Goal: Information Seeking & Learning: Learn about a topic

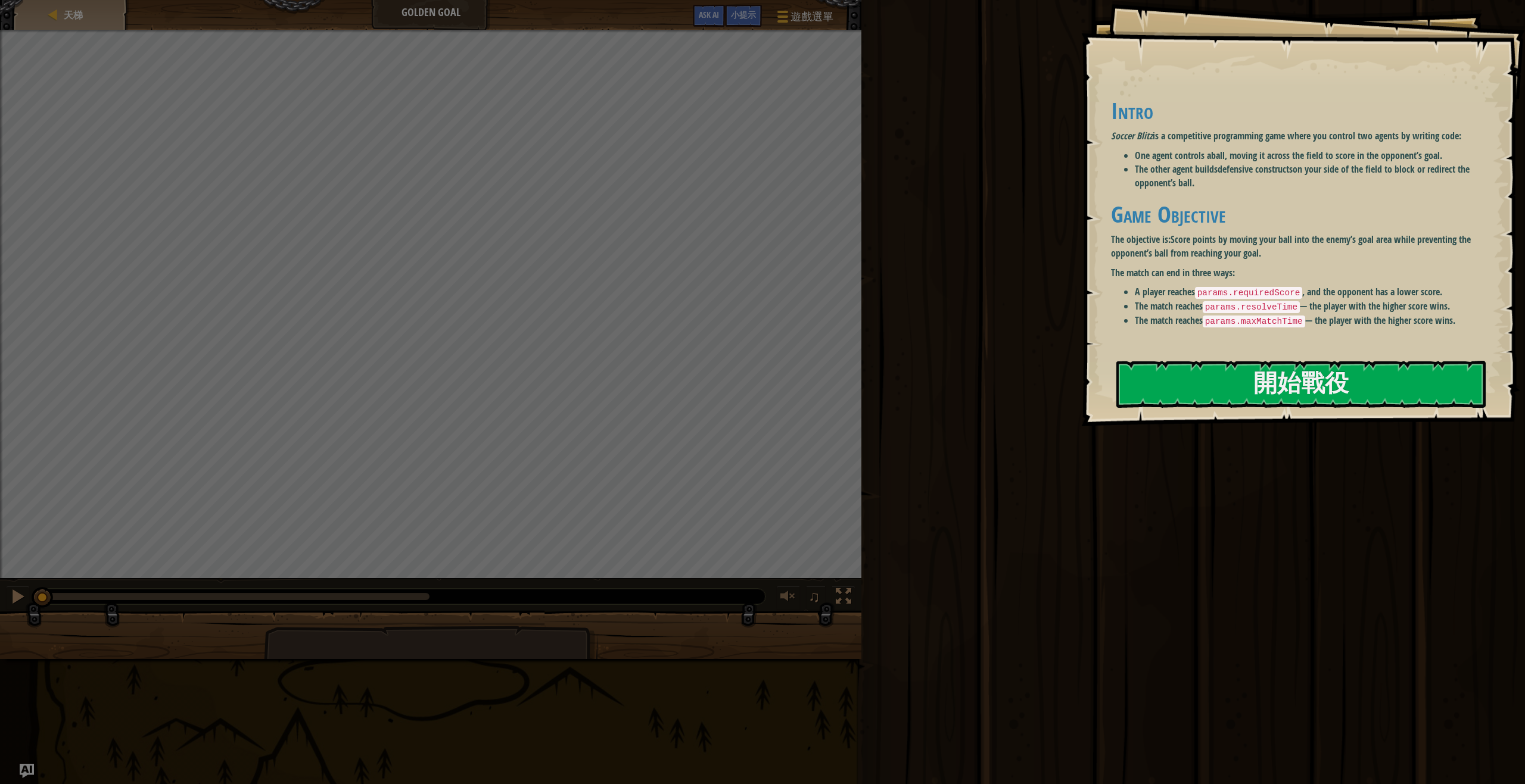
drag, startPoint x: 1097, startPoint y: 136, endPoint x: 1229, endPoint y: 144, distance: 132.2
click at [1228, 143] on div "Goals Intro Soccer Blitz is a competitive programming game where you control tw…" at bounding box center [1303, 213] width 444 height 426
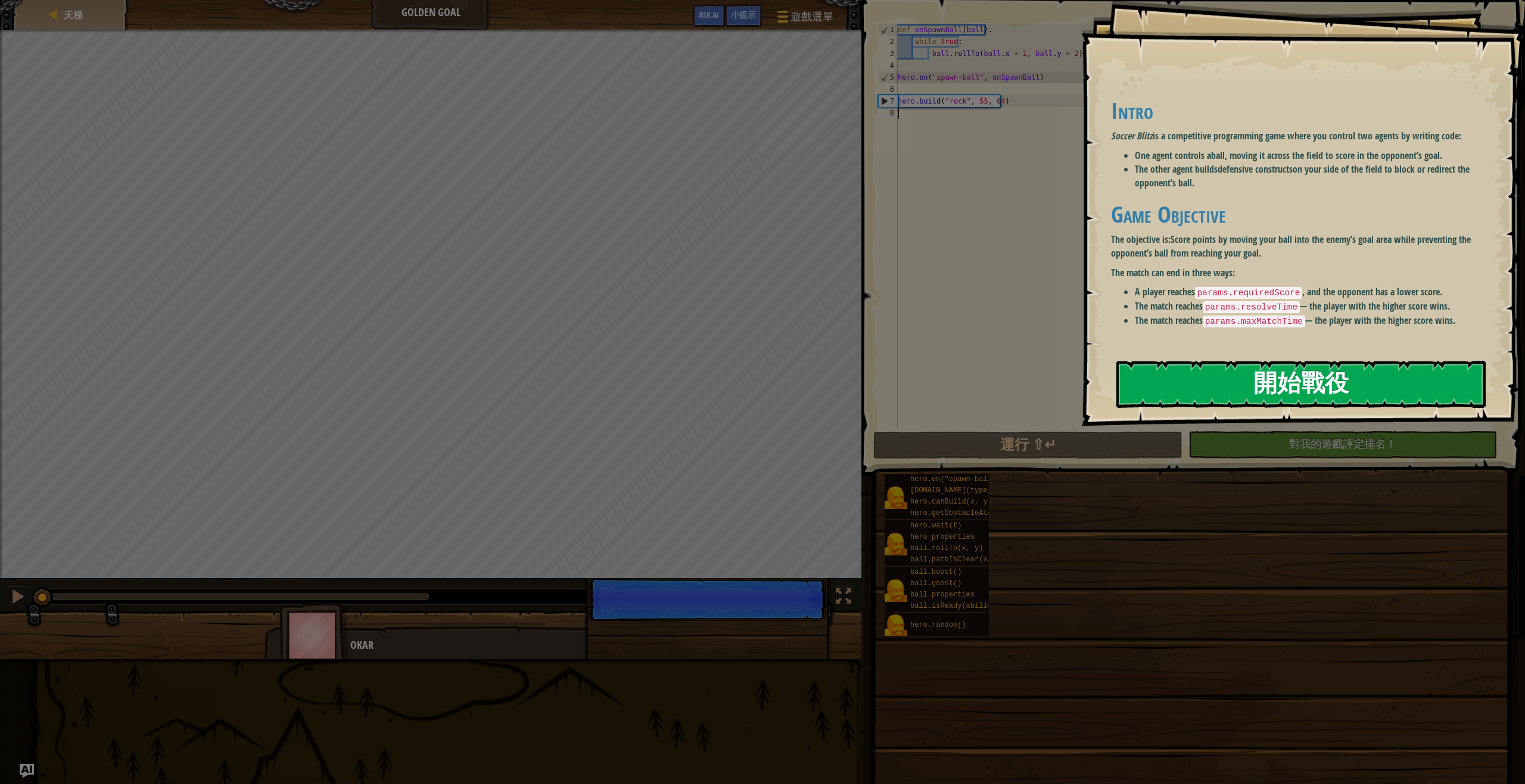
click at [1294, 372] on button "開始戰役" at bounding box center [1301, 384] width 369 height 47
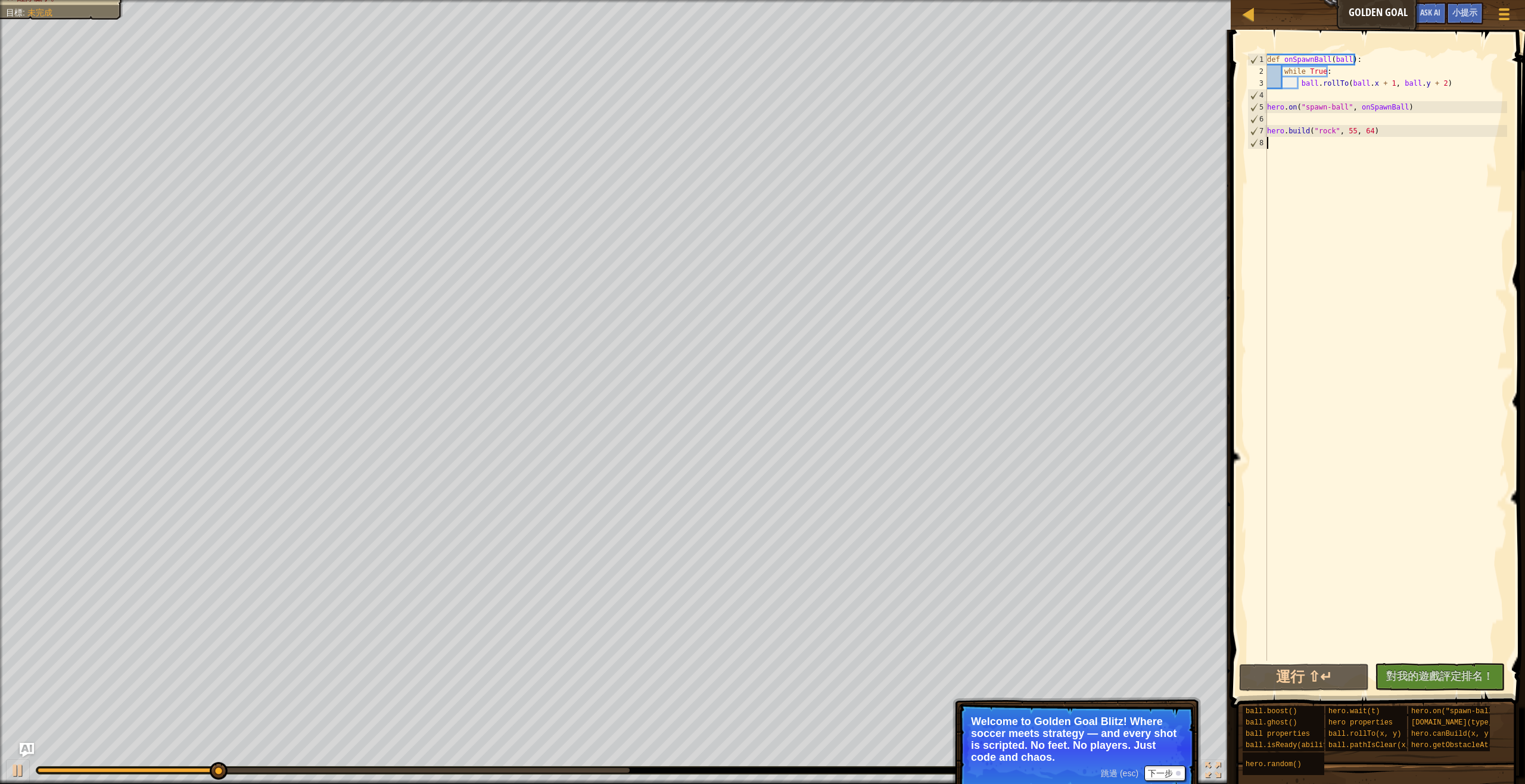
click at [1237, 14] on div "天梯 Golden Goal 遊戲選單 完成 小提示 Ask AI" at bounding box center [1378, 14] width 294 height 29
click at [1247, 9] on div at bounding box center [1249, 14] width 15 height 15
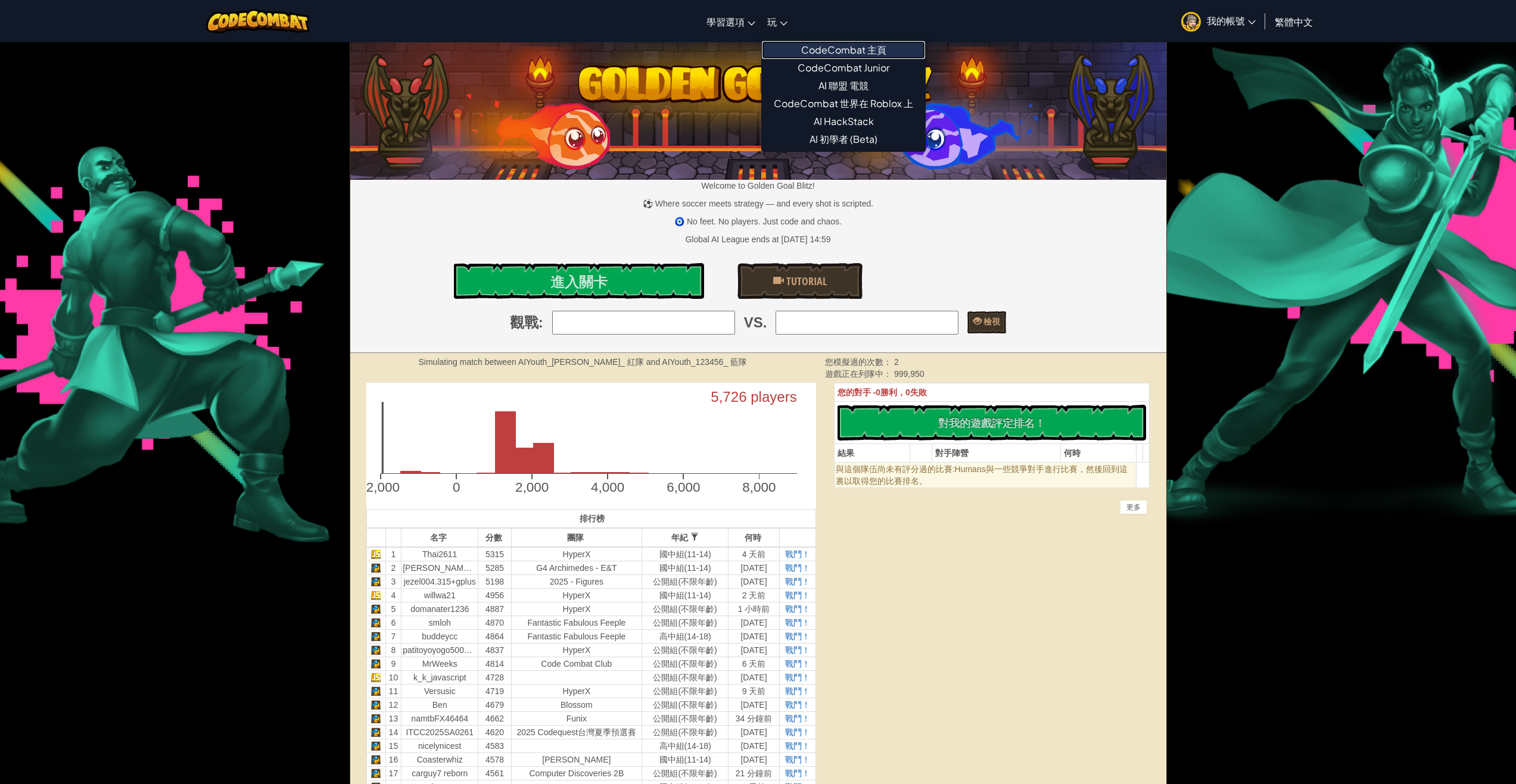
click at [814, 46] on link "CodeCombat 主頁" at bounding box center [843, 50] width 163 height 18
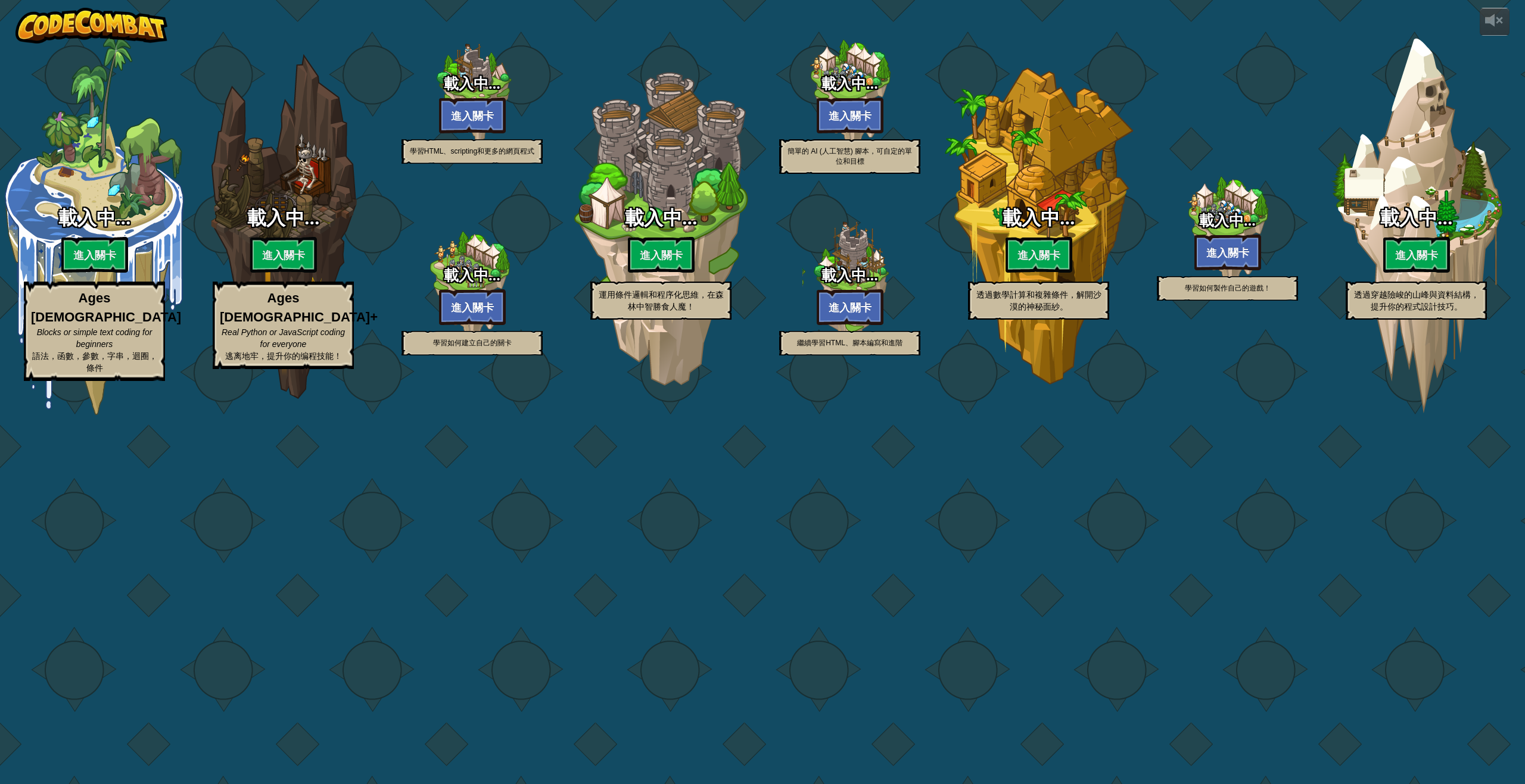
select select "zh-HANT"
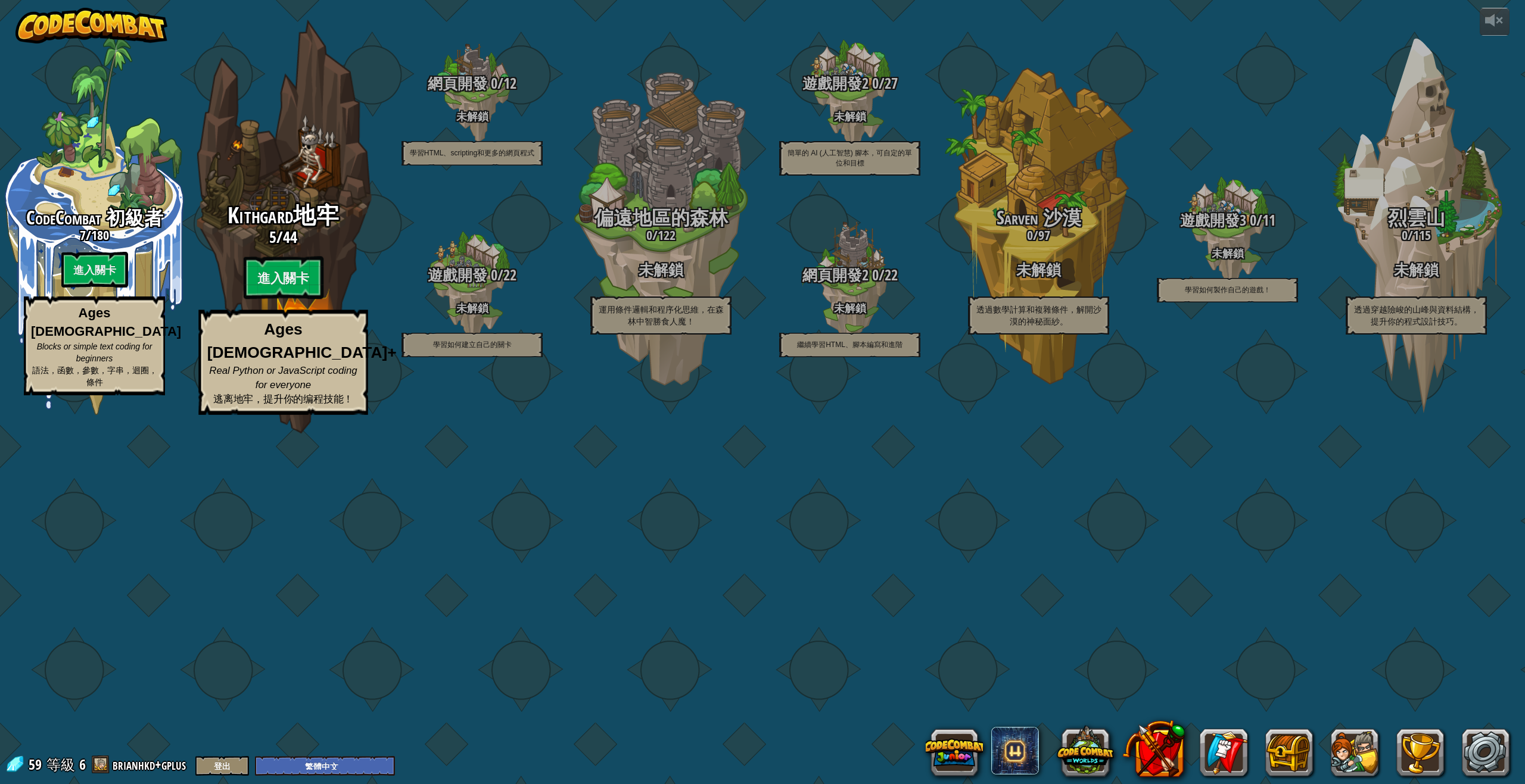
click at [258, 246] on h3 "5 / 44" at bounding box center [283, 238] width 226 height 18
select select "zh-HANT"
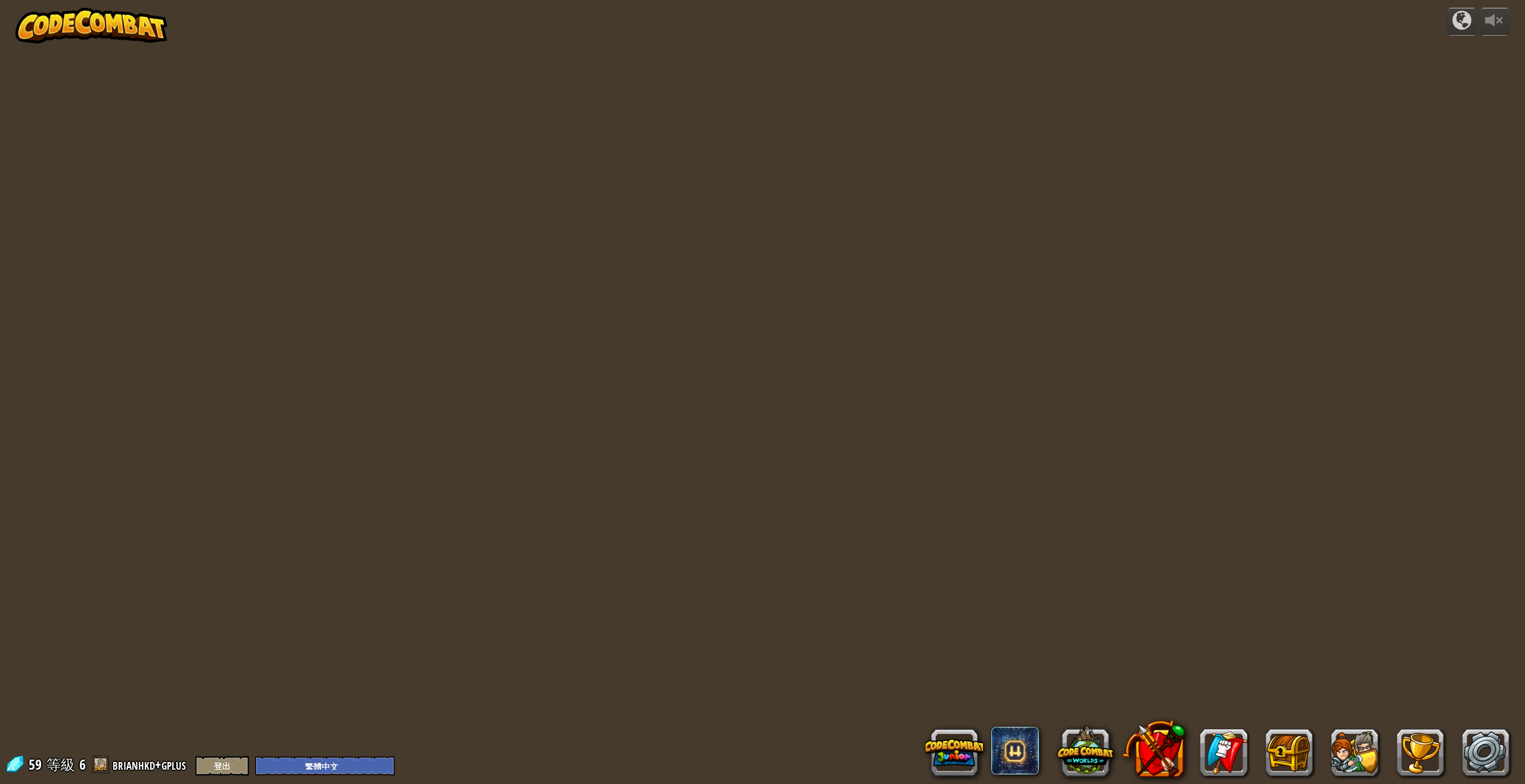
select select "zh-HANT"
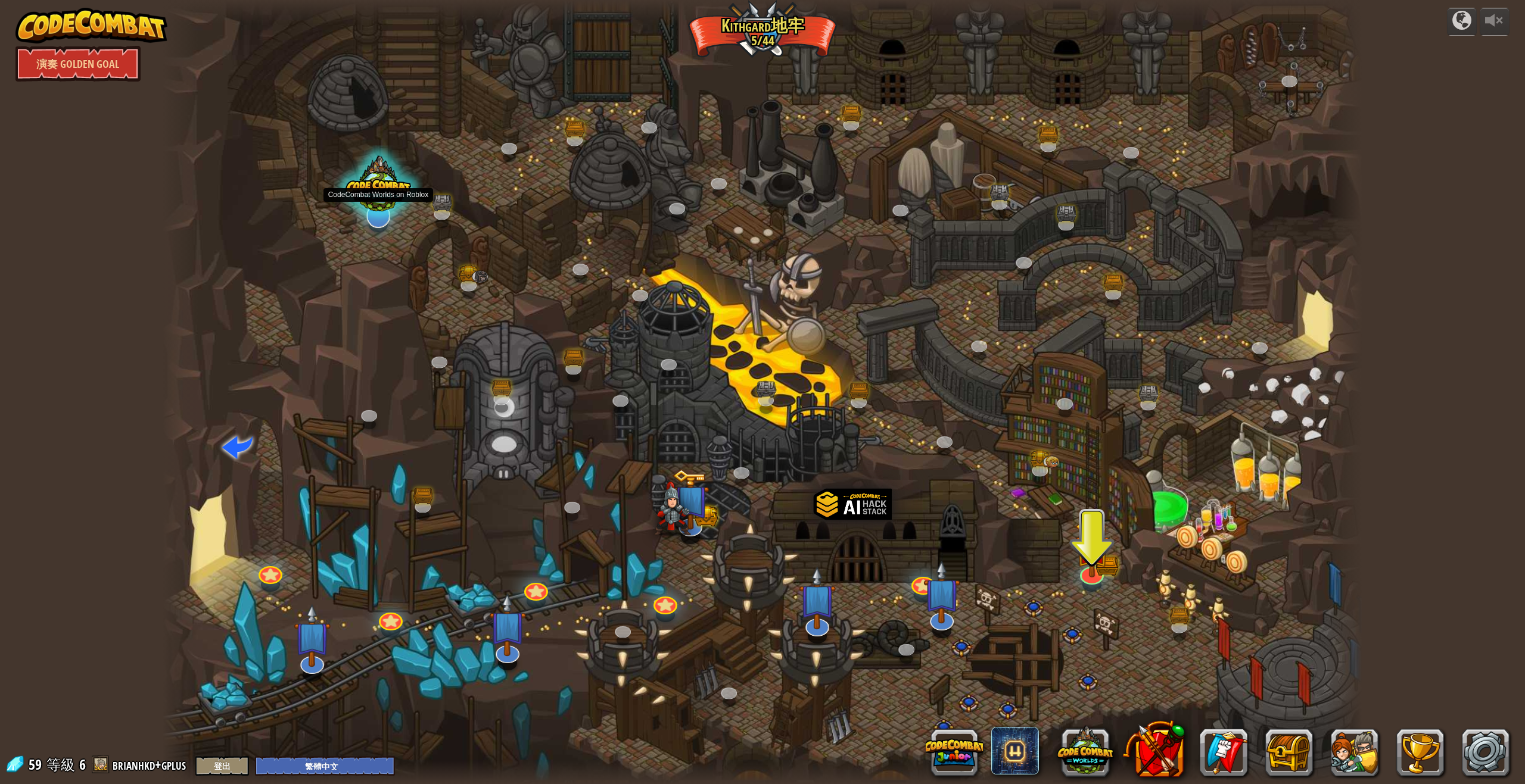
click at [379, 207] on div at bounding box center [379, 188] width 89 height 84
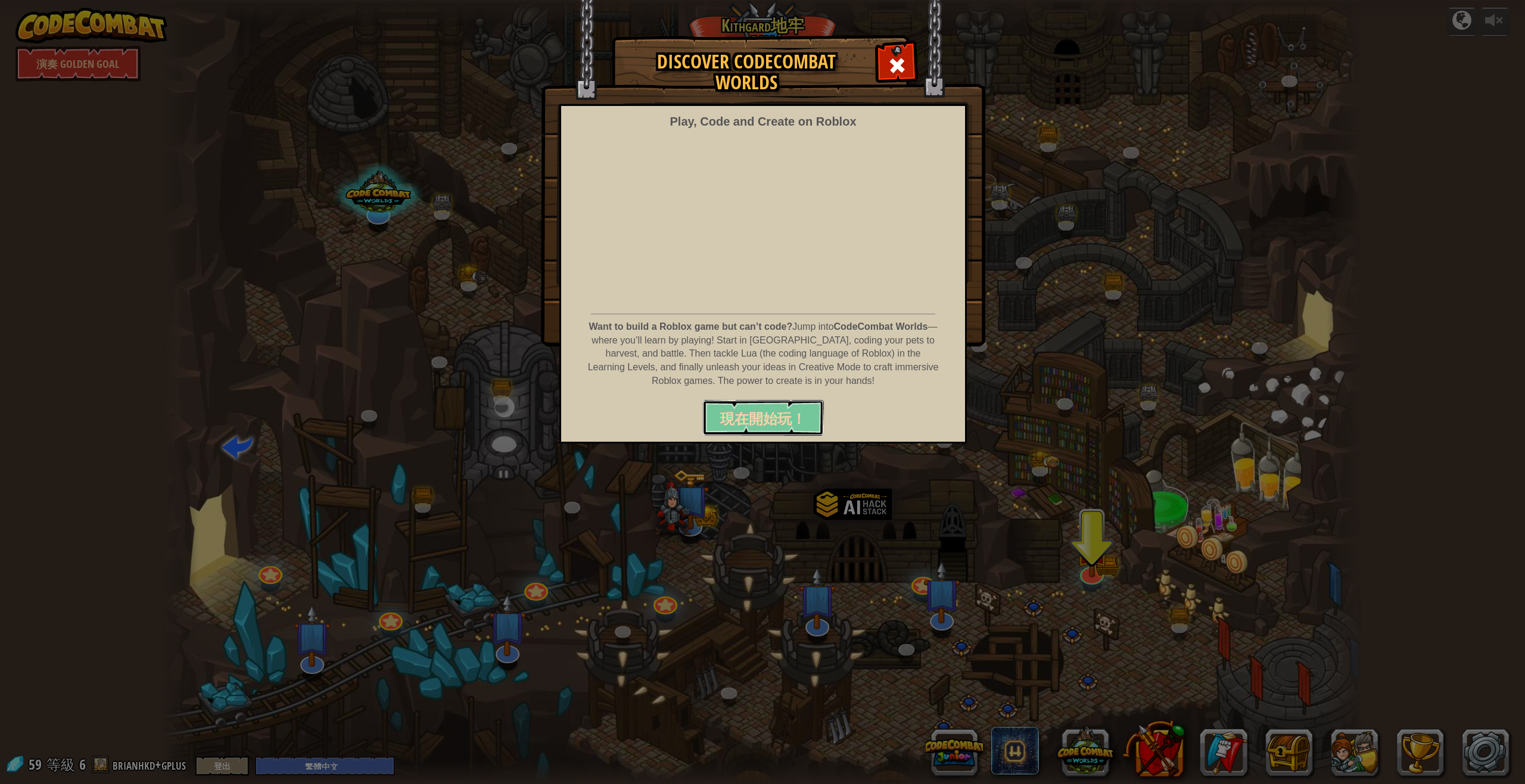
click at [761, 426] on span "現在開始玩！" at bounding box center [763, 419] width 86 height 19
click at [887, 53] on div at bounding box center [897, 64] width 38 height 38
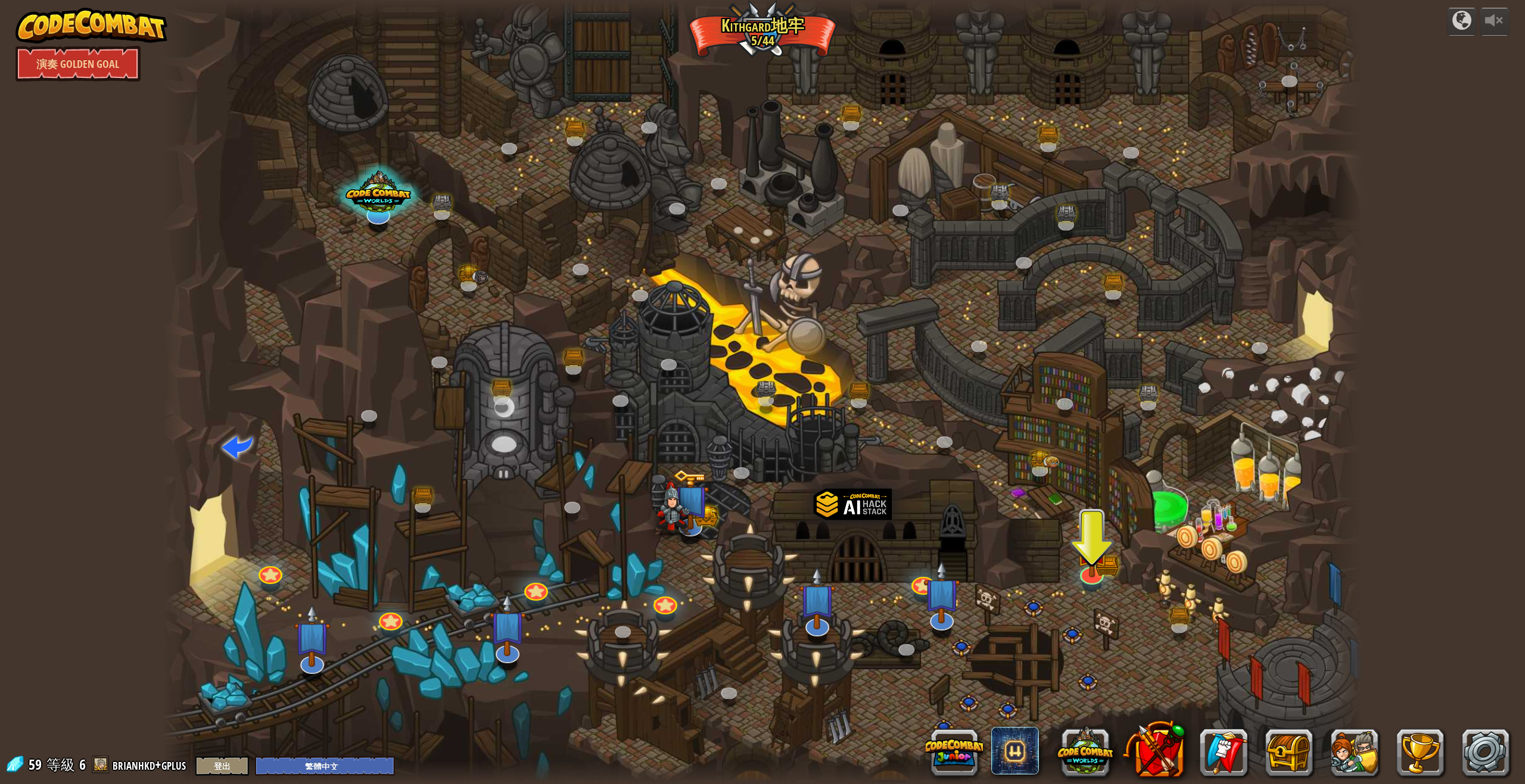
click at [348, 426] on div at bounding box center [762, 392] width 1200 height 784
click at [421, 501] on link at bounding box center [422, 505] width 24 height 24
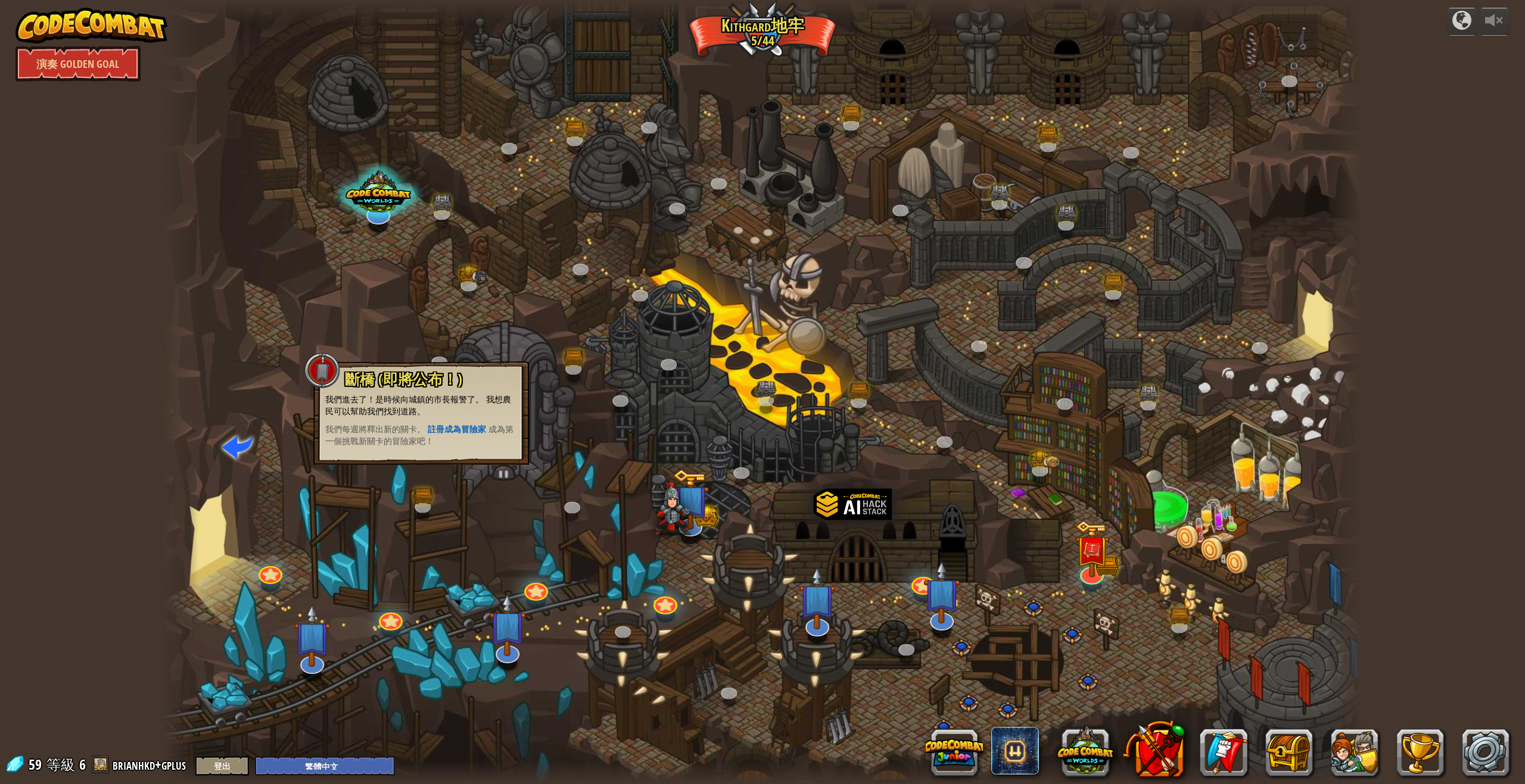
click at [533, 540] on div at bounding box center [762, 392] width 1200 height 784
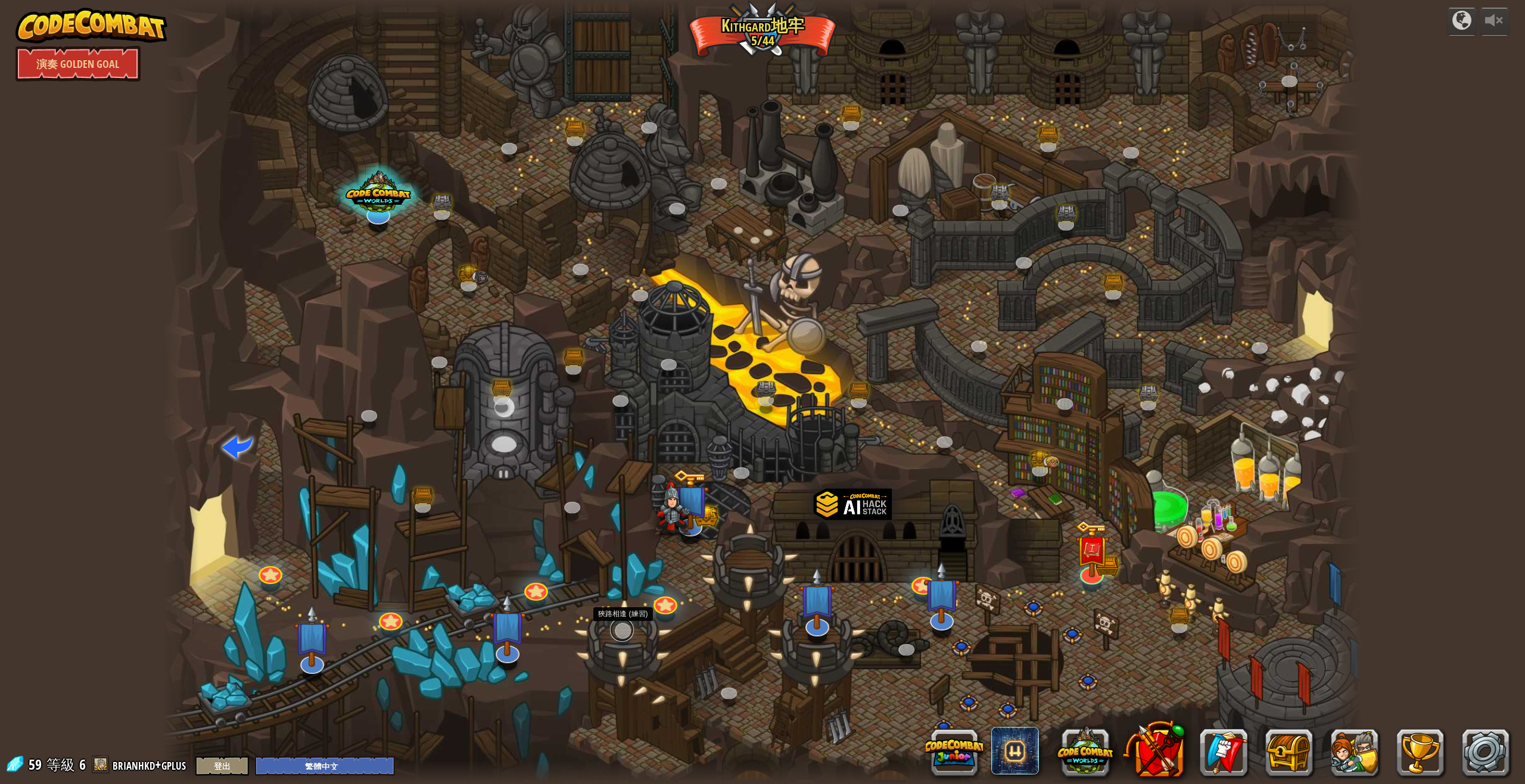
click at [625, 634] on link at bounding box center [622, 630] width 24 height 24
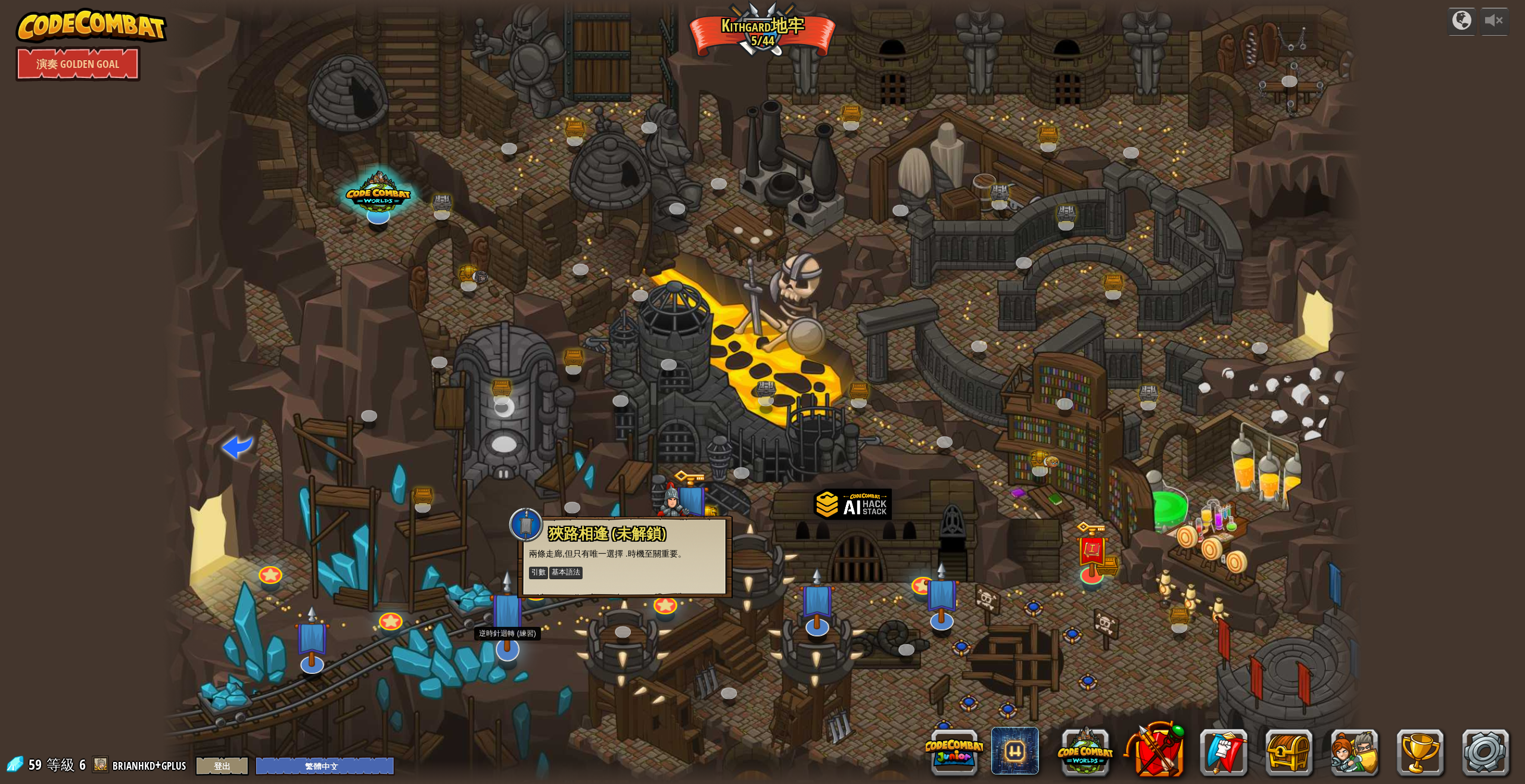
click at [515, 649] on img at bounding box center [507, 610] width 37 height 85
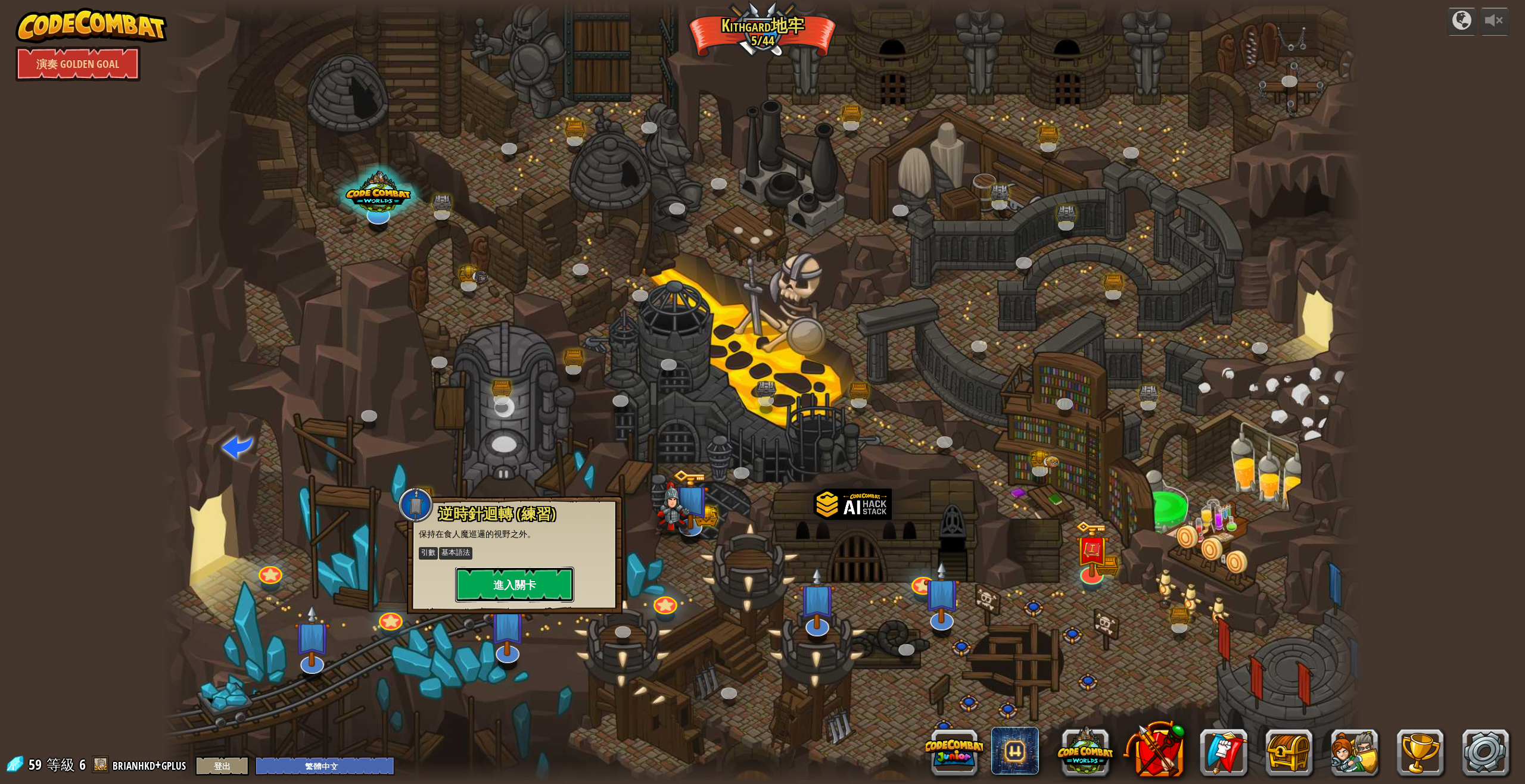
click at [529, 588] on button "進入關卡" at bounding box center [515, 584] width 119 height 36
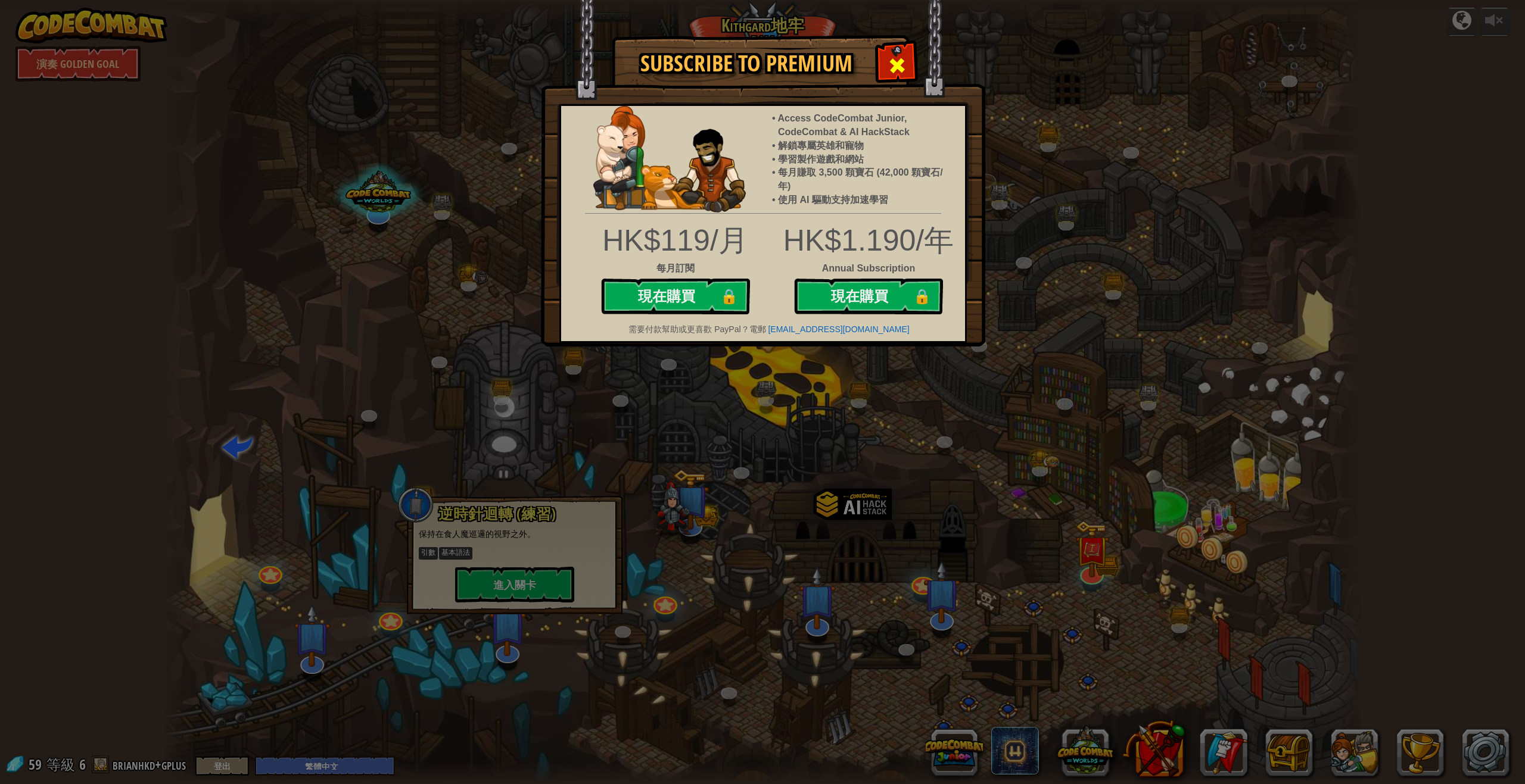
click at [888, 59] on span at bounding box center [897, 65] width 19 height 19
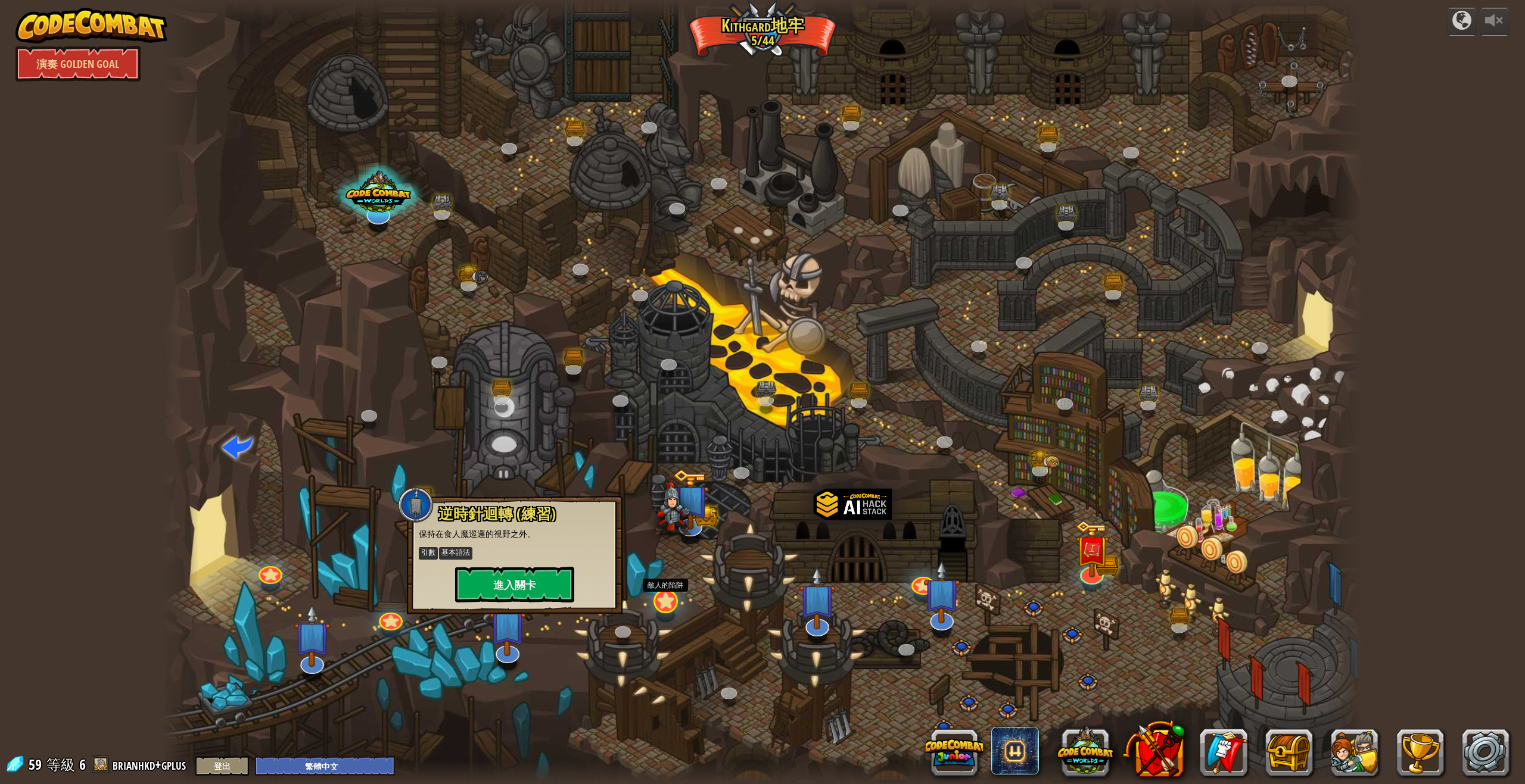
click at [675, 608] on div at bounding box center [665, 601] width 24 height 24
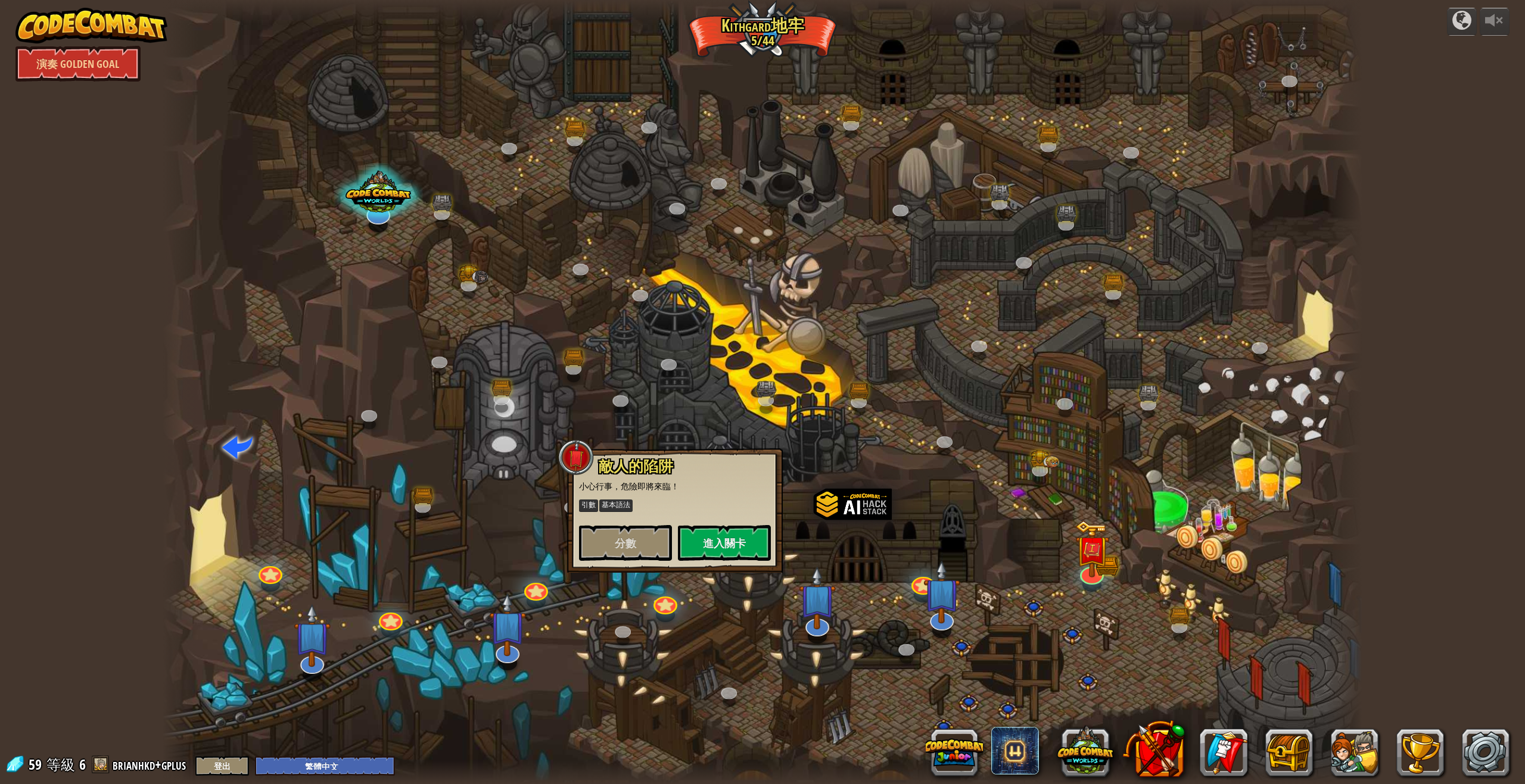
click at [744, 634] on div at bounding box center [762, 392] width 1200 height 784
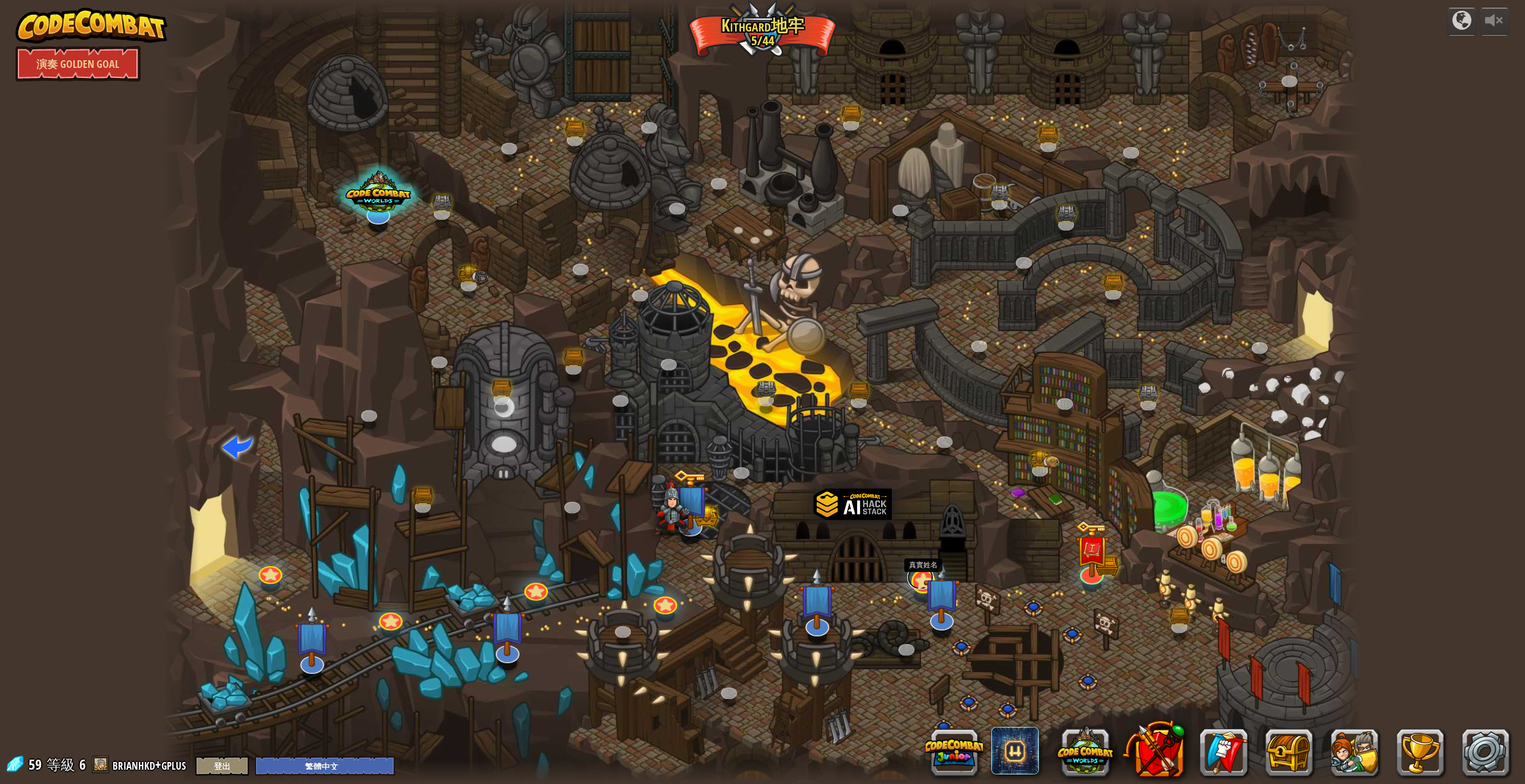
click at [914, 590] on div at bounding box center [923, 582] width 24 height 24
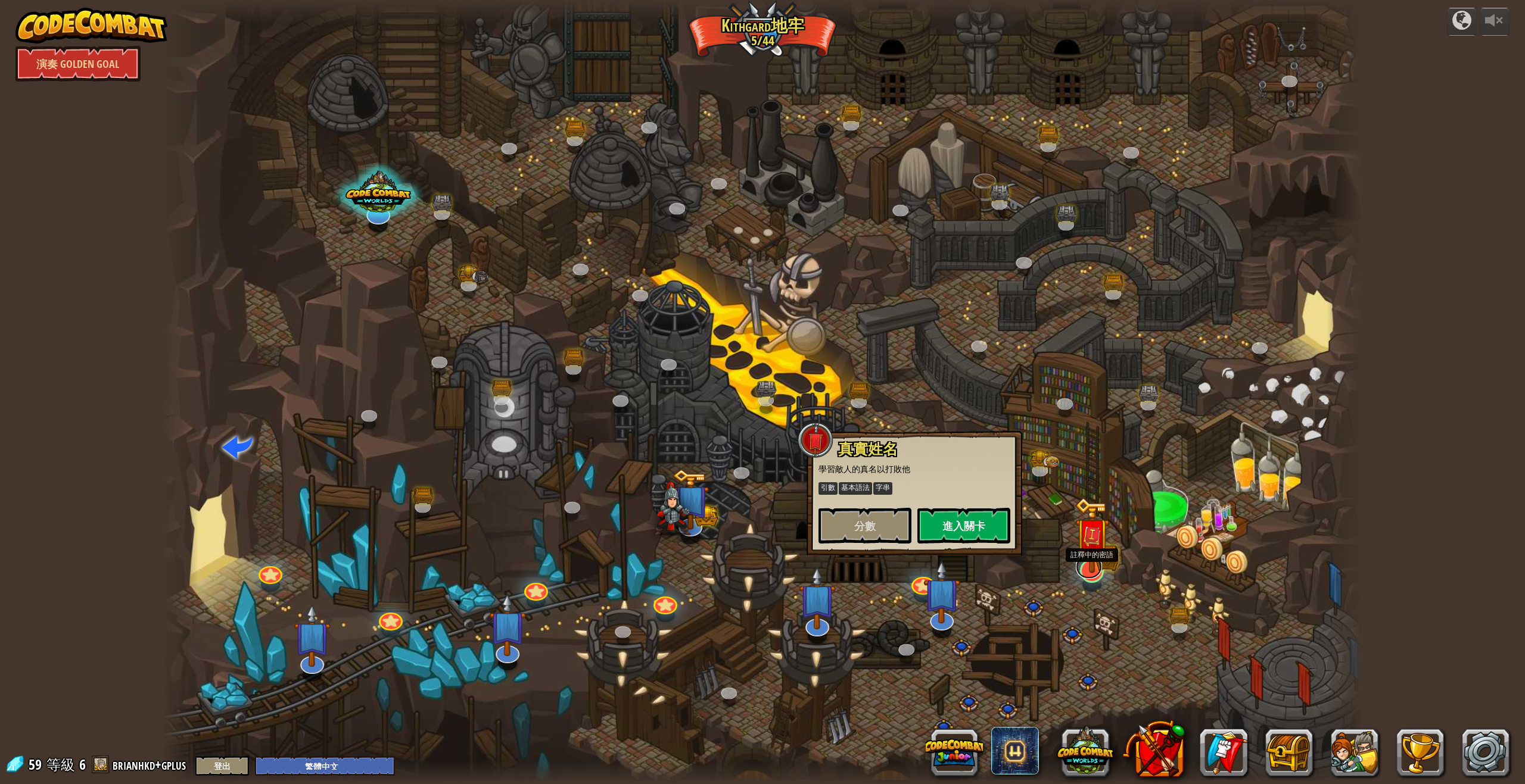
click at [1085, 578] on link at bounding box center [1089, 567] width 26 height 24
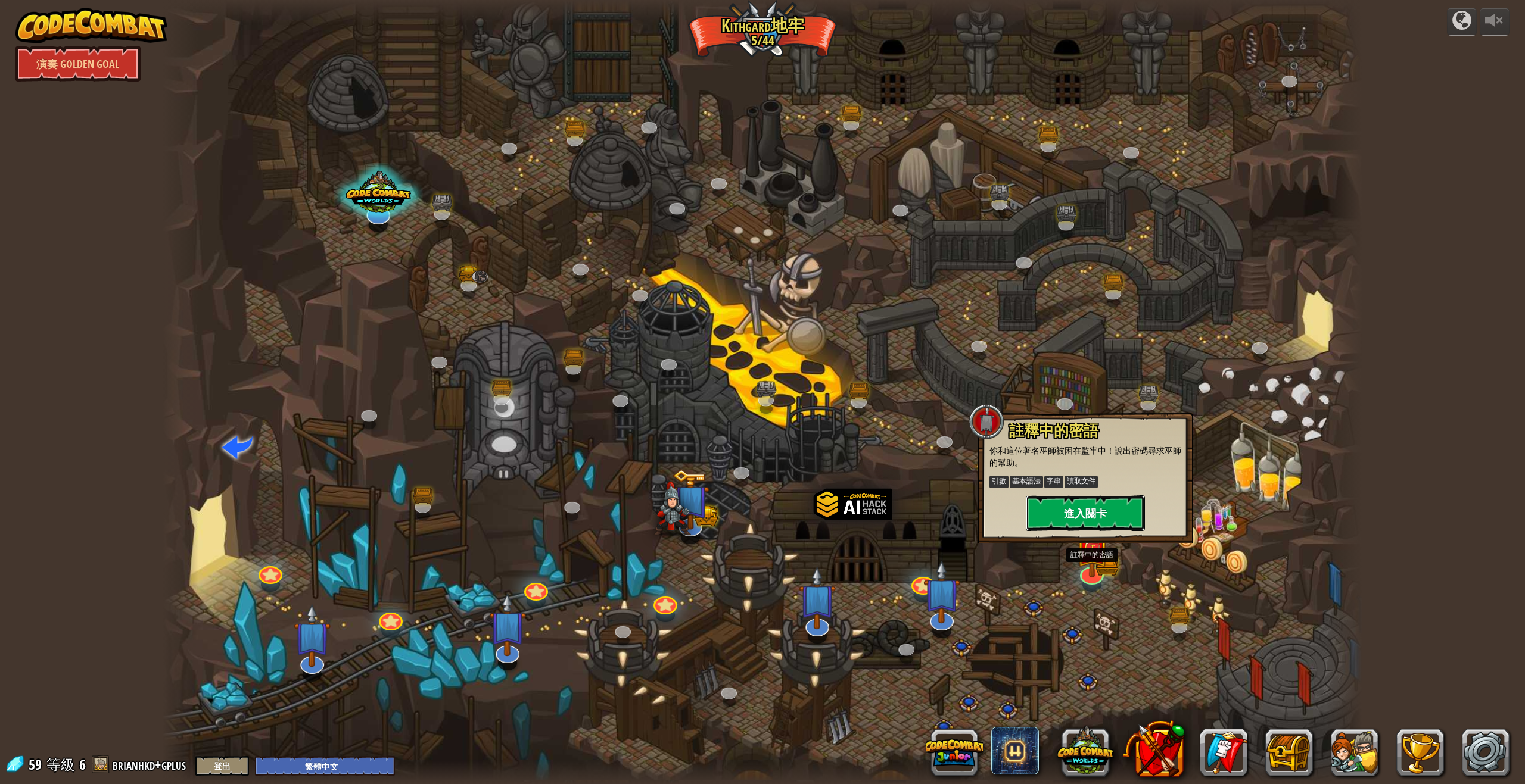
click at [1102, 515] on button "進入關卡" at bounding box center [1085, 513] width 119 height 36
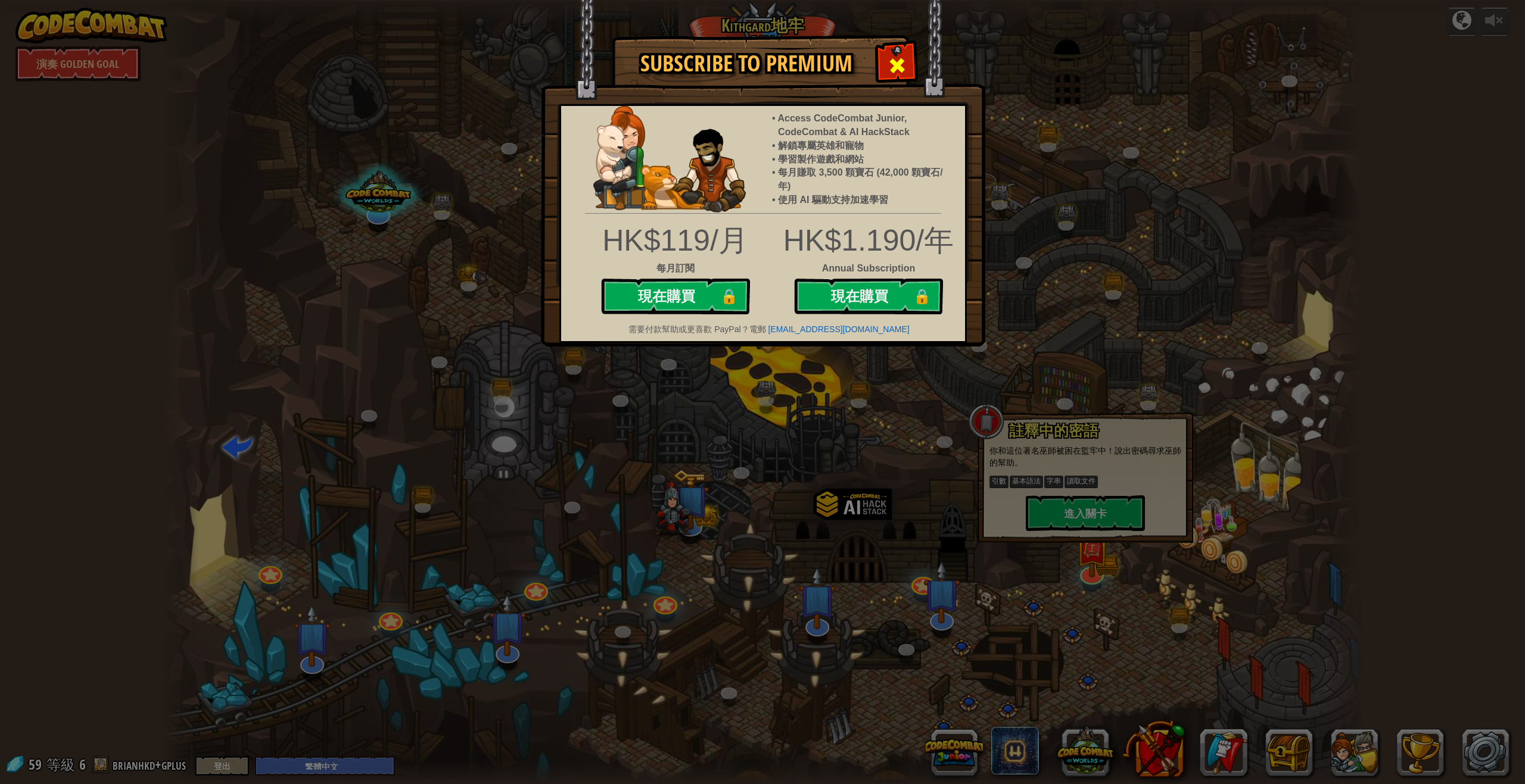
click at [904, 66] on span at bounding box center [897, 65] width 19 height 19
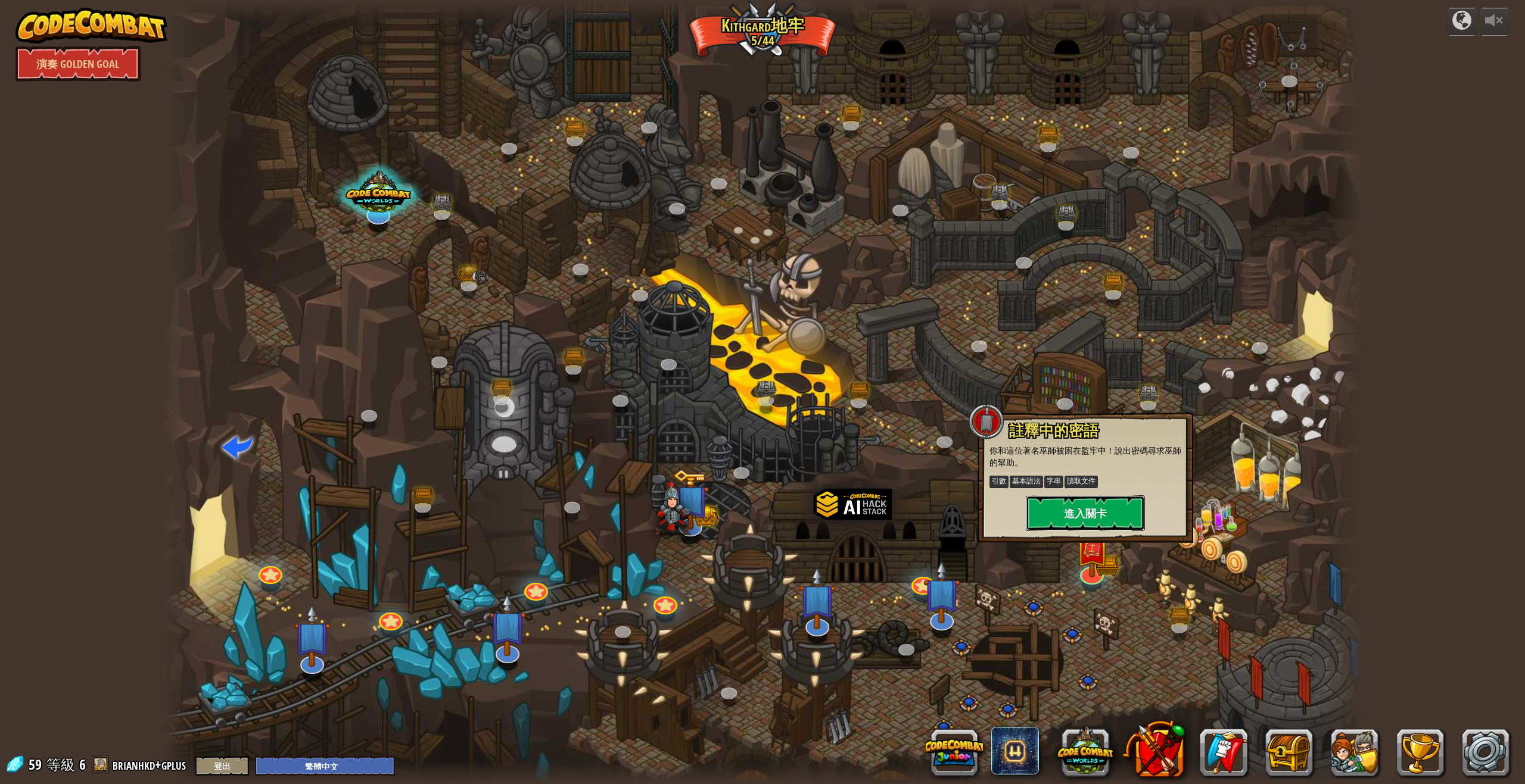
drag, startPoint x: 1126, startPoint y: 515, endPoint x: 1154, endPoint y: 606, distance: 95.2
click at [1153, 598] on div "蜿蜒峽谷 (未解鎖) 挑戰：使用迄今為止學到的所有編程技能收集最多的黃金！ 基本語法 While 循環 字串 變數 讀取文件 已知敵人 (未解鎖) 使用您的第…" at bounding box center [762, 392] width 1200 height 784
click at [1063, 746] on button at bounding box center [1085, 750] width 57 height 57
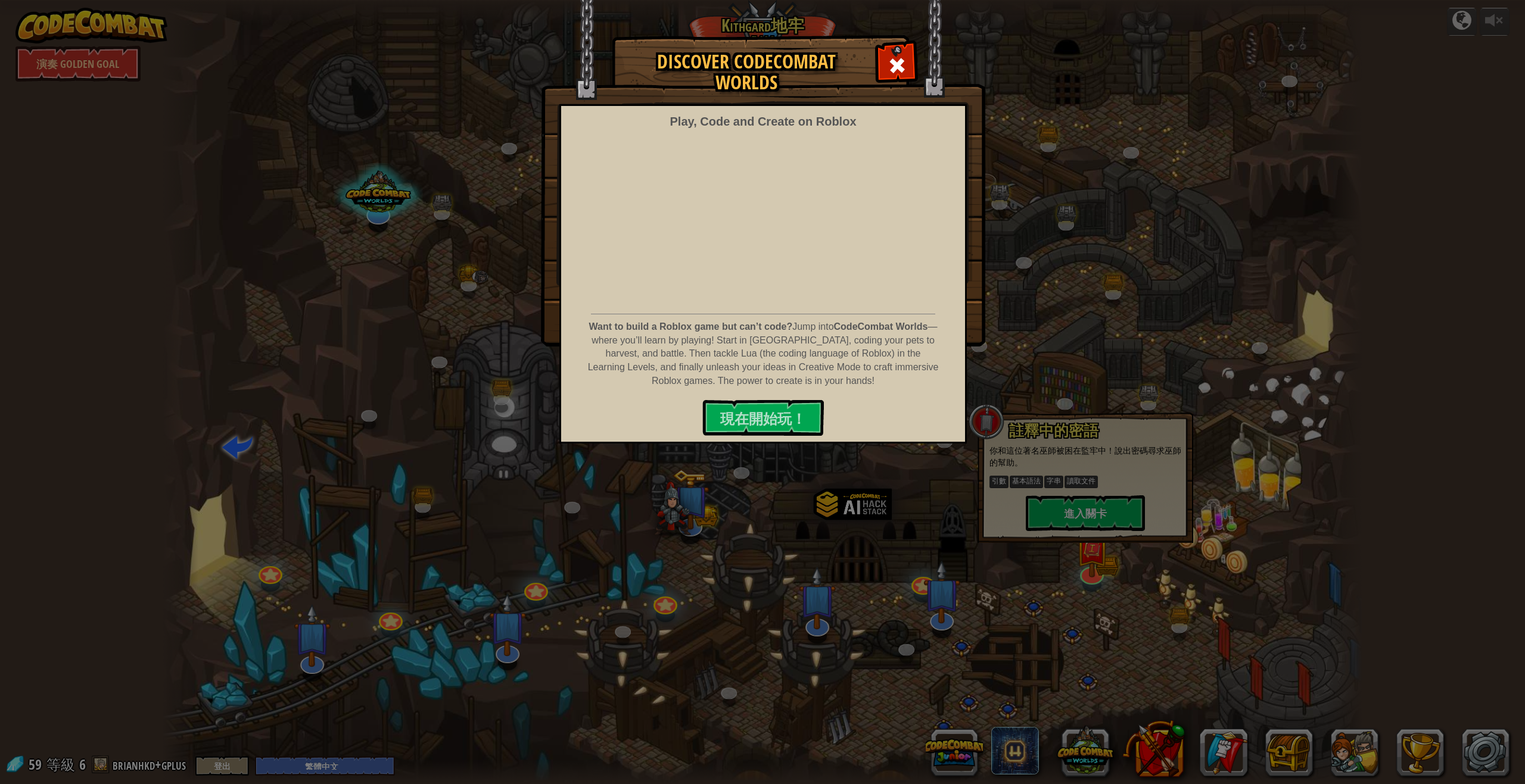
click at [906, 65] on div at bounding box center [897, 64] width 38 height 38
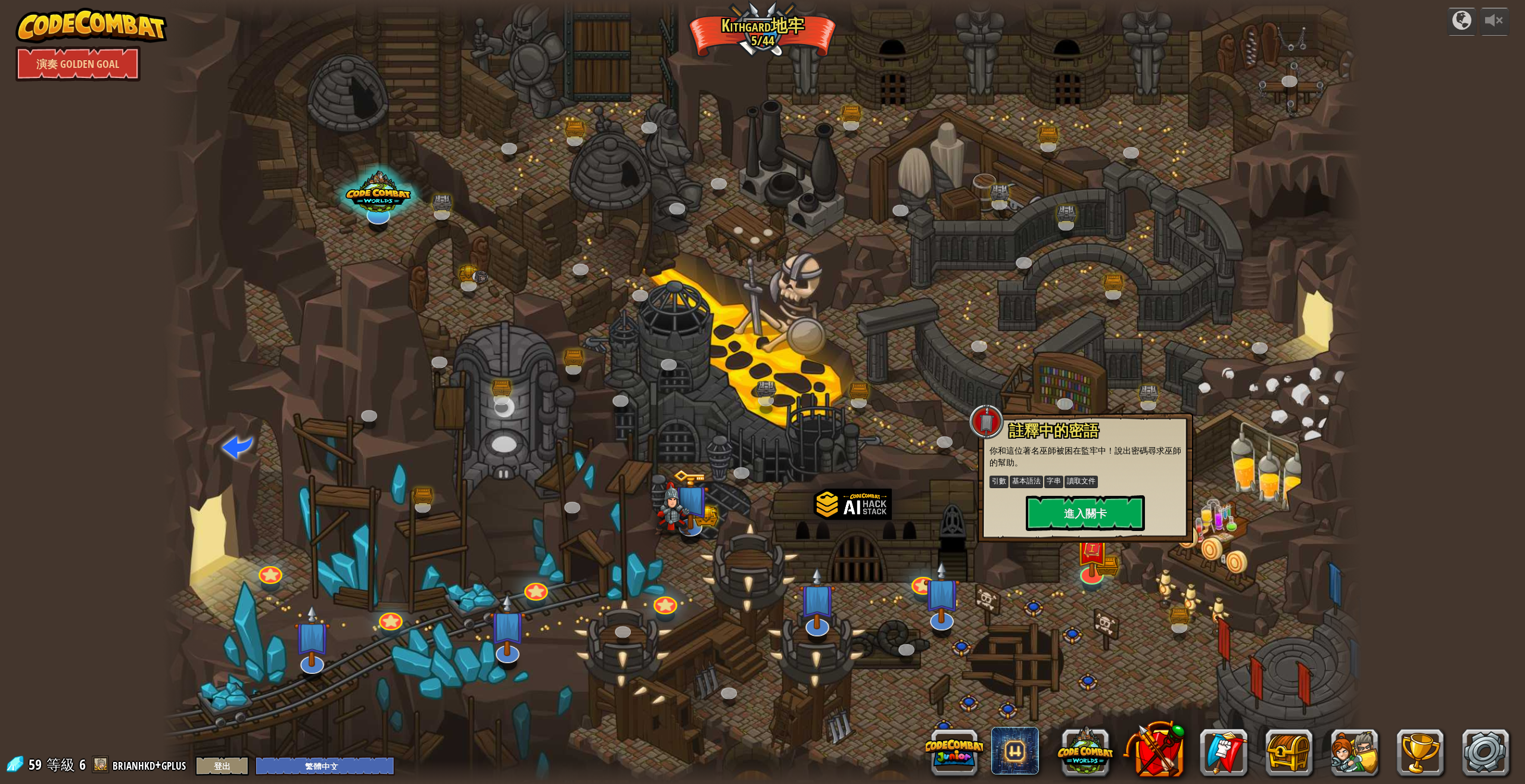
click at [1452, 741] on div "CodeCombat Worlds on Roblox" at bounding box center [1223, 753] width 572 height 48
click at [1485, 742] on link at bounding box center [1485, 753] width 48 height 48
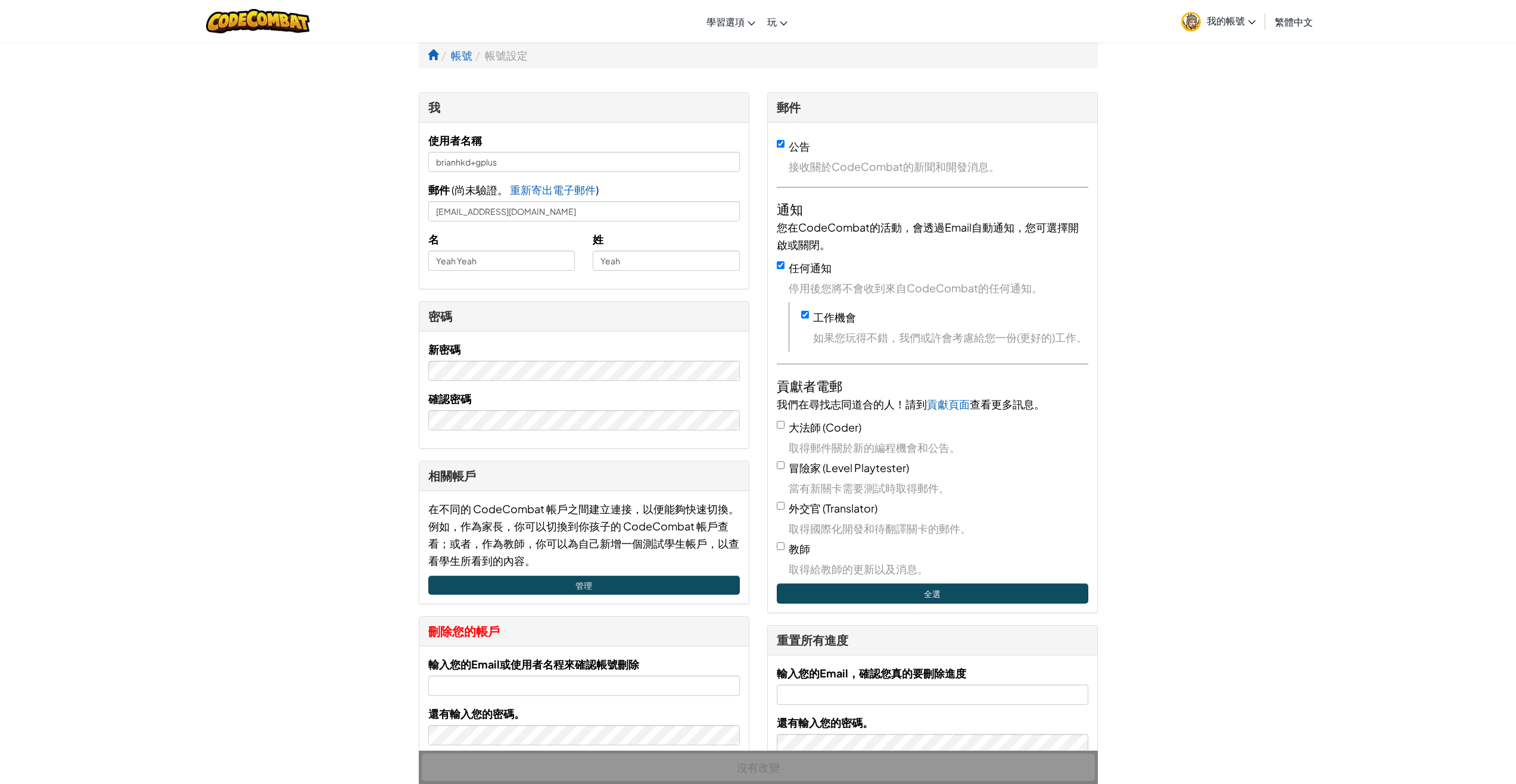
drag, startPoint x: 1213, startPoint y: 429, endPoint x: 780, endPoint y: 130, distance: 526.2
click at [278, 34] on div at bounding box center [258, 21] width 122 height 42
click at [278, 29] on img at bounding box center [258, 21] width 104 height 24
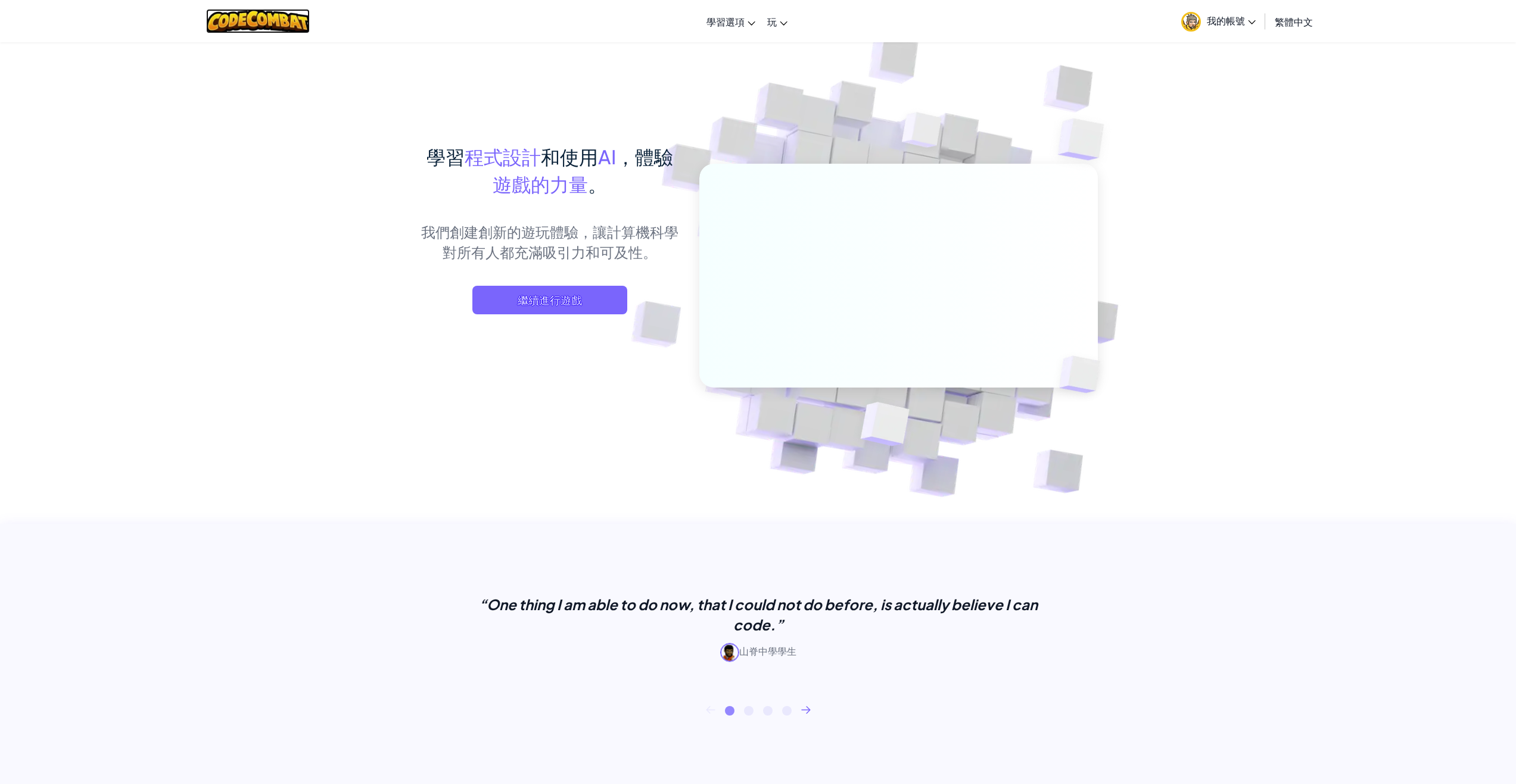
click at [290, 21] on img at bounding box center [258, 21] width 104 height 24
click at [595, 302] on span "繼續進行遊戲" at bounding box center [549, 300] width 155 height 29
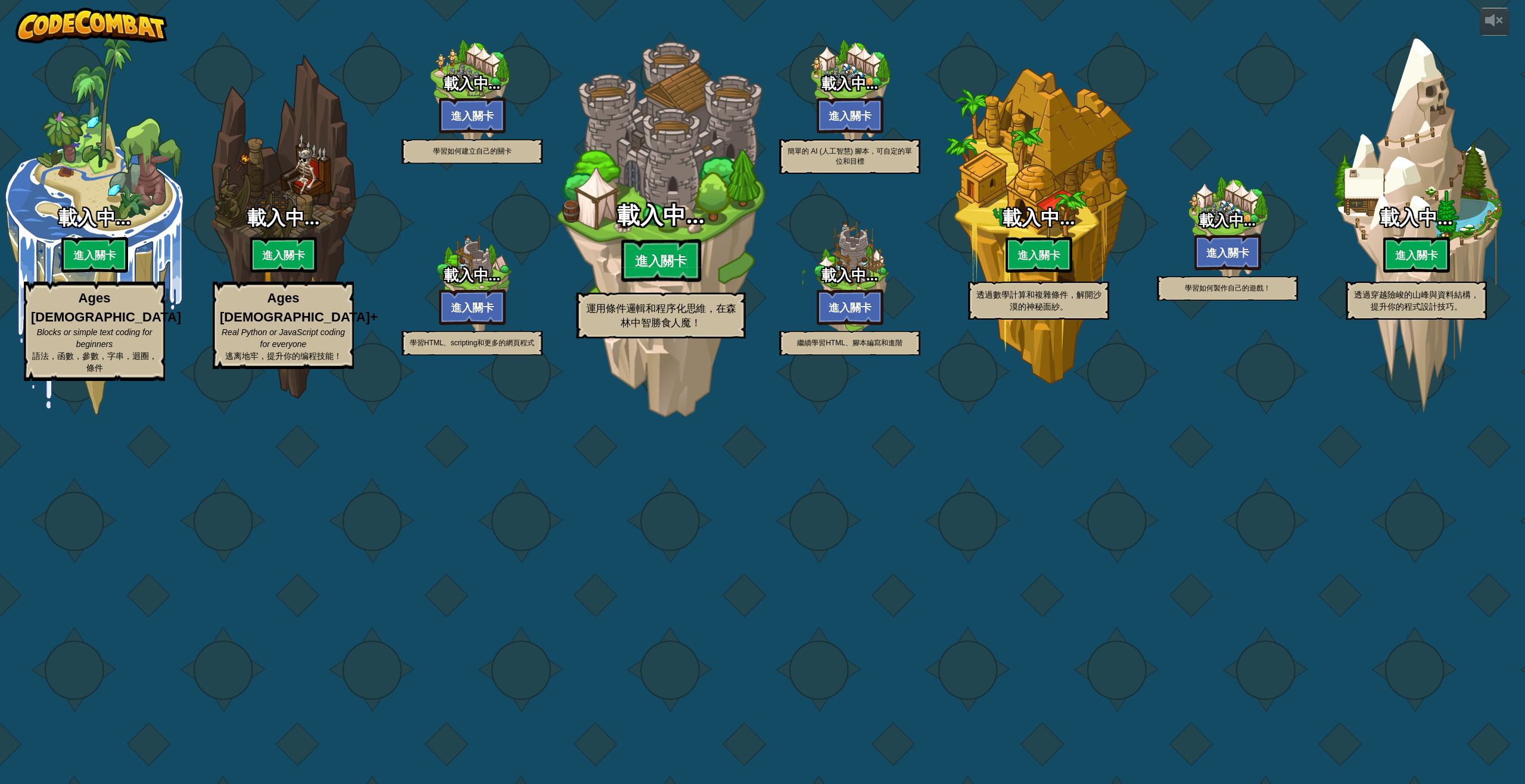
select select "zh-HANT"
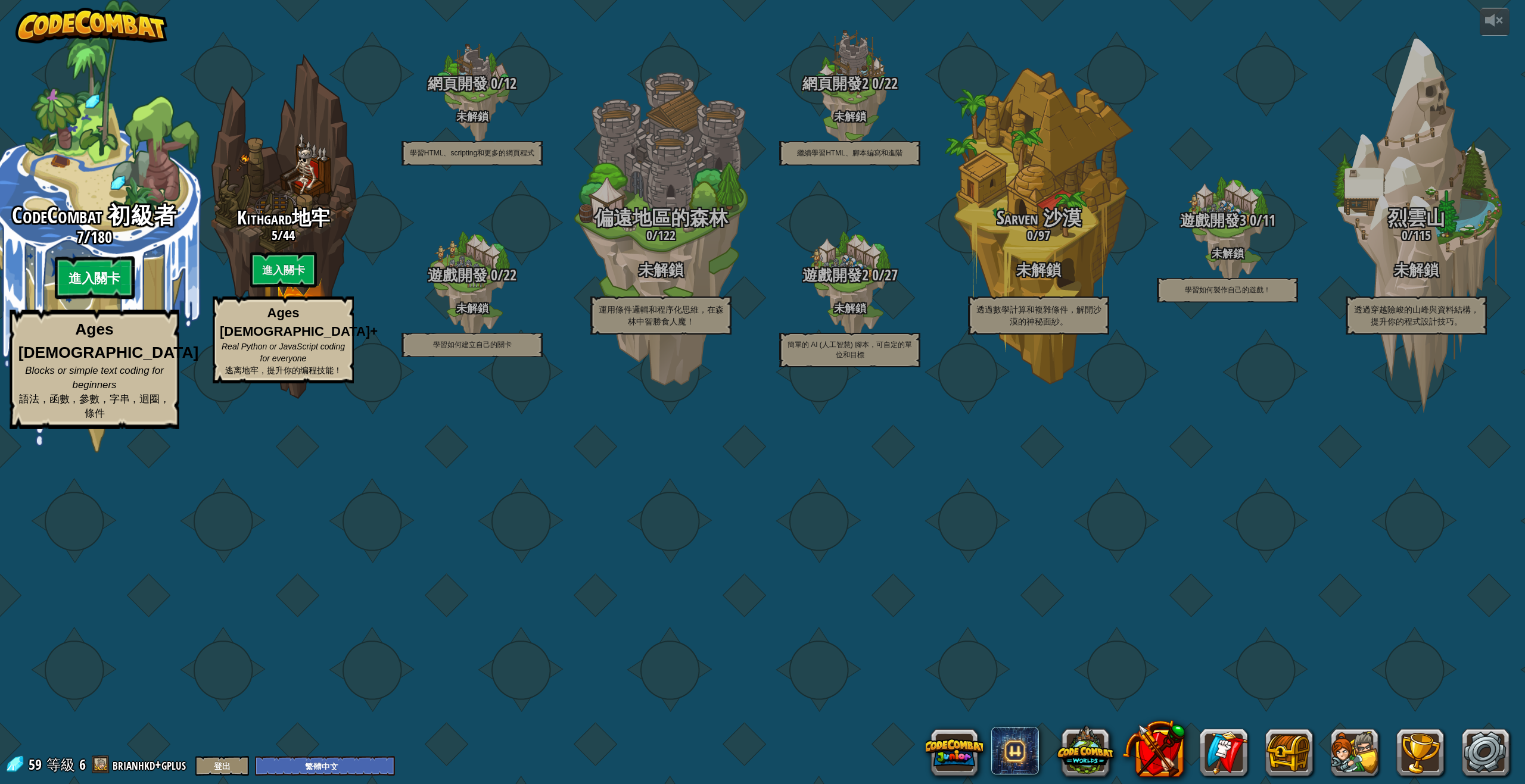
click at [125, 300] on btn "進入關卡" at bounding box center [93, 278] width 80 height 43
select select "zh-HANT"
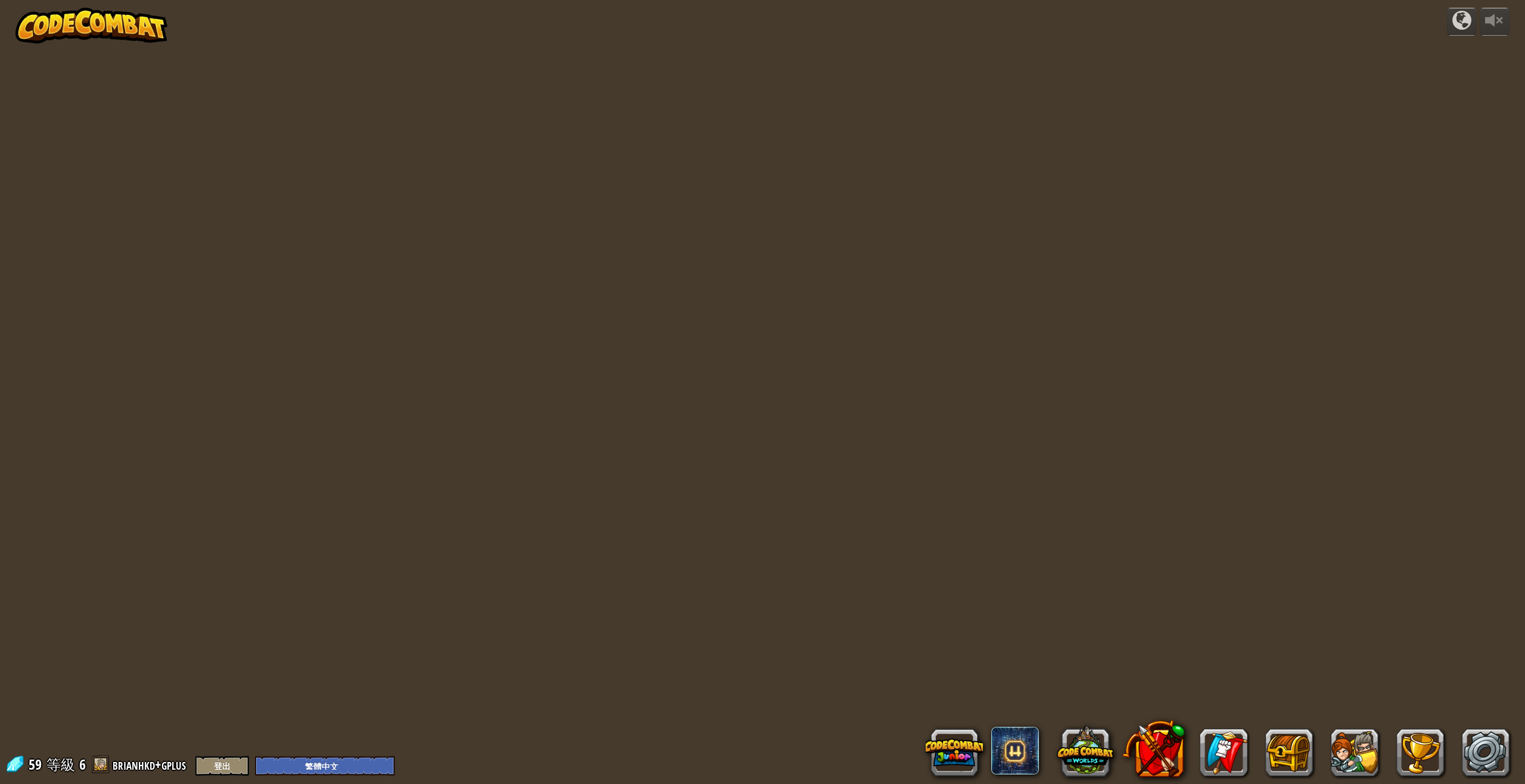
select select "zh-HANT"
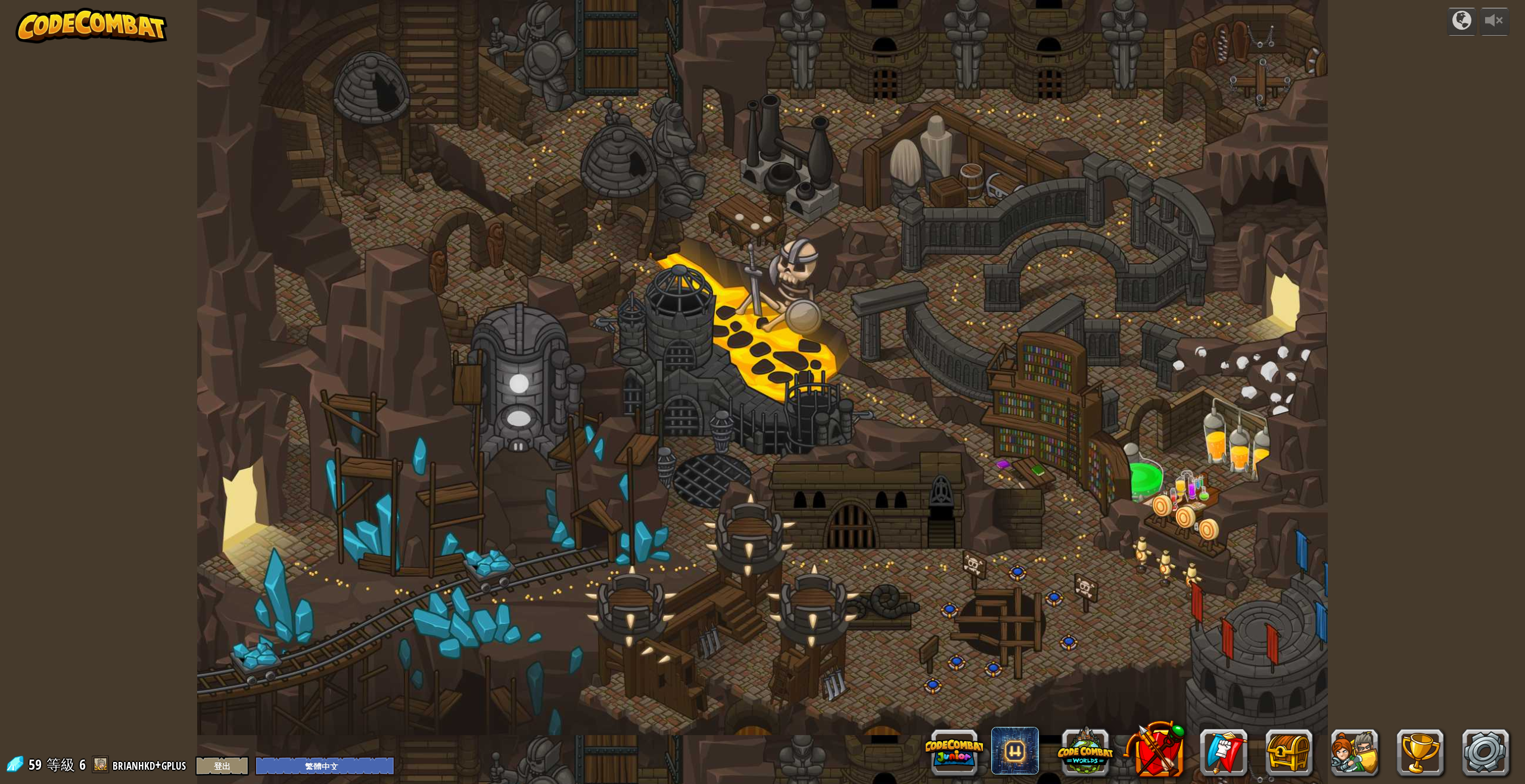
select select "zh-HANT"
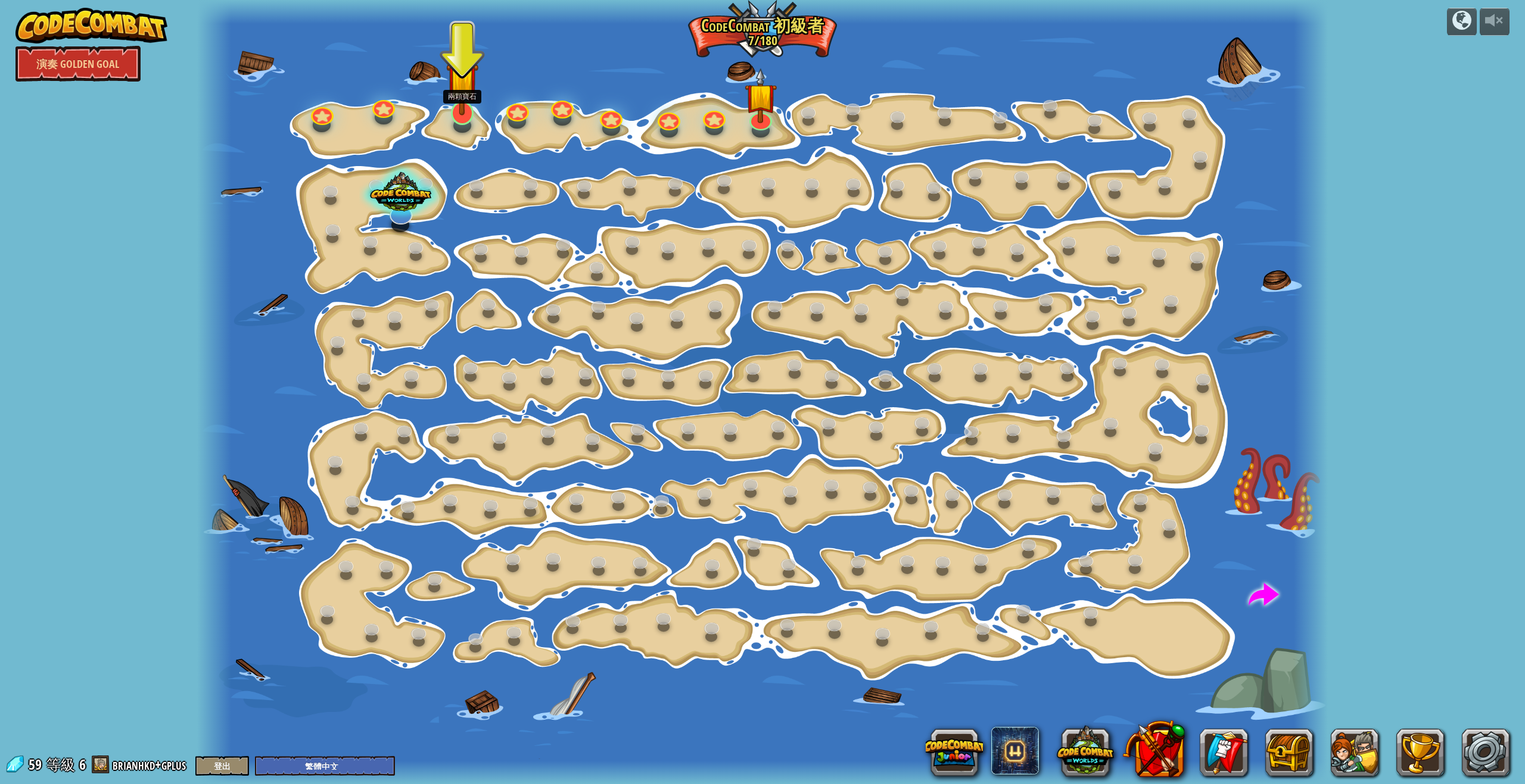
click at [455, 109] on img at bounding box center [462, 78] width 32 height 75
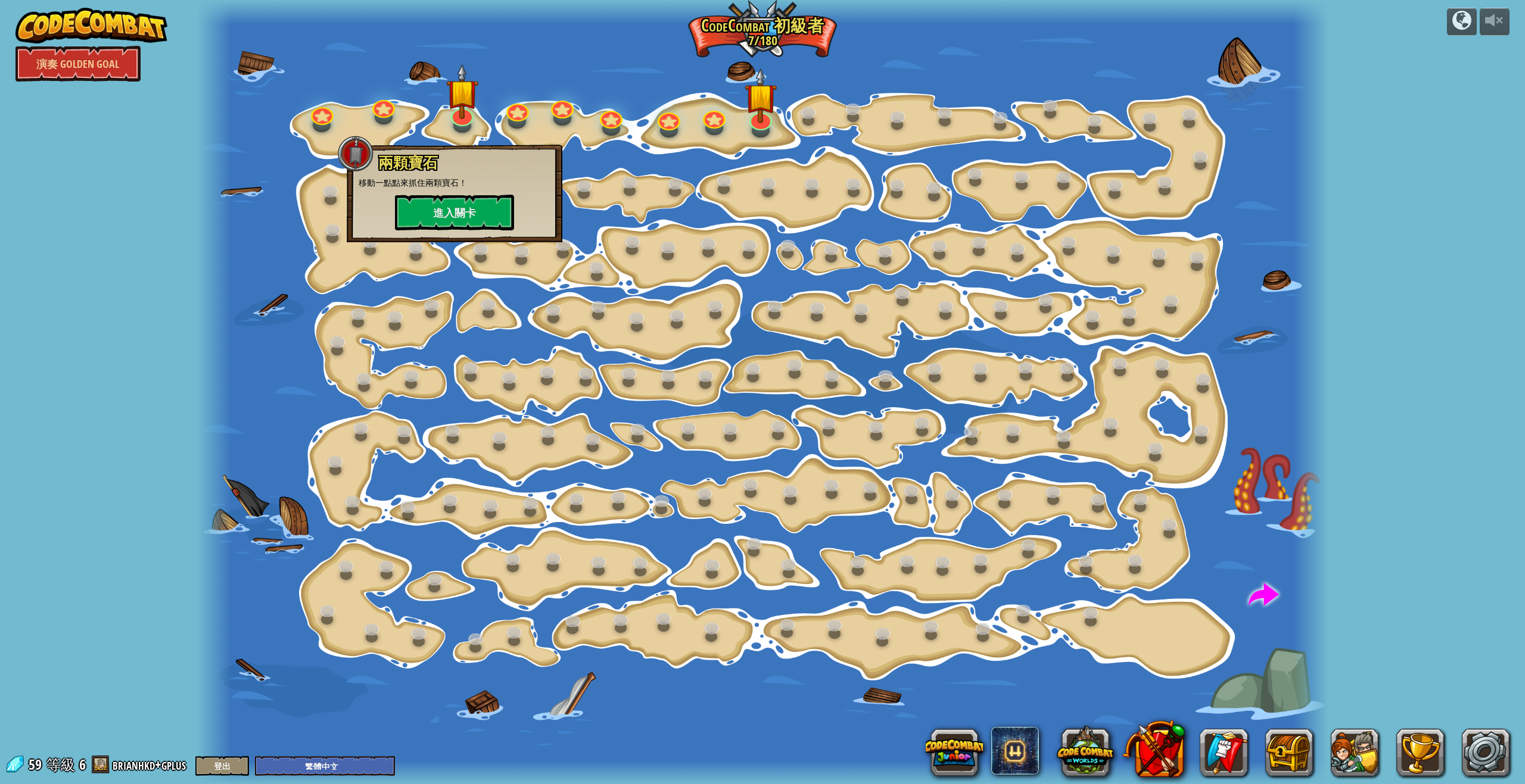
click at [704, 155] on div at bounding box center [762, 392] width 1131 height 784
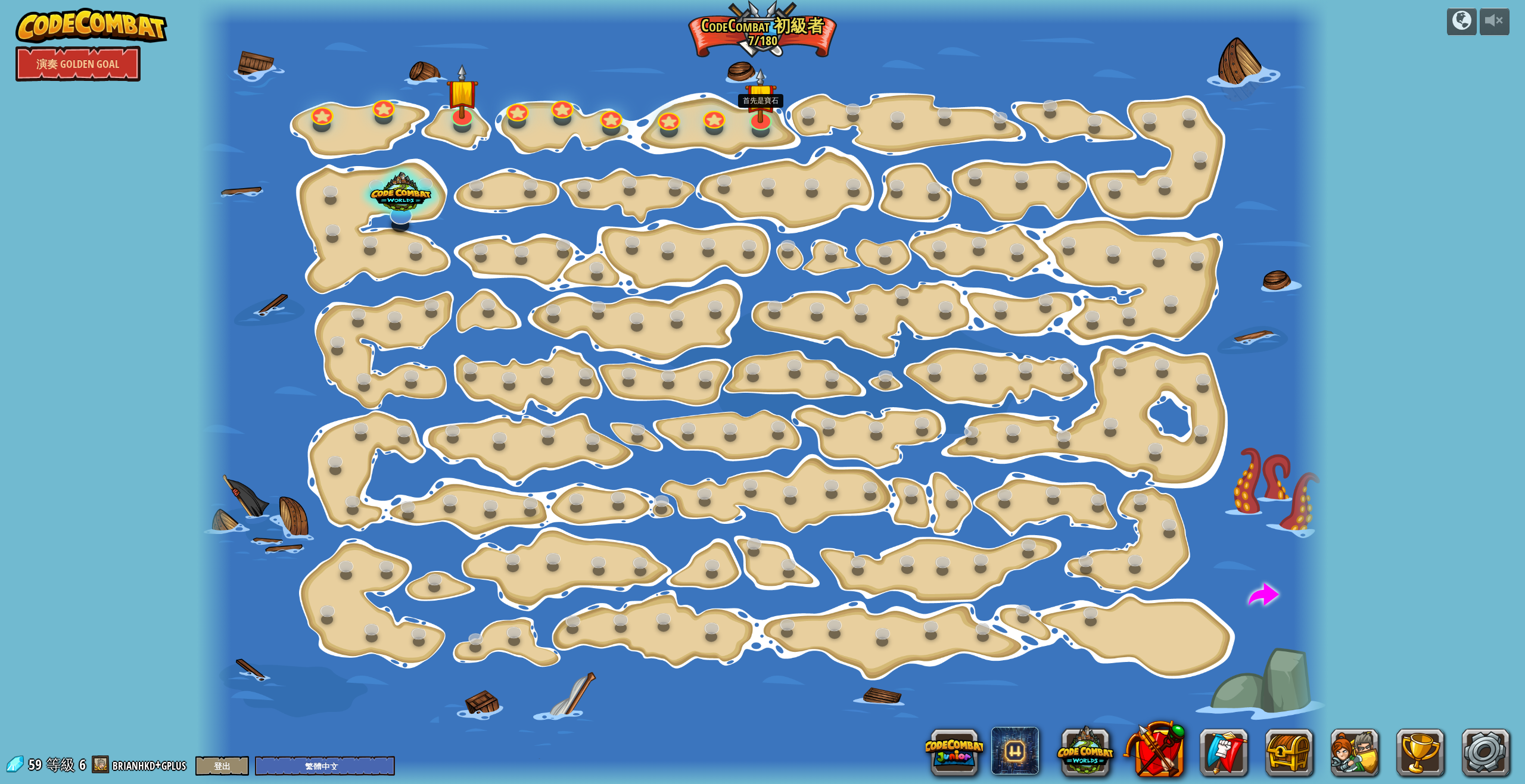
click at [779, 114] on div at bounding box center [762, 392] width 1131 height 784
click at [764, 122] on div at bounding box center [761, 117] width 23 height 24
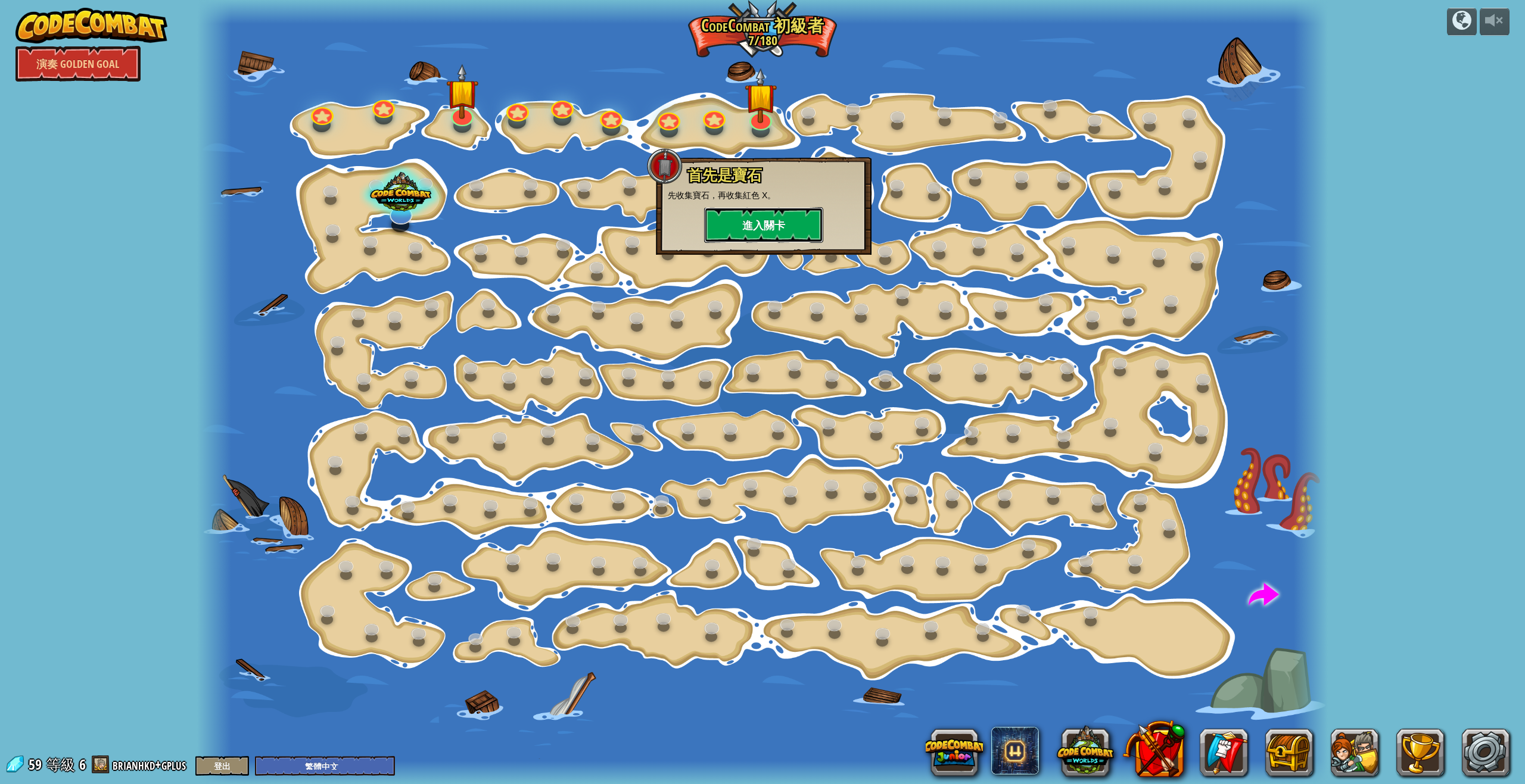
click at [805, 216] on button "進入關卡" at bounding box center [764, 225] width 119 height 36
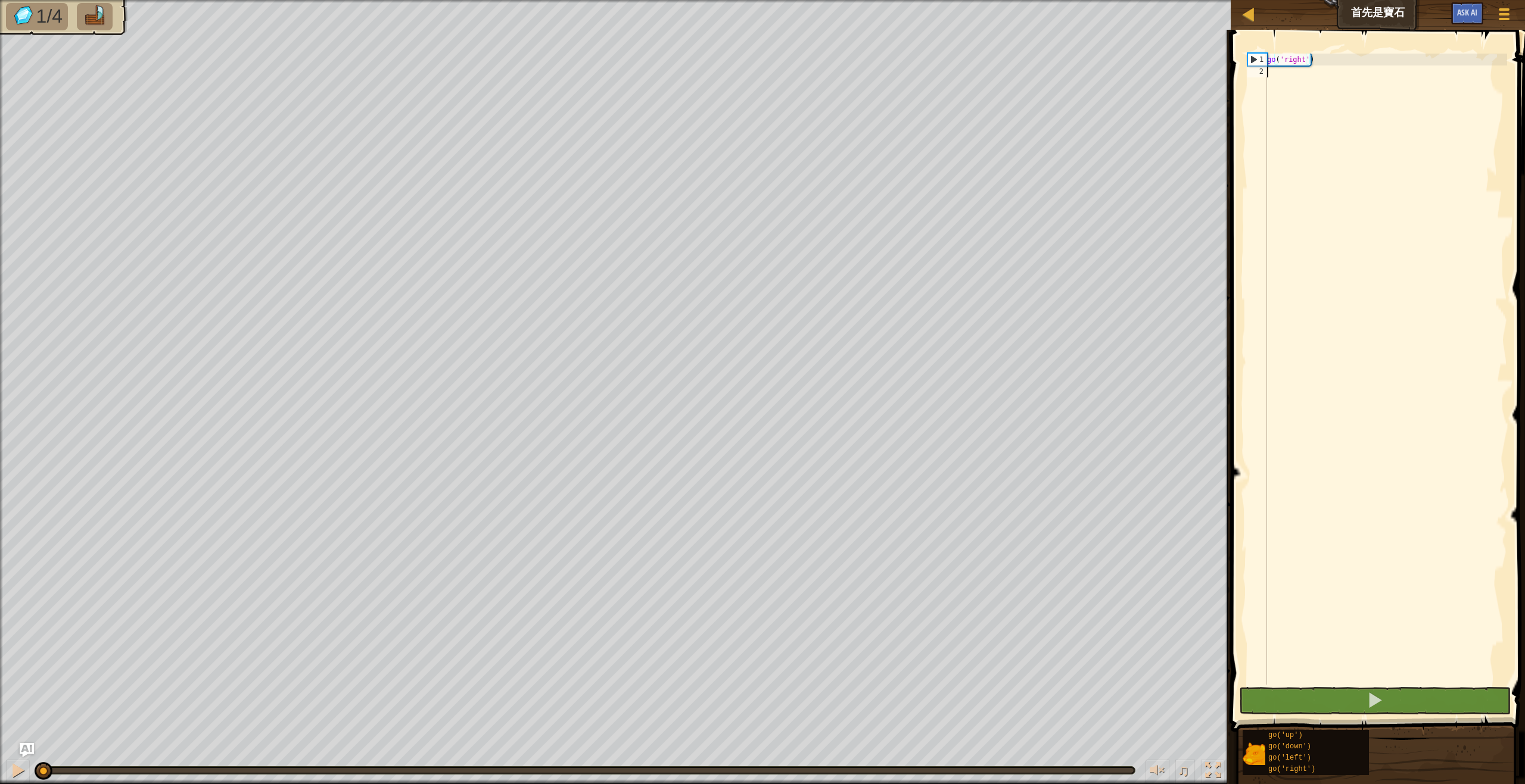
click at [1338, 113] on div "go ( 'right' )" at bounding box center [1386, 380] width 243 height 655
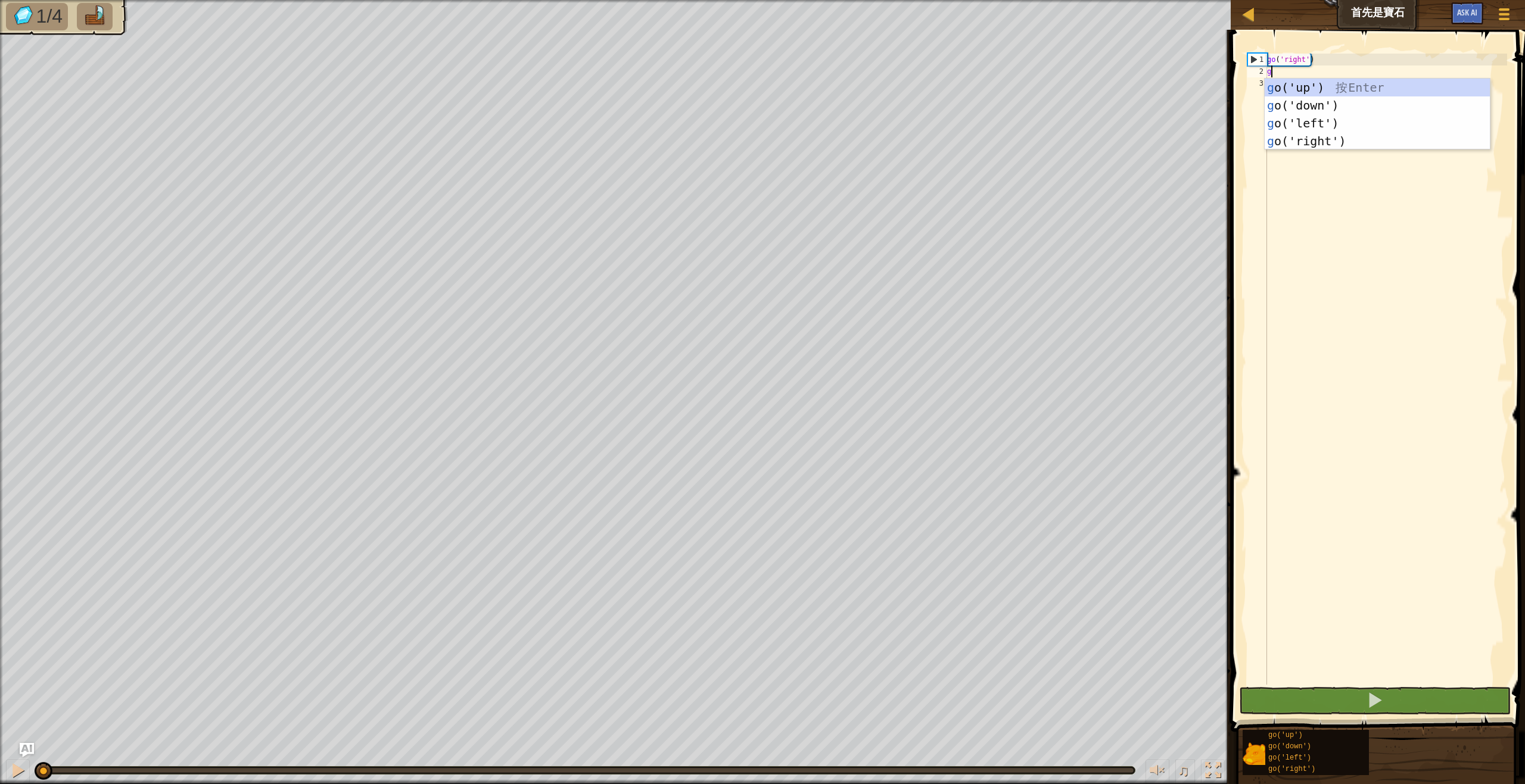
type textarea "go"
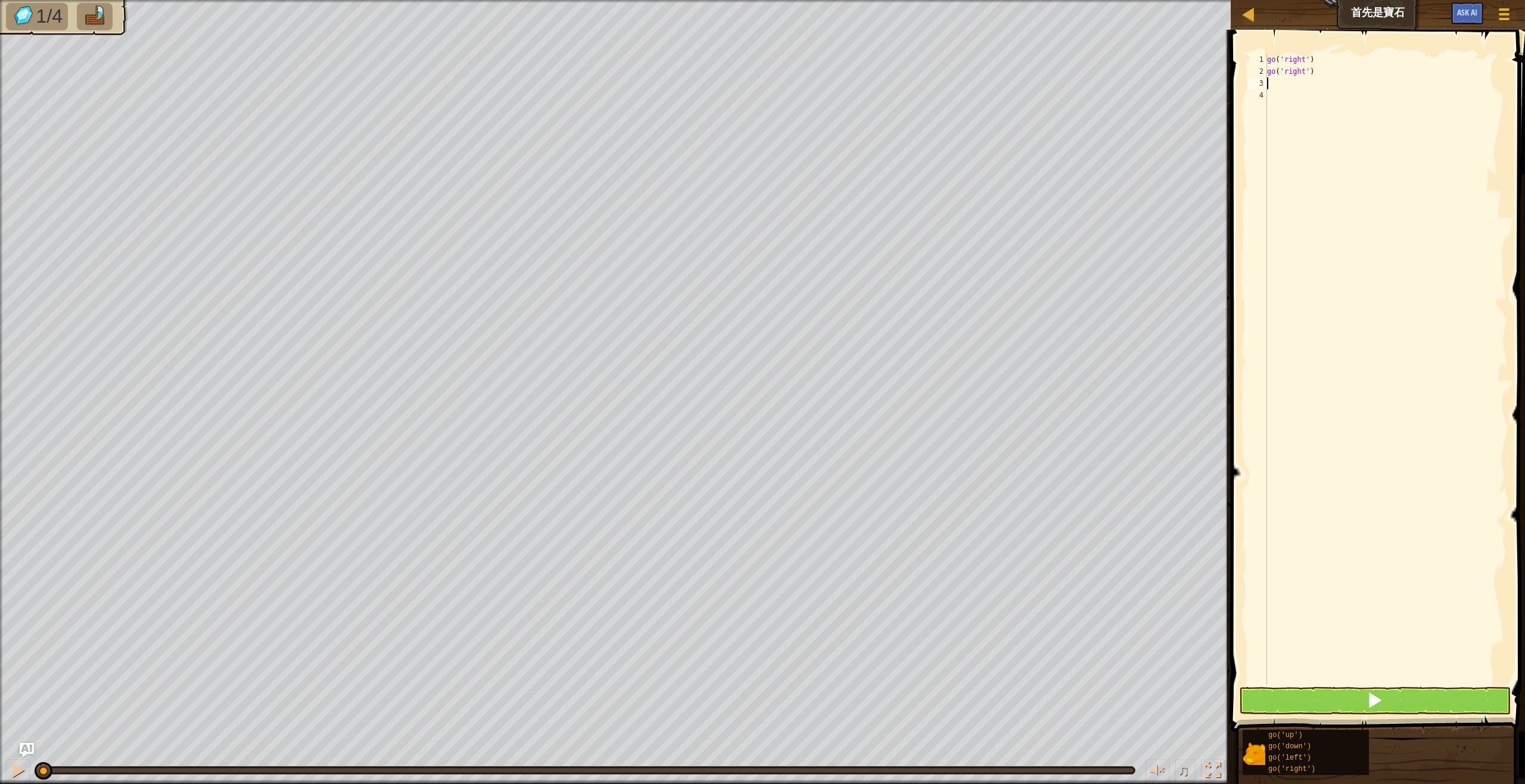
type textarea "g"
click at [1361, 689] on button at bounding box center [1375, 701] width 272 height 28
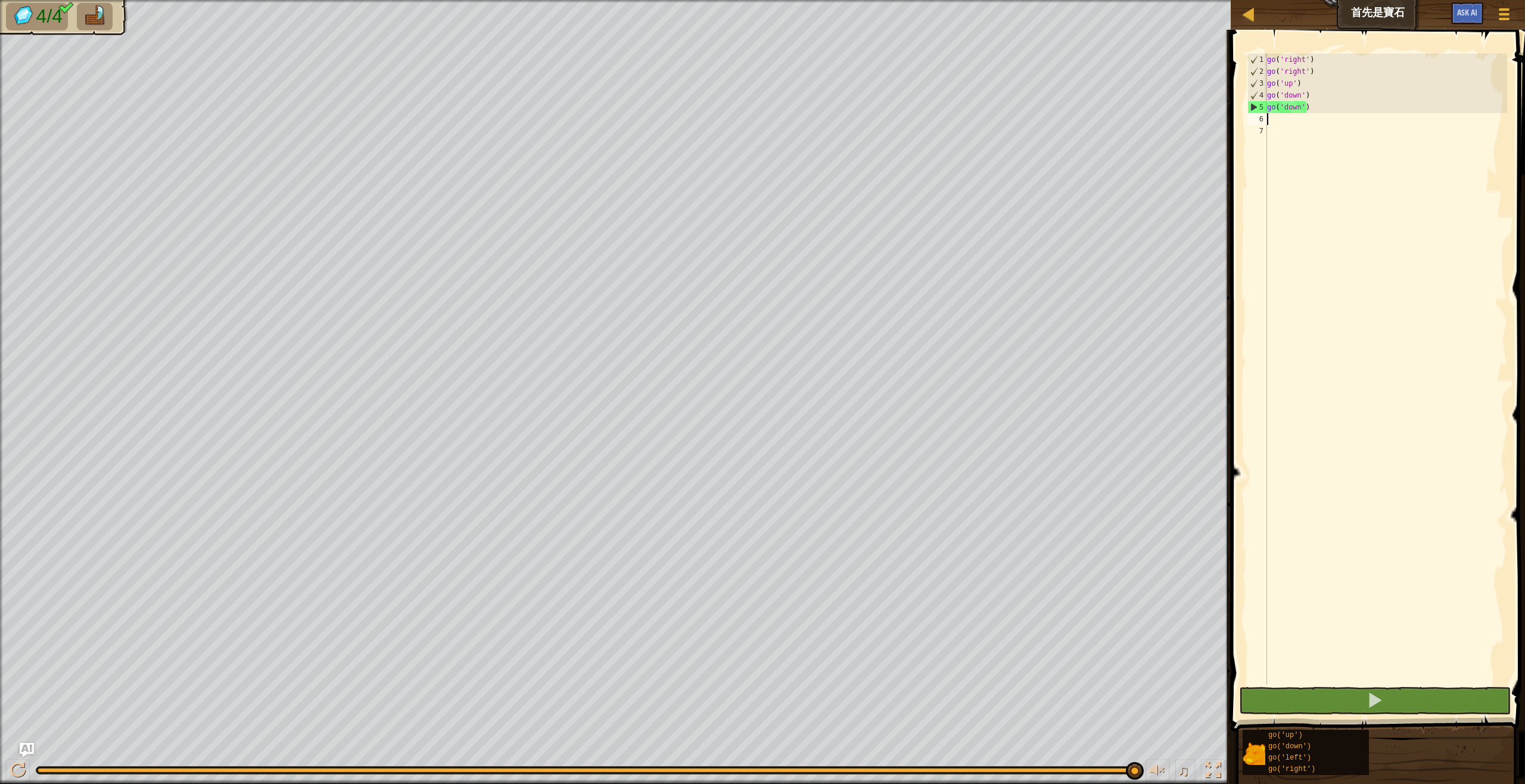
type textarea "g"
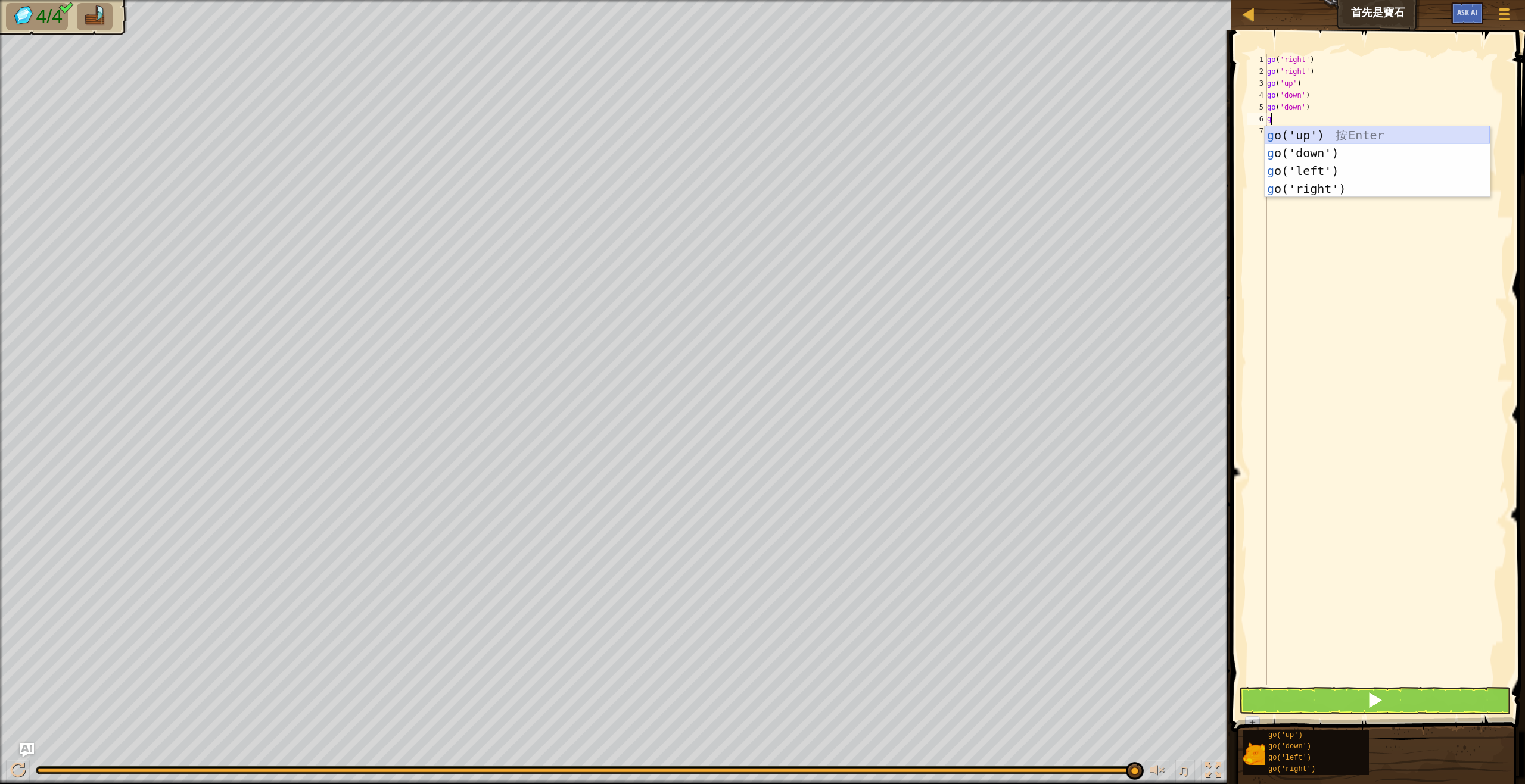
click at [1327, 140] on div "g o('up') 按 Enter g o('down') 按 Enter g o('left') 按 Enter g o('right') 按 Enter" at bounding box center [1377, 179] width 225 height 107
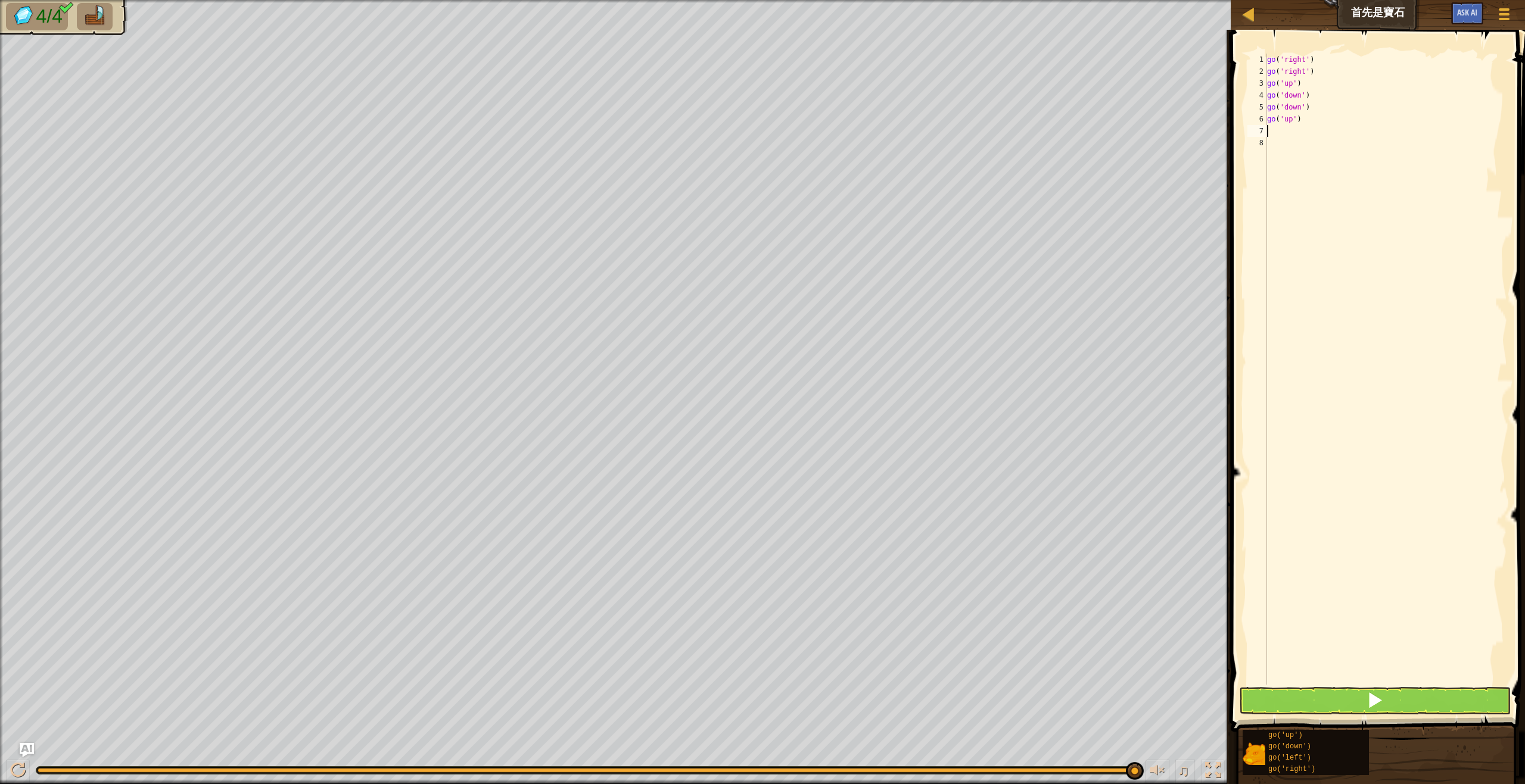
type textarea "g"
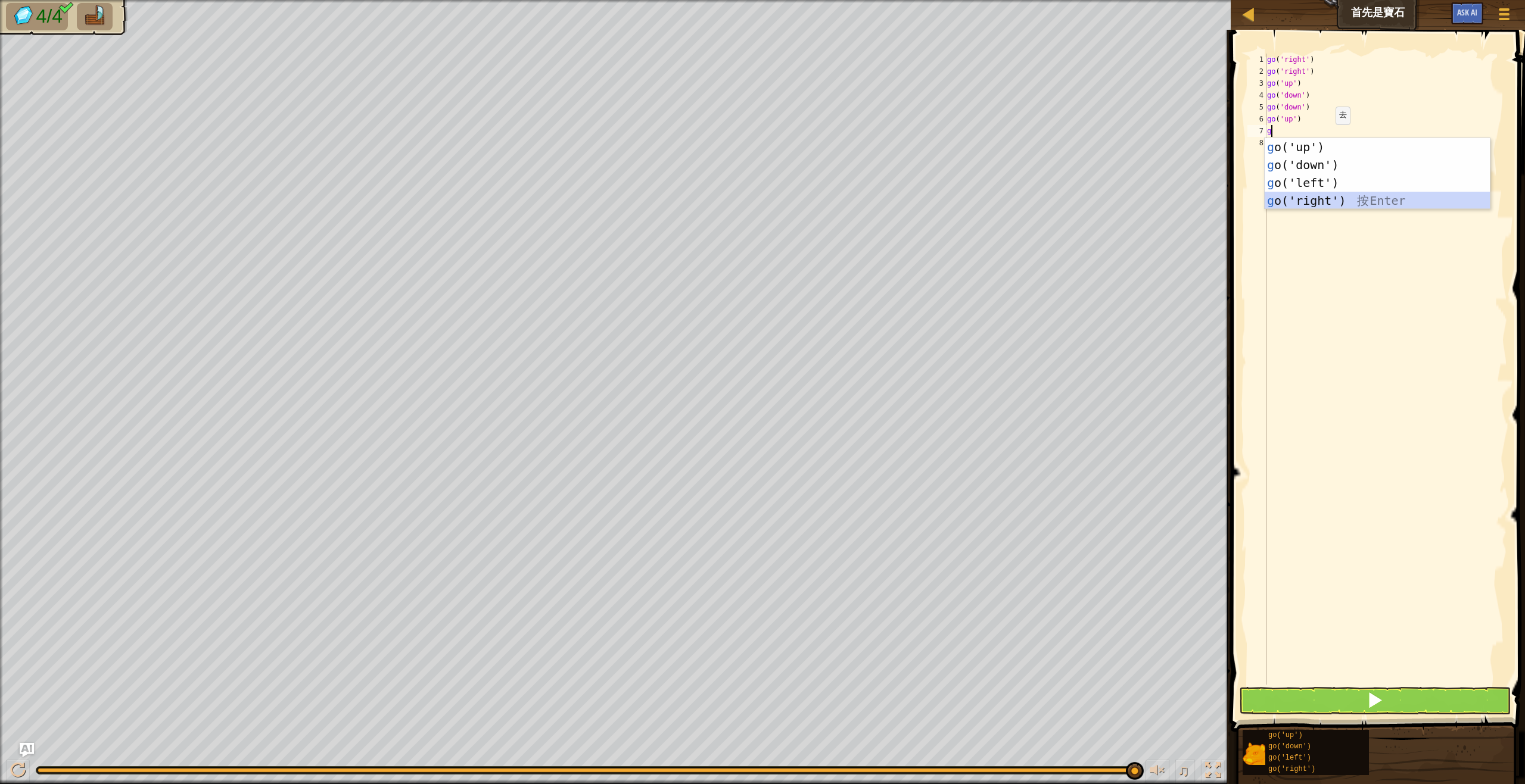
click at [1319, 200] on div "g o('up') 按 Enter g o('down') 按 Enter g o('left') 按 Enter g o('right') 按 Enter" at bounding box center [1377, 191] width 225 height 107
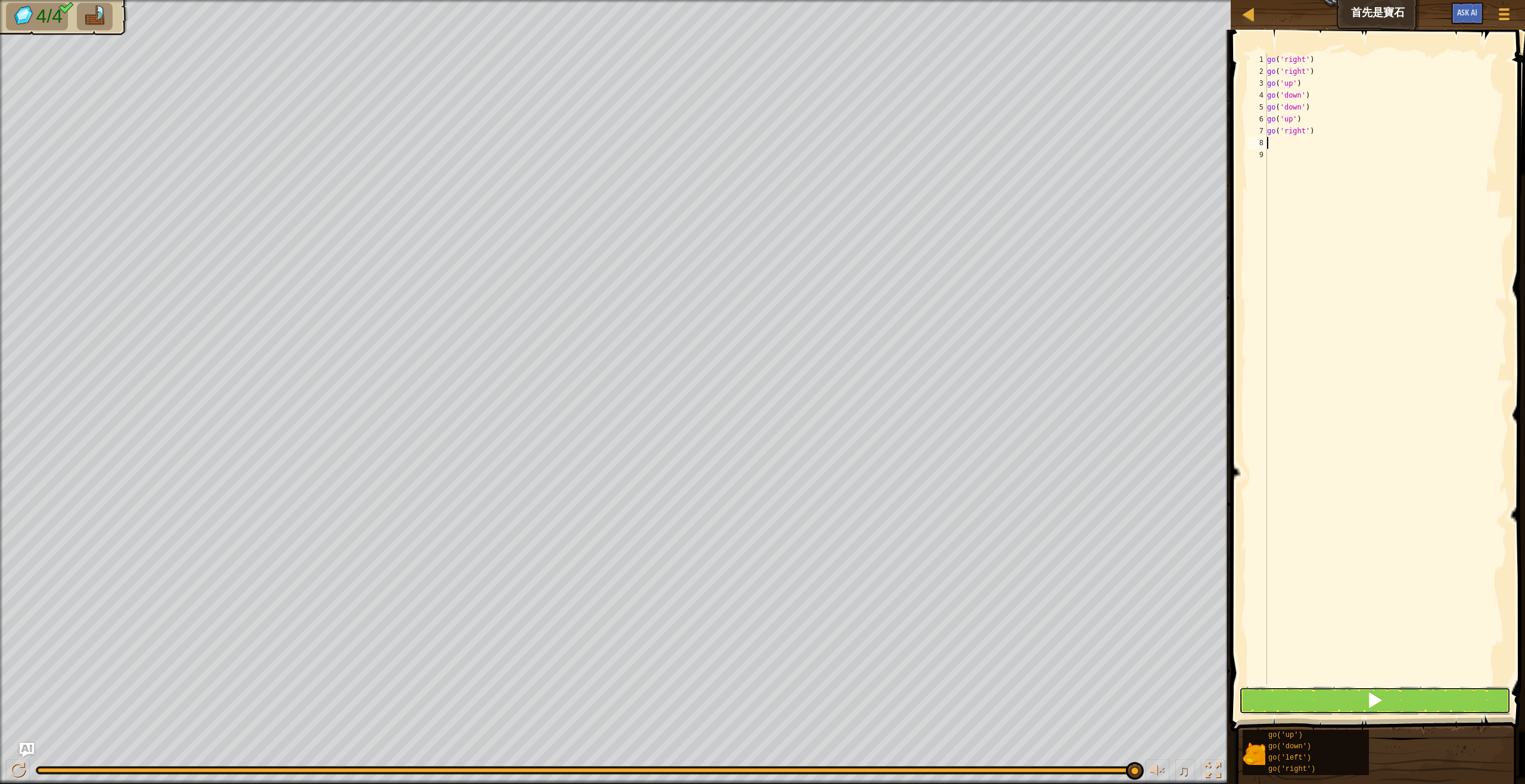
click at [1376, 700] on span at bounding box center [1375, 700] width 17 height 17
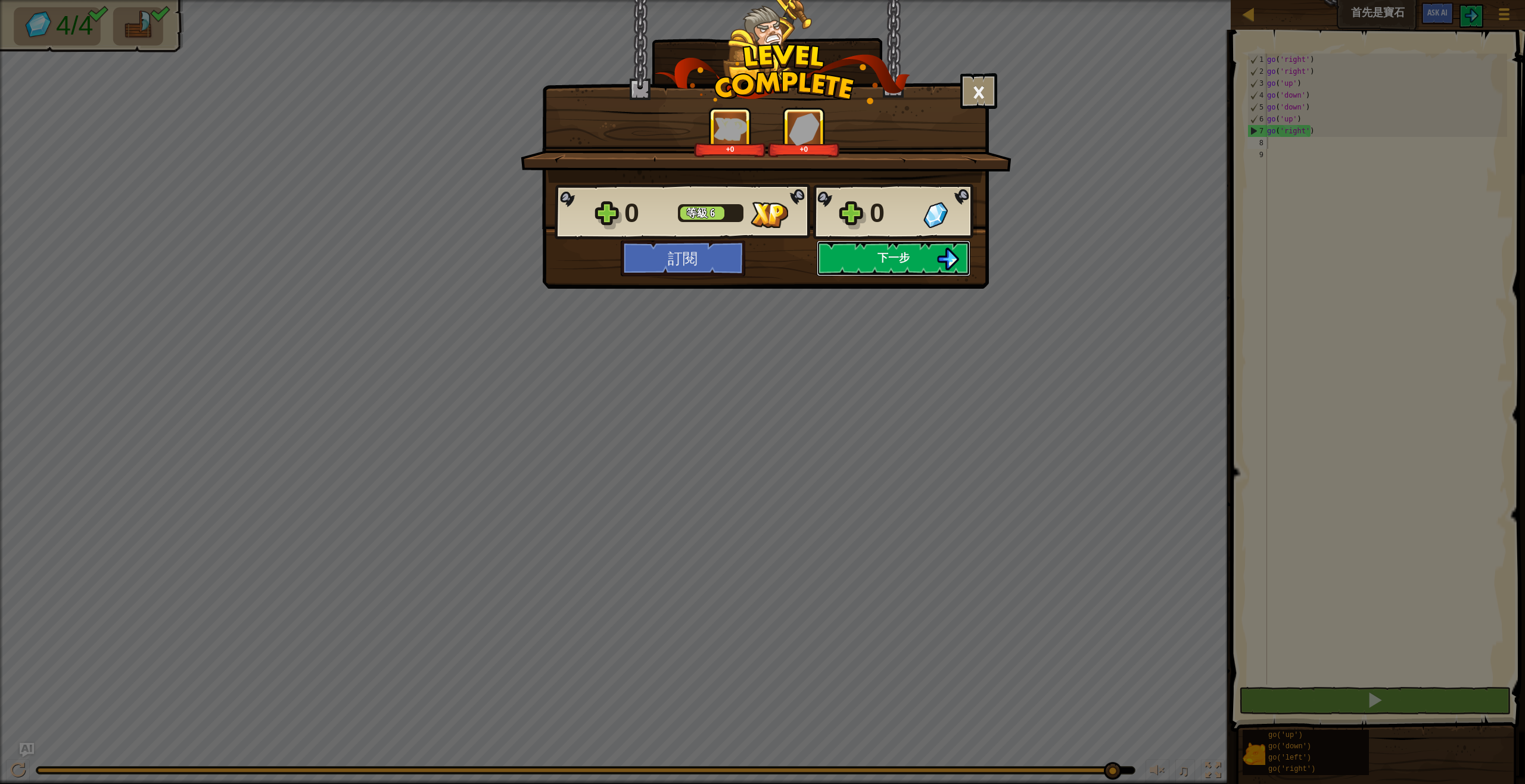
click at [873, 252] on button "下一步" at bounding box center [893, 258] width 154 height 36
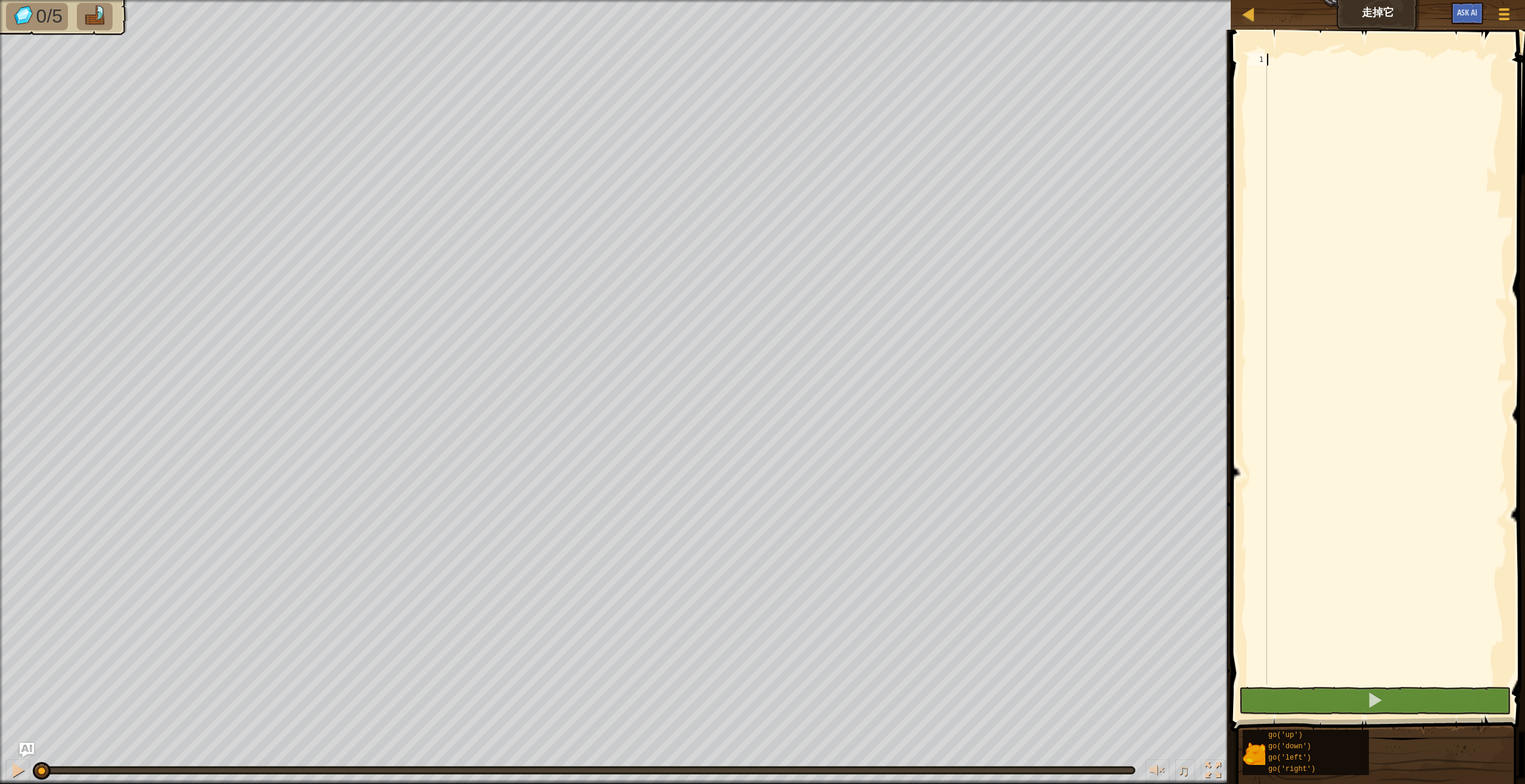
type textarea "g"
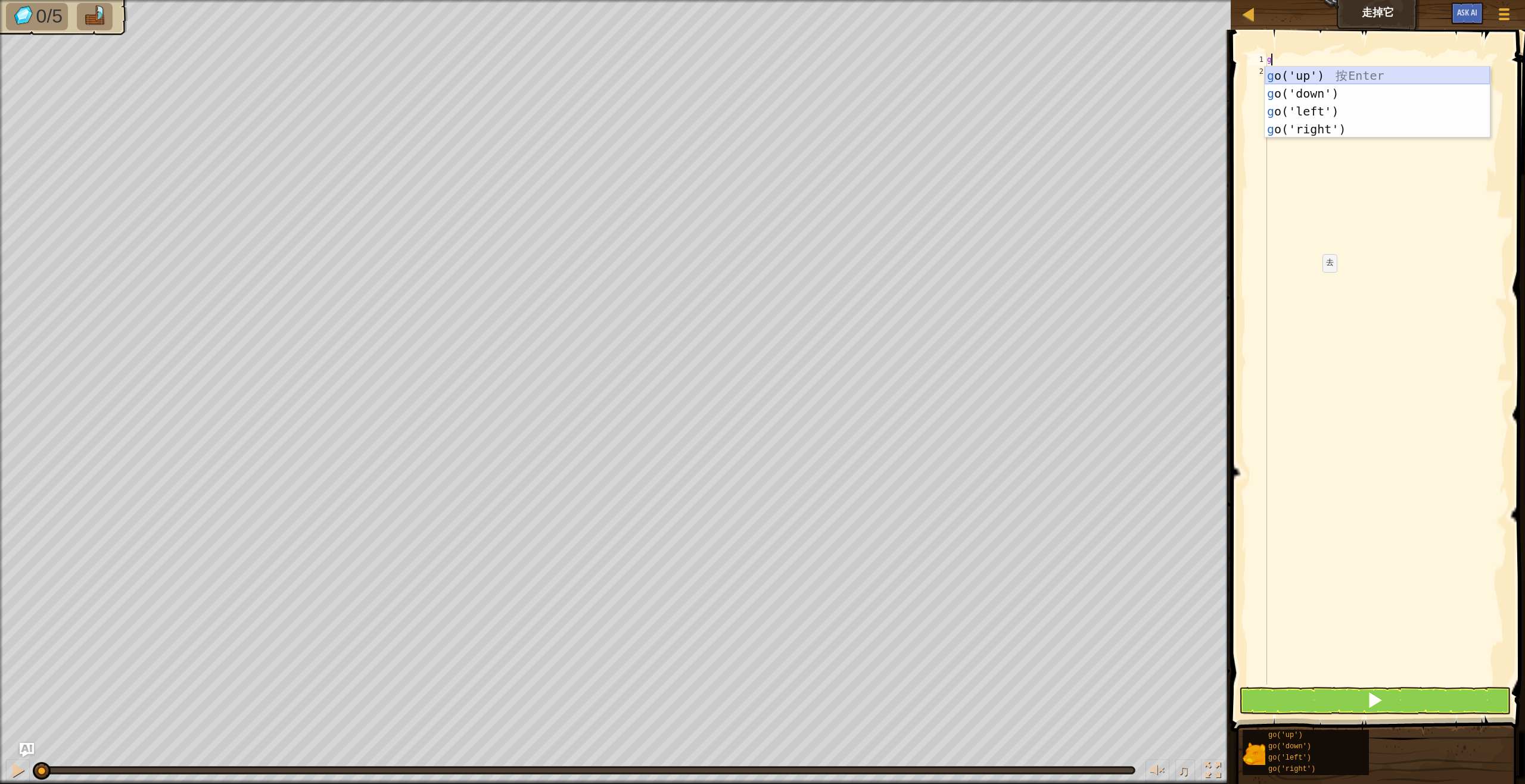
click at [1343, 80] on div "g o('up') 按 Enter g o('down') 按 Enter g o('left') 按 Enter g o('right') 按 Enter" at bounding box center [1377, 120] width 225 height 107
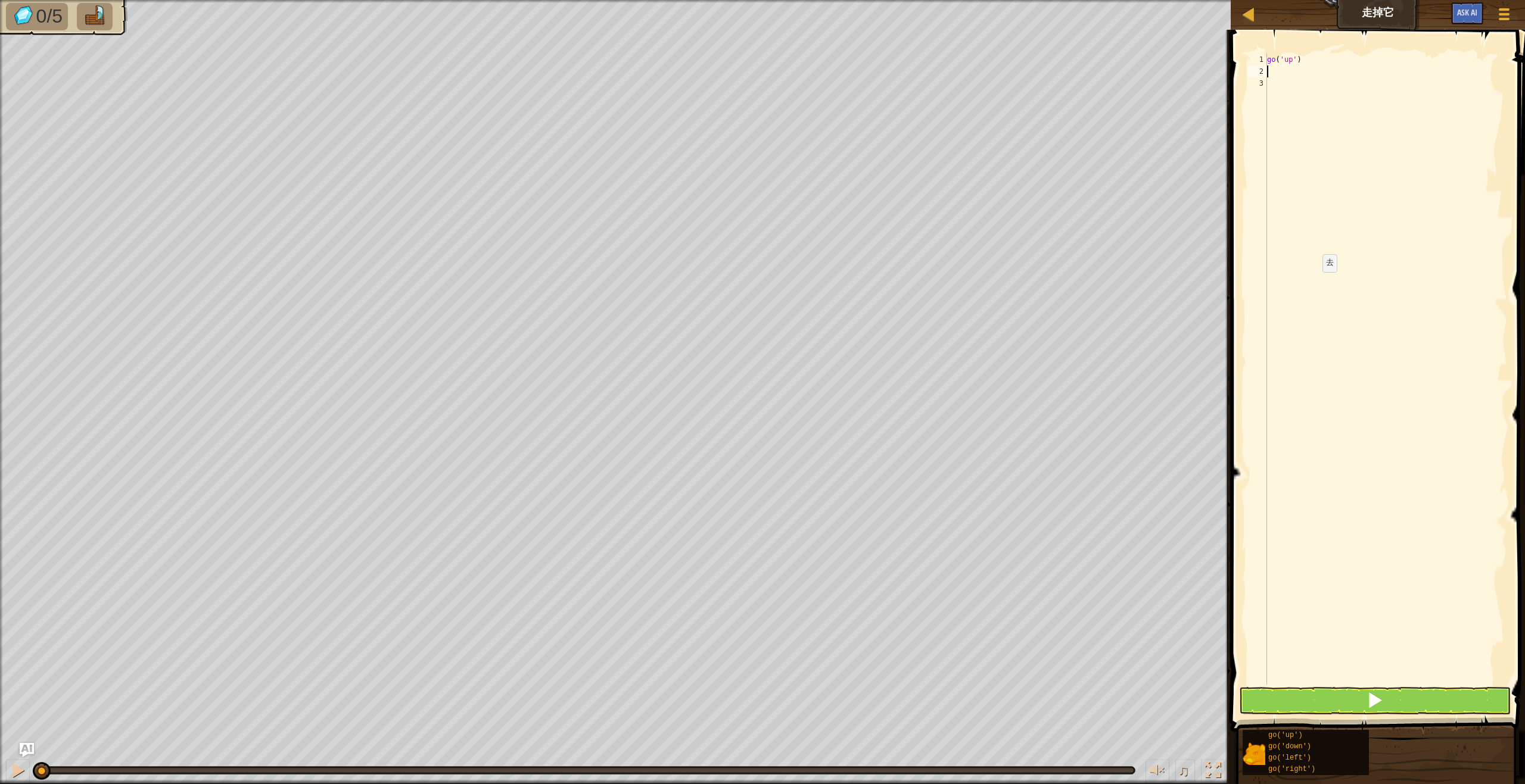
type textarea "g"
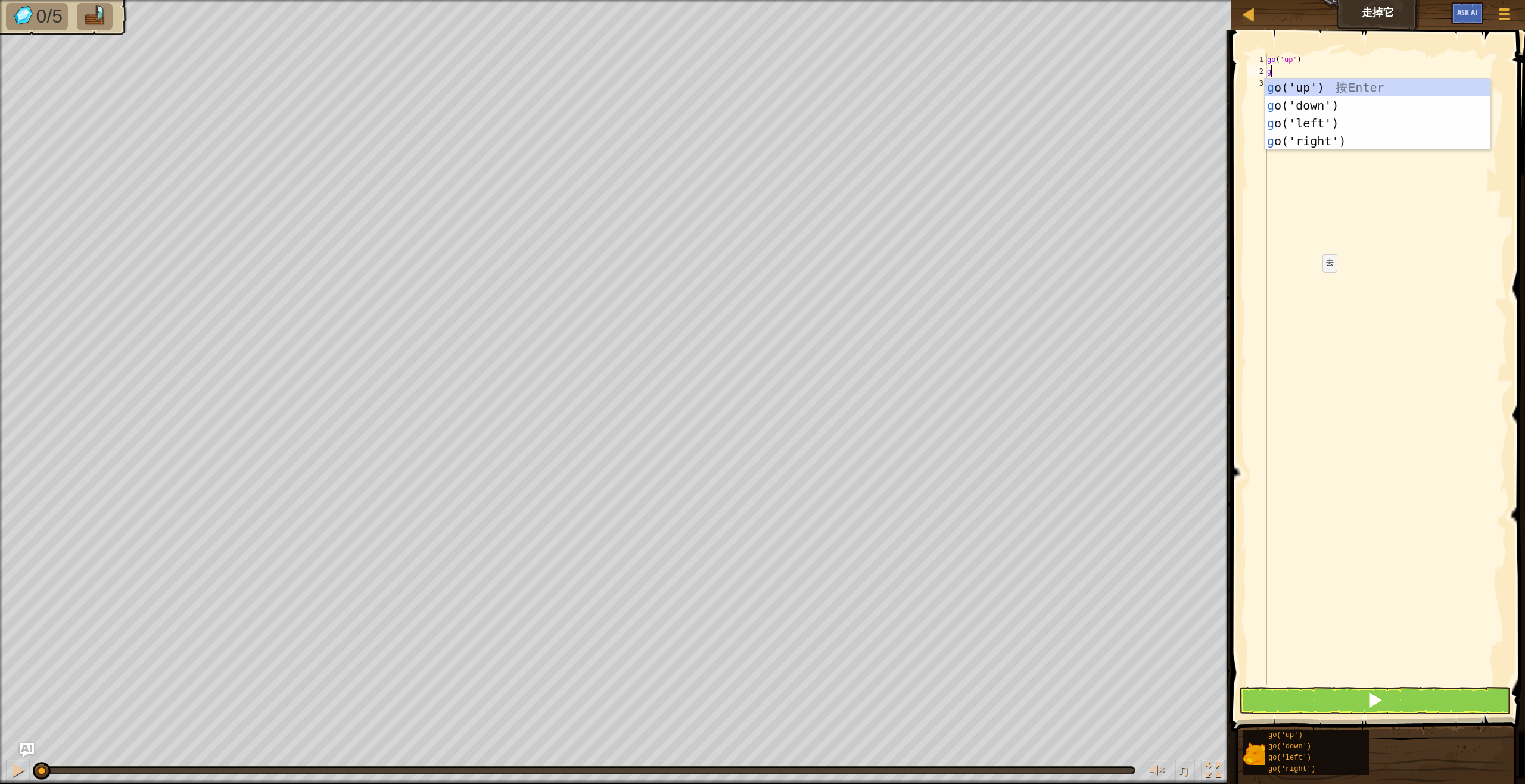
click at [1343, 80] on div "g o('up') 按 Enter g o('down') 按 Enter g o('left') 按 Enter g o('right') 按 Enter" at bounding box center [1377, 132] width 225 height 107
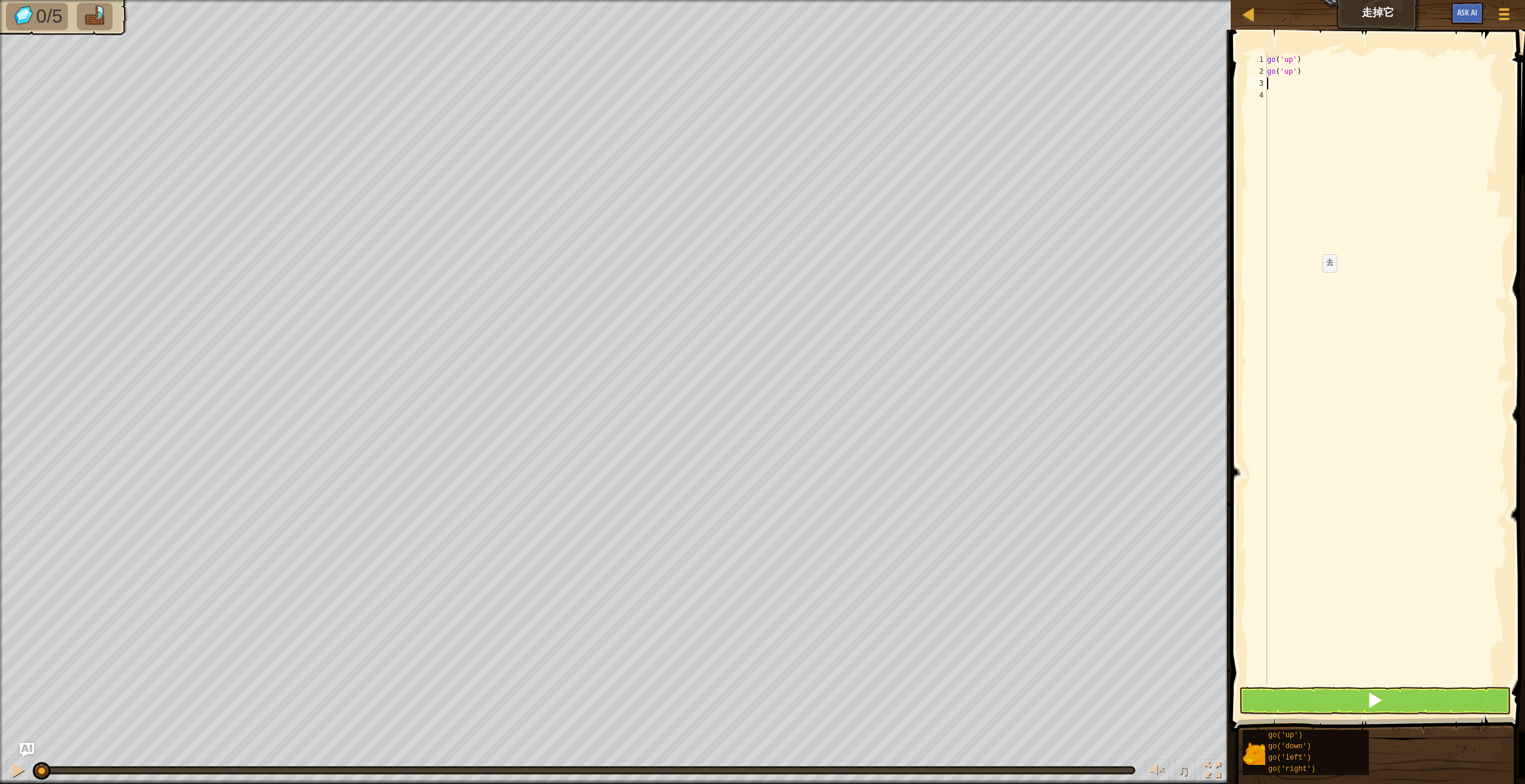
type textarea "g"
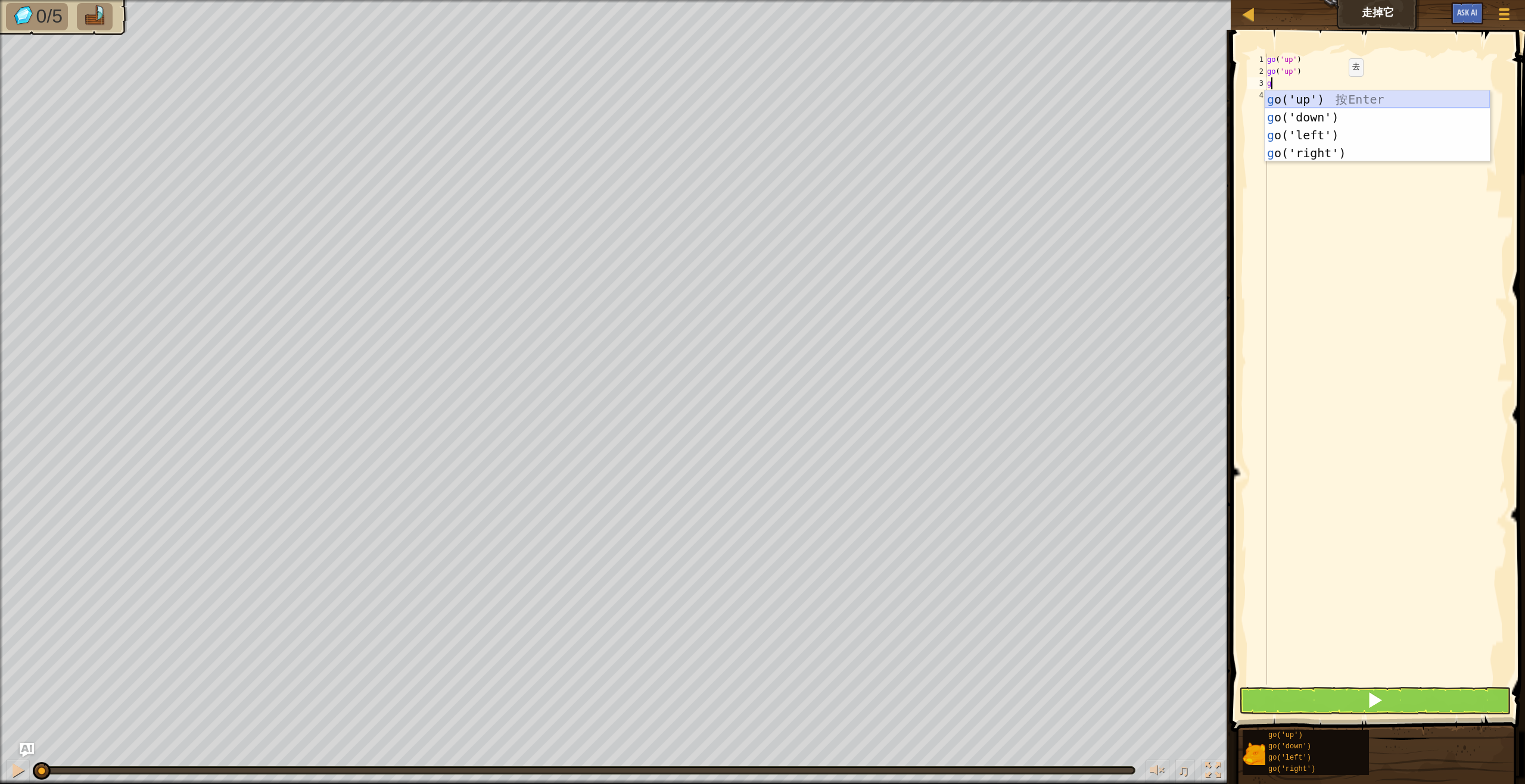
click at [1333, 102] on div "g o('up') 按 Enter g o('down') 按 Enter g o('left') 按 Enter g o('right') 按 Enter" at bounding box center [1377, 144] width 225 height 107
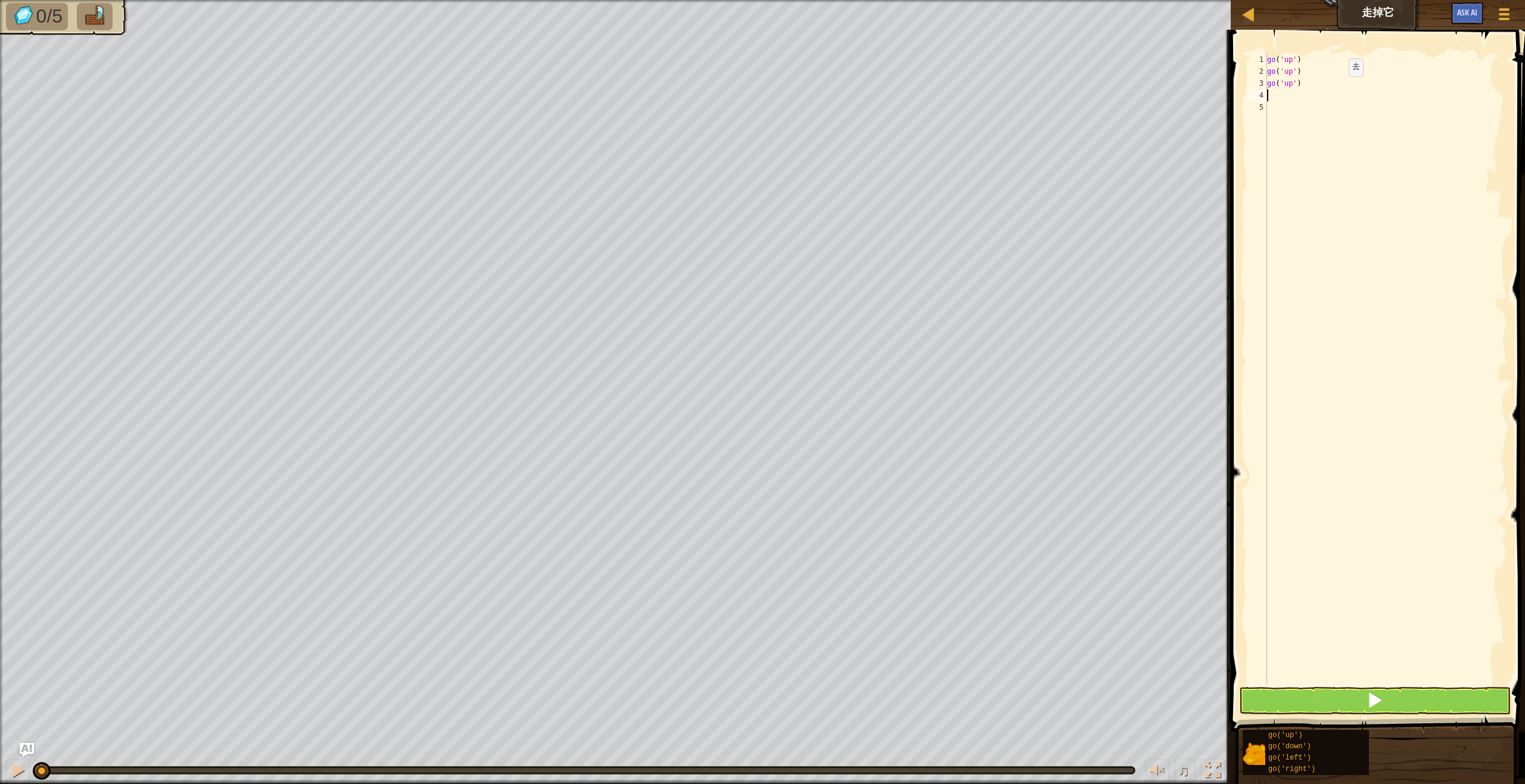
type textarea "g"
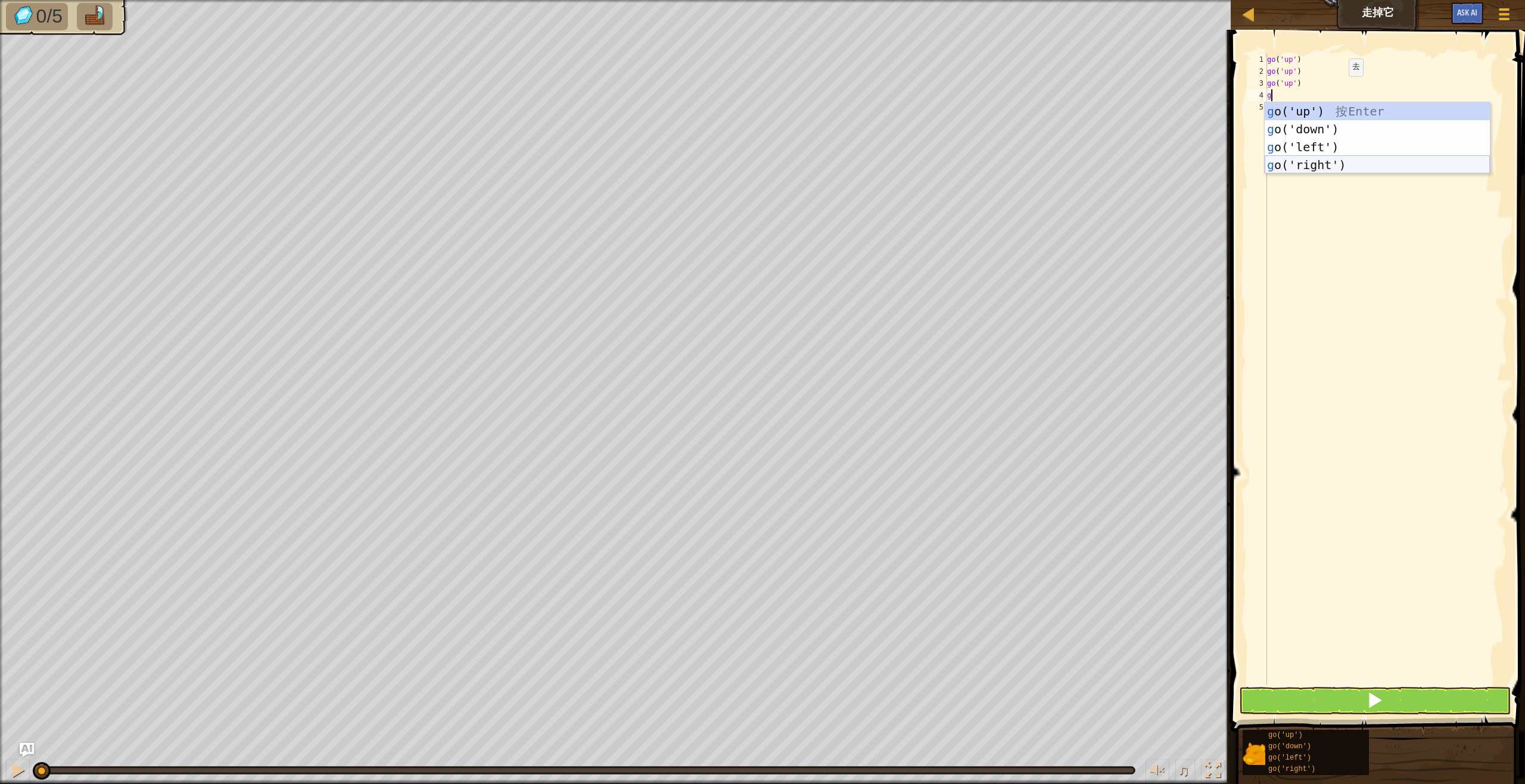
click at [1316, 168] on div "g o('up') 按 Enter g o('down') 按 Enter g o('left') 按 Enter g o('right') 按 Enter" at bounding box center [1377, 155] width 225 height 107
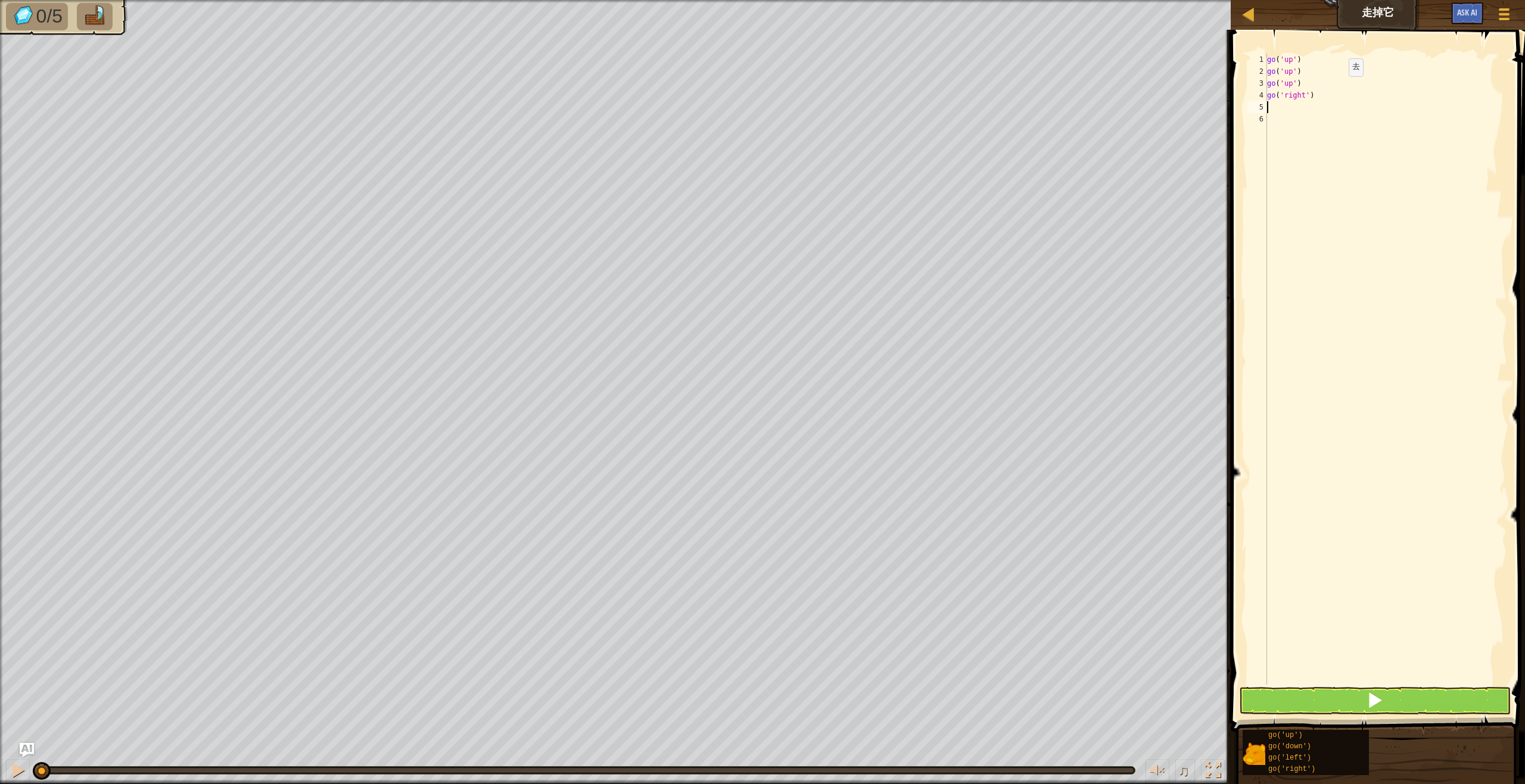
type textarea "g"
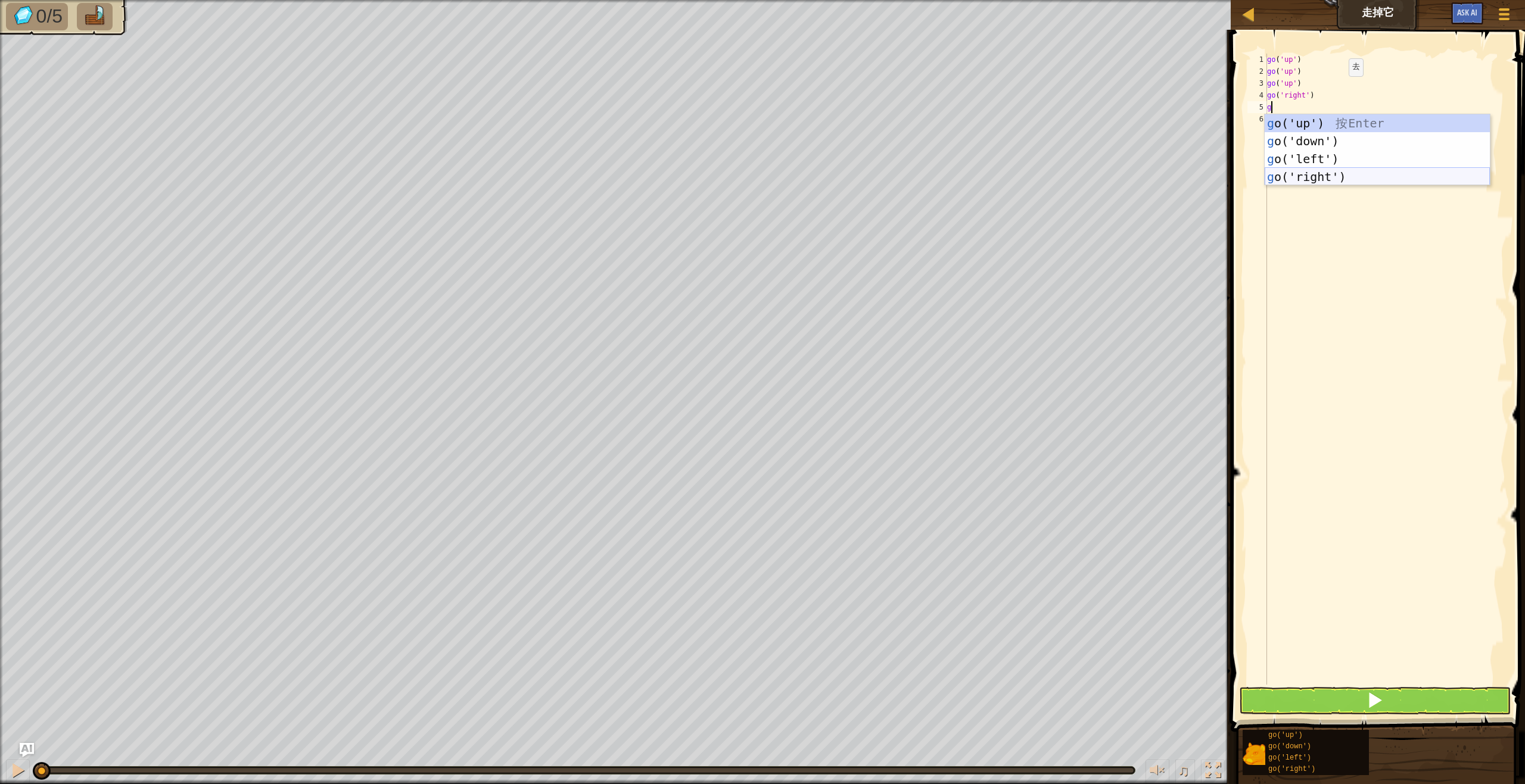
click at [1312, 180] on div "g o('up') 按 Enter g o('down') 按 Enter g o('left') 按 Enter g o('right') 按 Enter" at bounding box center [1377, 167] width 225 height 107
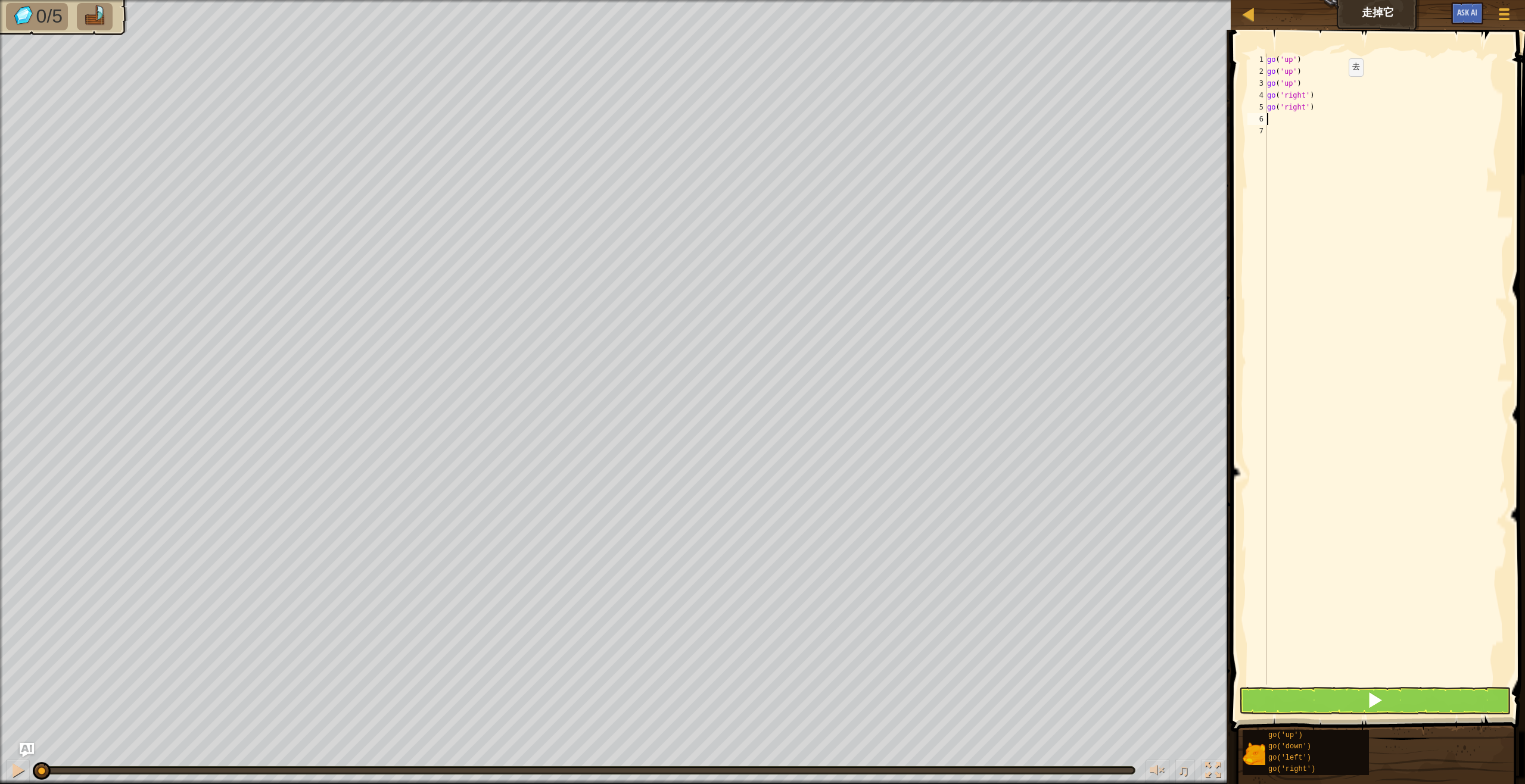
type textarea "g"
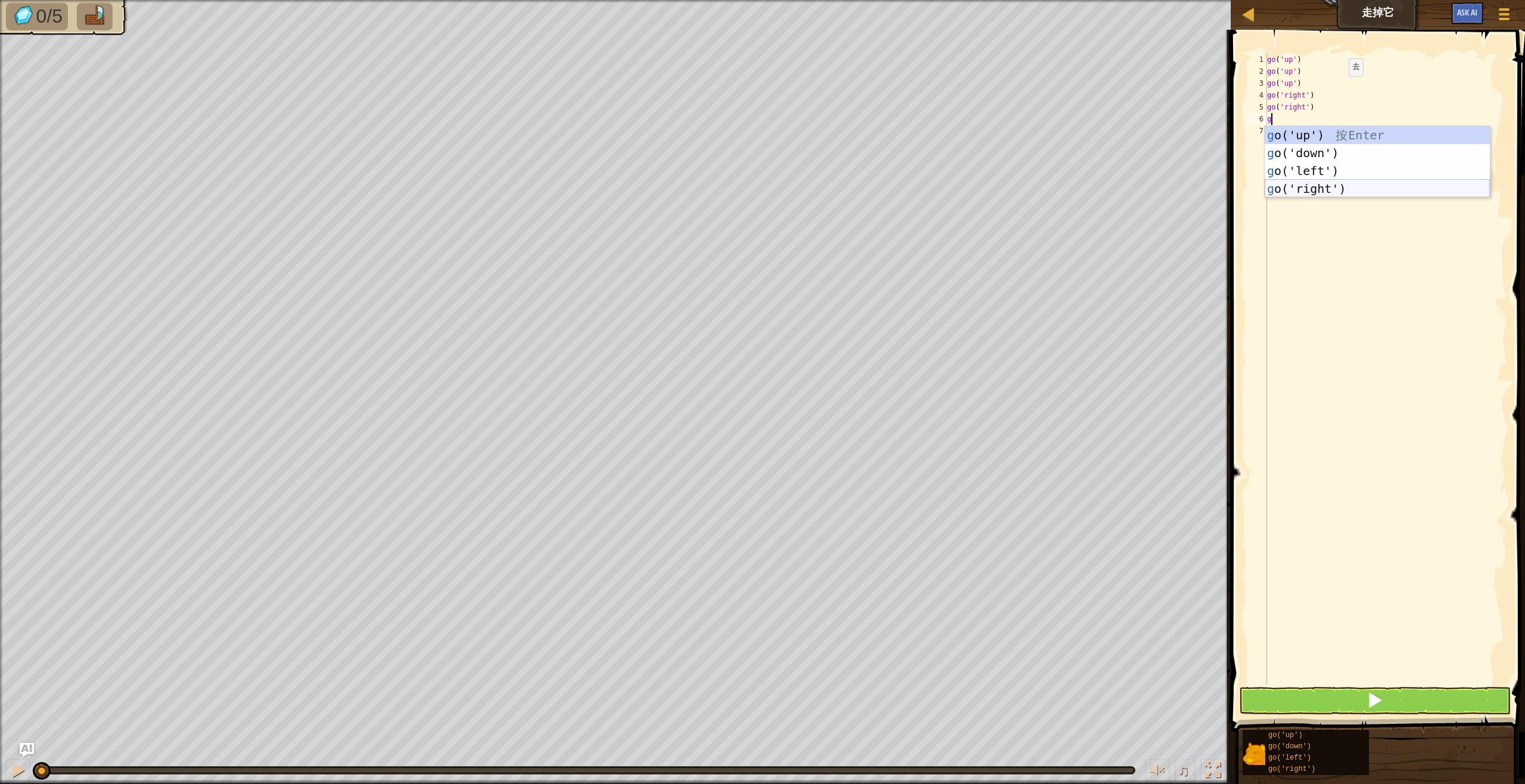
click at [1306, 191] on div "g o('up') 按 Enter g o('down') 按 Enter g o('left') 按 Enter g o('right') 按 Enter" at bounding box center [1377, 179] width 225 height 107
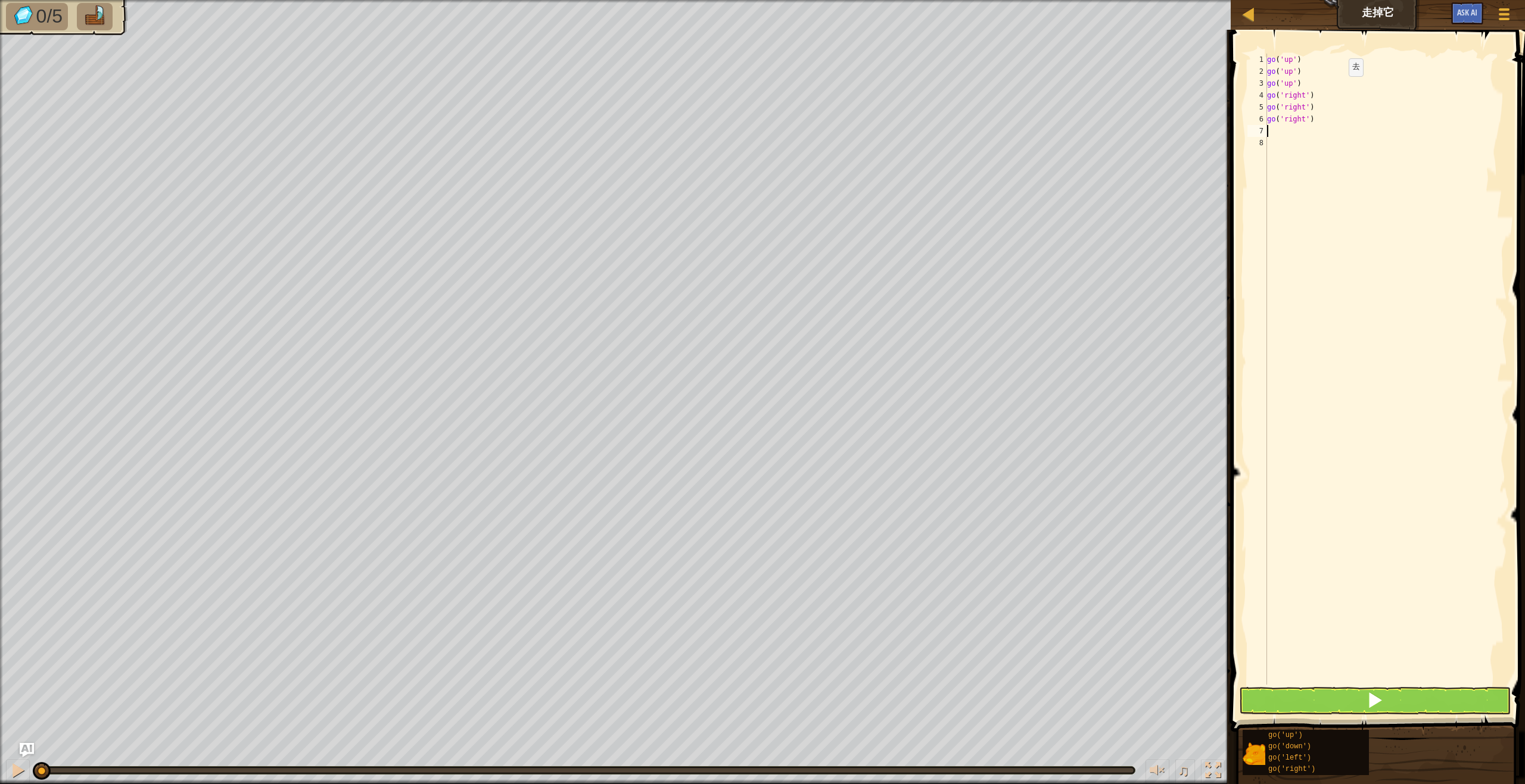
type textarea "g"
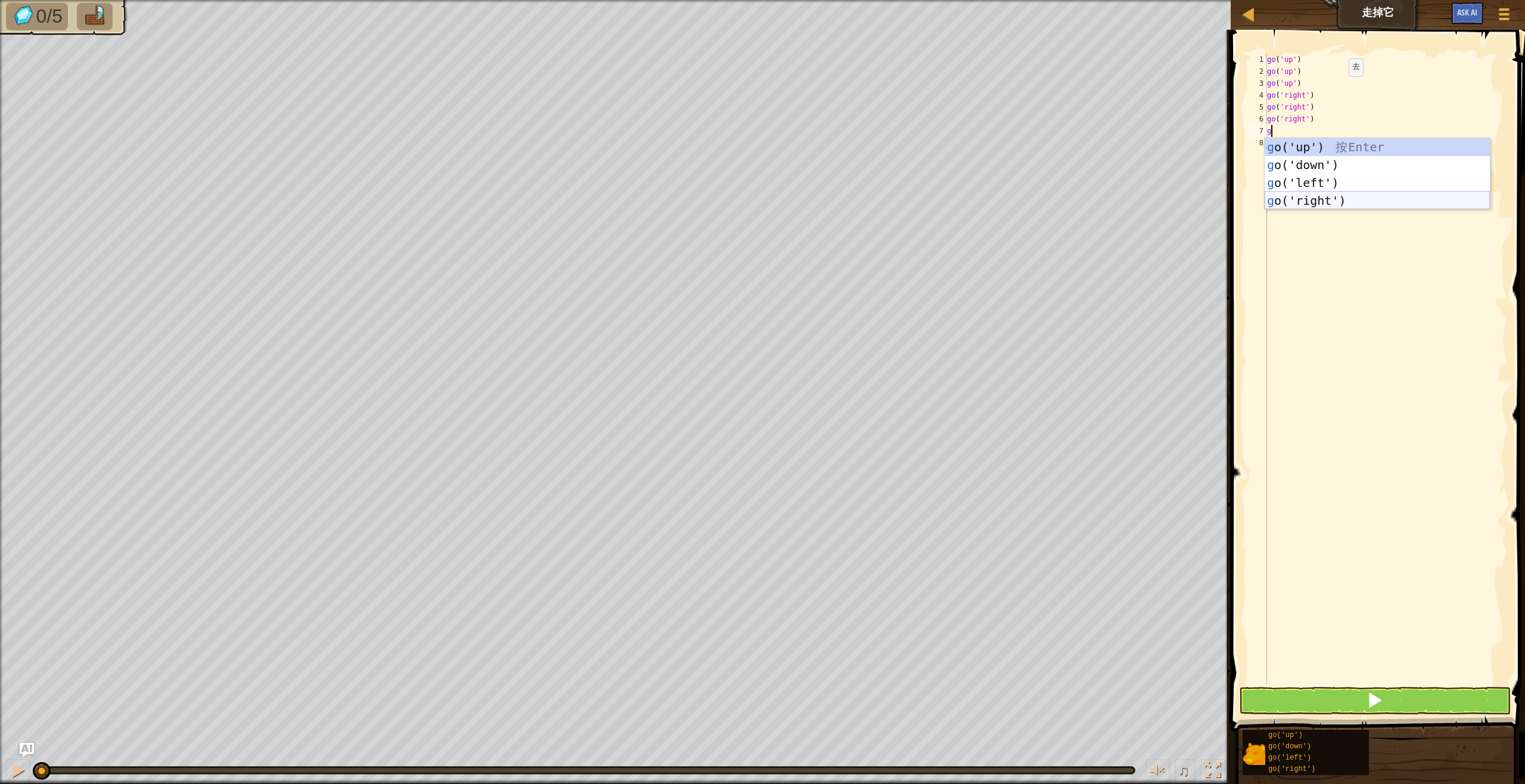
click at [1309, 203] on div "g o('up') 按 Enter g o('down') 按 Enter g o('left') 按 Enter g o('right') 按 Enter" at bounding box center [1377, 191] width 225 height 107
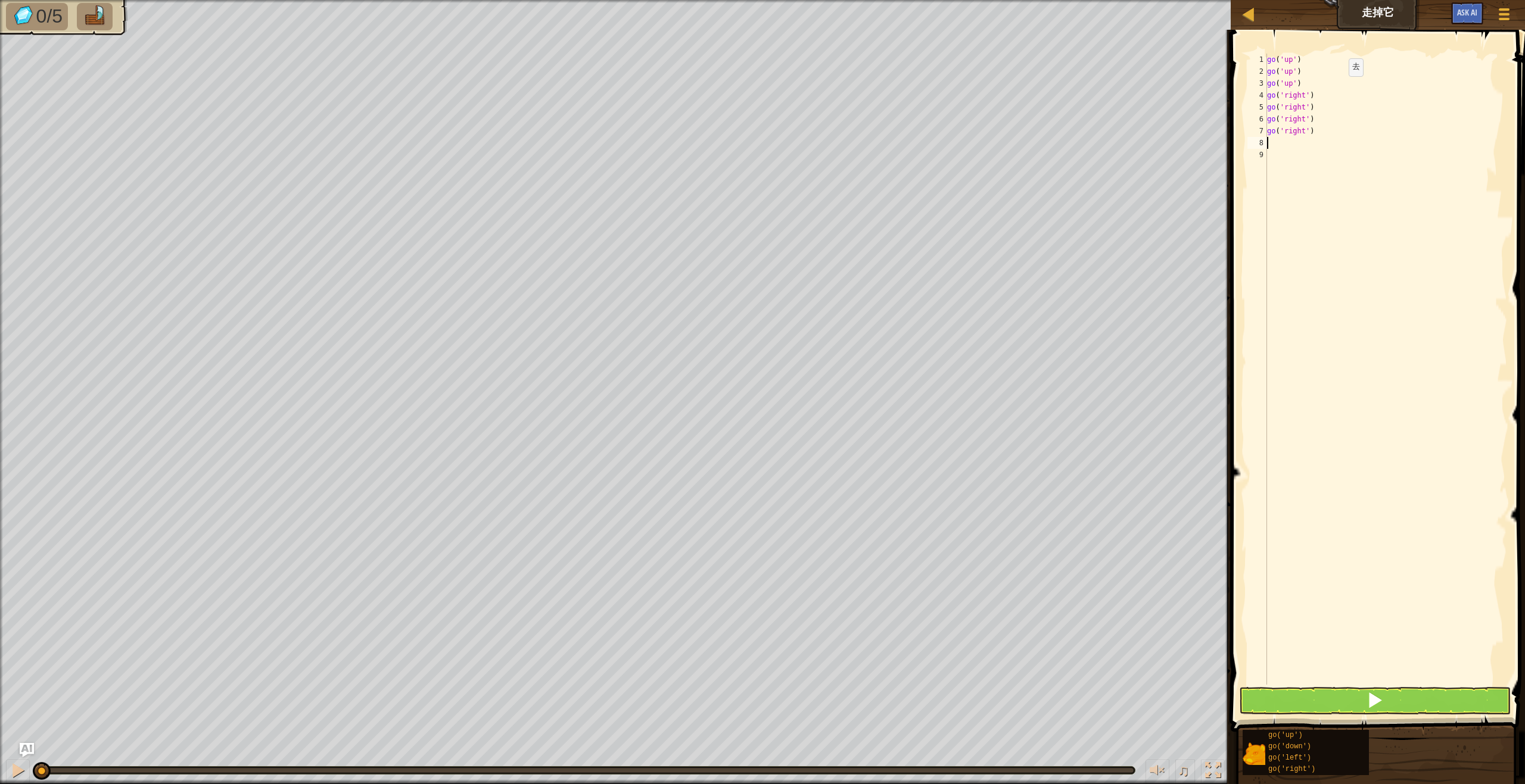
type textarea "g"
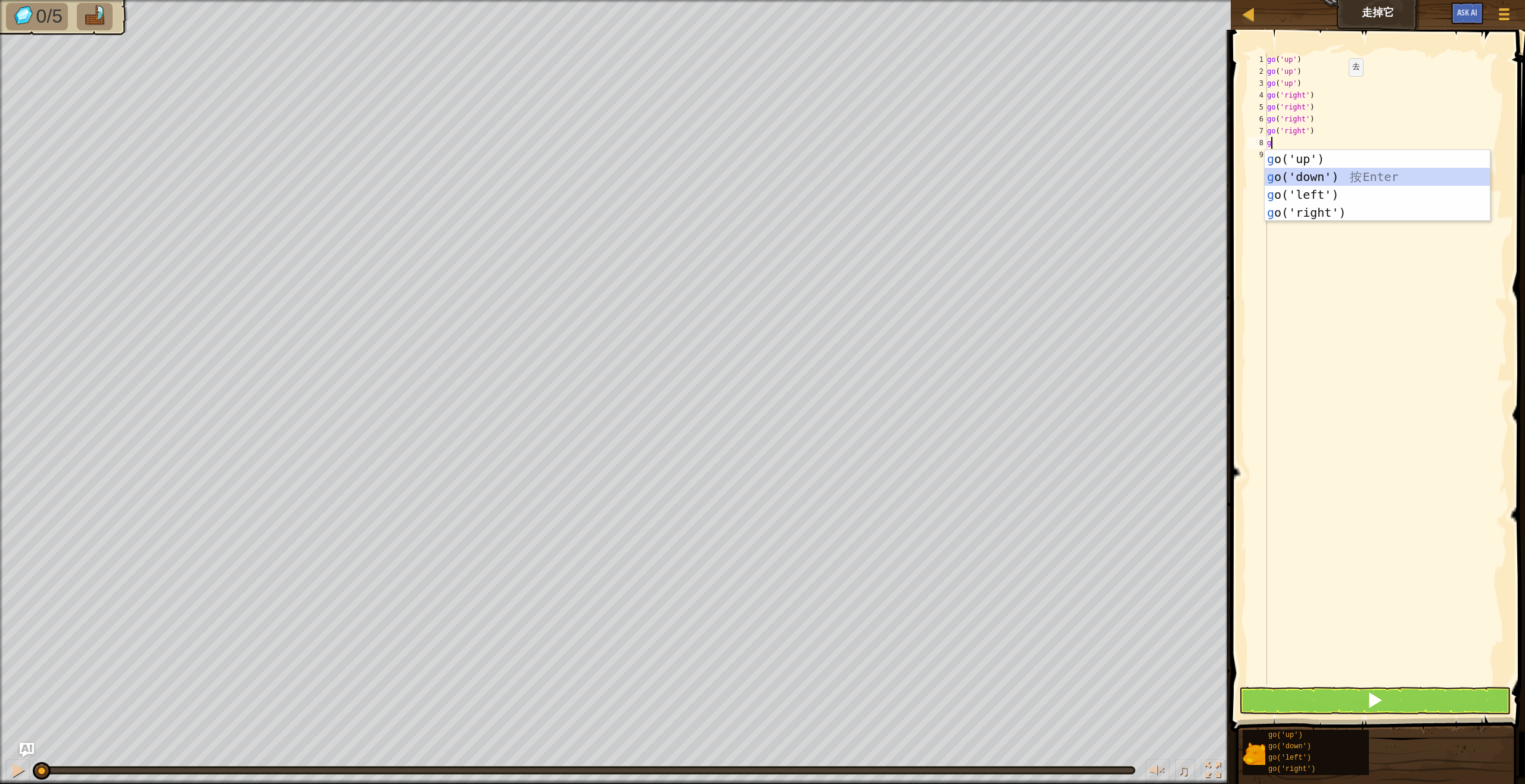
click at [1343, 178] on div "g o('up') 按 Enter g o('down') 按 Enter g o('left') 按 Enter g o('right') 按 Enter" at bounding box center [1377, 203] width 225 height 107
type textarea "g"
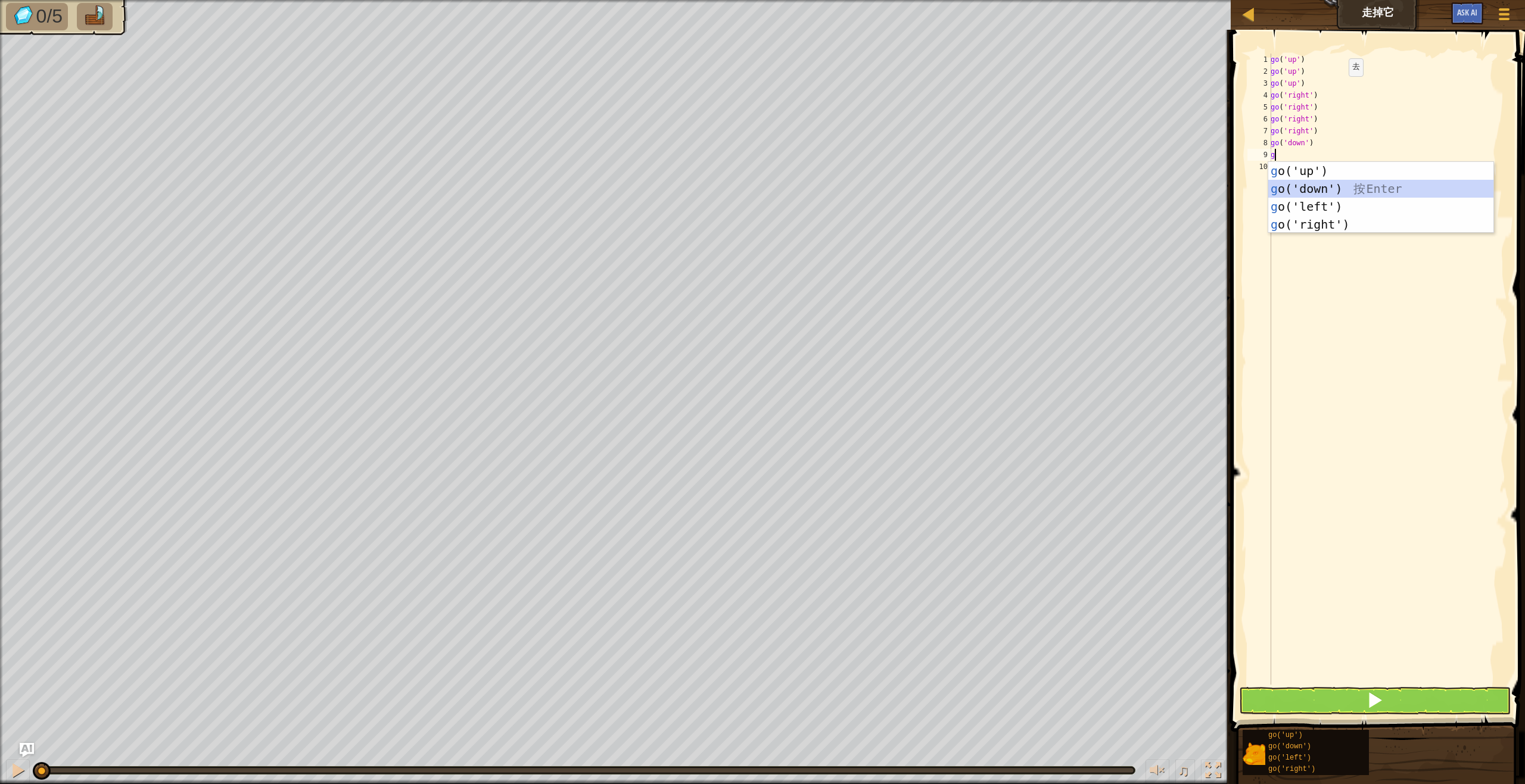
click at [1334, 189] on div "g o('up') 按 Enter g o('down') 按 Enter g o('left') 按 Enter g o('right') 按 Enter" at bounding box center [1380, 215] width 225 height 107
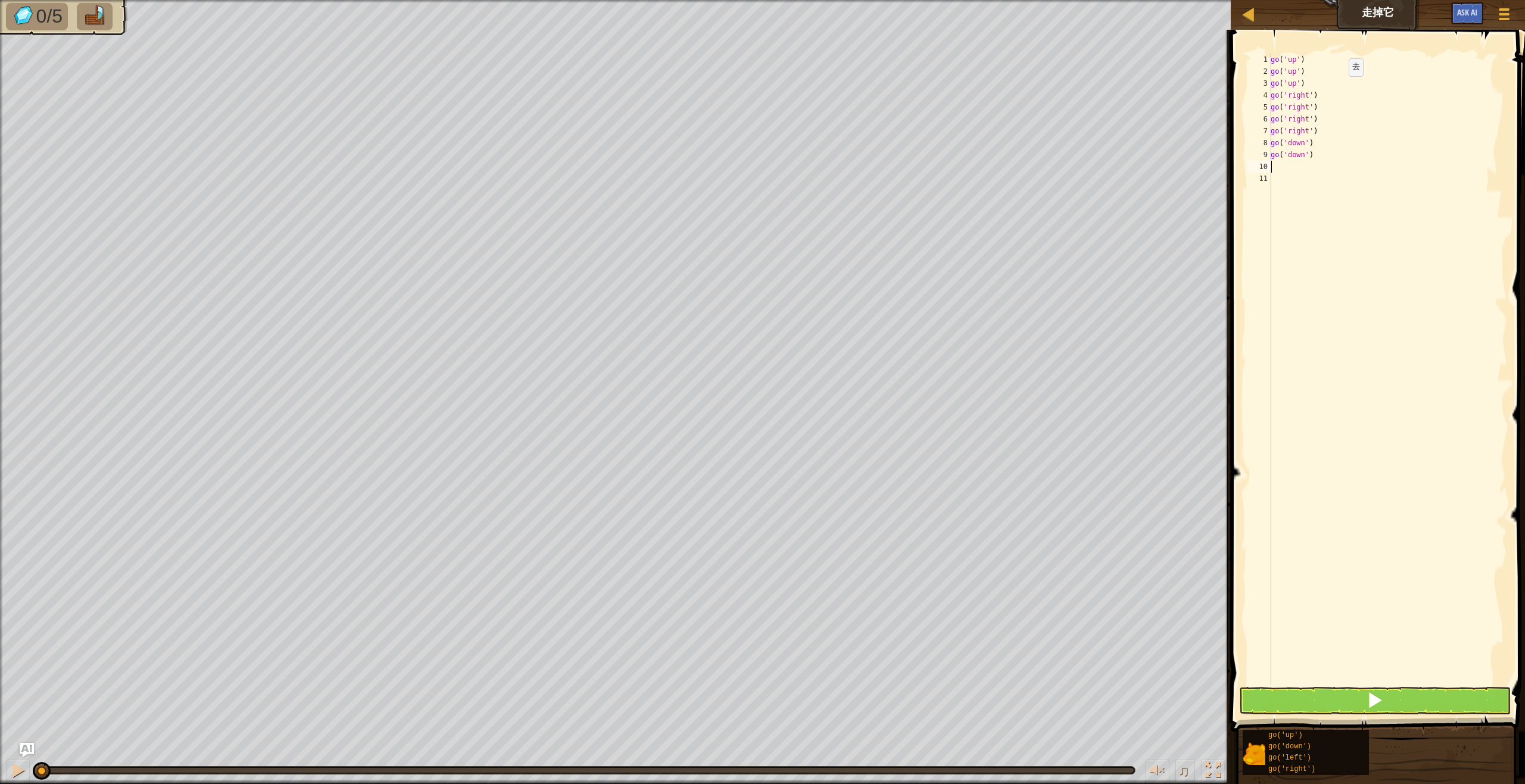
type textarea "g"
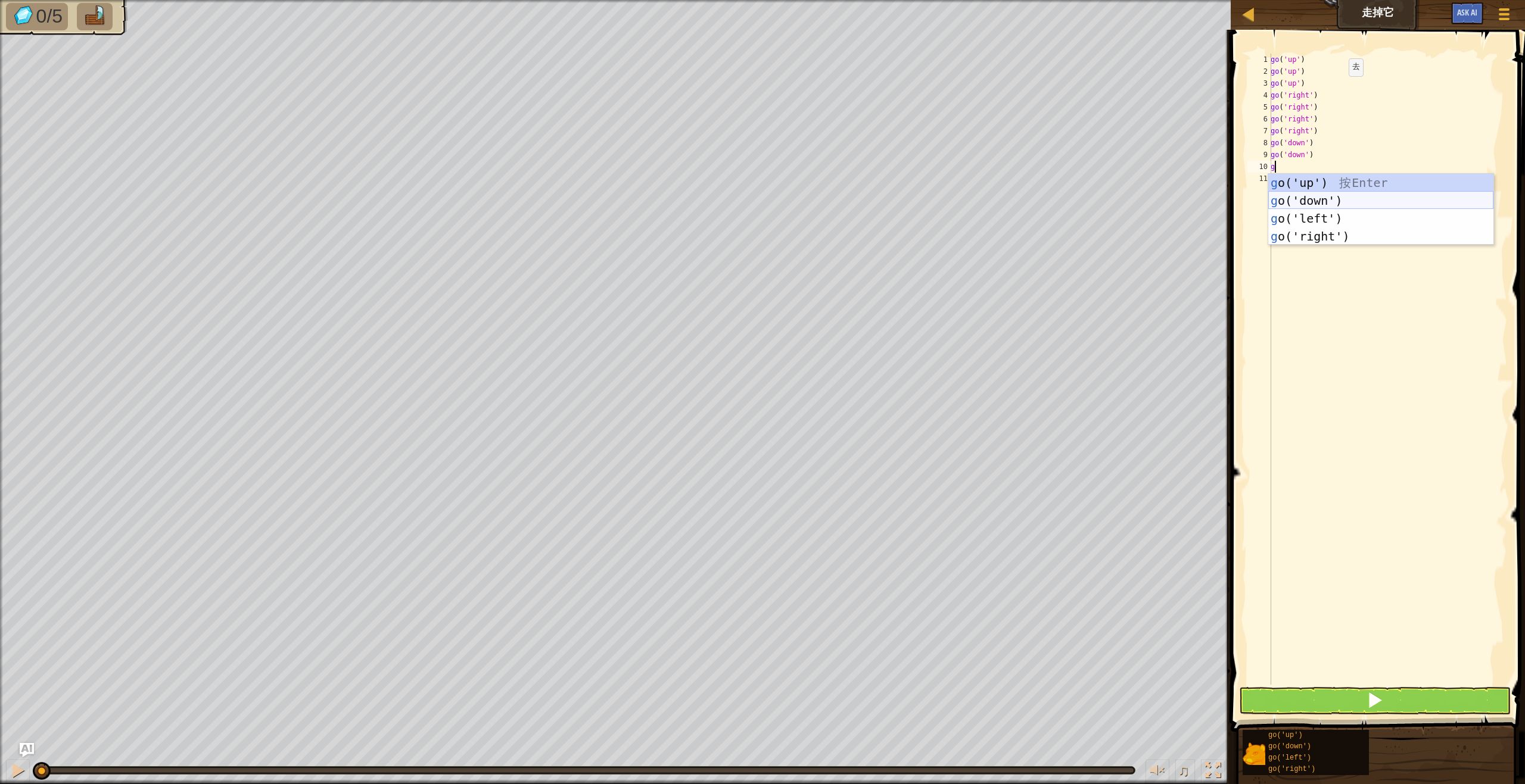
click at [1324, 199] on div "g o('up') 按 Enter g o('down') 按 Enter g o('left') 按 Enter g o('right') 按 Enter" at bounding box center [1380, 227] width 225 height 107
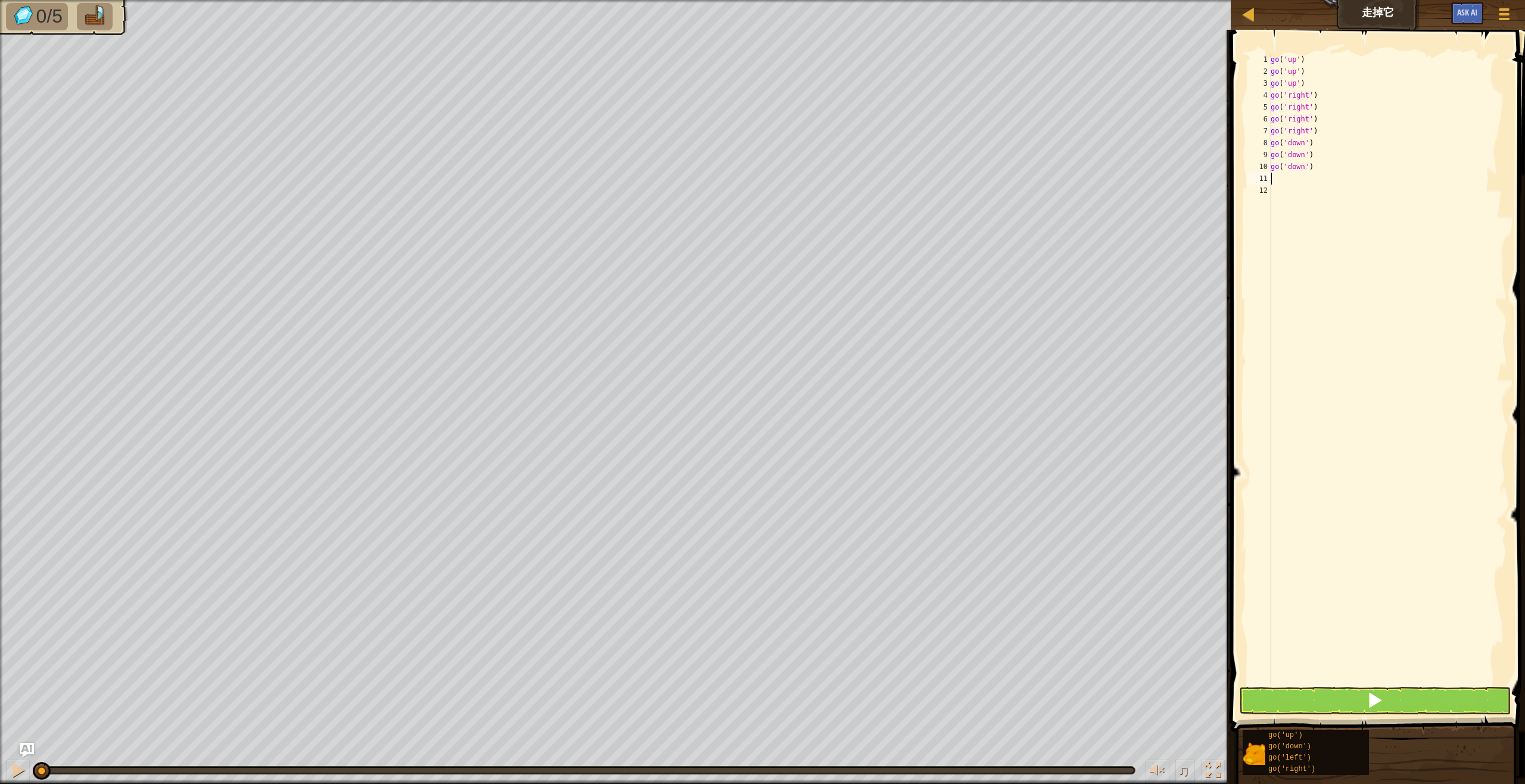
type textarea "g"
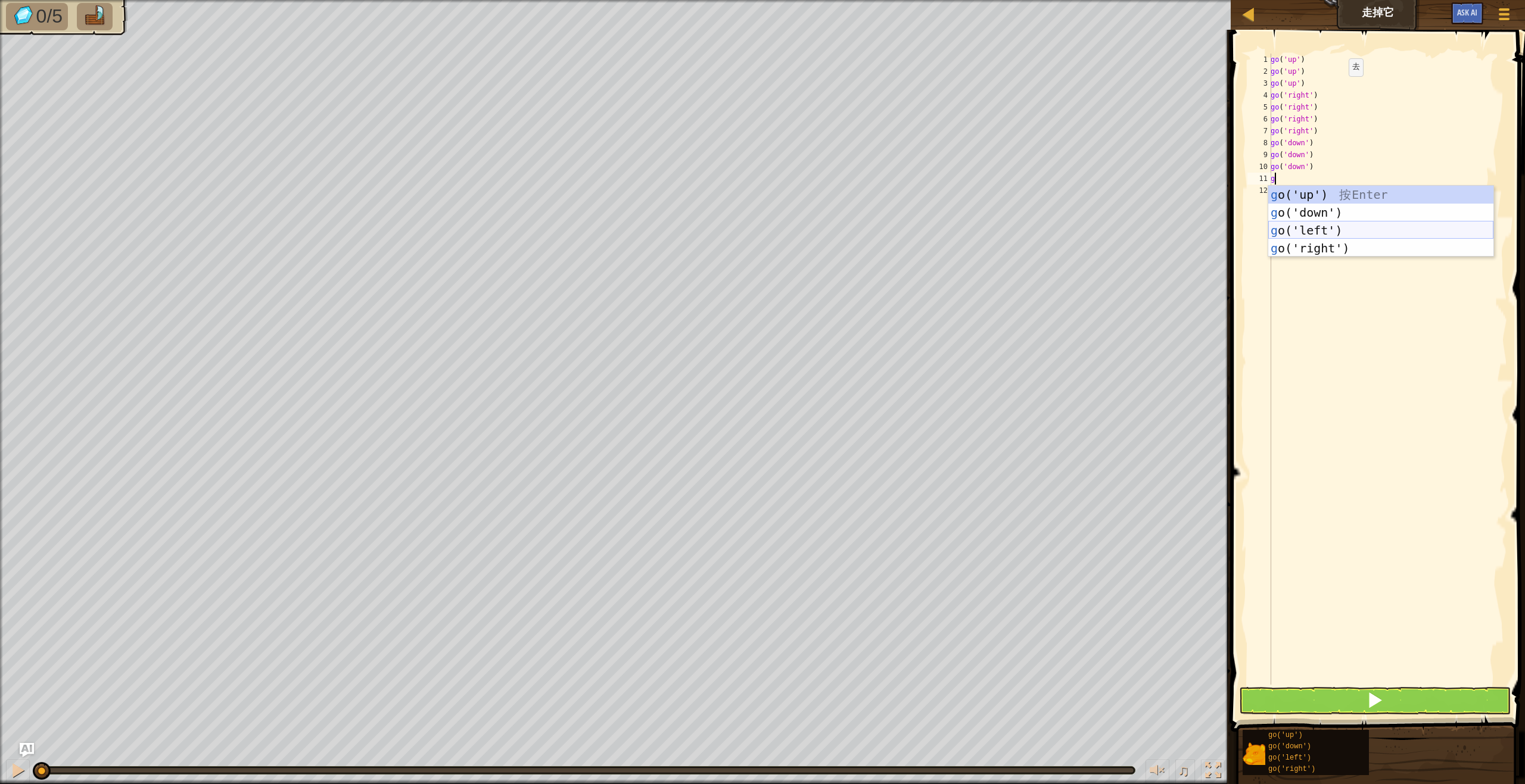
click at [1316, 229] on div "g o('up') 按 Enter g o('down') 按 Enter g o('left') 按 Enter g o('right') 按 Enter" at bounding box center [1380, 239] width 225 height 107
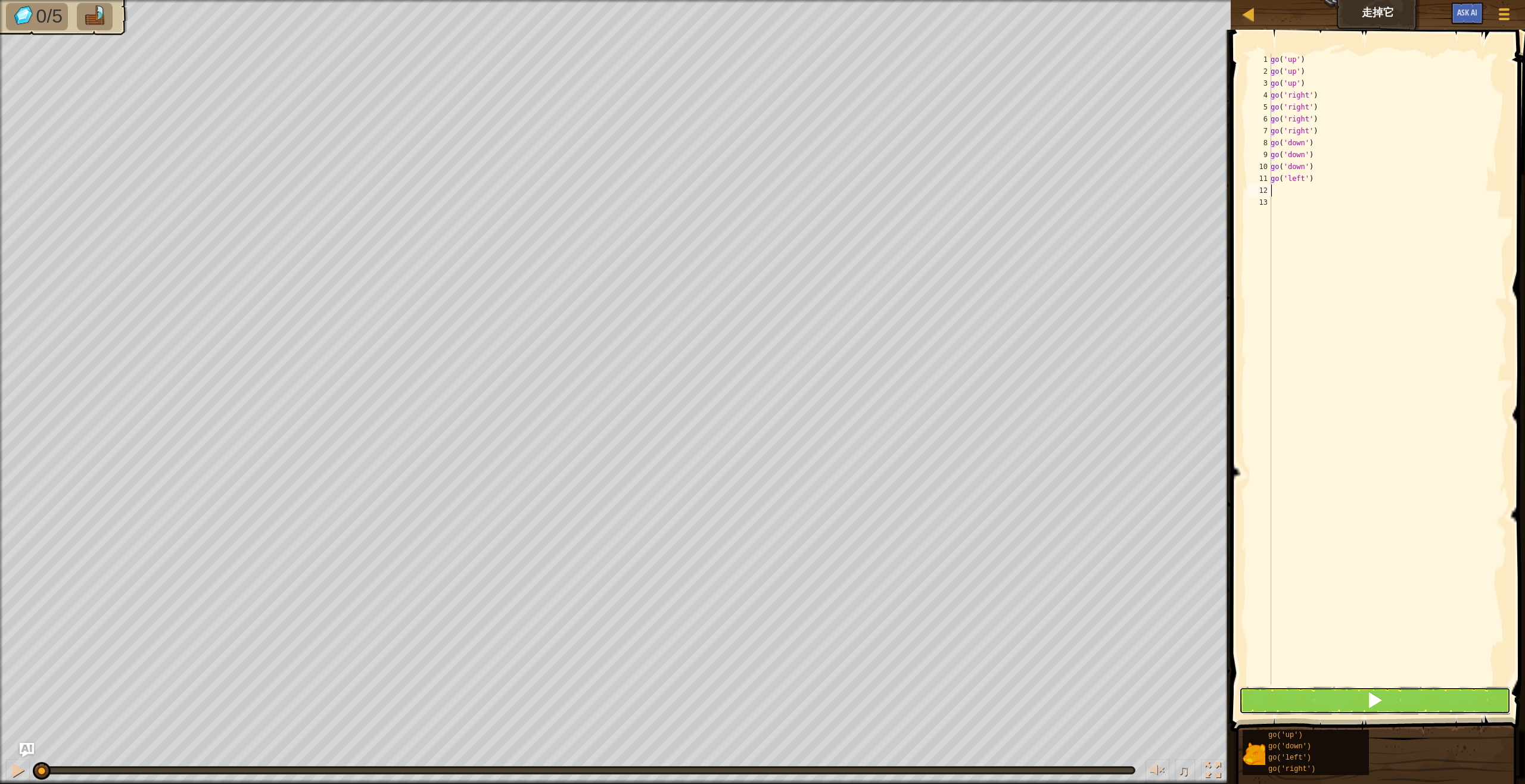
click at [1376, 699] on span at bounding box center [1375, 700] width 17 height 17
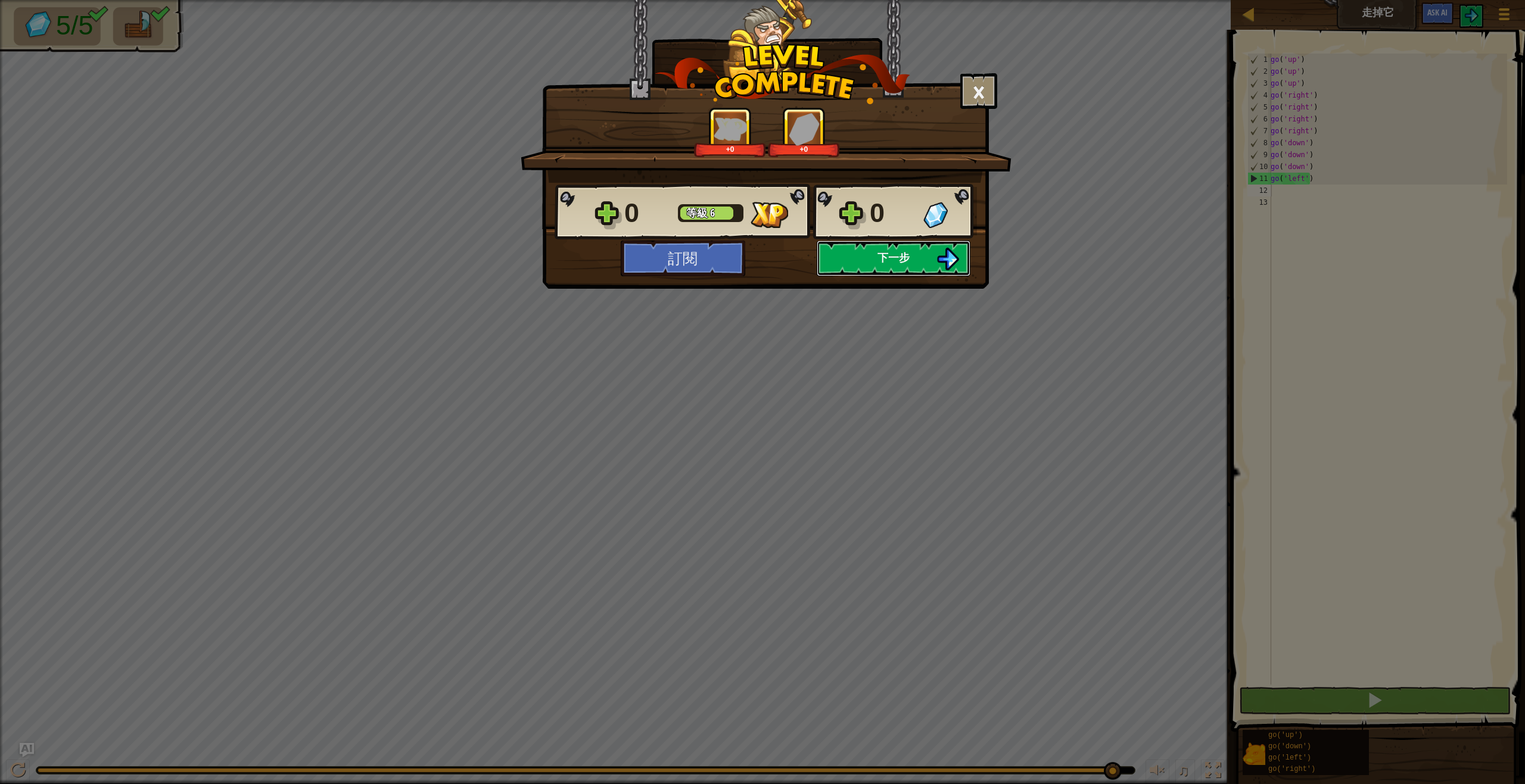
click at [860, 253] on button "下一步" at bounding box center [893, 258] width 154 height 36
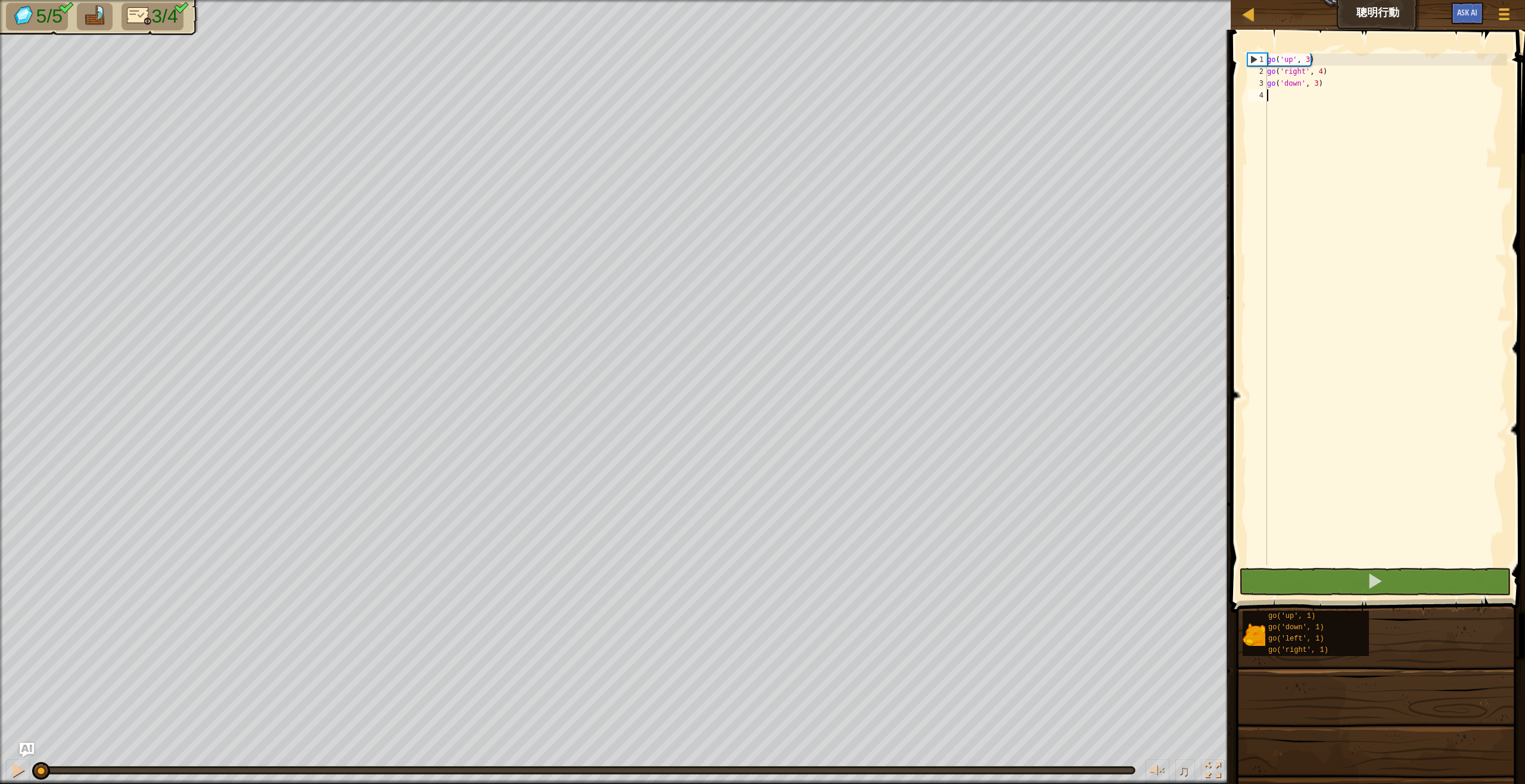
type textarea "g"
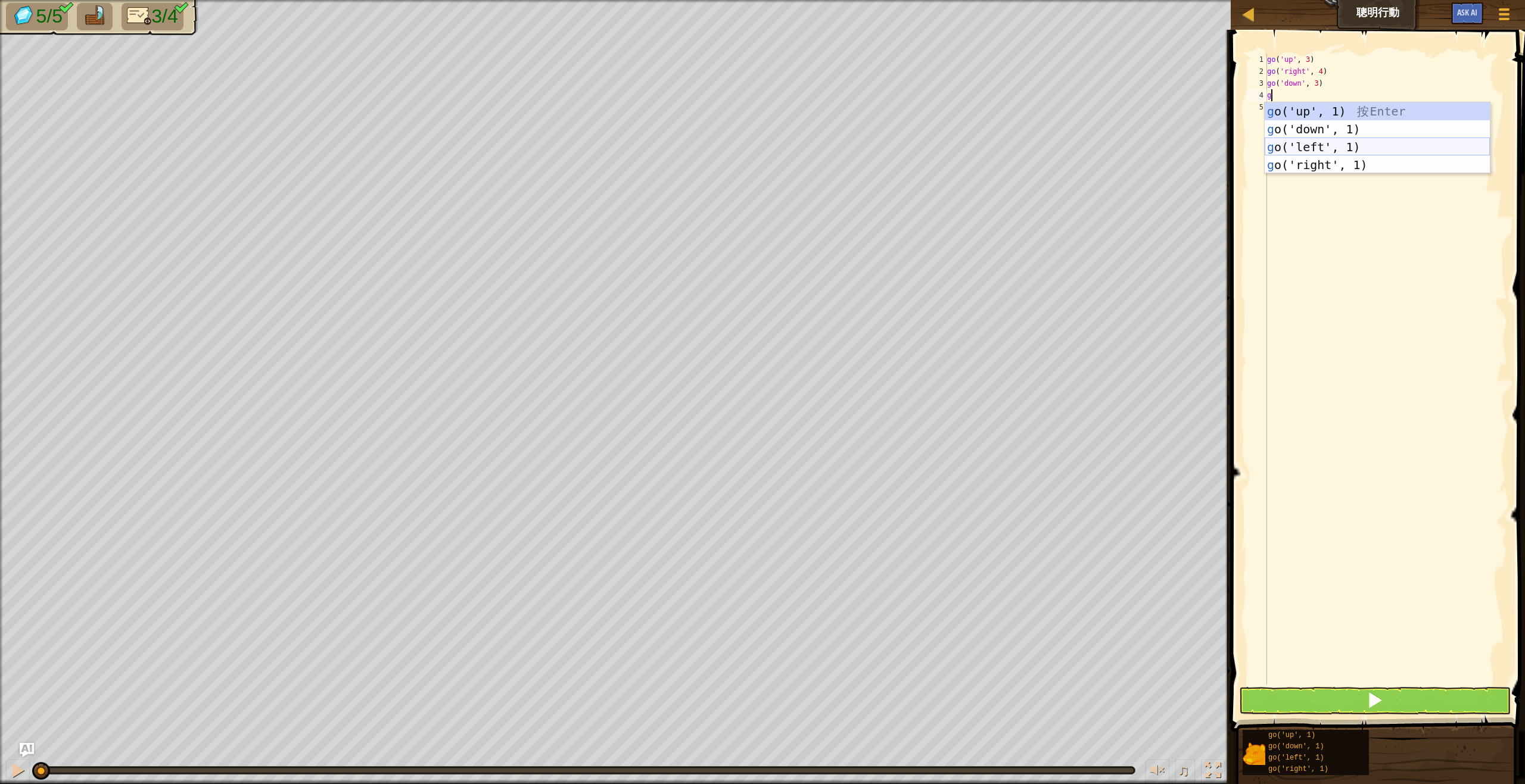
click at [1322, 150] on div "g o('up', 1) 按 Enter g o('down', 1) 按 Enter g o('left', 1) 按 Enter g o('right',…" at bounding box center [1377, 155] width 225 height 107
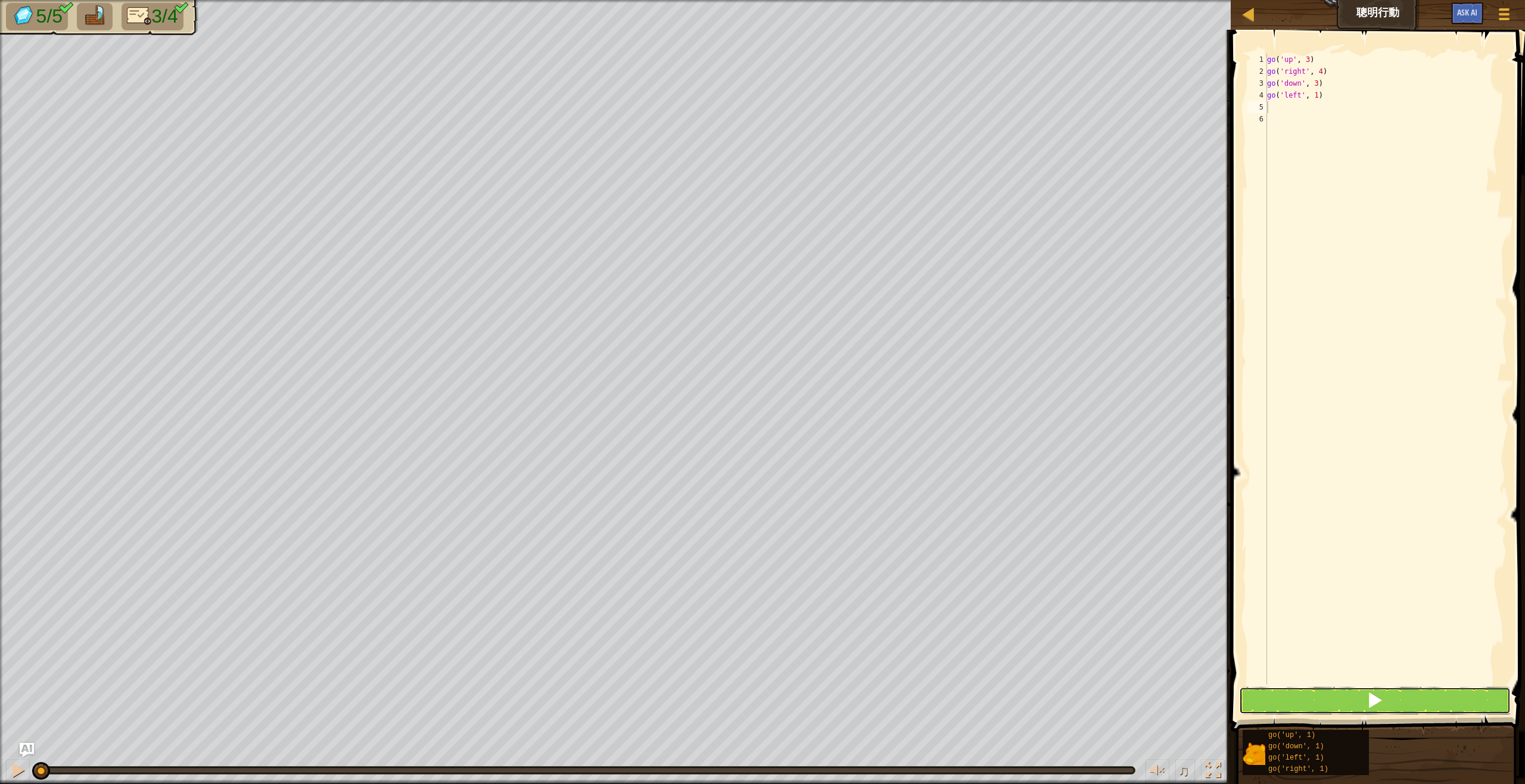
click at [1401, 699] on button at bounding box center [1375, 701] width 272 height 28
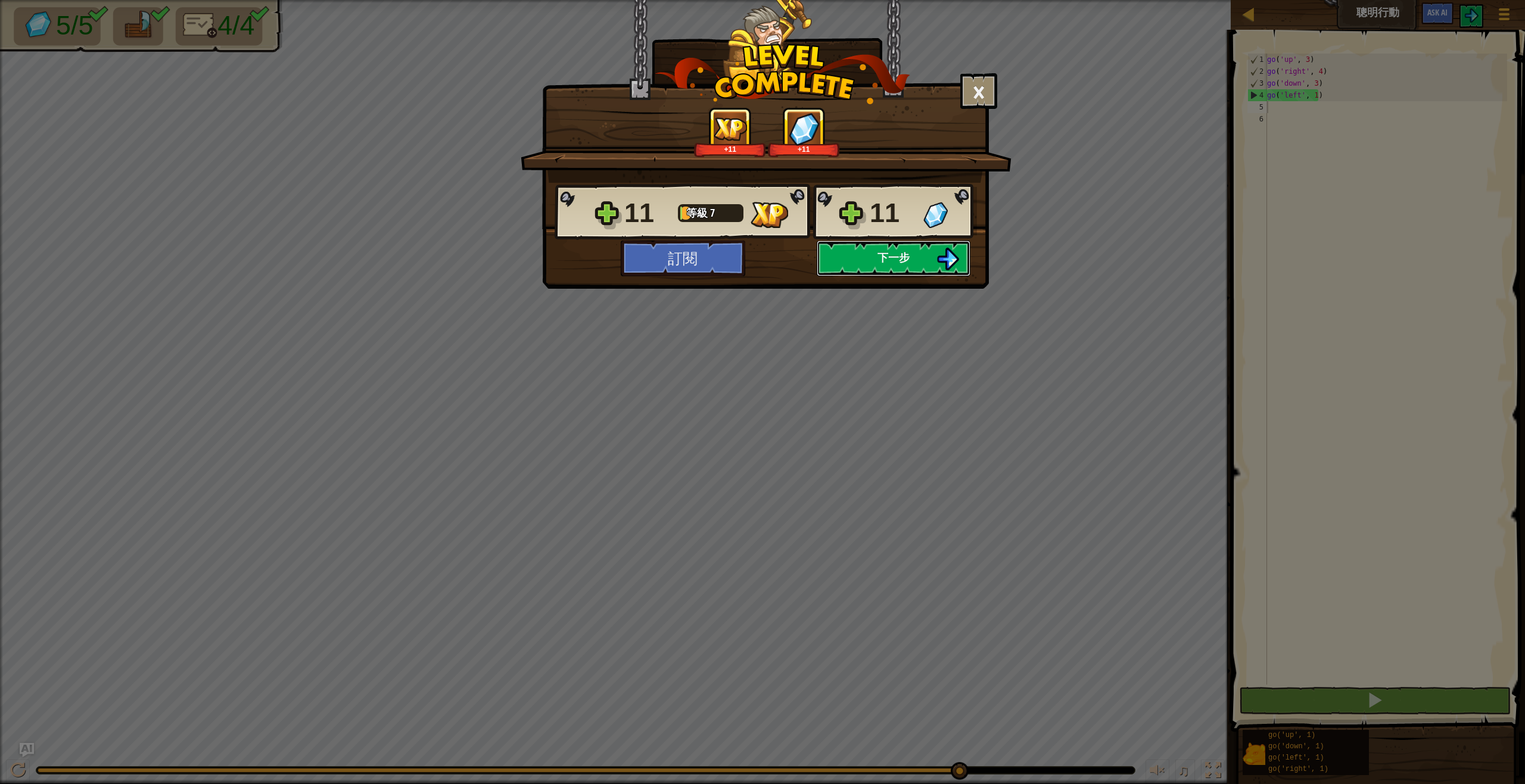
click at [907, 274] on button "下一步" at bounding box center [893, 258] width 154 height 36
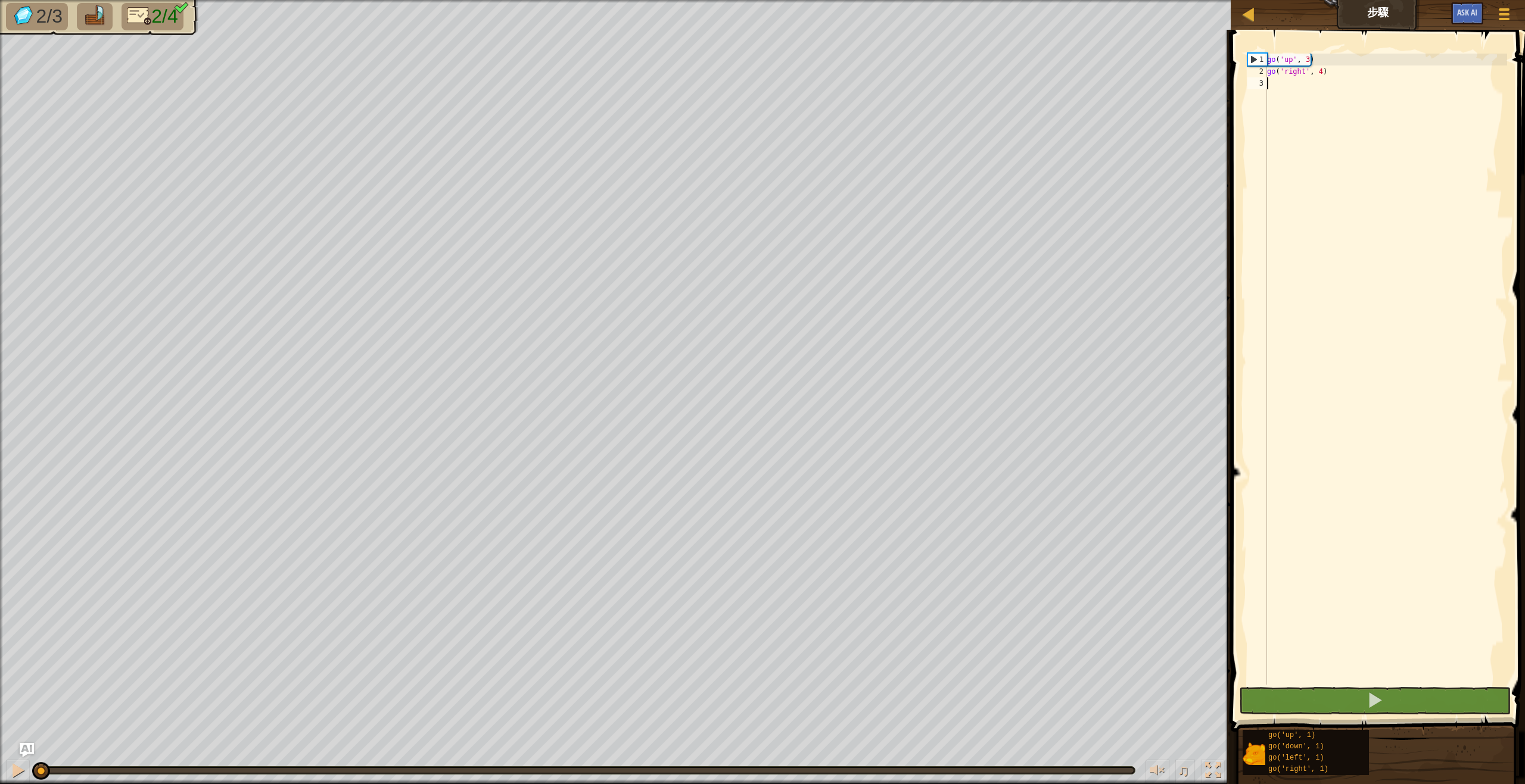
click at [1385, 99] on div "go ( 'up' , 3 ) go ( 'right' , 4 )" at bounding box center [1386, 380] width 243 height 655
type textarea "g"
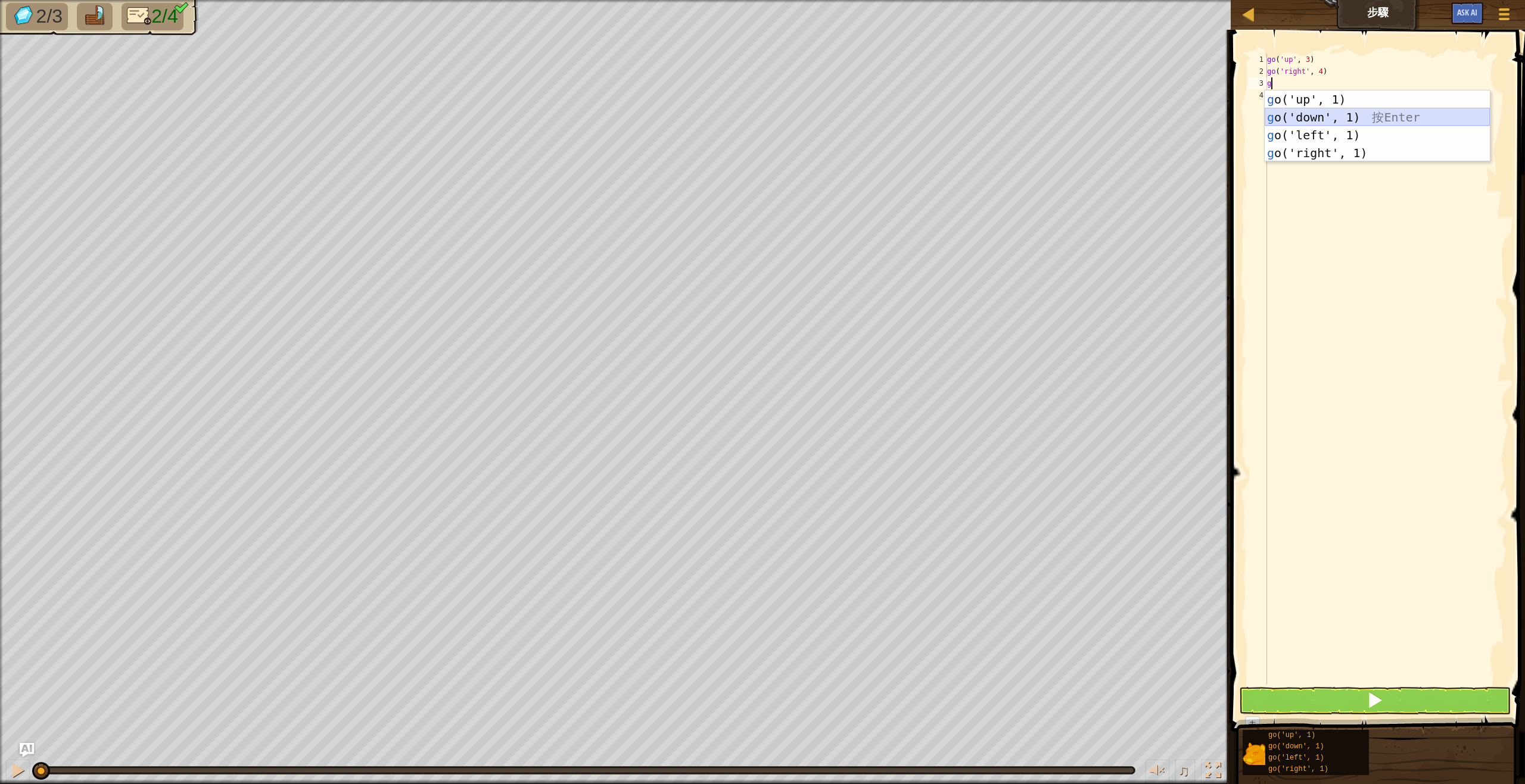
click at [1338, 118] on div "g o('up', 1) 按 Enter g o('down', 1) 按 Enter g o('left', 1) 按 Enter g o('right',…" at bounding box center [1377, 144] width 225 height 107
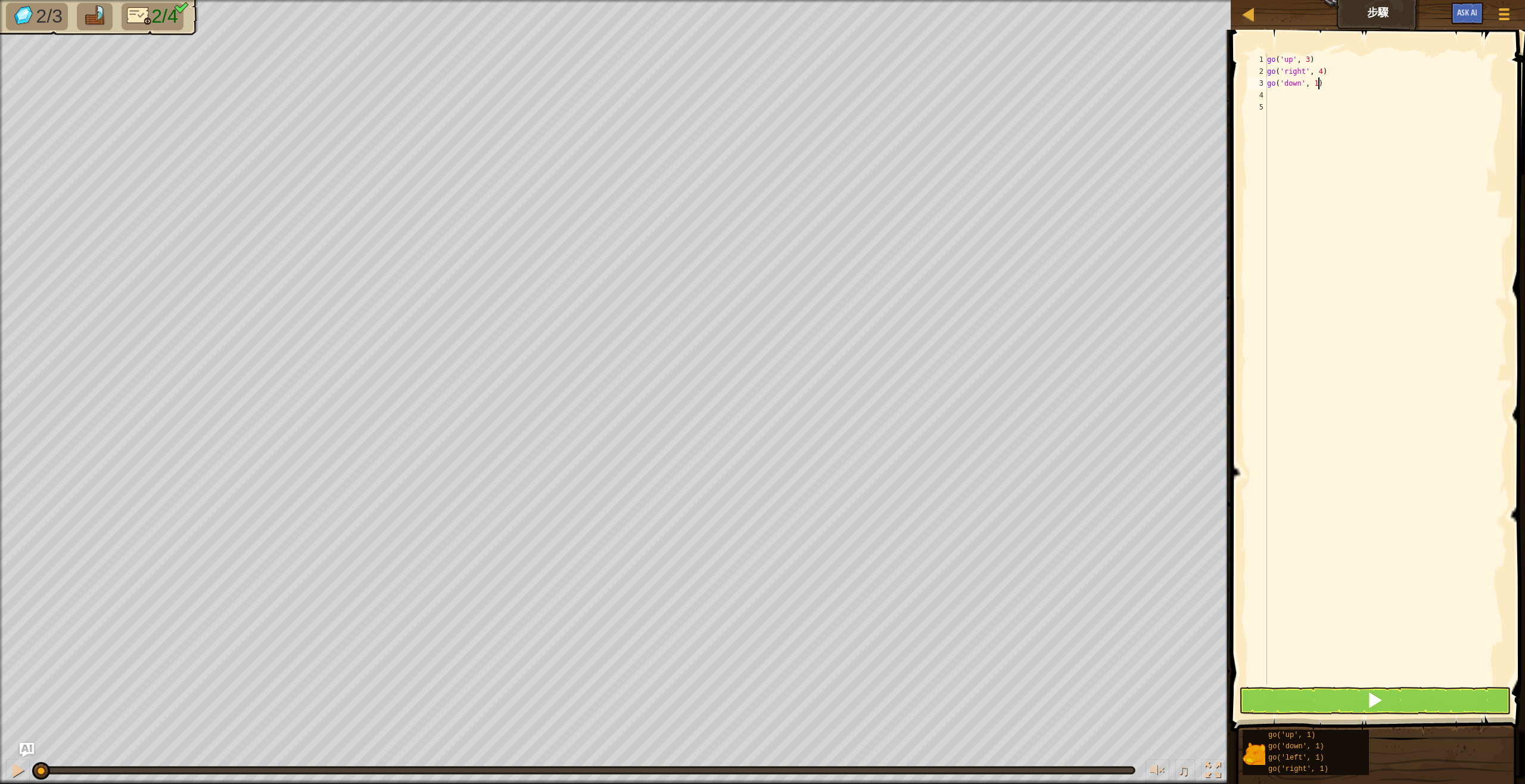
click at [1316, 78] on div "go ( 'up' , 3 ) go ( 'right' , 4 ) go ( 'down' , 1 )" at bounding box center [1386, 380] width 243 height 655
type textarea "go('down', 3"
click at [1338, 93] on div "go ( 'up' , 3 ) go ( 'right' , 4 ) go ( 'down' , 3" at bounding box center [1386, 380] width 243 height 655
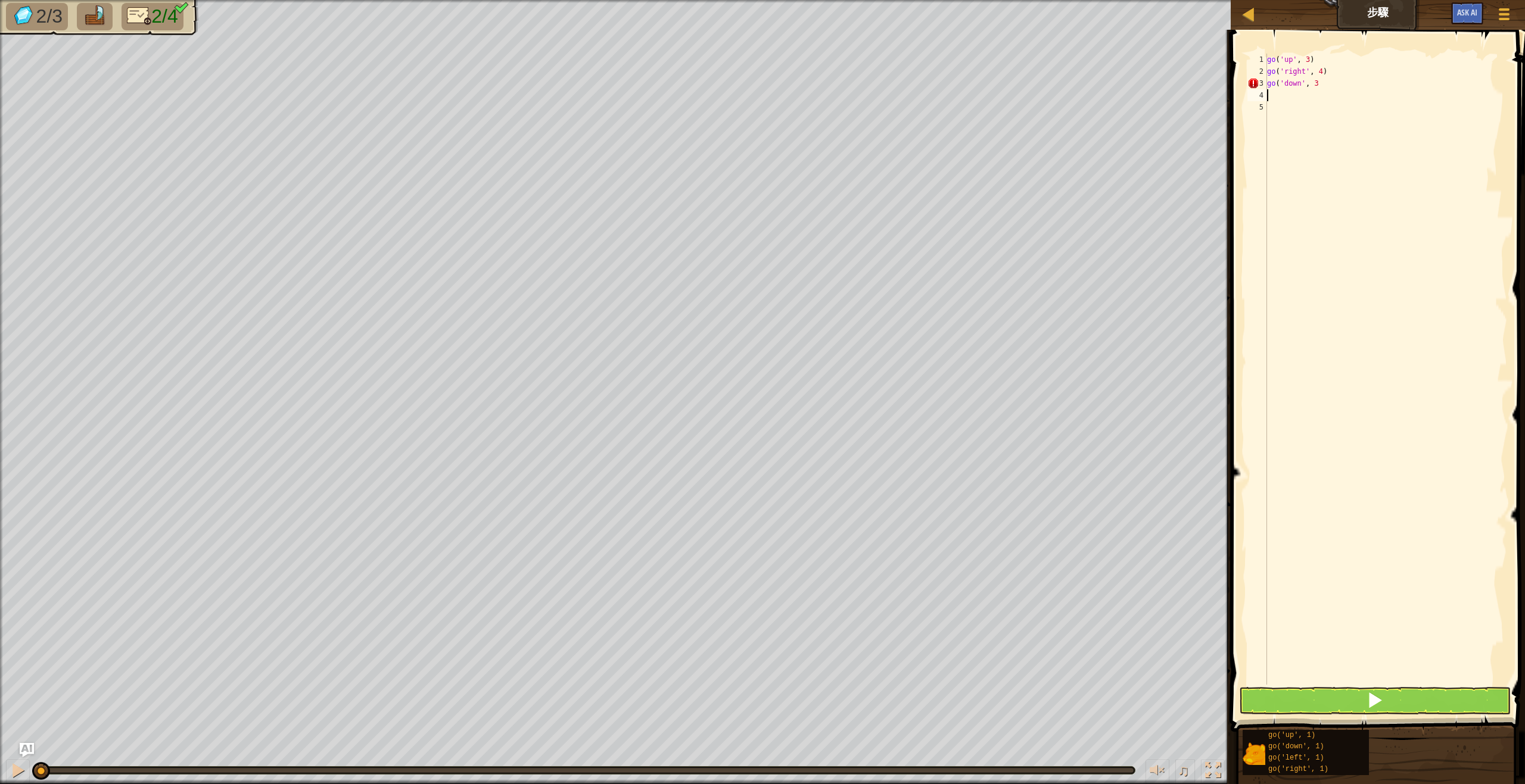
type textarea "g"
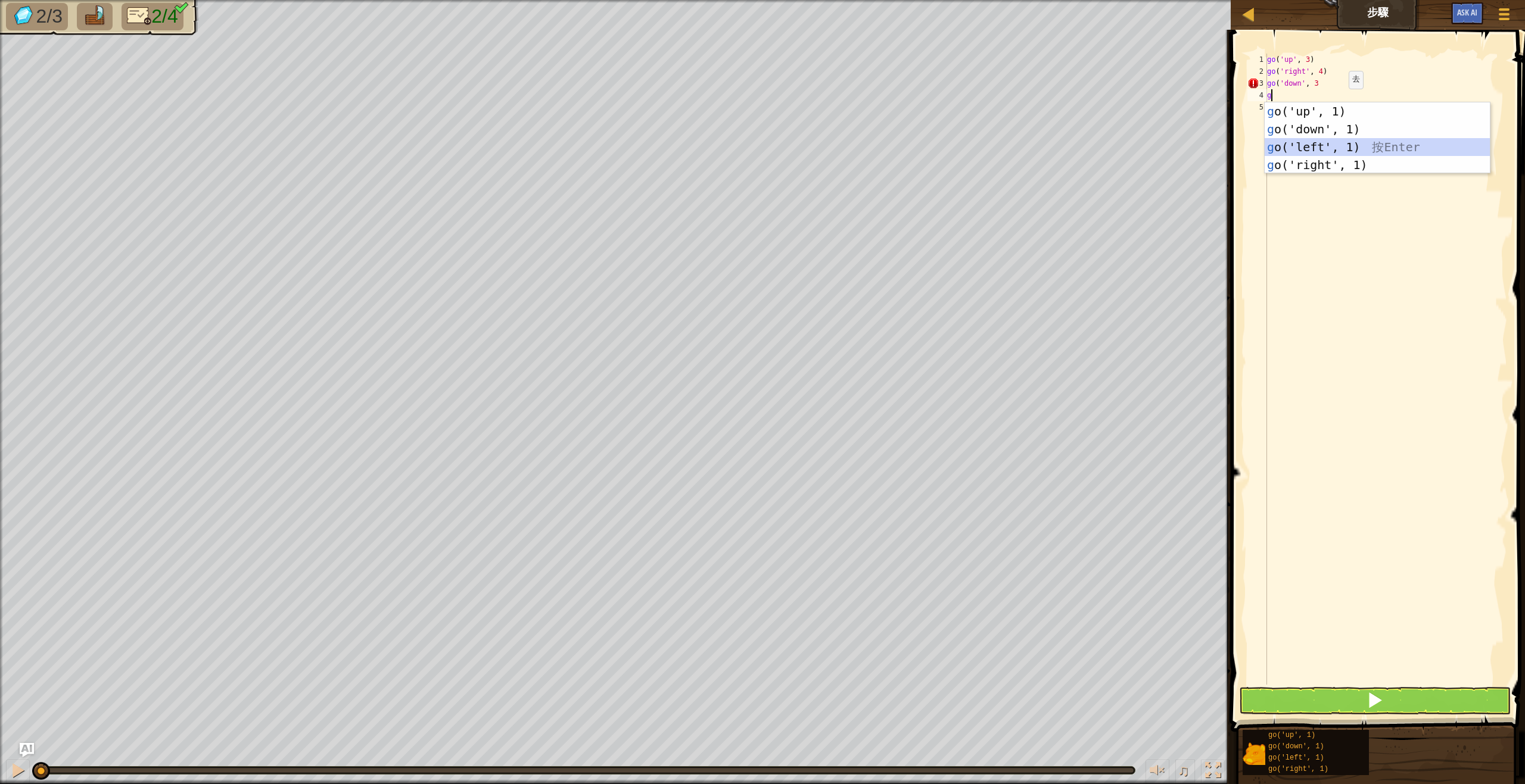
click at [1337, 149] on div "g o('up', 1) 按 Enter g o('down', 1) 按 Enter g o('left', 1) 按 Enter g o('right',…" at bounding box center [1377, 155] width 225 height 107
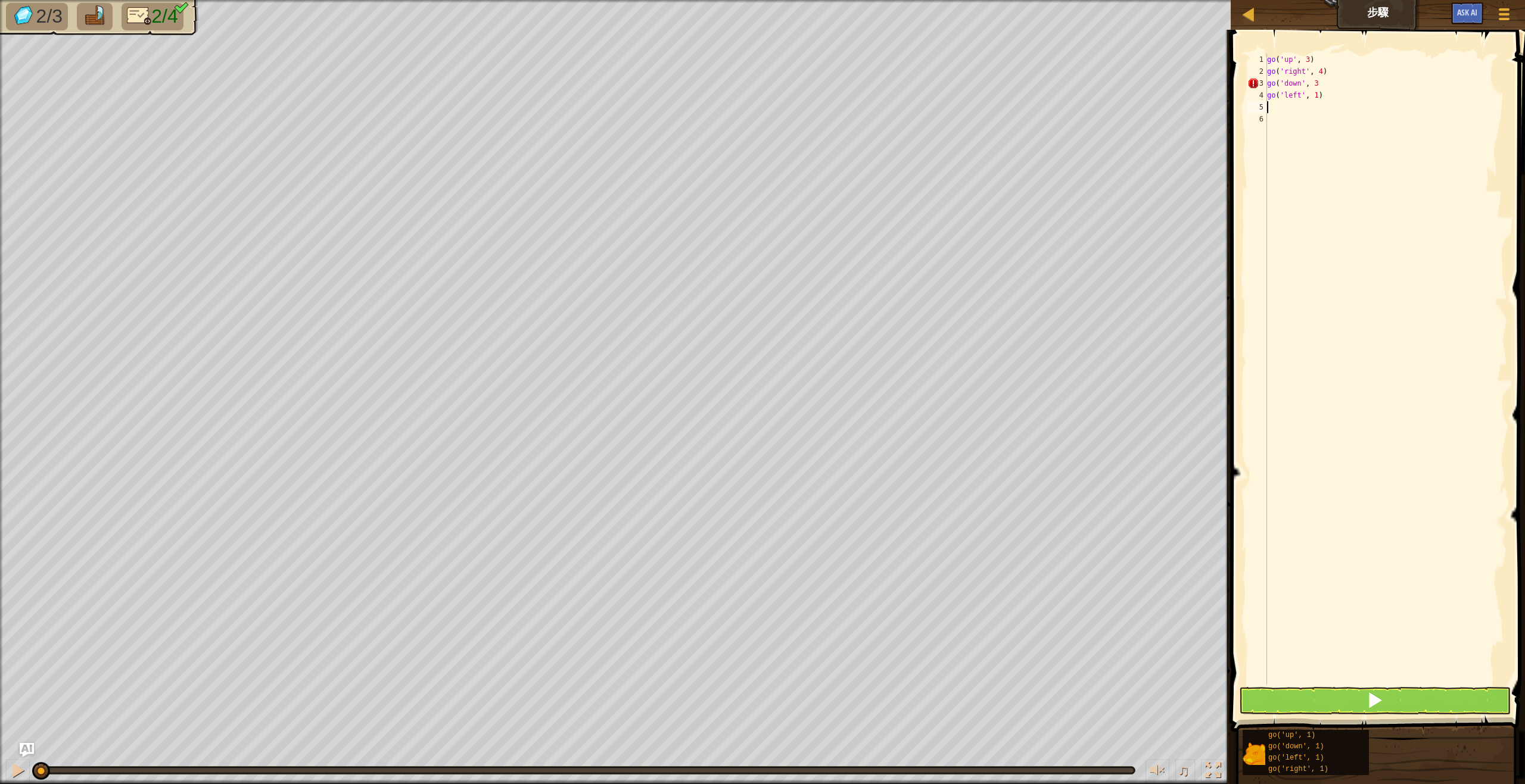
click at [1321, 71] on div "go ( 'up' , 3 ) go ( 'right' , 4 ) go ( 'down' , 3 go ( 'left' , 1 )" at bounding box center [1386, 380] width 243 height 655
click at [1324, 83] on div "go ( 'up' , 3 ) go ( 'right' , 4 ) go ( 'down' , 3 go ( 'left' , 1 )" at bounding box center [1386, 380] width 243 height 655
click at [1369, 698] on span at bounding box center [1375, 700] width 17 height 17
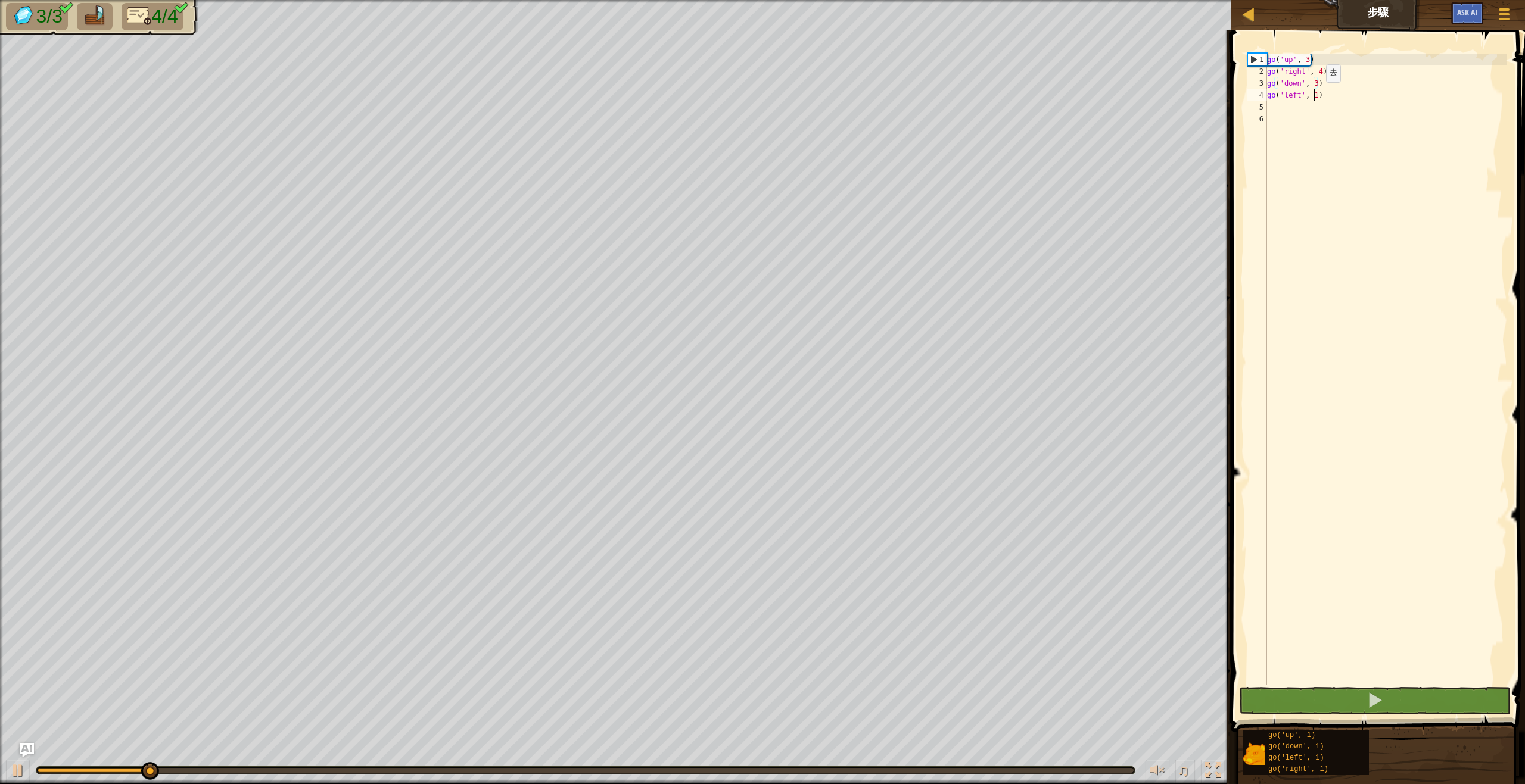
click at [1316, 94] on div "go ( 'up' , 3 ) go ( 'right' , 4 ) go ( 'down' , 3 ) go ( 'left' , 1 )" at bounding box center [1386, 380] width 243 height 655
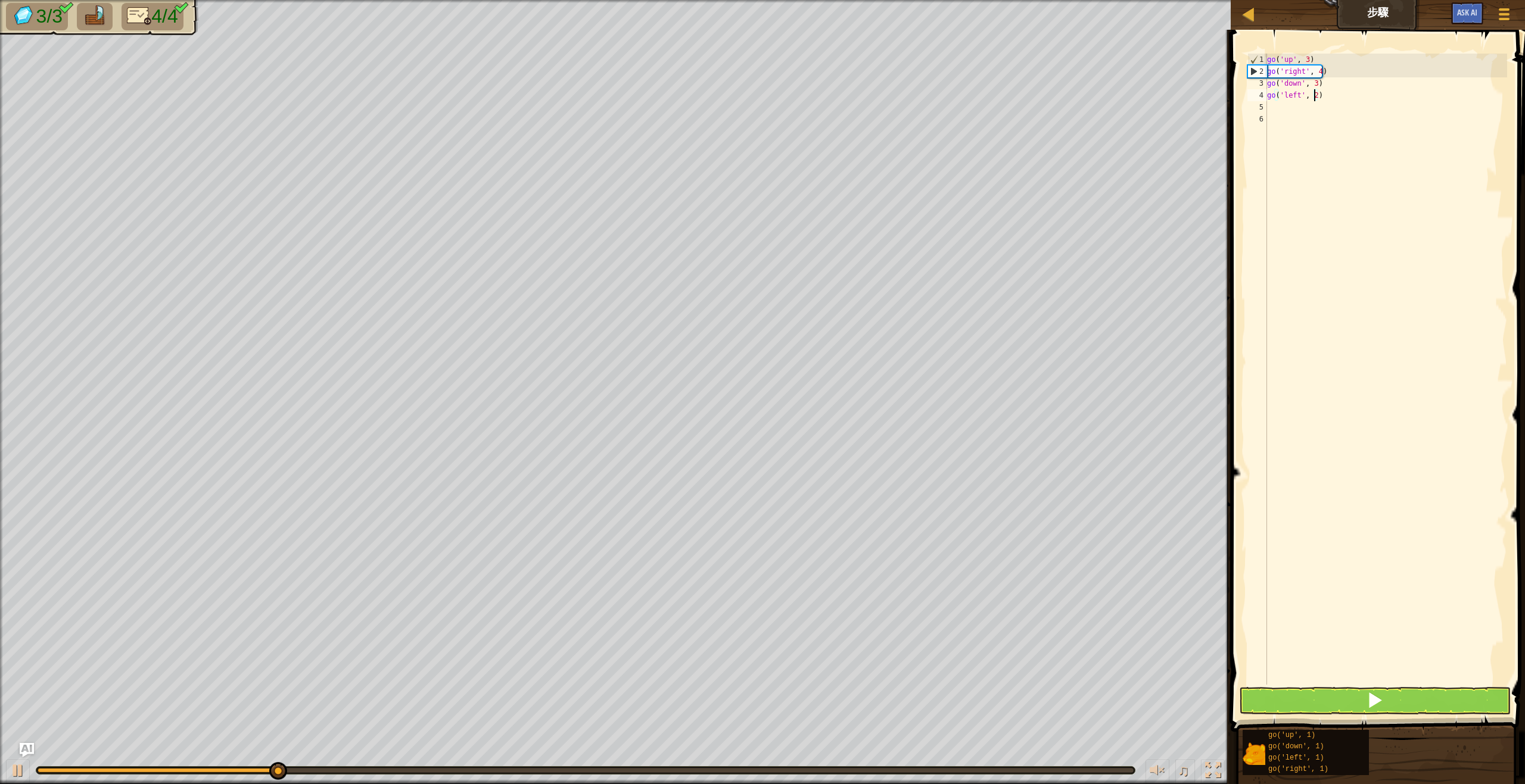
type textarea "go('left', 2)"
click at [1387, 702] on button at bounding box center [1375, 701] width 272 height 28
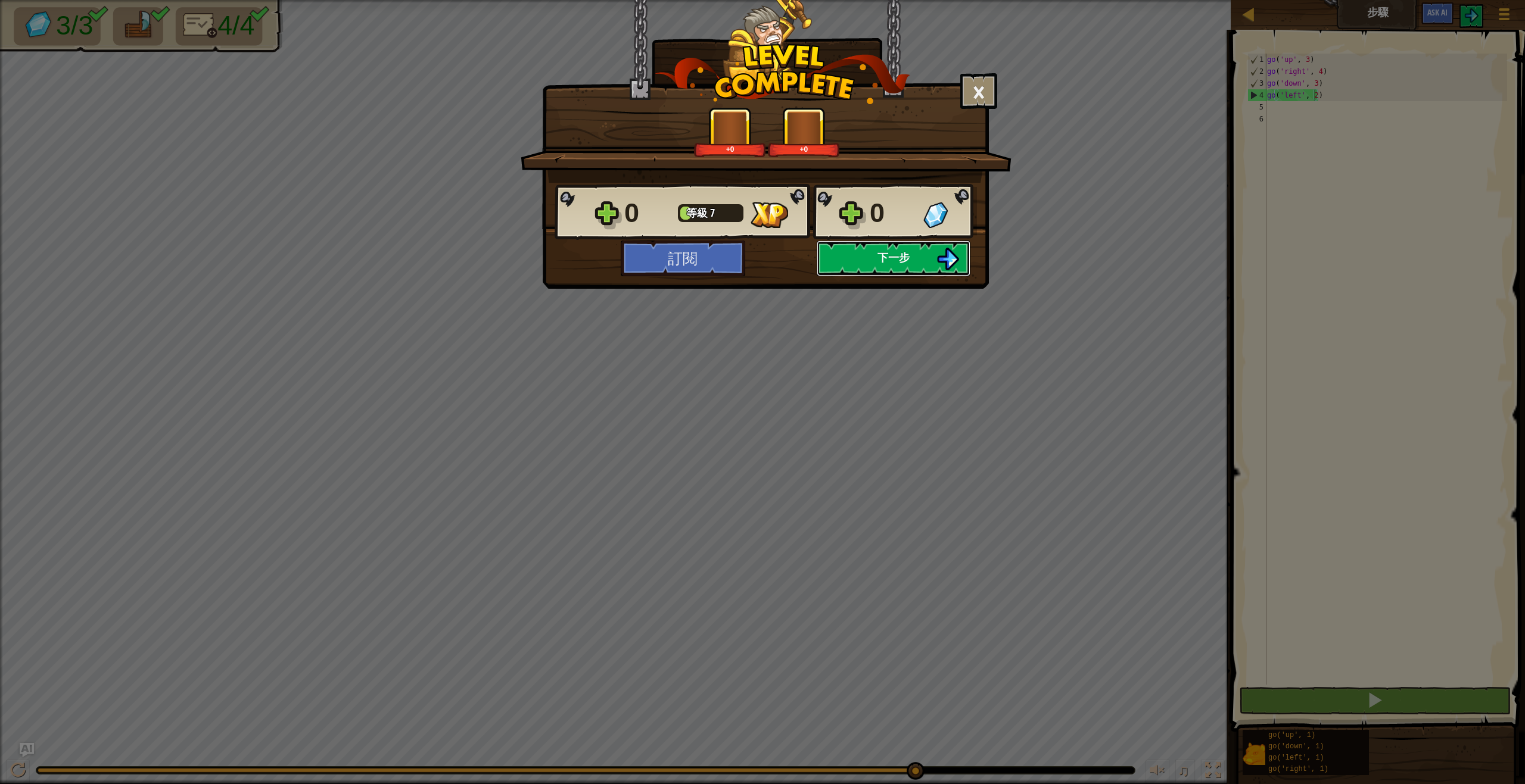
click at [855, 263] on button "下一步" at bounding box center [893, 258] width 154 height 36
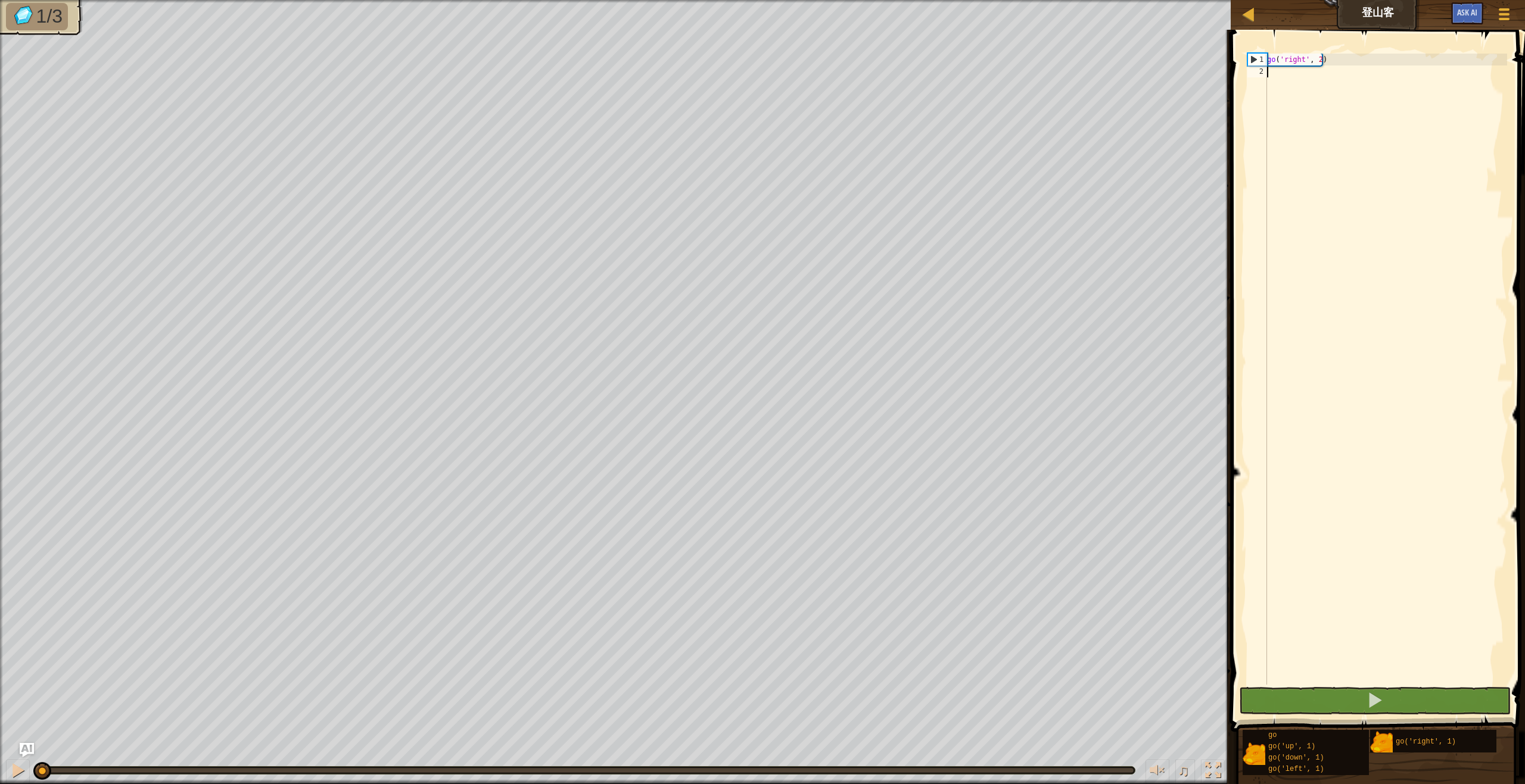
click at [1391, 93] on div "go ( 'right' , 2 )" at bounding box center [1386, 380] width 243 height 655
click at [1361, 75] on div "go ( 'right' , 2 )" at bounding box center [1386, 380] width 243 height 655
type textarea "g"
click at [1330, 77] on div "go ( 'right' , 2 ) go ( 'left' , 1 )" at bounding box center [1386, 380] width 243 height 655
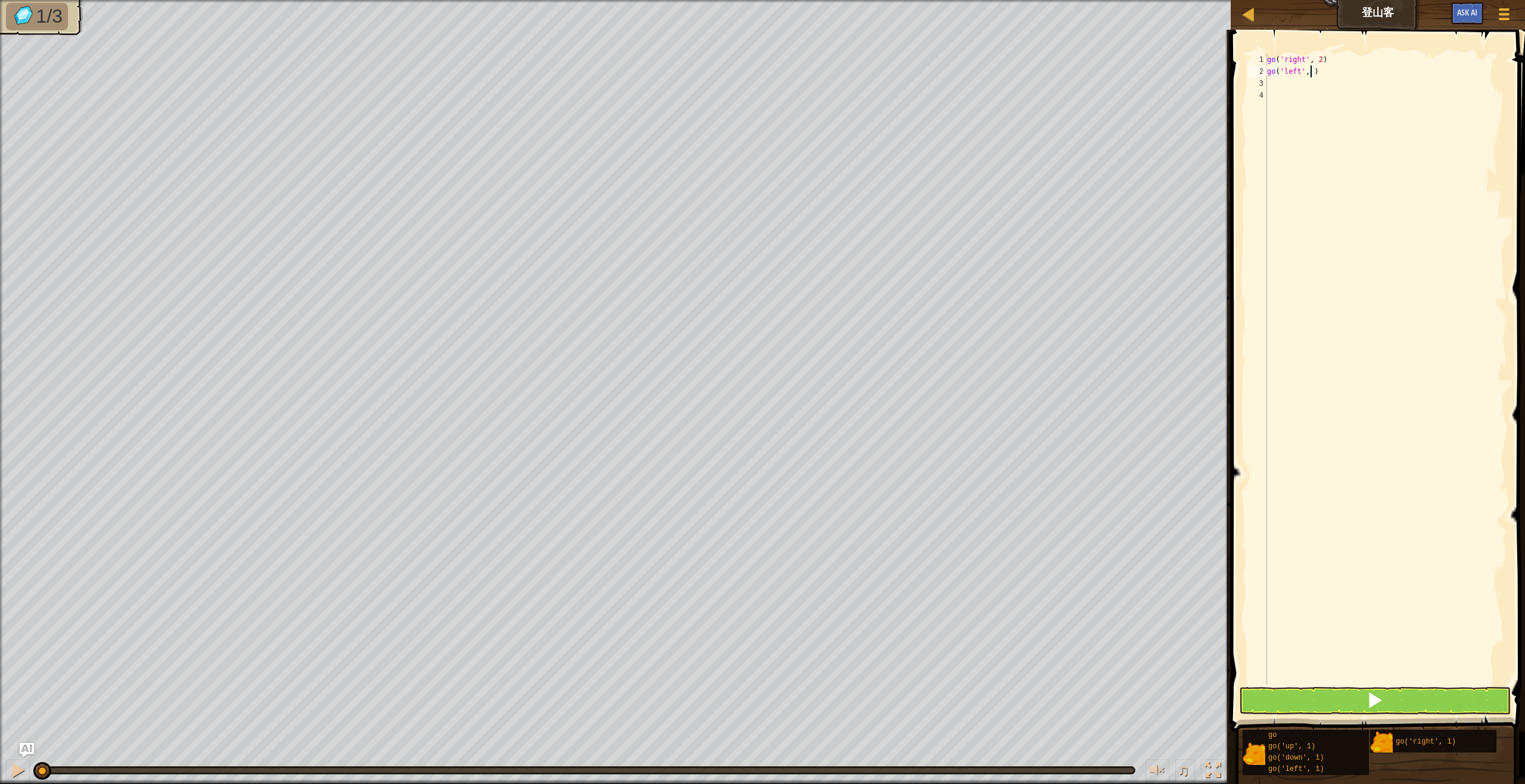
type textarea "go('left', 3)"
click at [1325, 88] on div "go ( 'right' , 2 ) go ( 'left' , 3 )" at bounding box center [1386, 380] width 243 height 655
type textarea "g"
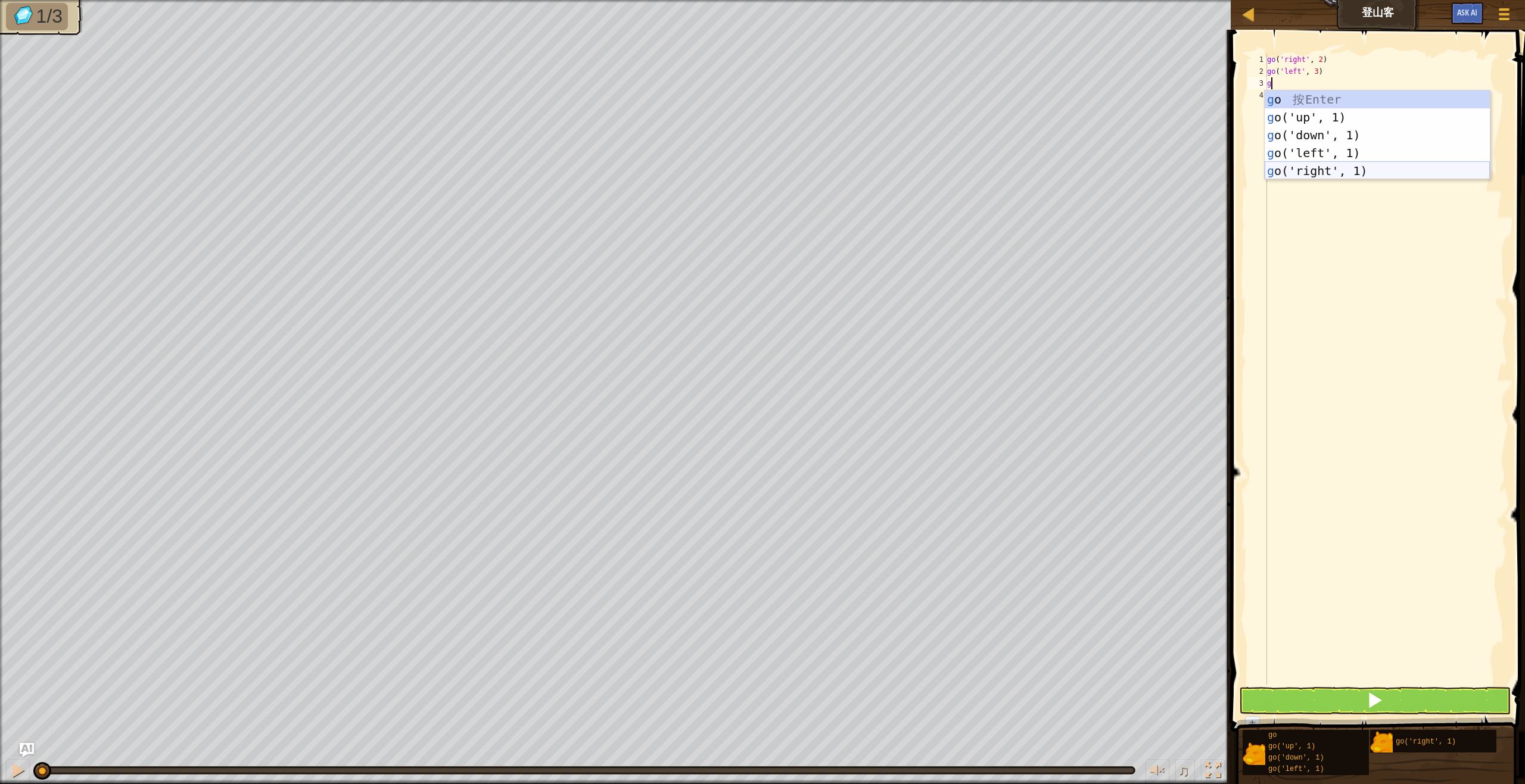
click at [1348, 165] on div "g o 按 Enter g o('up', 1) 按 Enter g o('down', 1) 按 Enter g o('left', 1) 按 Enter …" at bounding box center [1377, 152] width 225 height 125
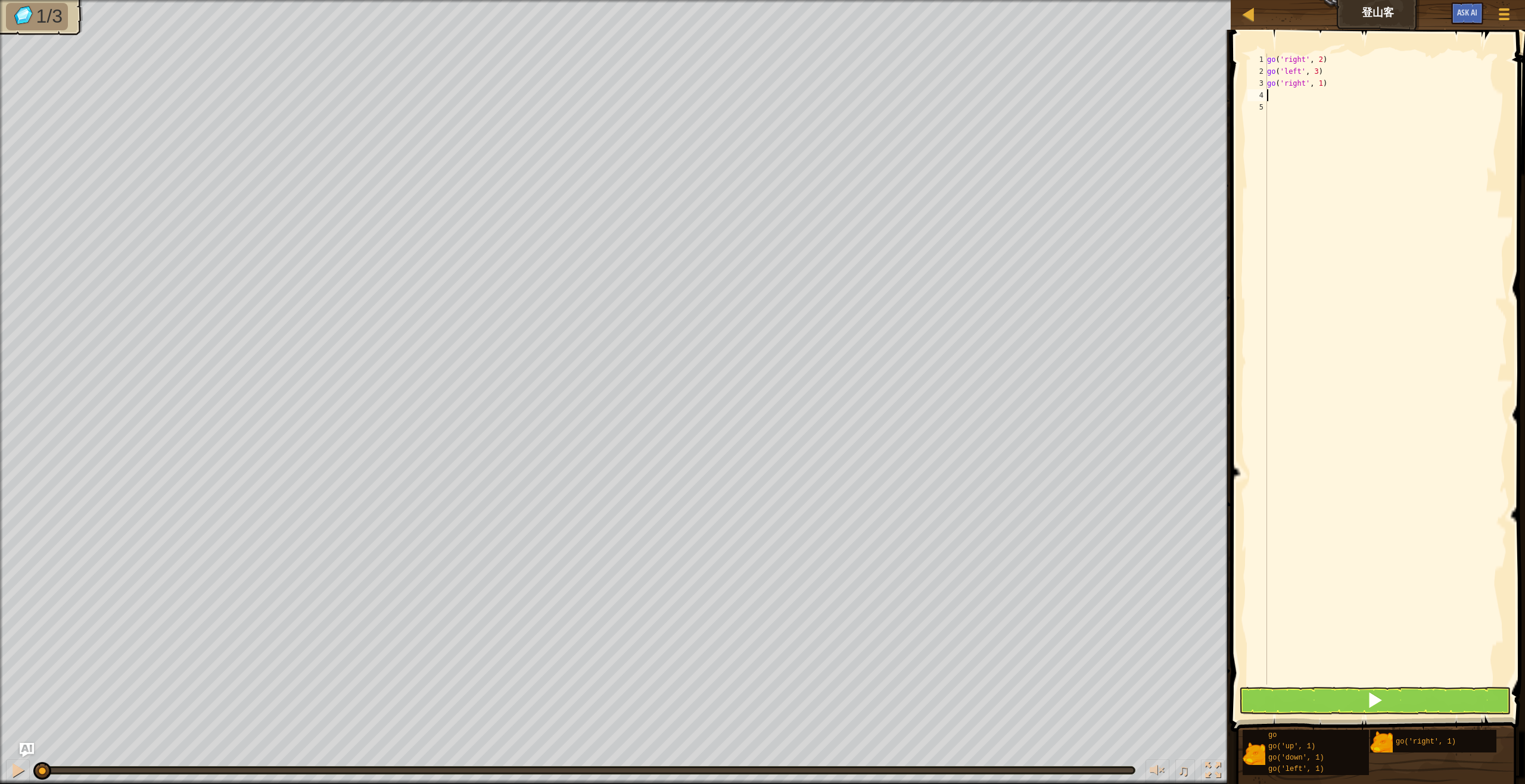
click at [1320, 83] on div "go ( 'right' , 2 ) go ( 'left' , 3 ) go ( 'right' , 1 )" at bounding box center [1386, 380] width 243 height 655
click at [1422, 699] on button at bounding box center [1375, 701] width 272 height 28
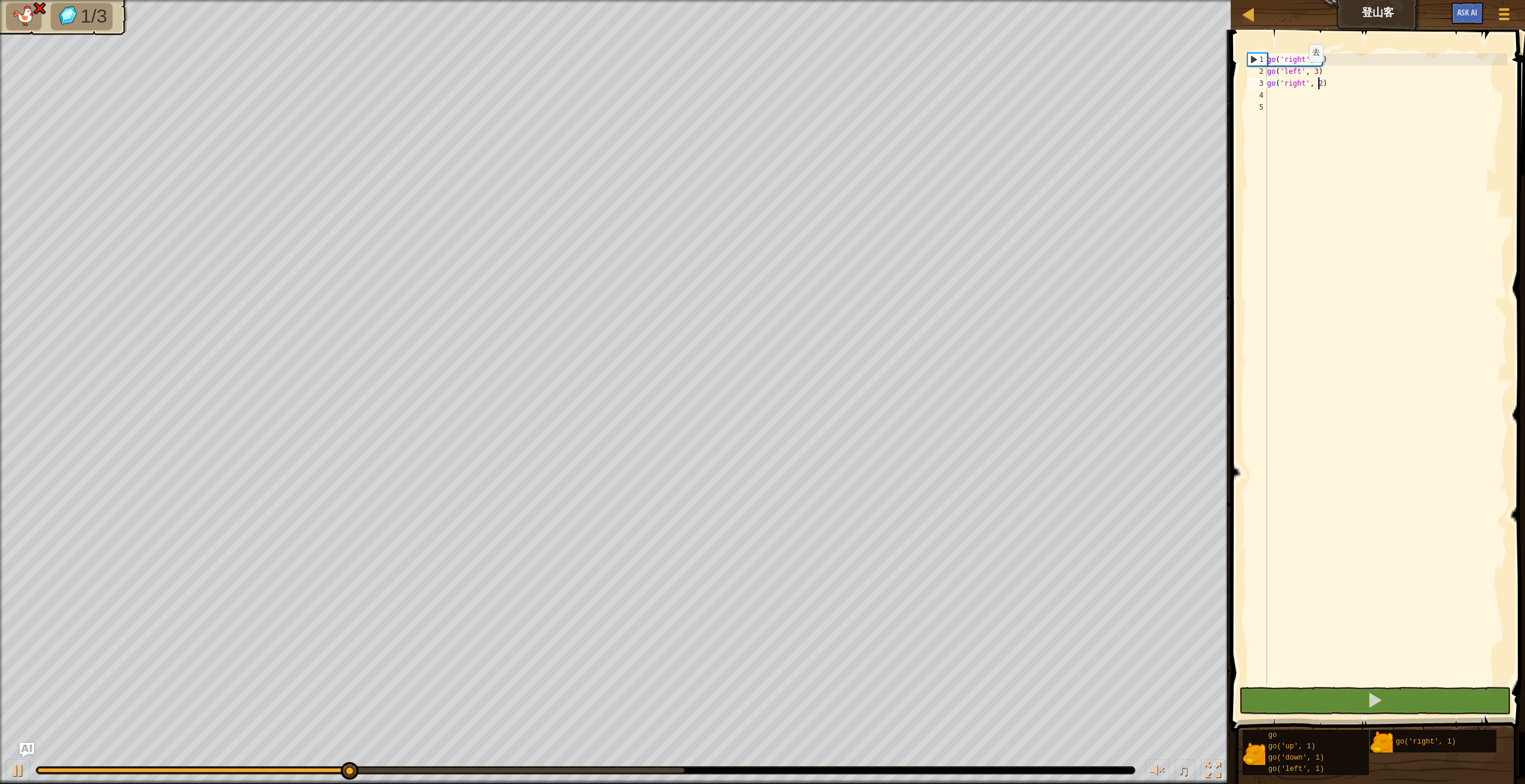
drag, startPoint x: 1299, startPoint y: 74, endPoint x: 1306, endPoint y: 73, distance: 7.1
click at [1299, 73] on div "go ( 'right' , 2 ) go ( 'left' , 3 ) go ( 'right' , 2 )" at bounding box center [1386, 380] width 243 height 655
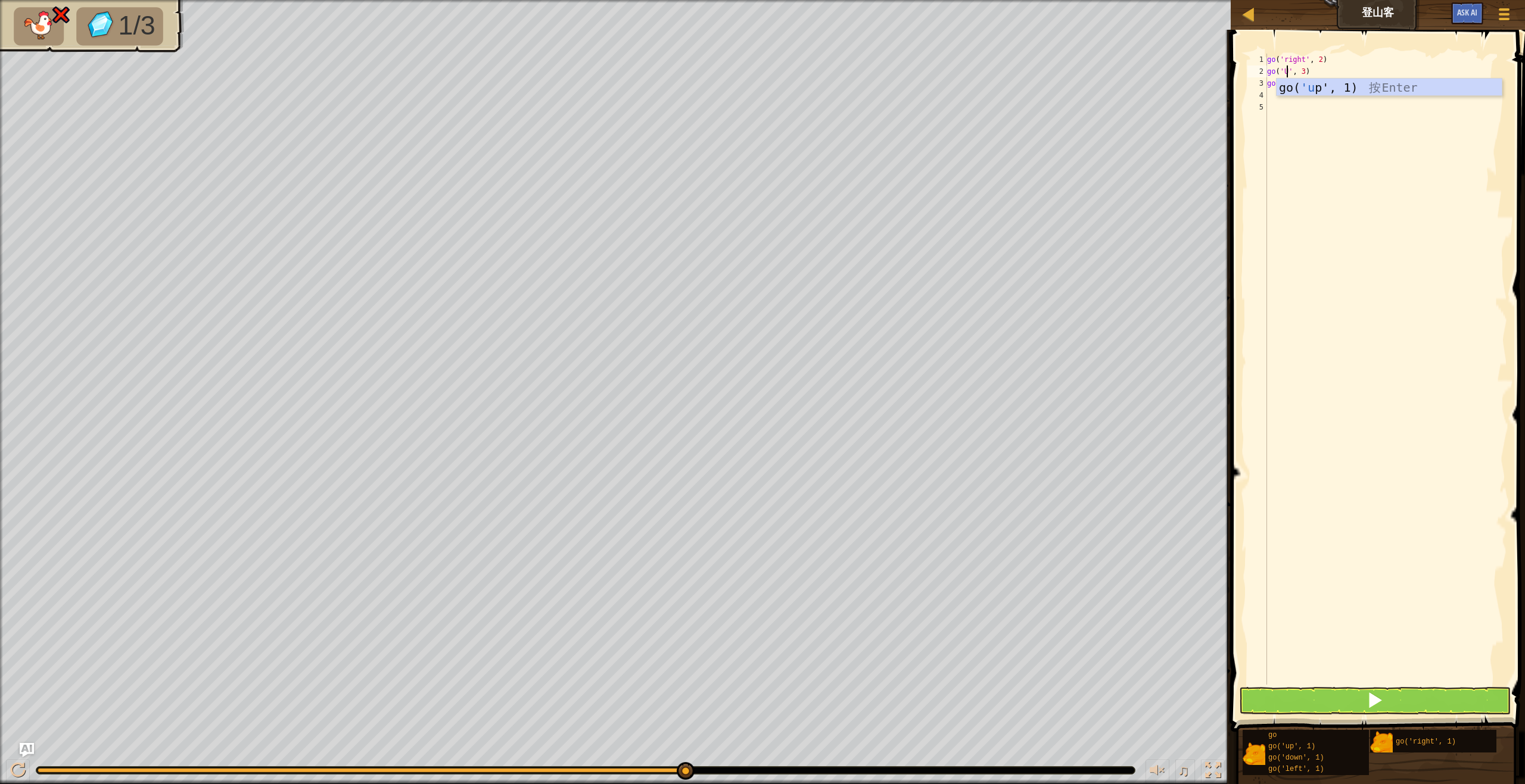
scroll to position [6, 3]
click at [1351, 88] on div "go( 'up ', 1) 按 Enter" at bounding box center [1389, 105] width 225 height 53
click at [1306, 70] on div "go ( 'right' , 2 ) go ( 'up' , 1 ) go ( 'right' , 2 )" at bounding box center [1386, 380] width 243 height 655
type textarea "go('up', 3)"
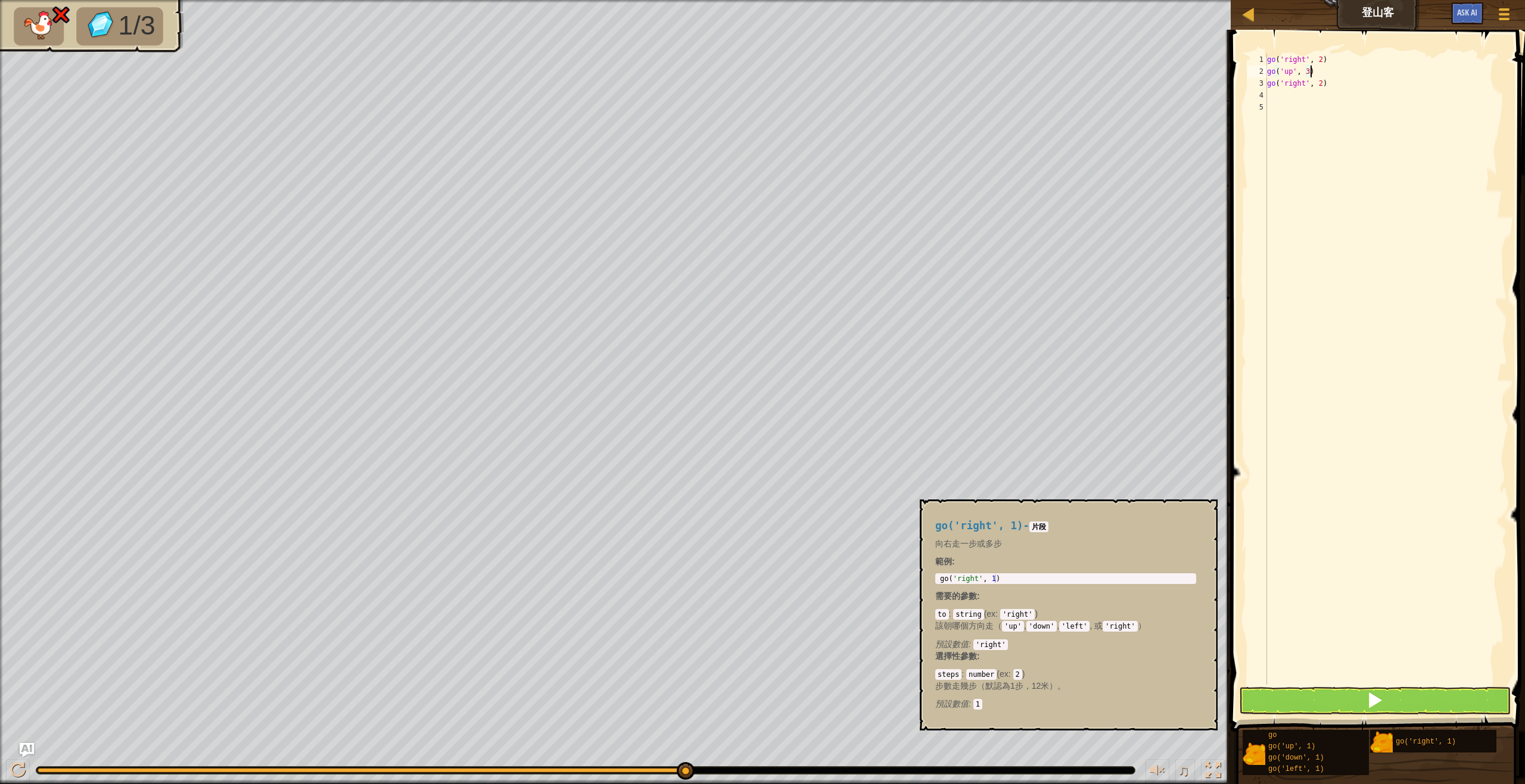
type textarea "go('up', 3)"
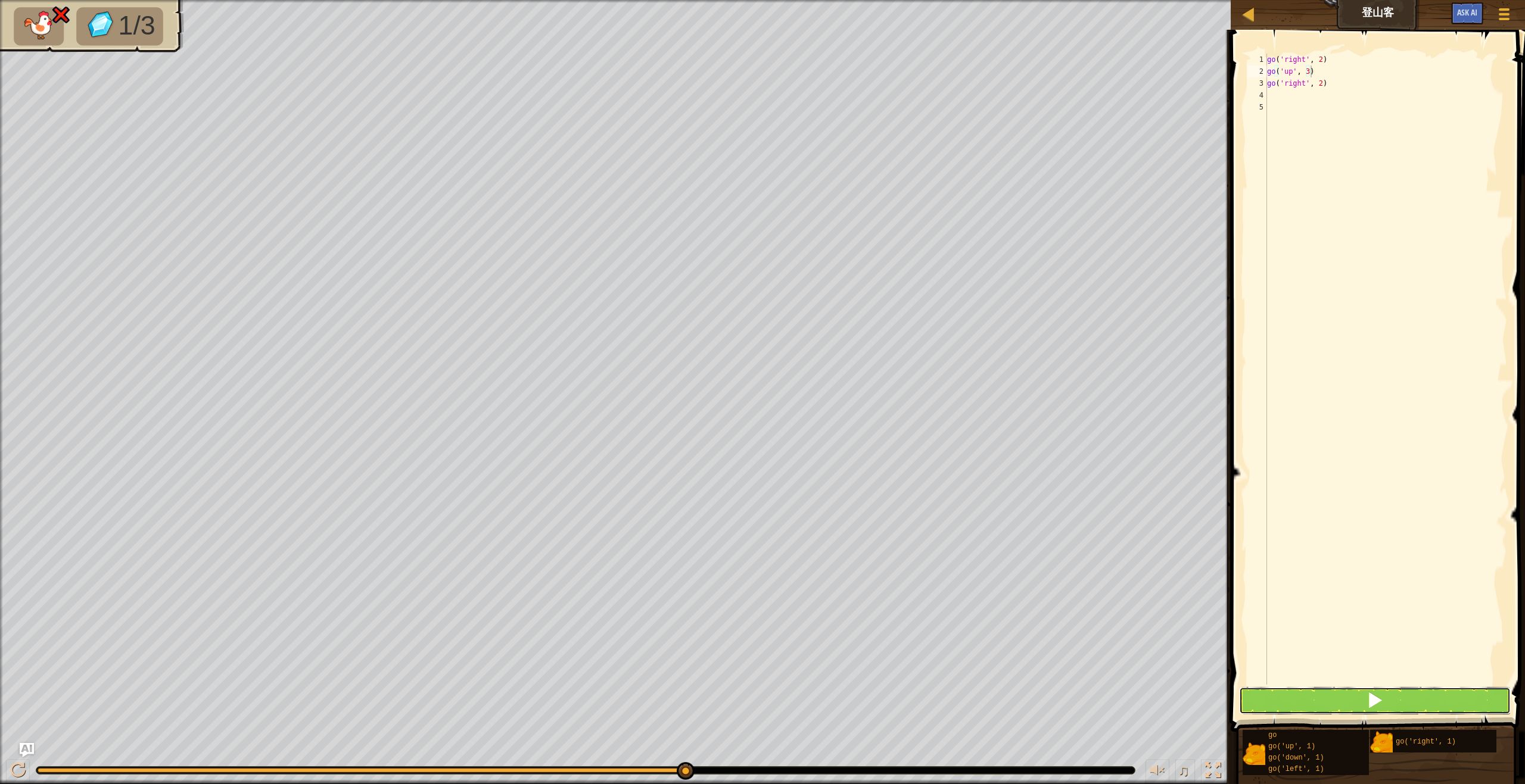
click at [1422, 696] on button at bounding box center [1375, 701] width 272 height 28
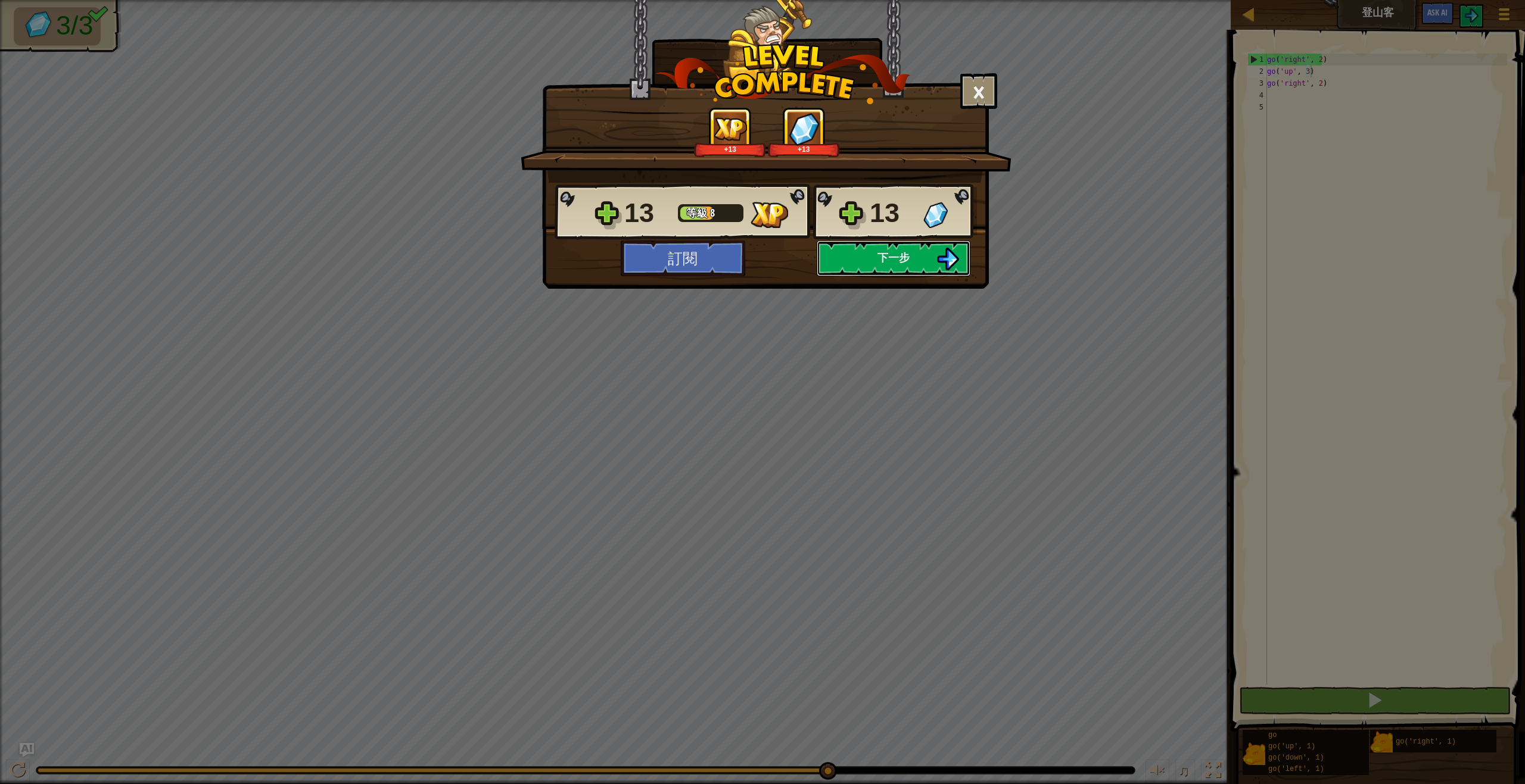
click at [964, 262] on button "下一步" at bounding box center [893, 258] width 154 height 36
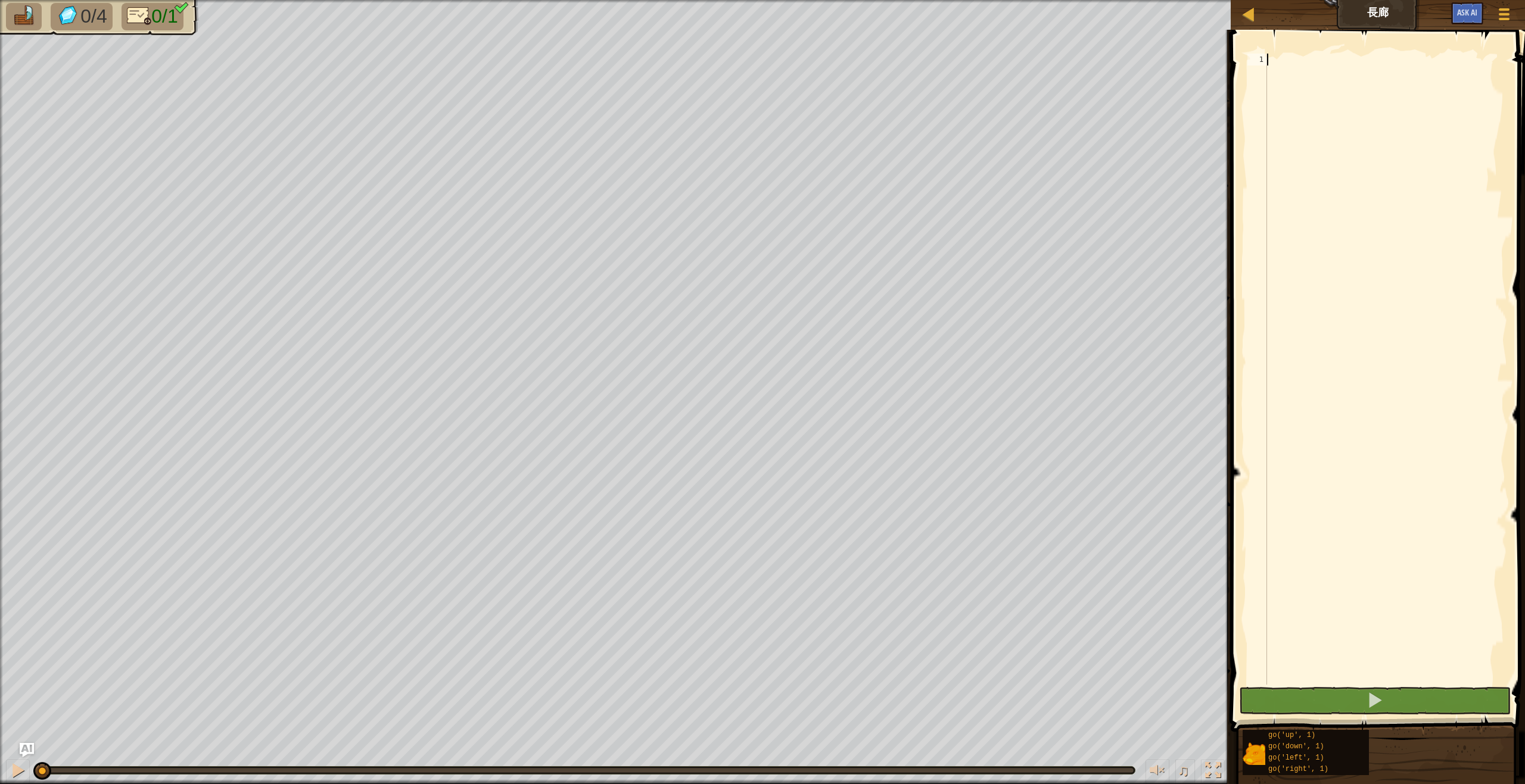
type textarea "g"
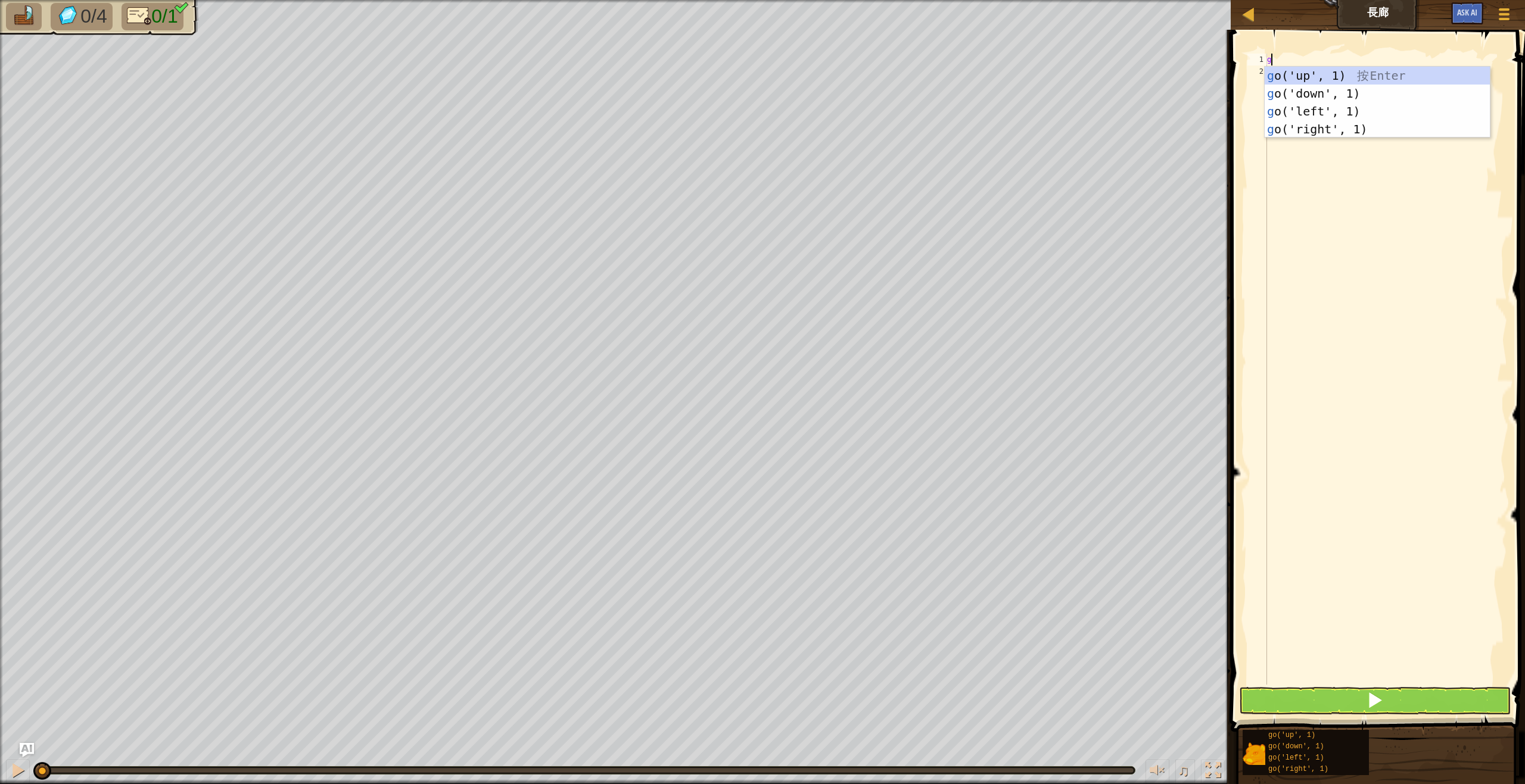
scroll to position [6, 0]
click at [1349, 130] on div "g o('up', 1) 按 Enter g o('down', 1) 按 Enter g o('left', 1) 按 Enter g o('right',…" at bounding box center [1377, 120] width 225 height 107
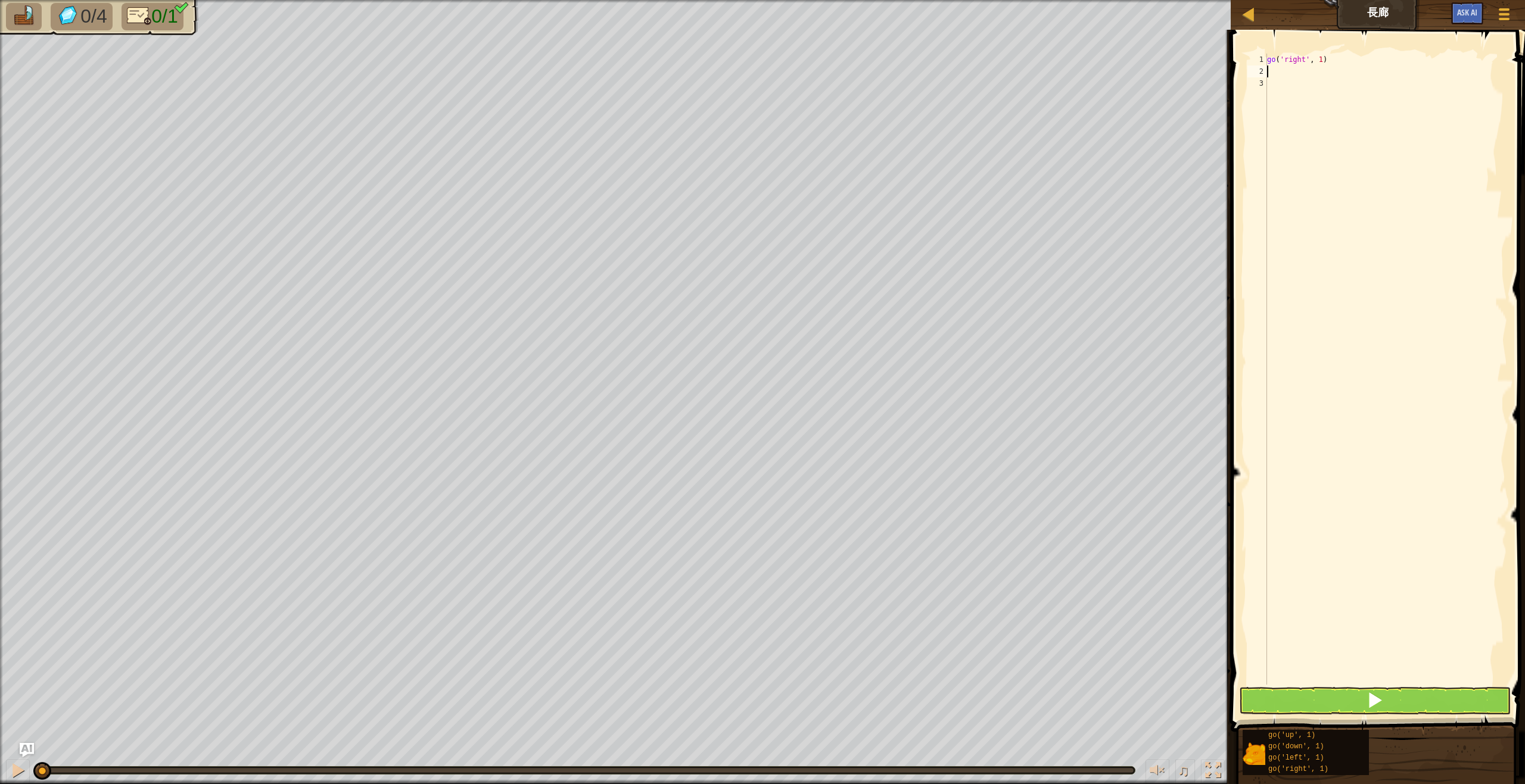
type textarea "5"
drag, startPoint x: 1329, startPoint y: 58, endPoint x: 1334, endPoint y: 63, distance: 7.1
click at [1329, 57] on div "go ( 'right' , 1 )" at bounding box center [1386, 380] width 243 height 655
type textarea "go('right', 5)"
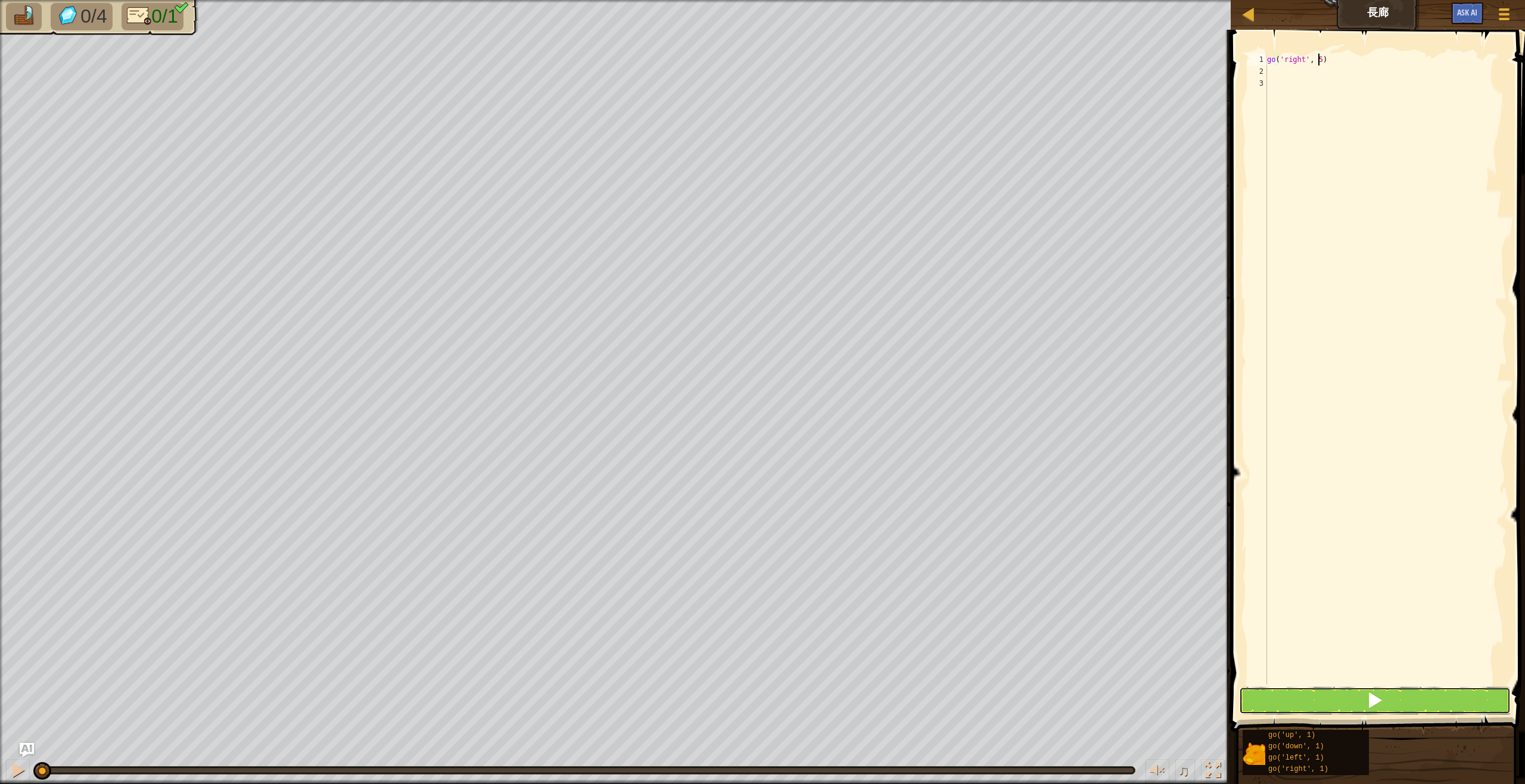
click at [1416, 708] on button at bounding box center [1375, 701] width 272 height 28
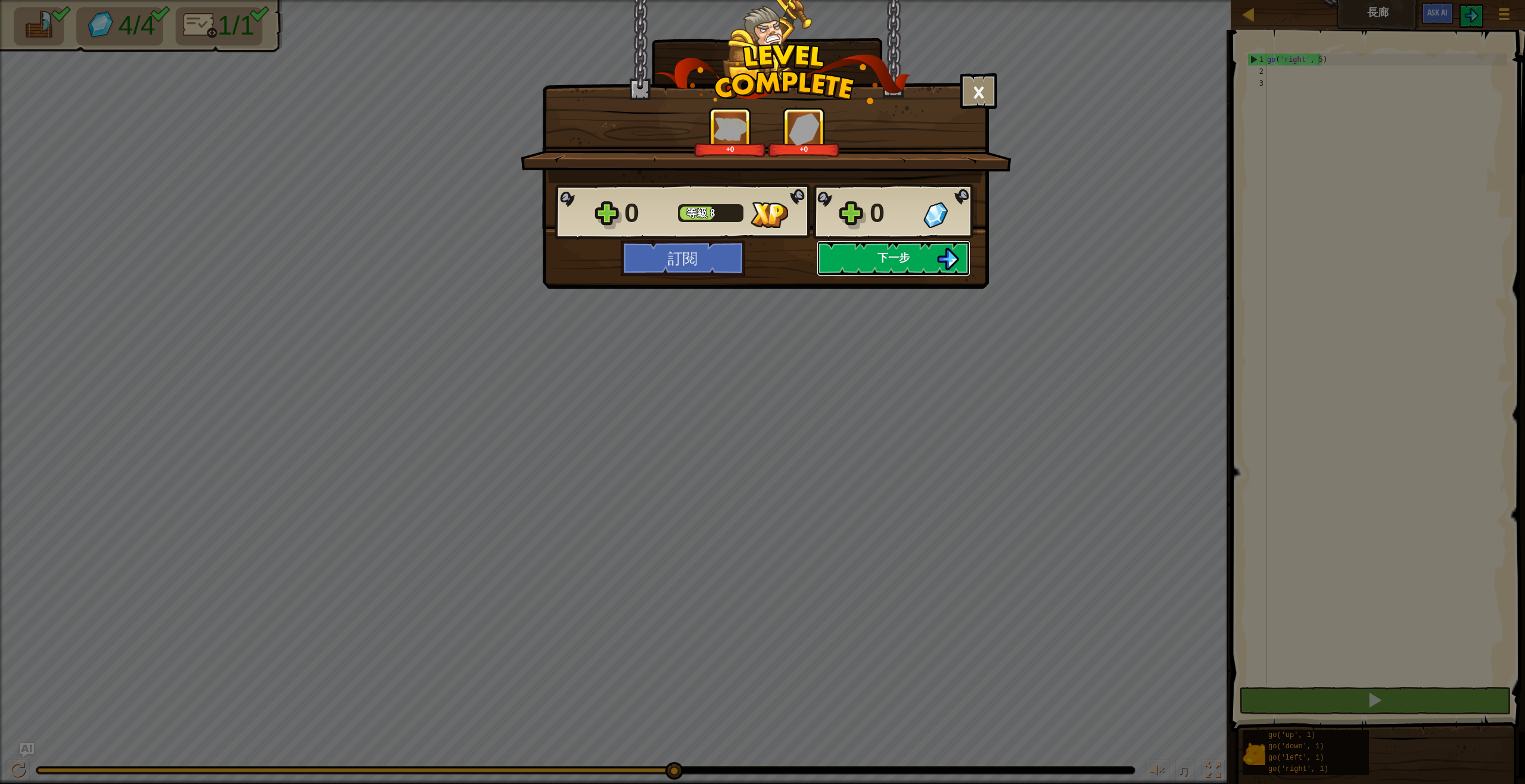
click at [899, 251] on span "下一步" at bounding box center [893, 258] width 32 height 15
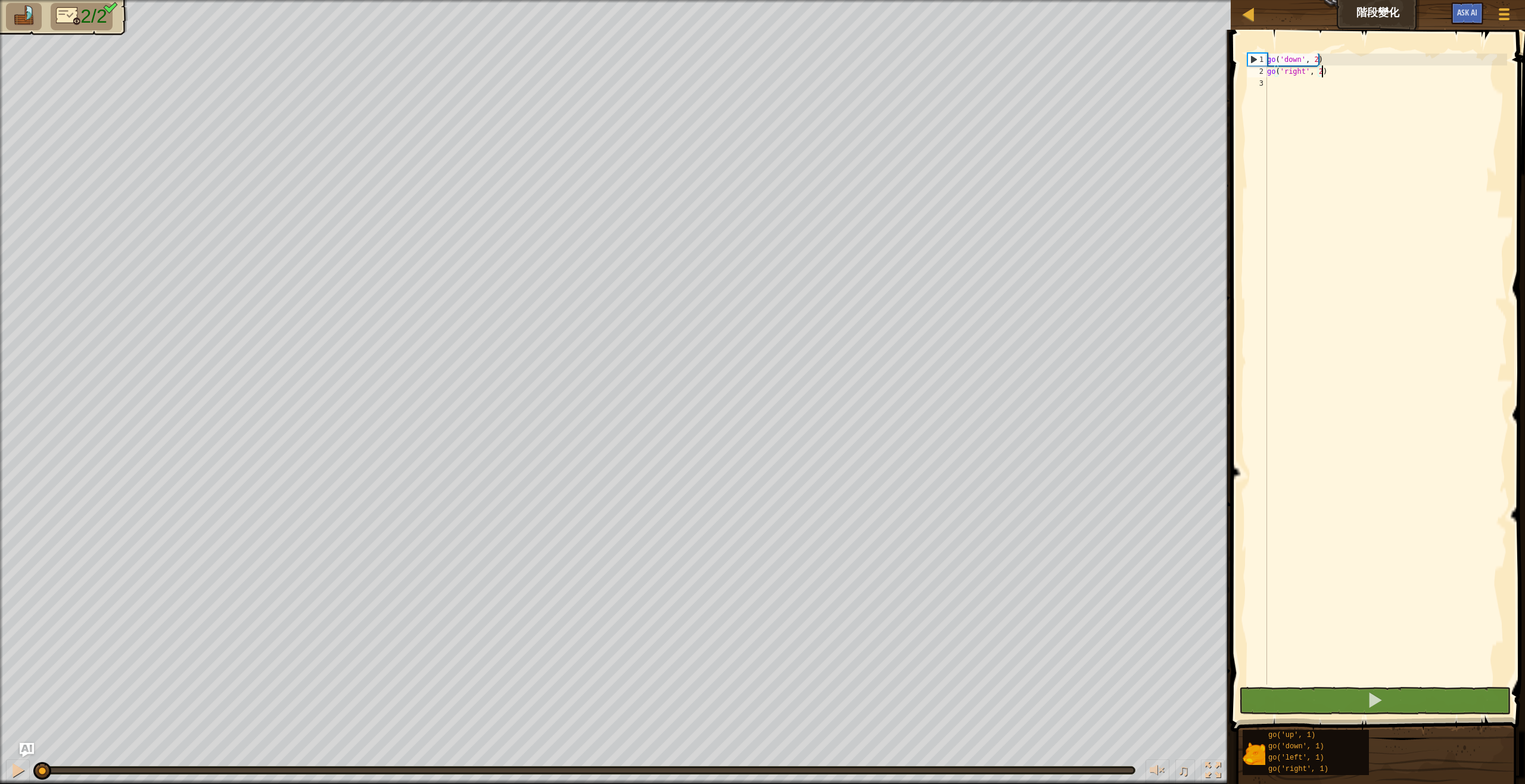
click at [1393, 84] on div "go ( 'down' , 2 ) go ( 'right' , 2 )" at bounding box center [1386, 380] width 243 height 655
type textarea "go"
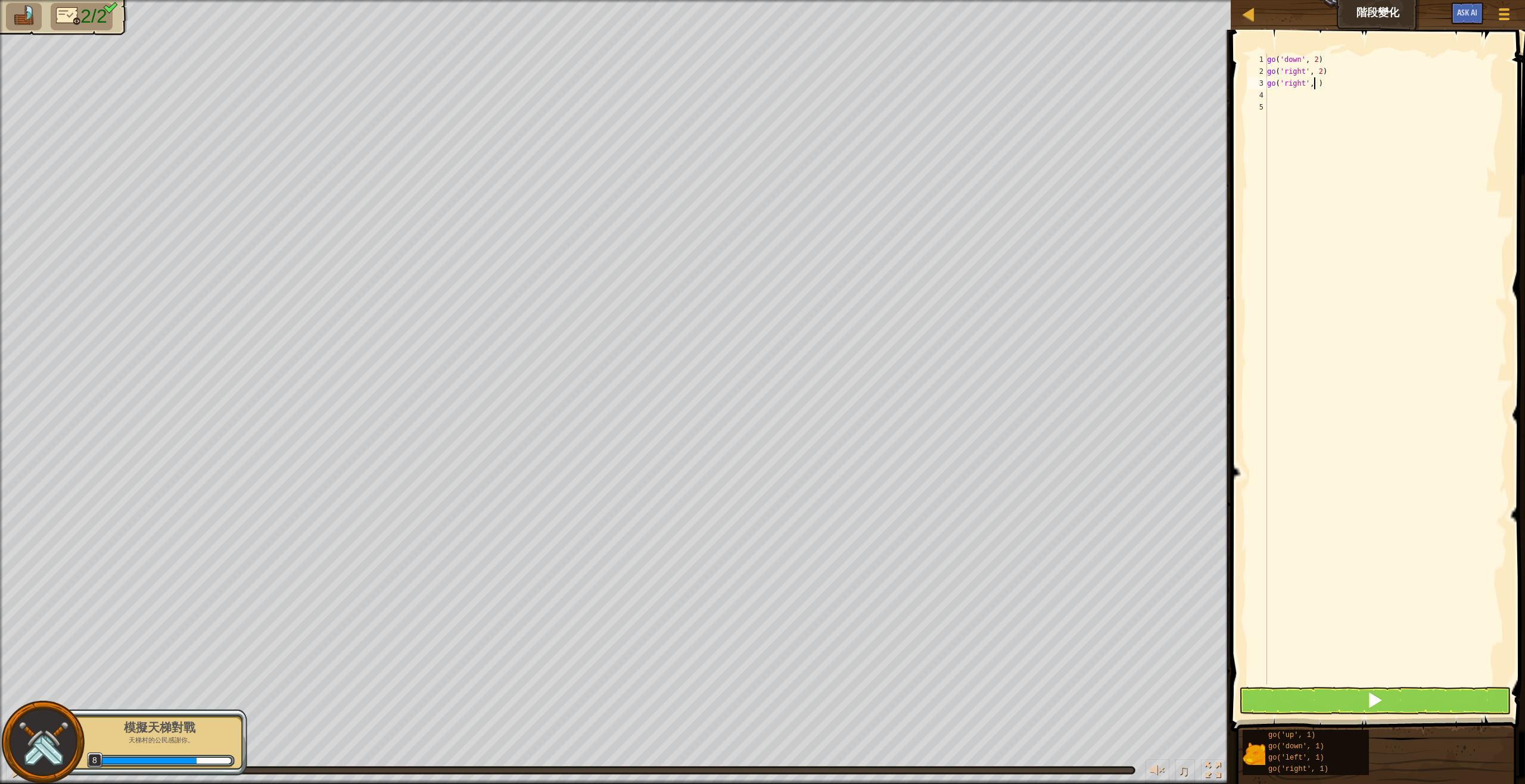
scroll to position [6, 4]
click at [1375, 685] on span at bounding box center [1379, 363] width 303 height 737
click at [1373, 689] on button at bounding box center [1375, 701] width 272 height 28
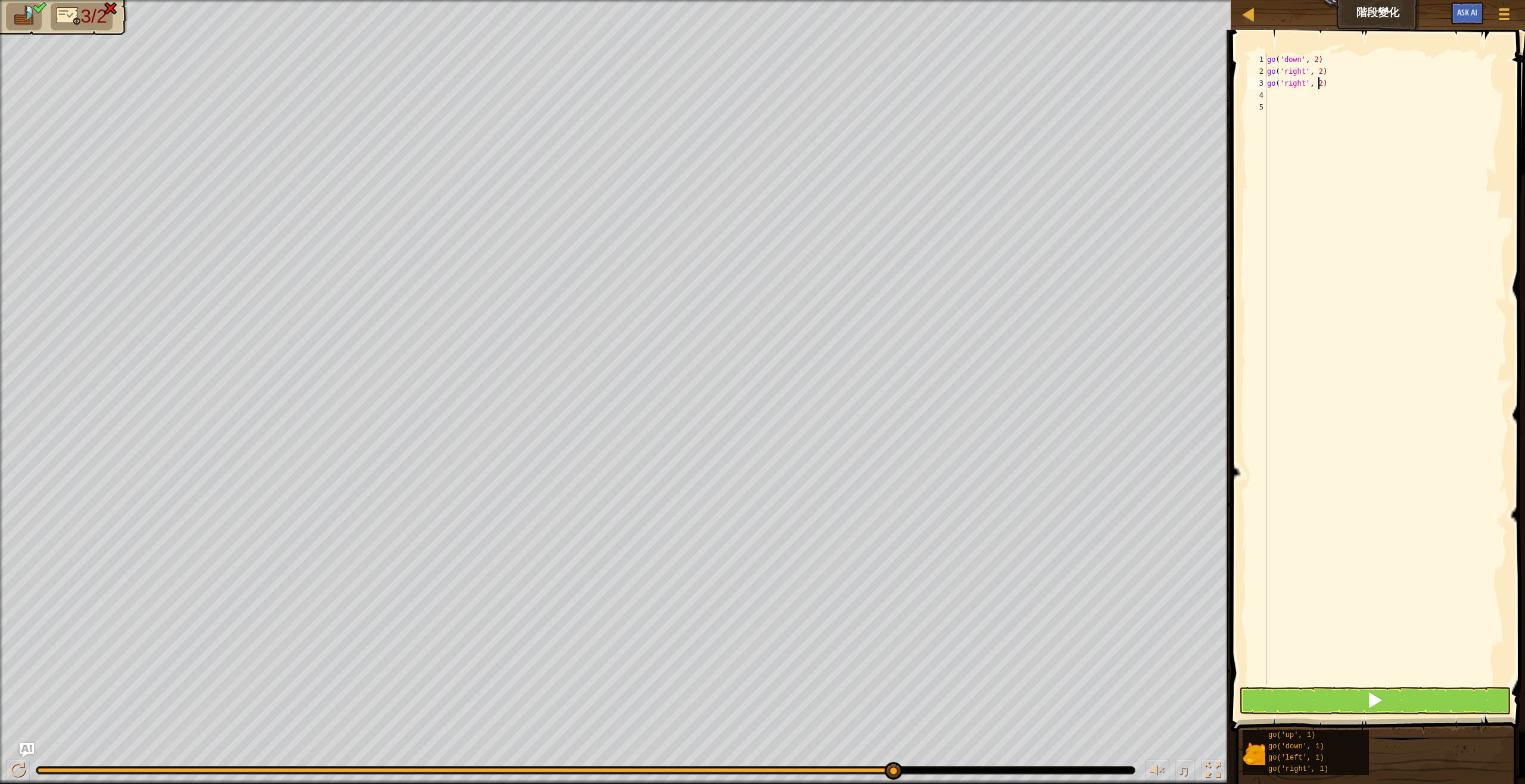
type textarea "go('right', 2)"
click at [1394, 709] on button at bounding box center [1375, 701] width 272 height 28
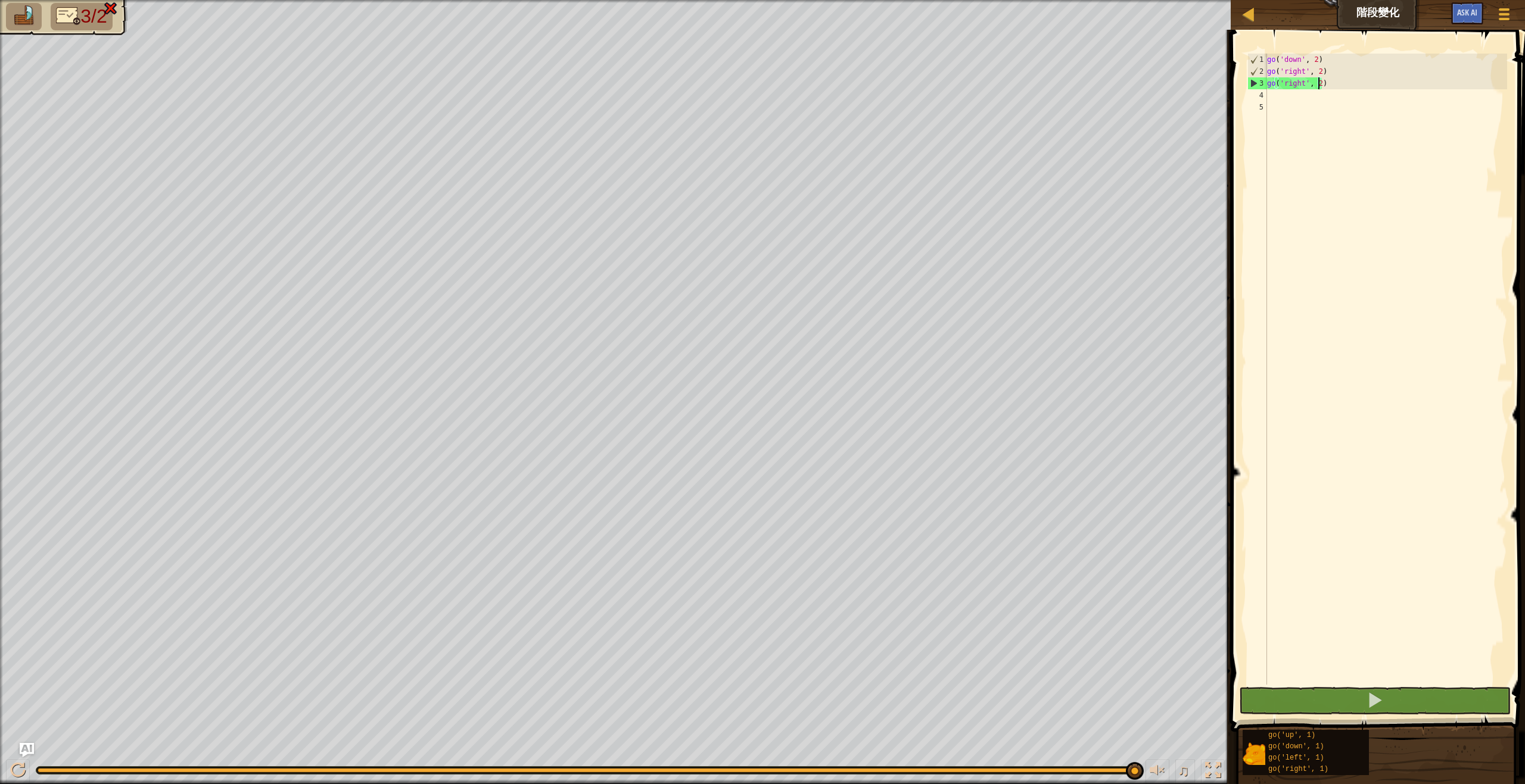
click at [88, 16] on span "3/2" at bounding box center [93, 16] width 26 height 21
click at [58, 18] on img at bounding box center [68, 16] width 25 height 21
click at [33, 19] on img at bounding box center [24, 16] width 25 height 21
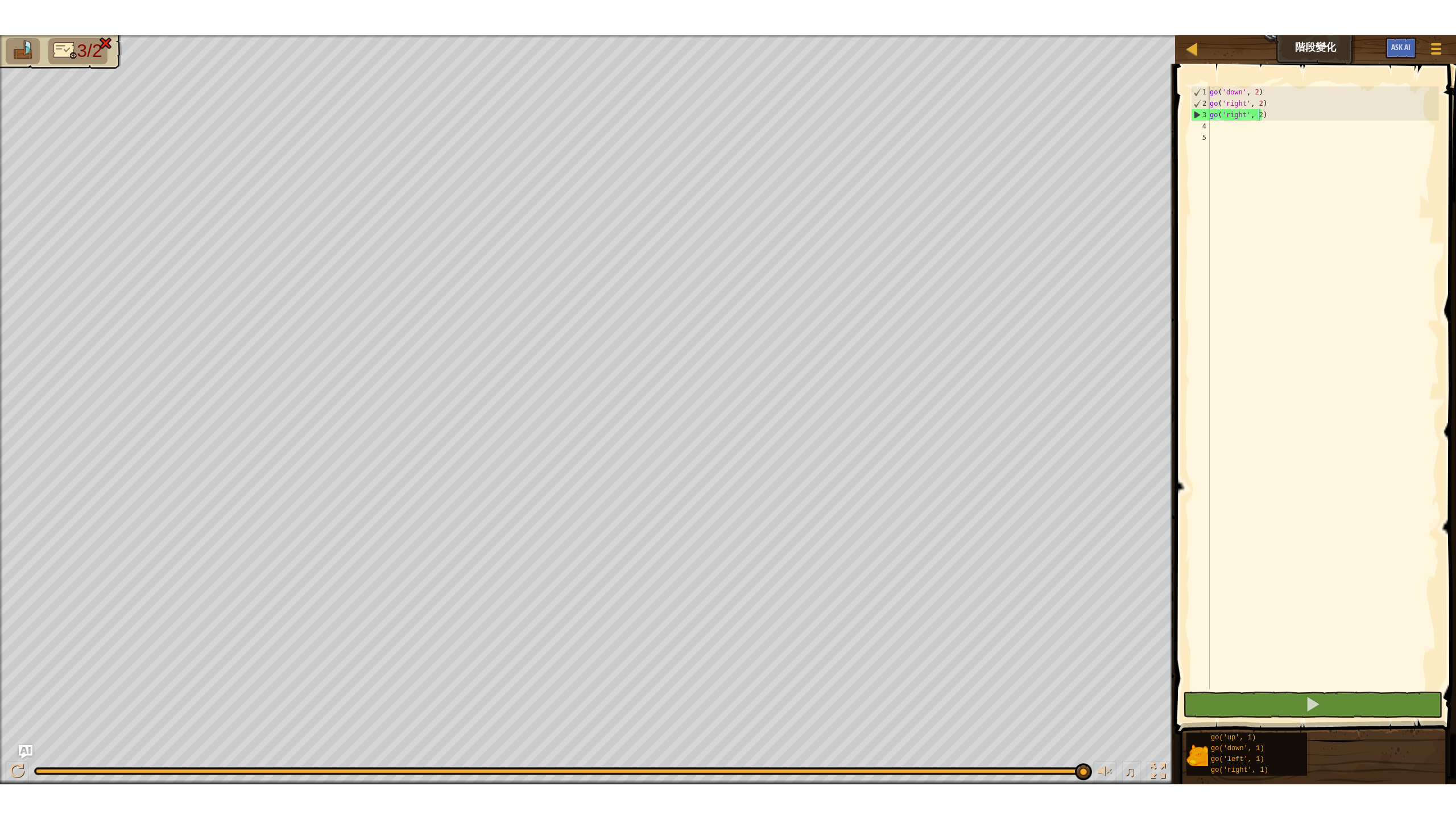
scroll to position [5, 0]
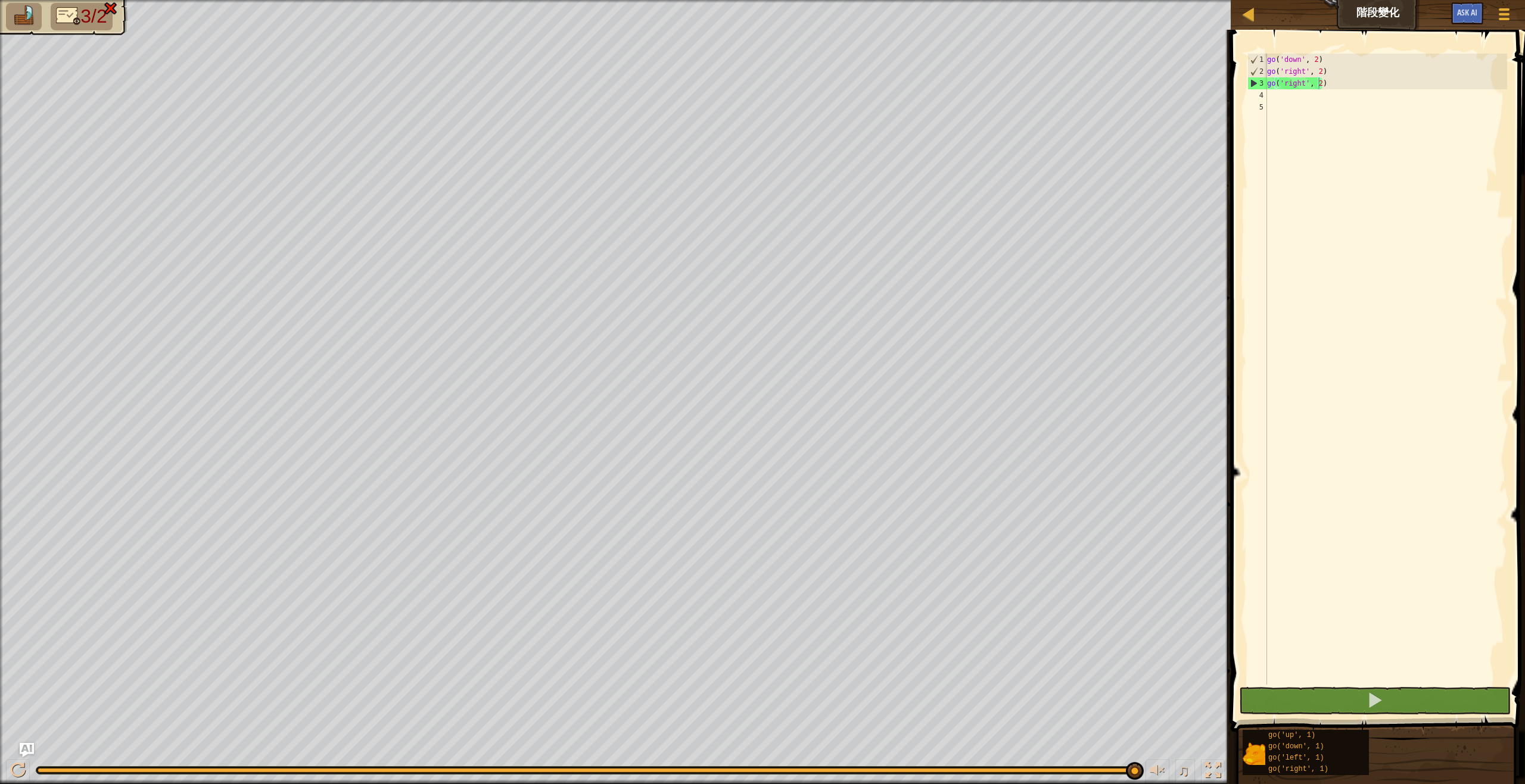
click at [1438, 332] on div "go ( 'down' , 2 ) go ( 'right' , 2 ) go ( 'right' , 2 )" at bounding box center [1386, 380] width 243 height 655
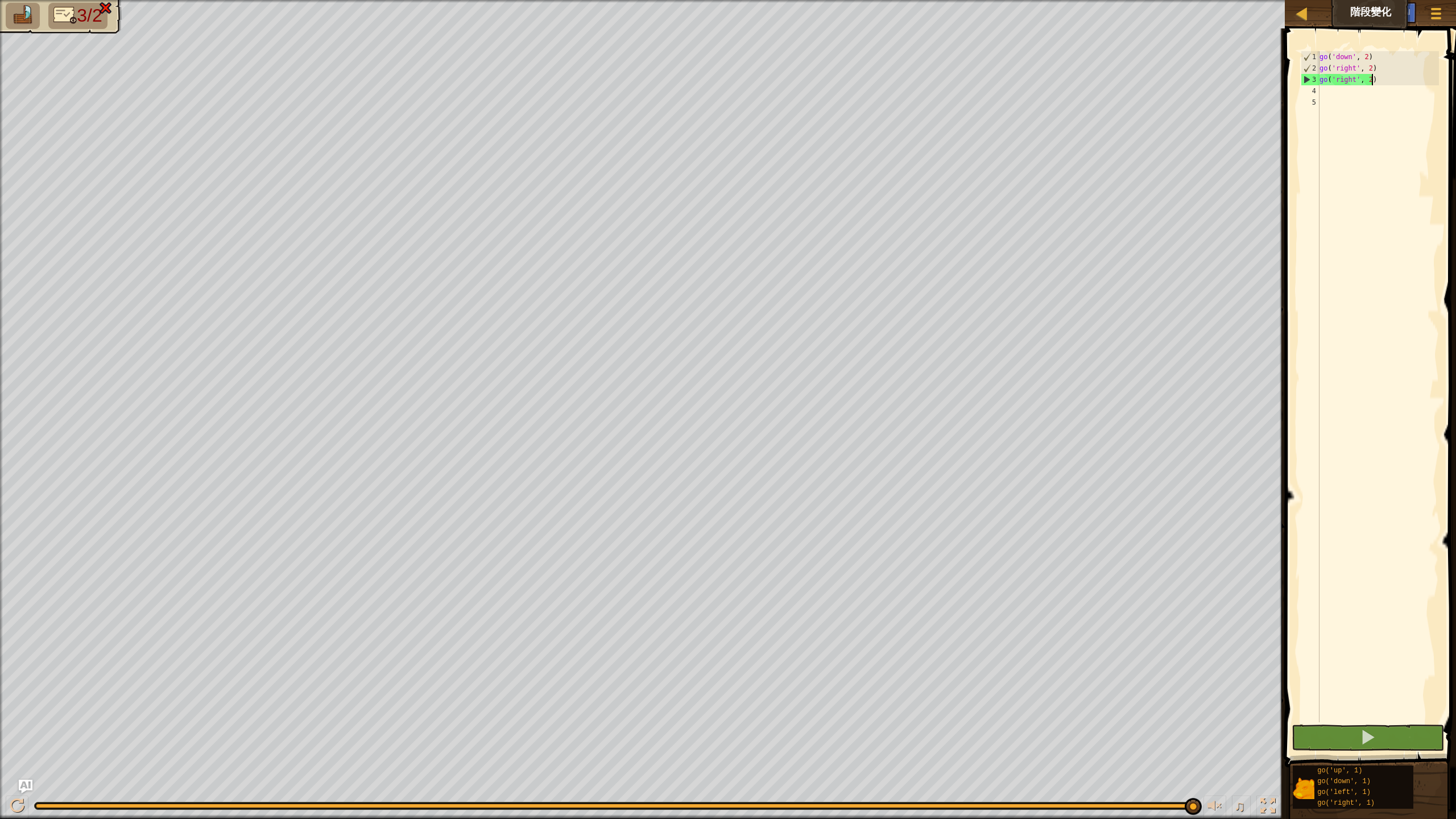
click at [1182, 81] on div "地圖 階段變化 遊戲選單 Ask AI 1 ההההההההההההההההההההההההההההההההההההההההההההההההההההההההה…" at bounding box center [728, 410] width 1456 height 819
type textarea "go('right', 2)"
drag, startPoint x: 1391, startPoint y: 76, endPoint x: 1370, endPoint y: 71, distance: 21.6
click at [1370, 71] on div "go ( 'down' , 2 ) go ( 'right' , 2 )" at bounding box center [1378, 398] width 122 height 694
click at [1397, 73] on div "go ( 'down' , 2 ) go ( 'right' , 2 )" at bounding box center [1378, 386] width 122 height 671
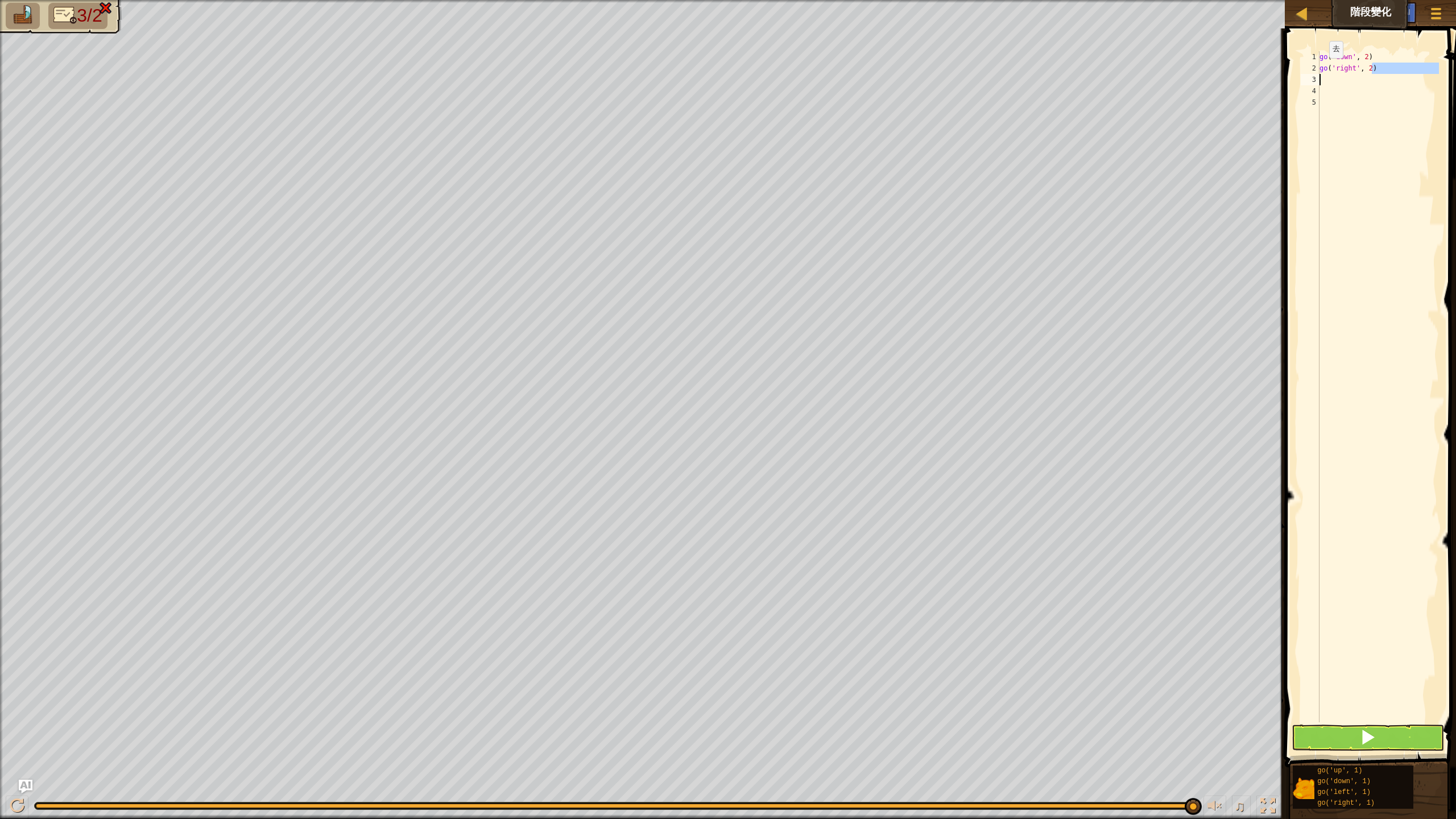
click at [1270, 77] on div "地圖 階段變化 遊戲選單 Ask AI 1 ההההההההההההההההההההההההההההההההההההההההההההההההההההההההה…" at bounding box center [728, 410] width 1456 height 819
type textarea "go('right', 2)"
drag, startPoint x: 1380, startPoint y: 69, endPoint x: 1299, endPoint y: 64, distance: 81.2
click at [1299, 64] on div "go('right', 2) 1 2 3 4 go ( 'down' , 2 ) go ( 'right' , 2 ) ההההההההההההההההההה…" at bounding box center [1369, 386] width 141 height 671
click at [1349, 737] on button at bounding box center [1368, 738] width 153 height 26
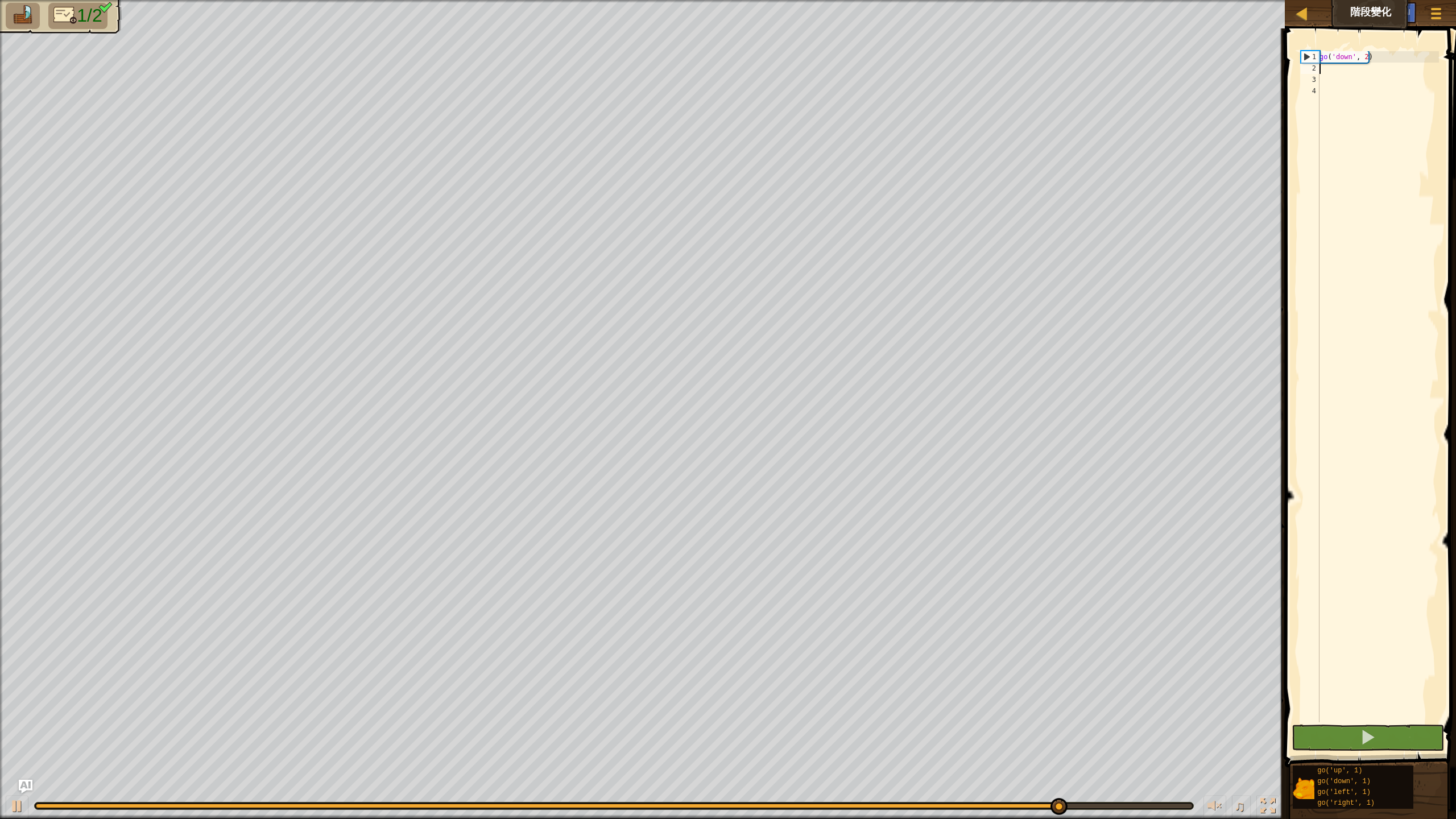
click at [1372, 71] on div "go ( 'down' , 2 )" at bounding box center [1378, 398] width 122 height 694
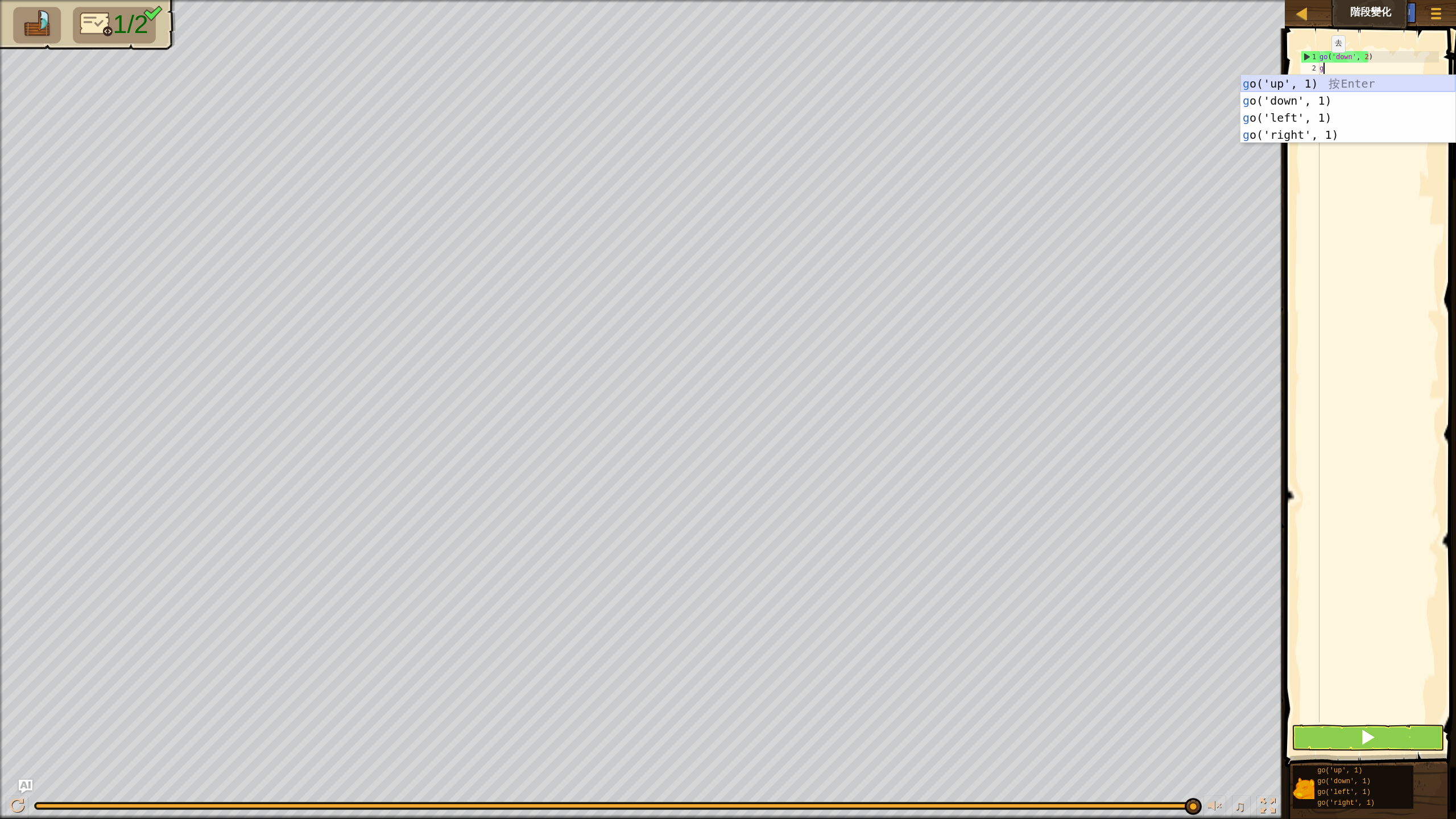
type textarea "go"
click at [1321, 131] on div "go ('up', 1) 按 Enter go ('down', 1) 按 Enter go ('left', 1) 按 Enter go ('right',…" at bounding box center [1348, 126] width 215 height 102
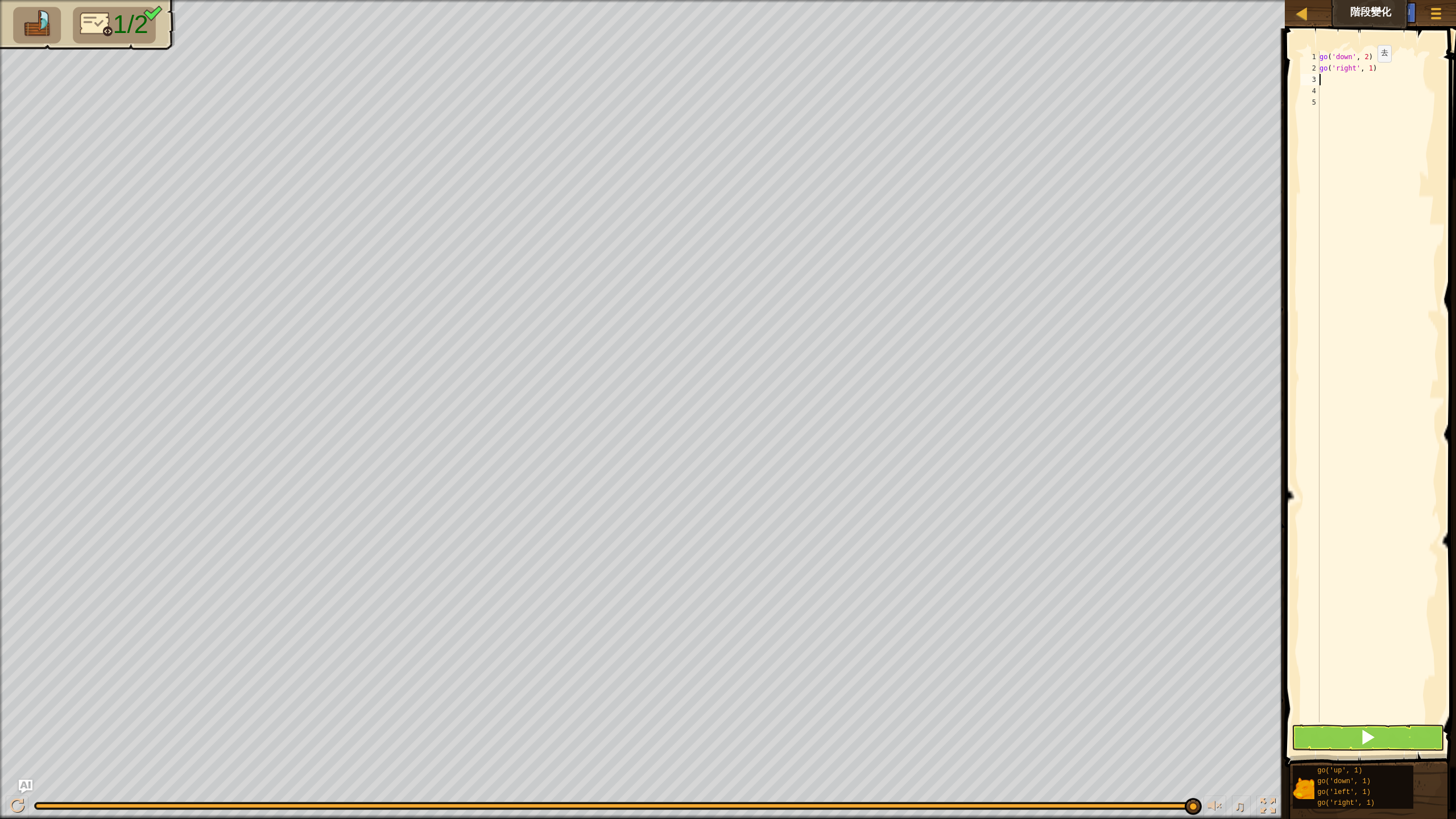
click at [1368, 74] on div "go ( 'down' , 2 ) go ( 'right' , 1 )" at bounding box center [1378, 398] width 122 height 694
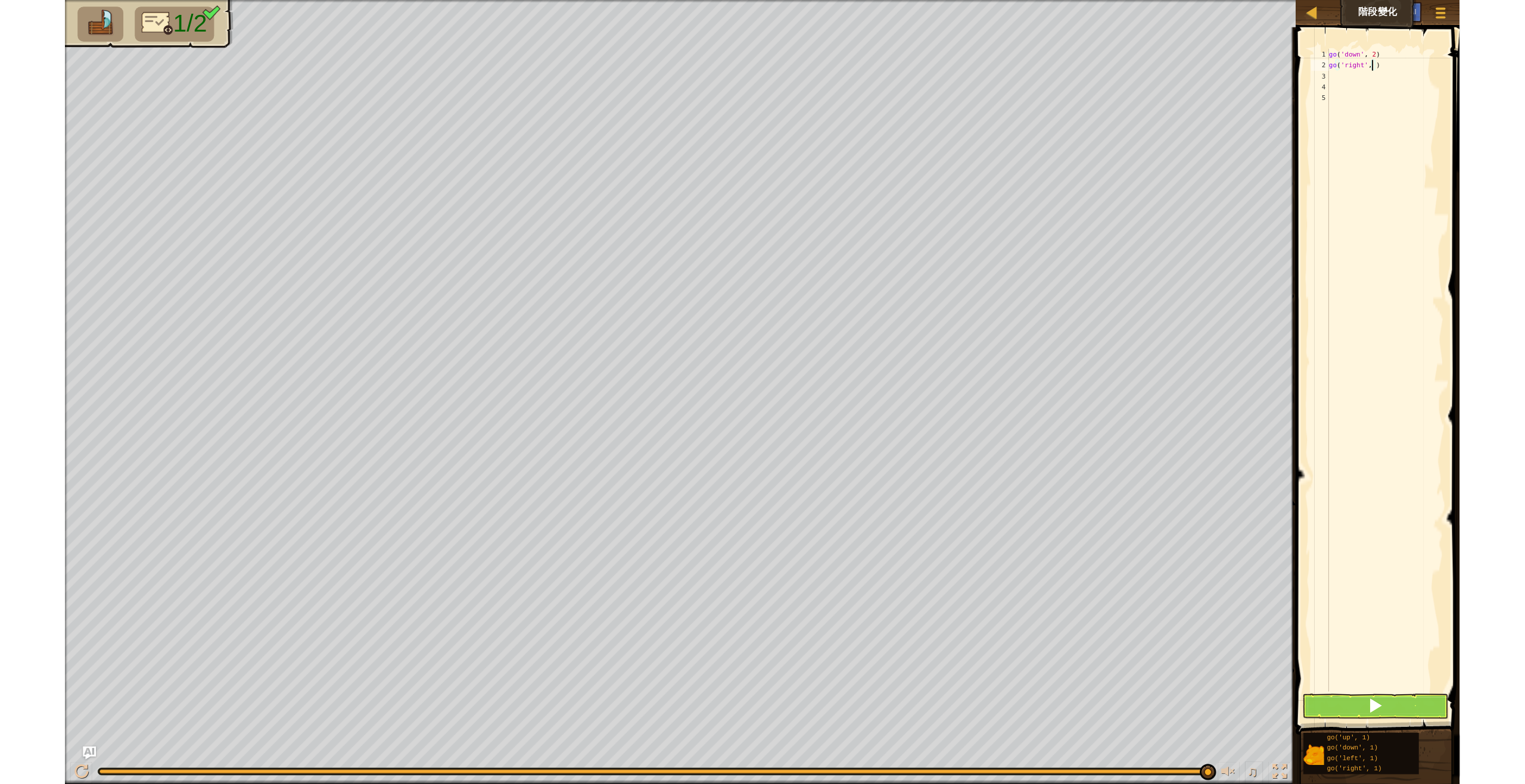
scroll to position [6, 4]
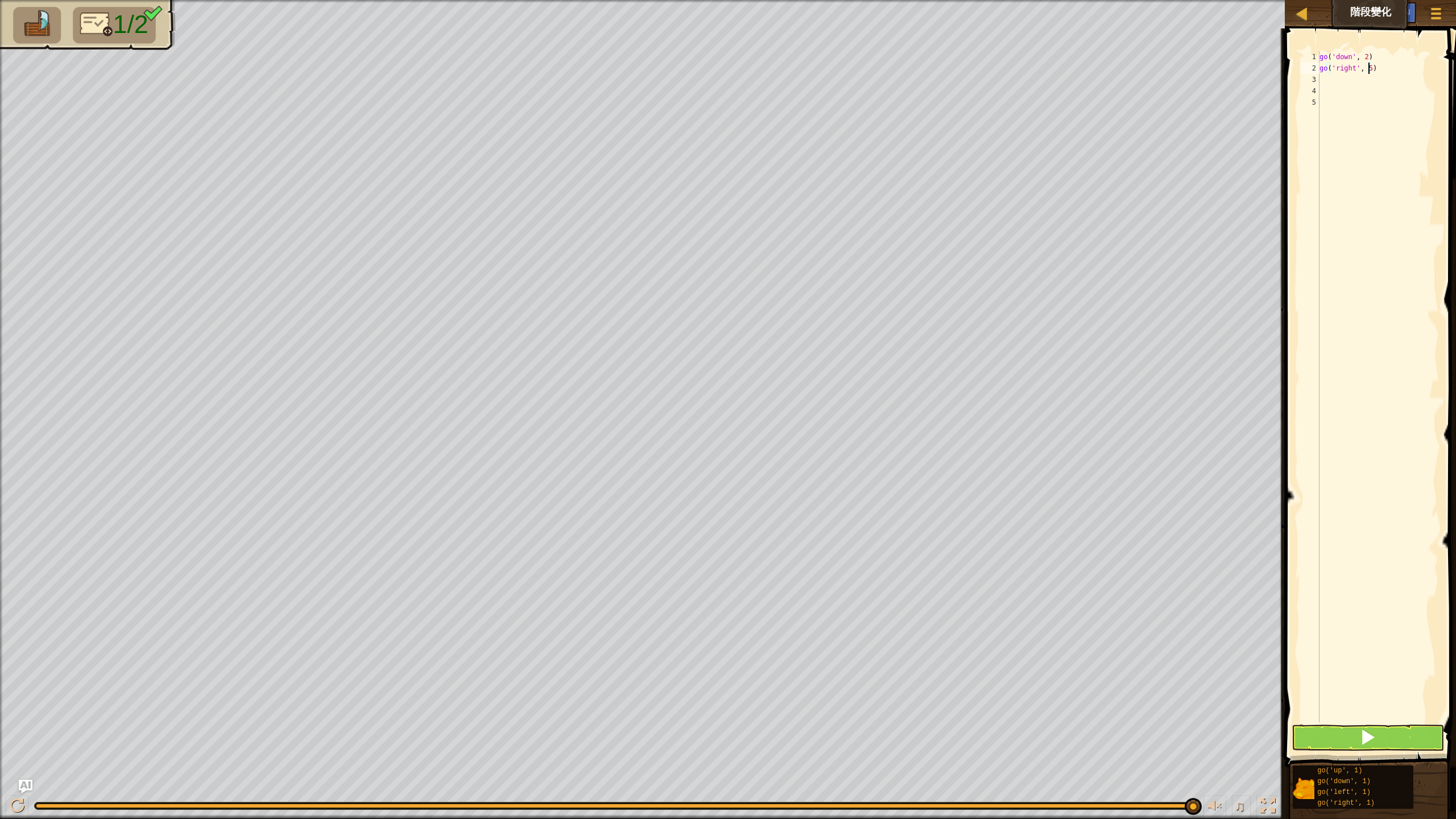
type textarea "go('right', 5)"
click at [1375, 733] on span at bounding box center [1367, 737] width 16 height 16
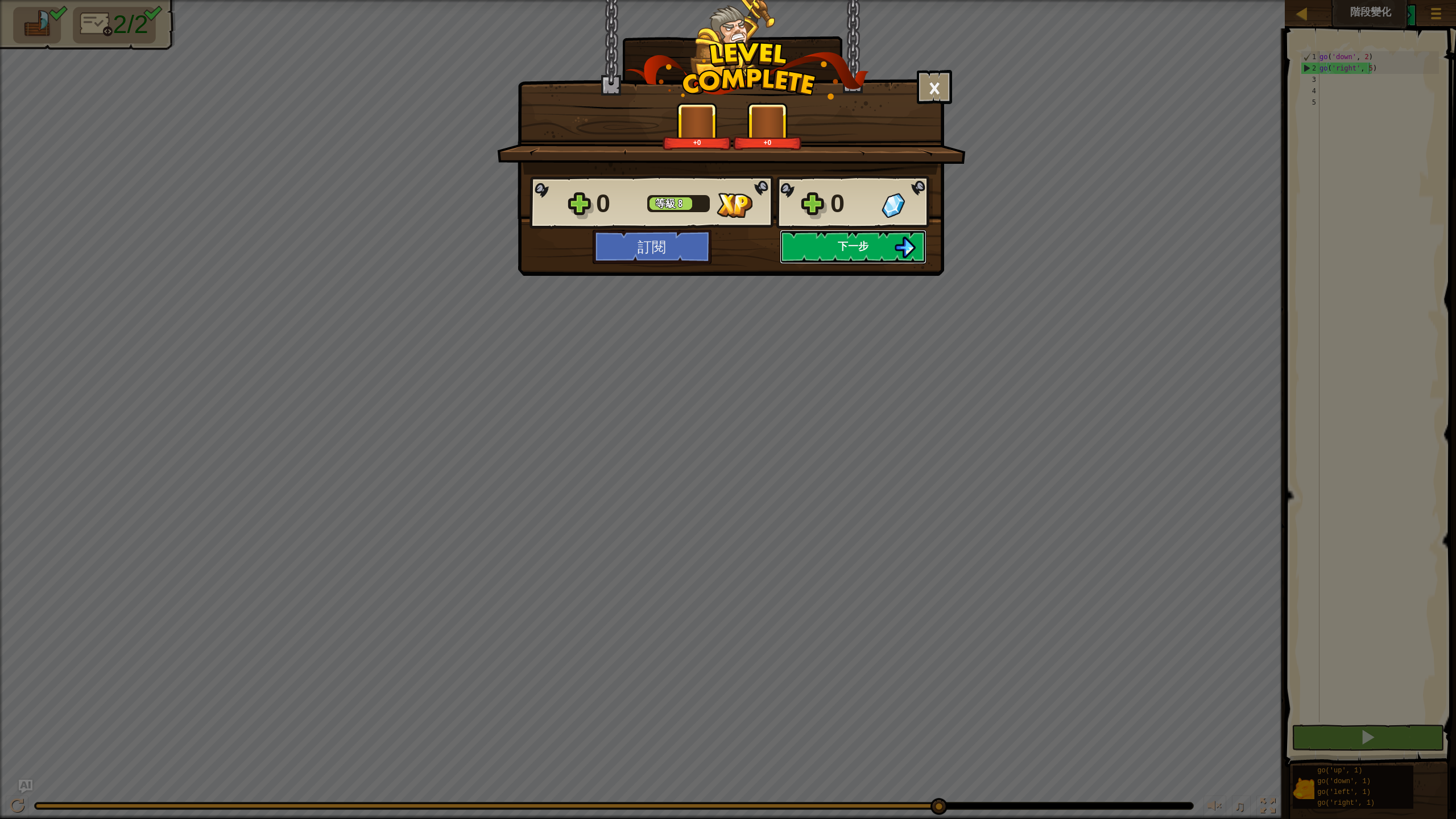
click at [882, 244] on button "下一步" at bounding box center [853, 247] width 147 height 34
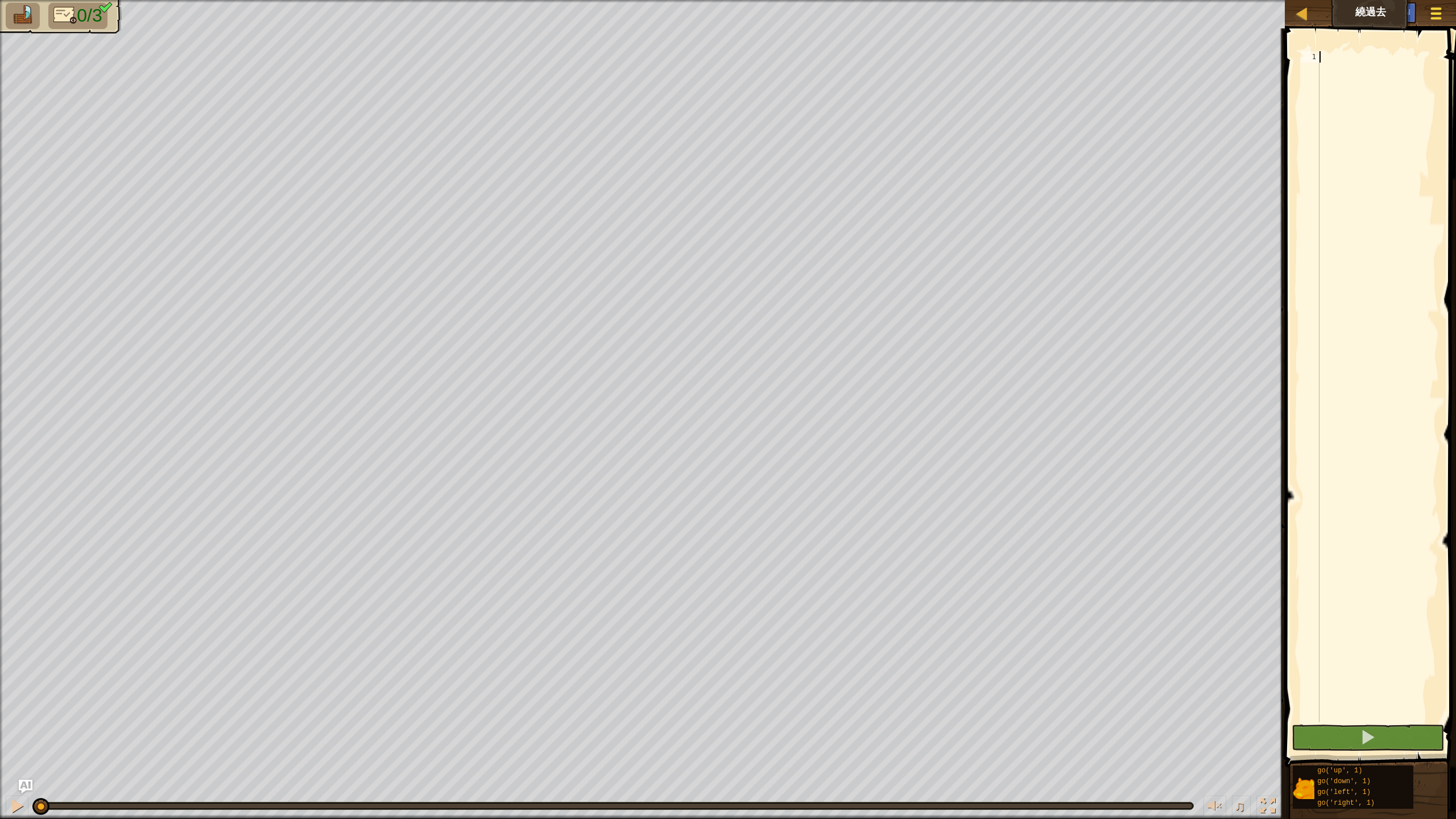
click at [1440, 23] on button "遊戲選單" at bounding box center [1436, 16] width 30 height 28
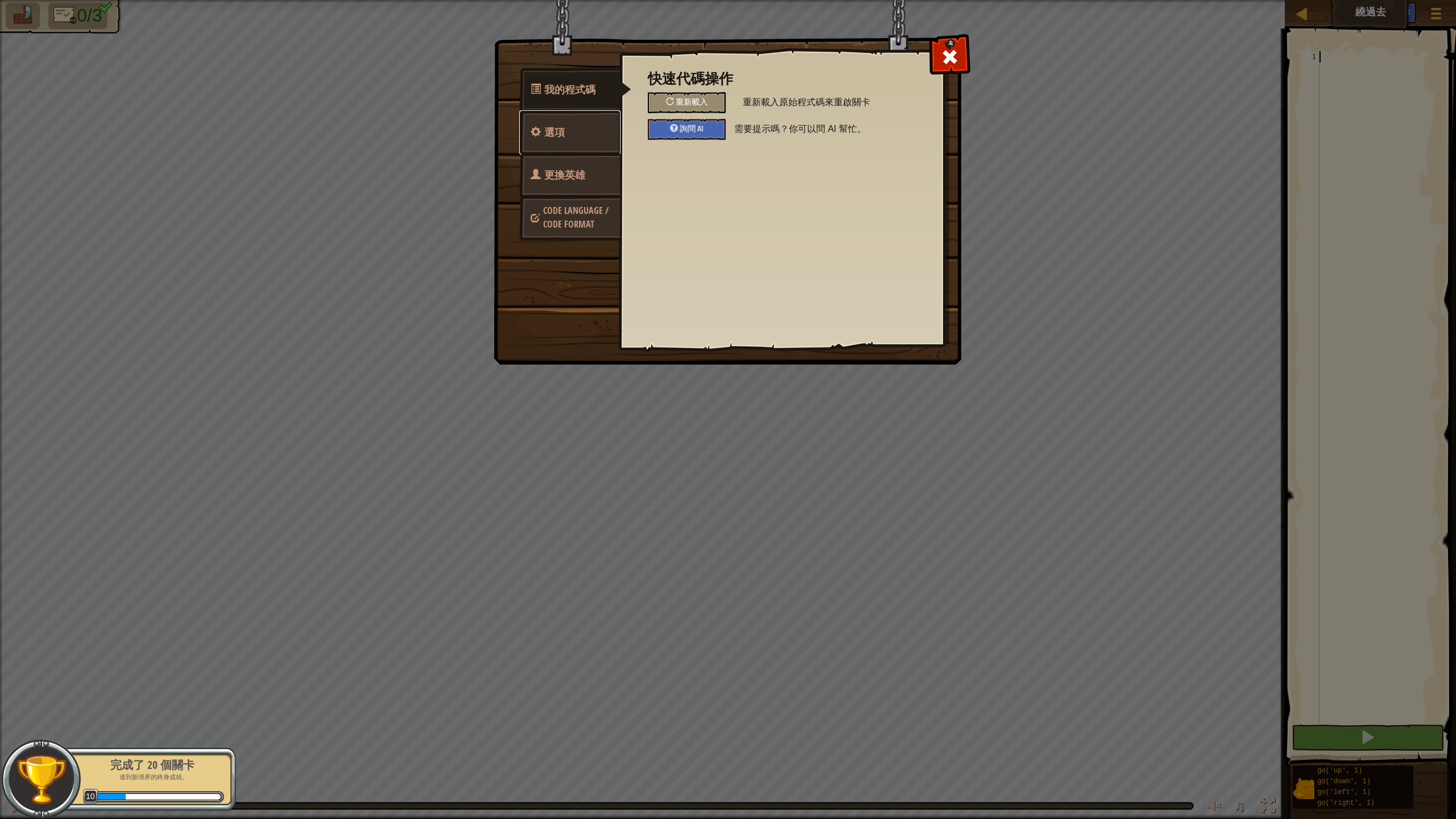
click at [606, 131] on link "選項" at bounding box center [569, 132] width 101 height 44
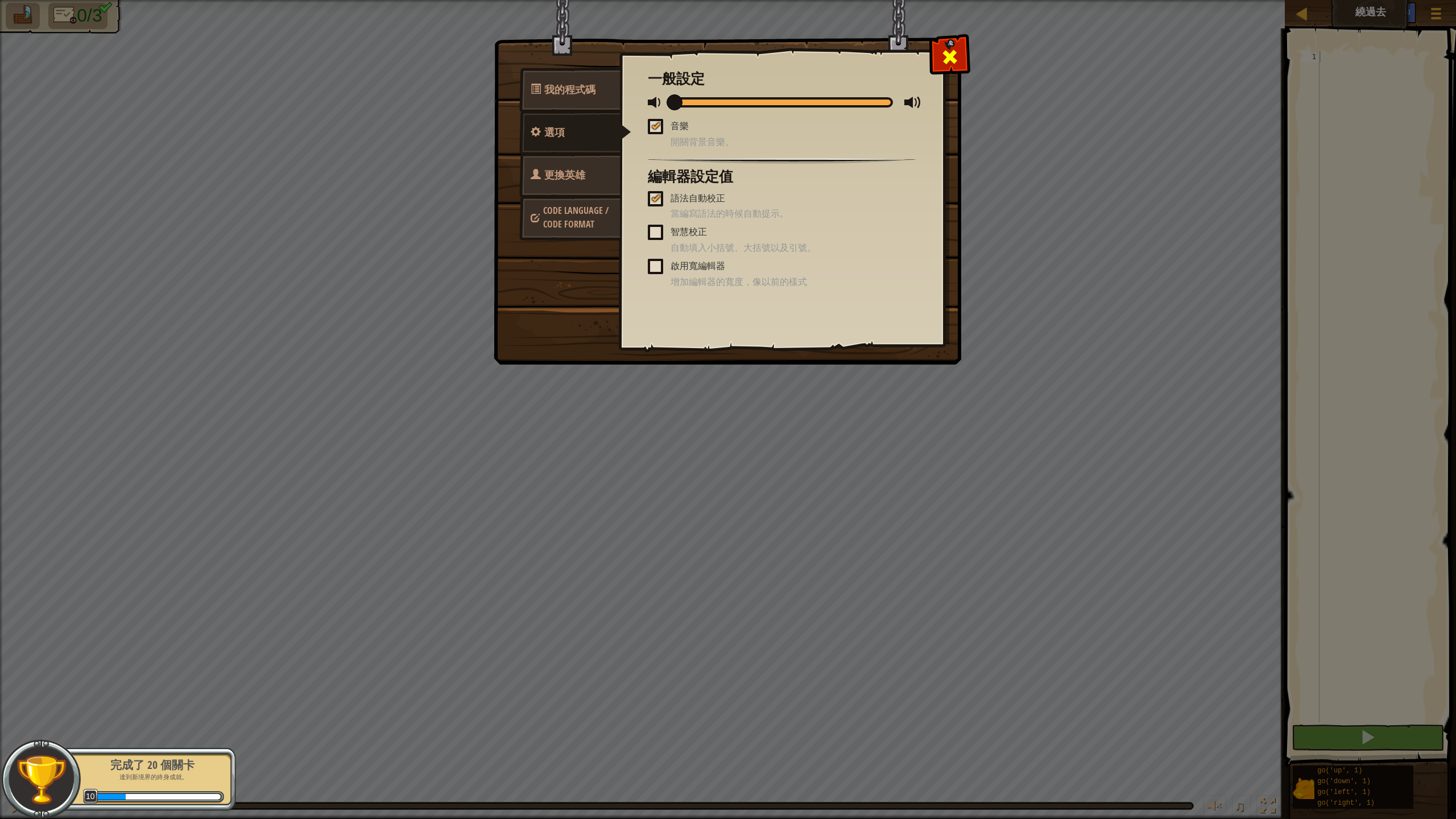
click at [961, 47] on div at bounding box center [950, 54] width 36 height 36
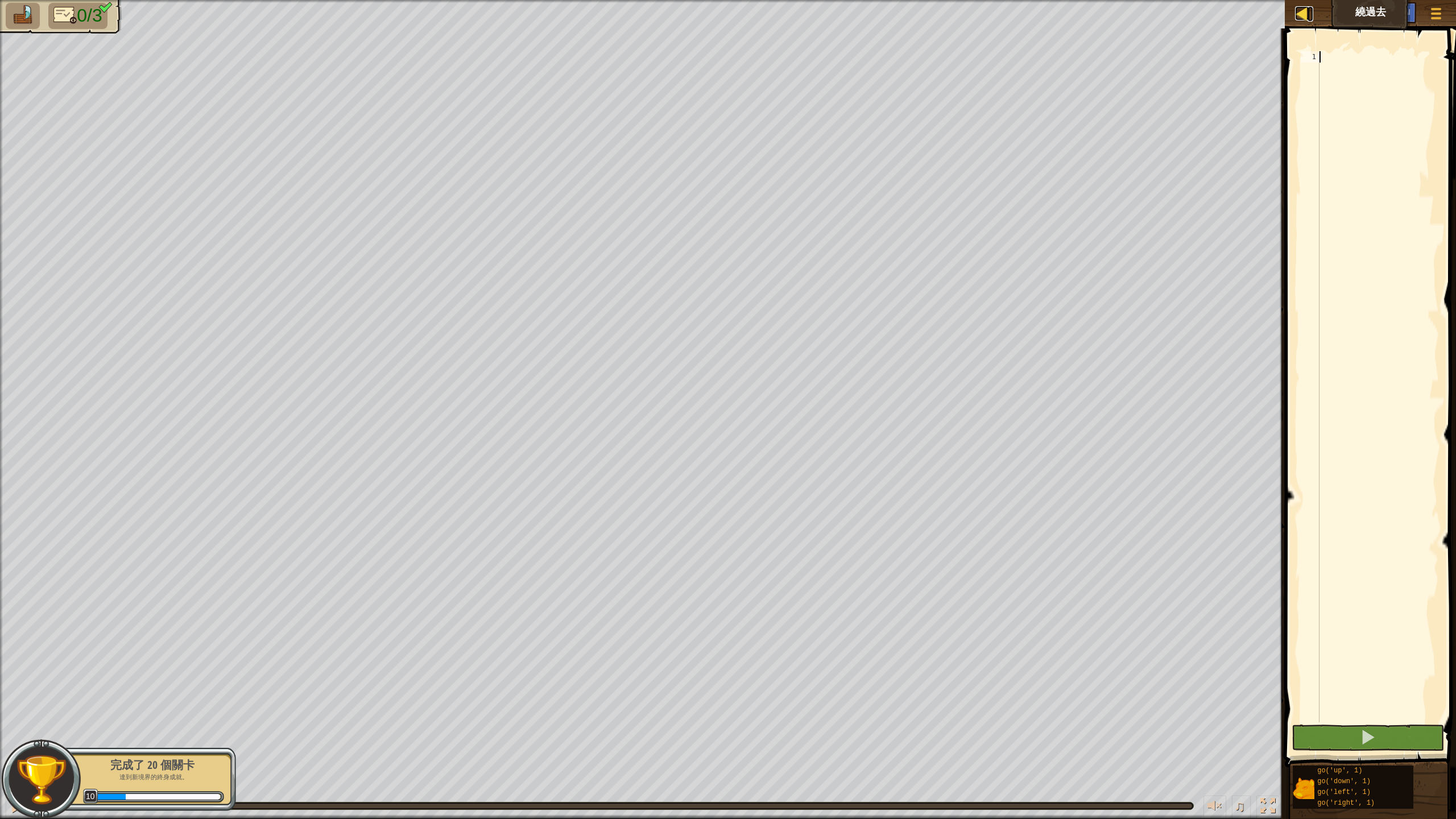
click at [1305, 16] on div at bounding box center [1302, 13] width 14 height 14
select select "zh-HANT"
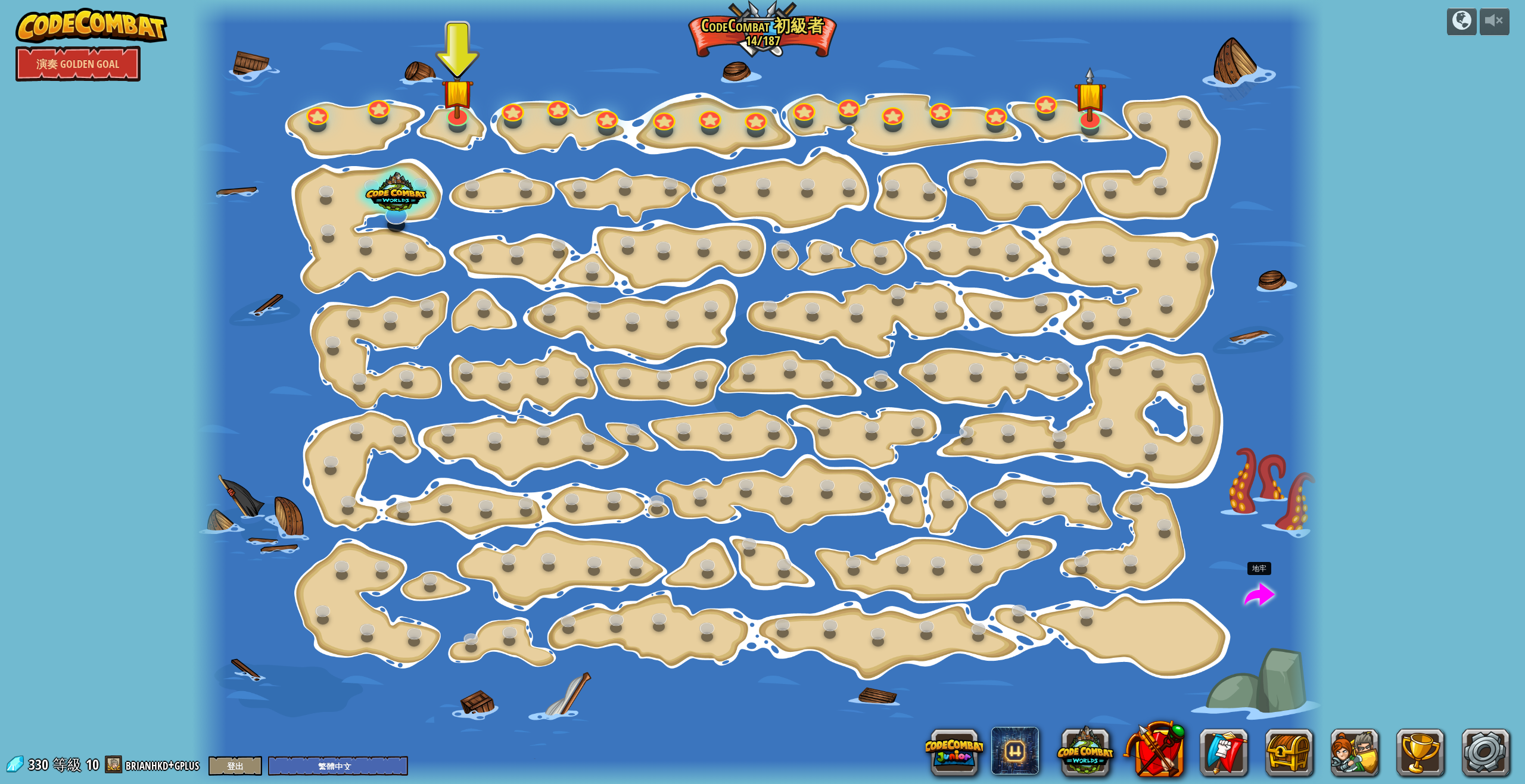
click at [1260, 591] on span at bounding box center [1259, 595] width 30 height 30
select select "zh-HANT"
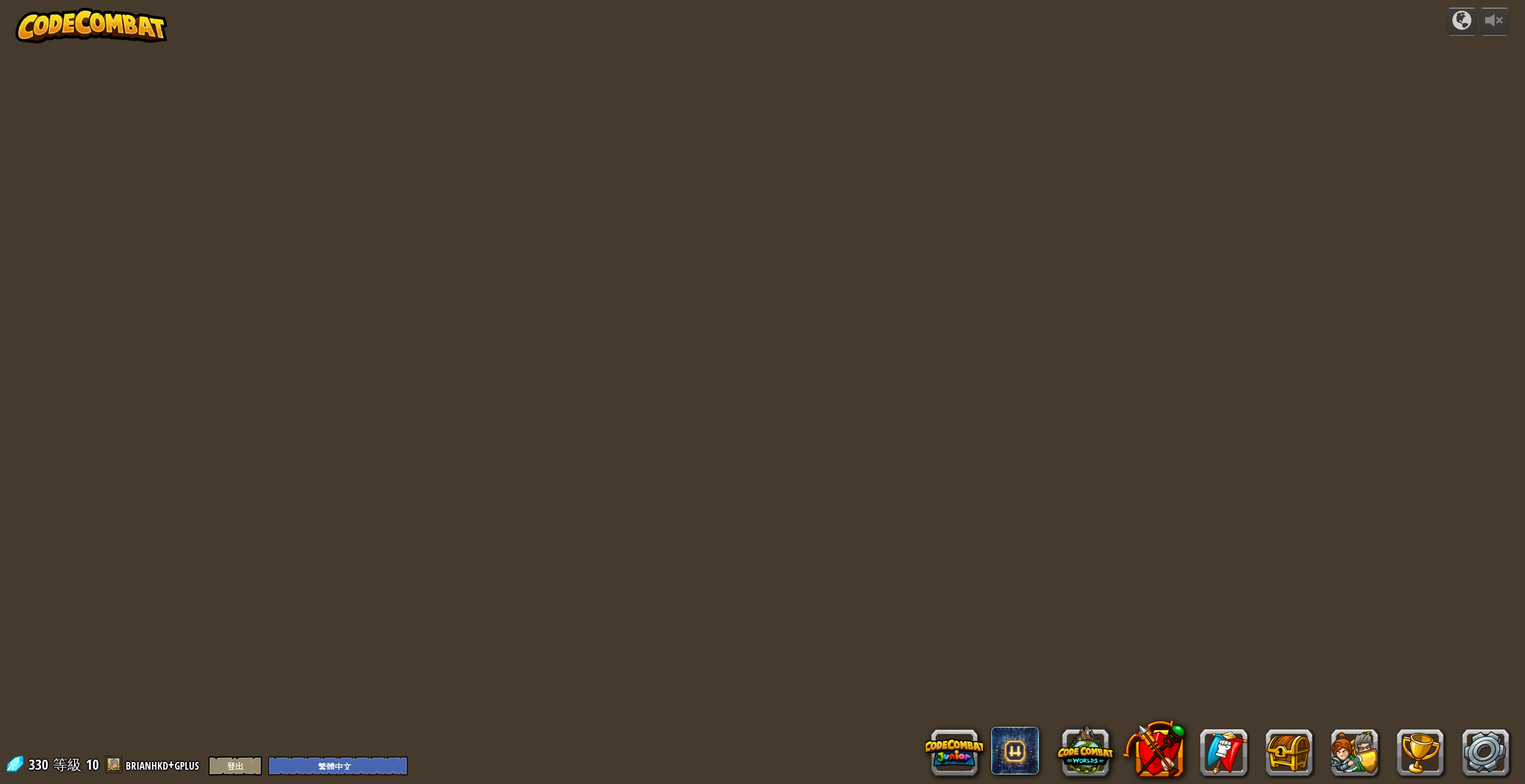
select select "zh-HANT"
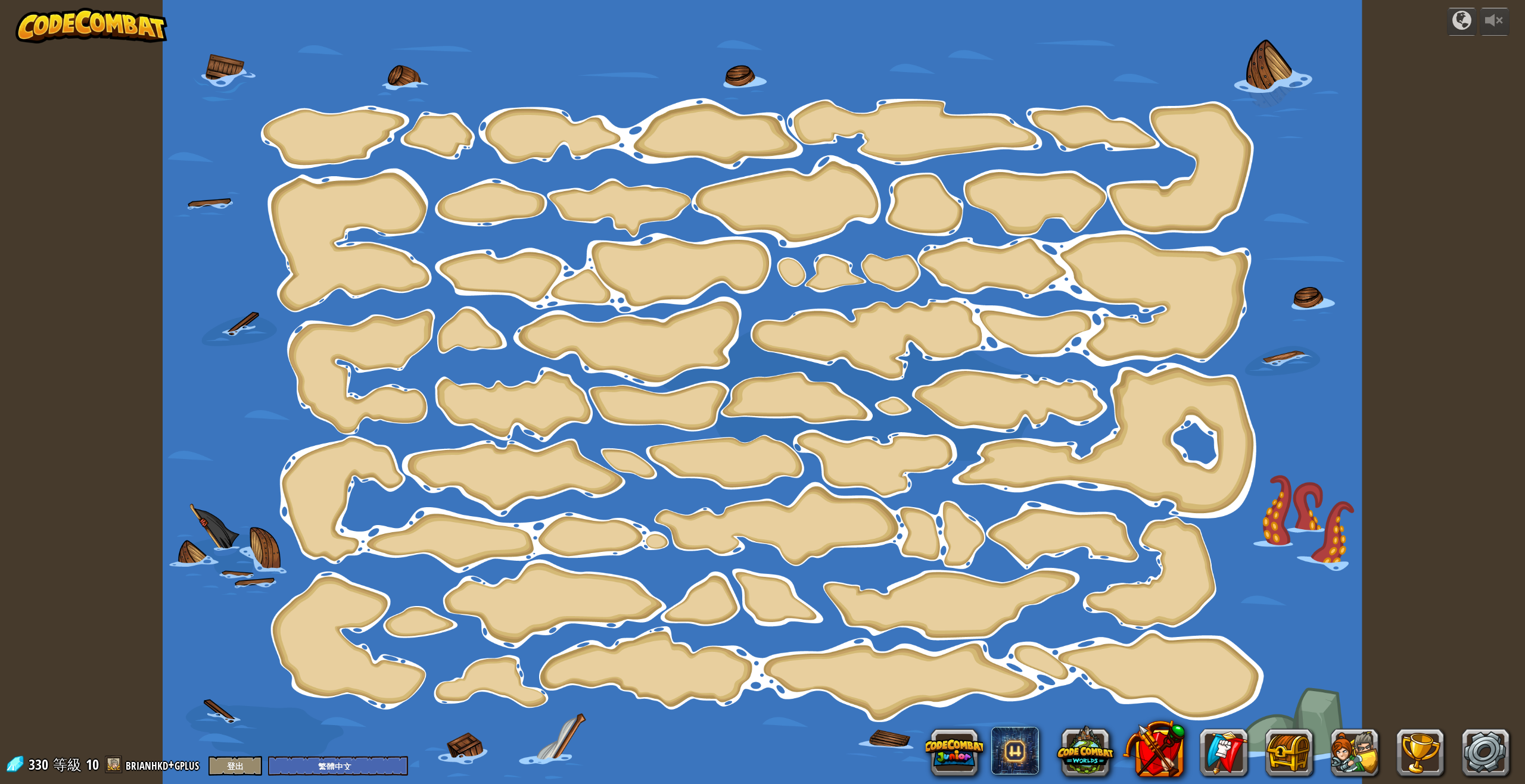
select select "zh-HANT"
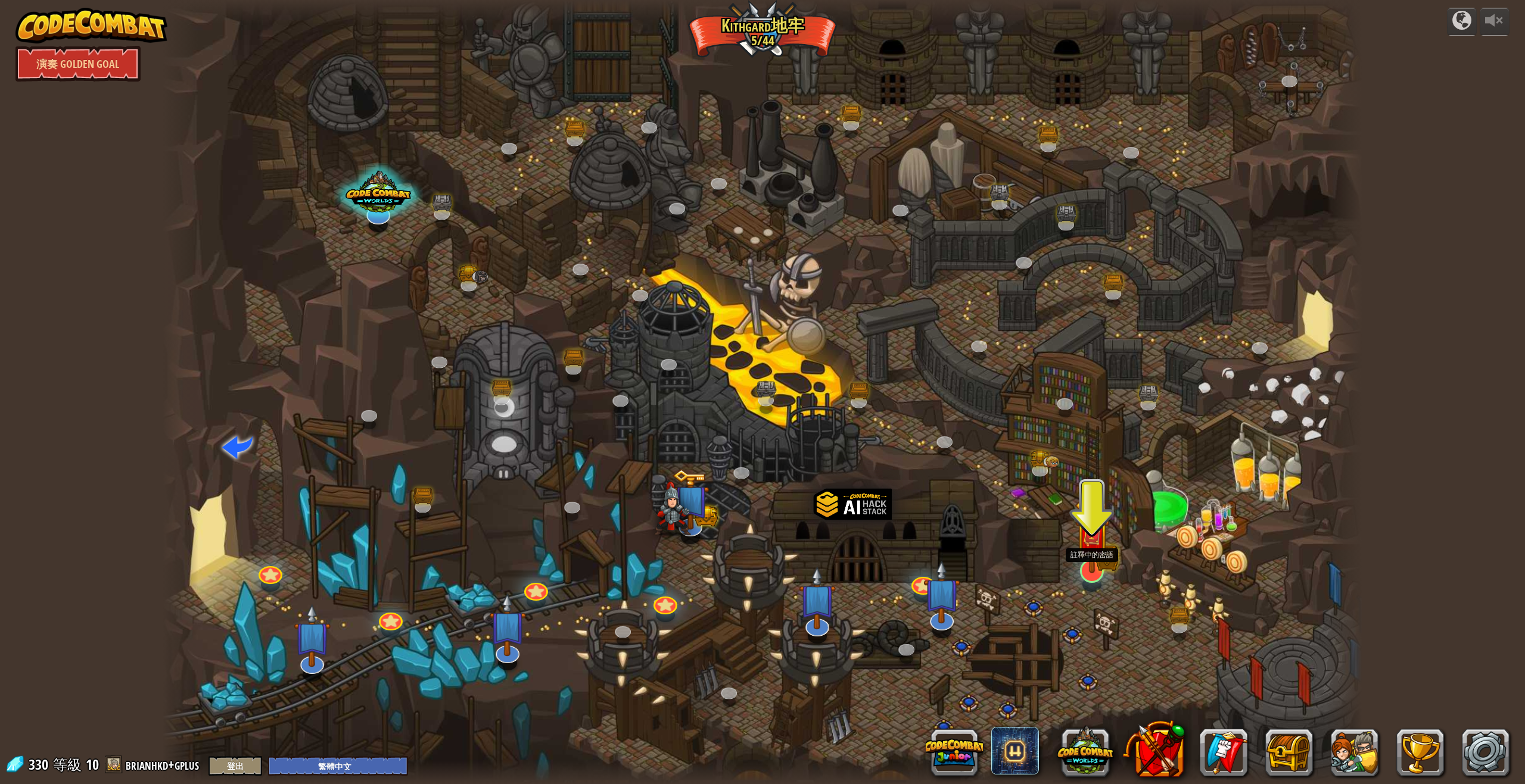
click at [1098, 569] on img at bounding box center [1092, 535] width 34 height 76
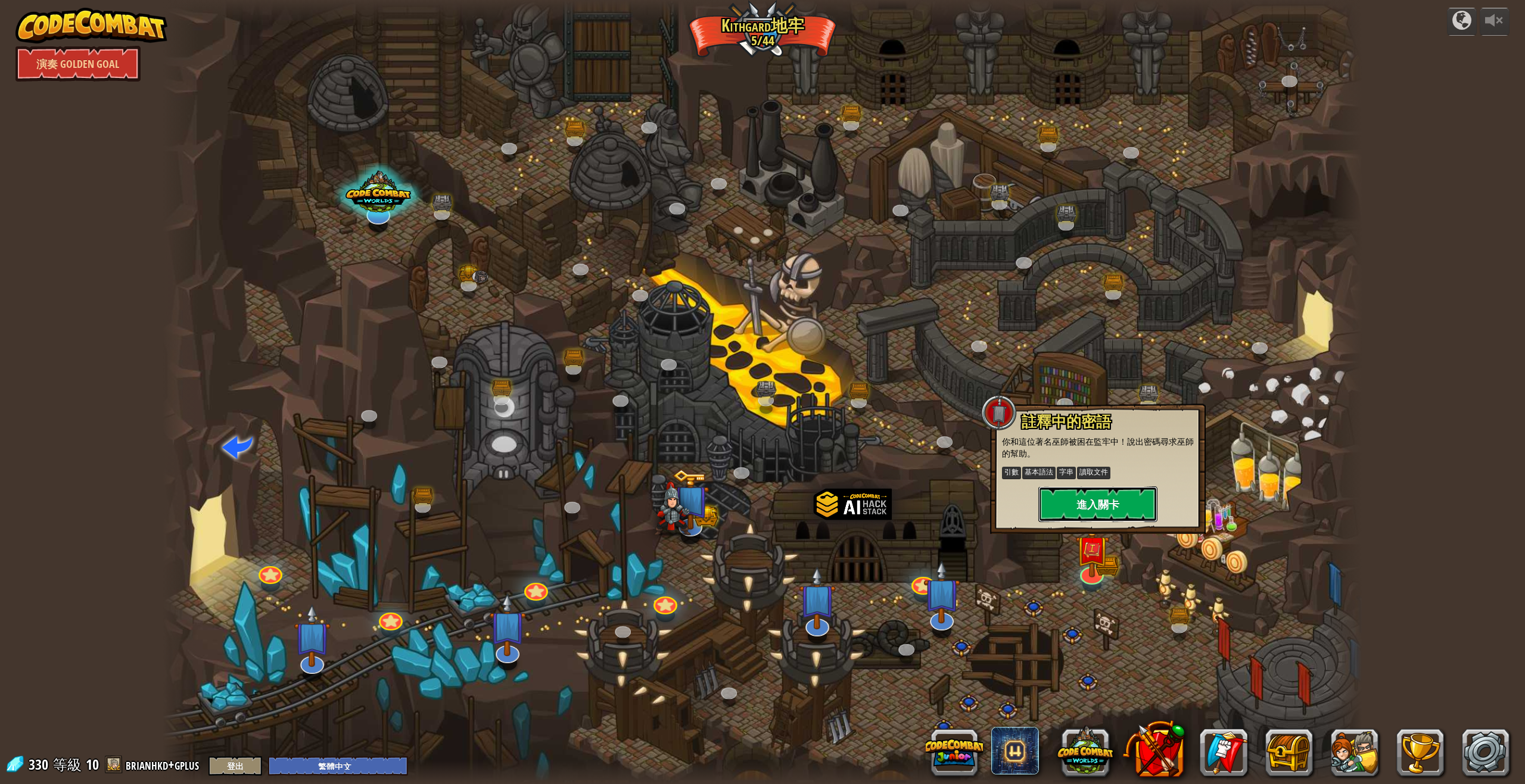
click at [1134, 505] on button "進入關卡" at bounding box center [1098, 504] width 119 height 36
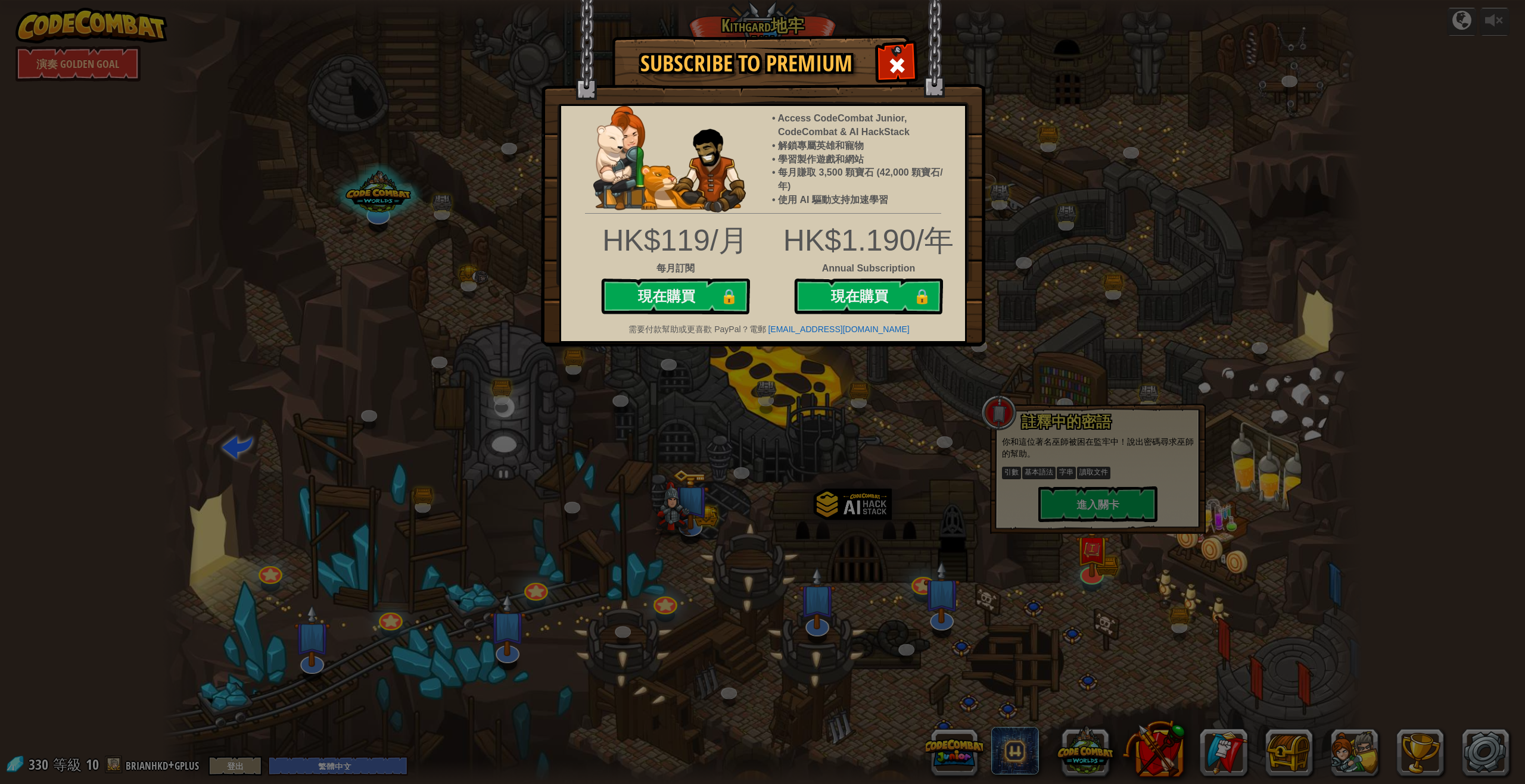
click at [950, 89] on img at bounding box center [763, 173] width 445 height 347
click at [947, 80] on img at bounding box center [763, 173] width 445 height 347
click at [937, 80] on img at bounding box center [763, 173] width 445 height 347
click at [934, 92] on img at bounding box center [763, 173] width 445 height 347
click at [926, 96] on img at bounding box center [763, 173] width 445 height 347
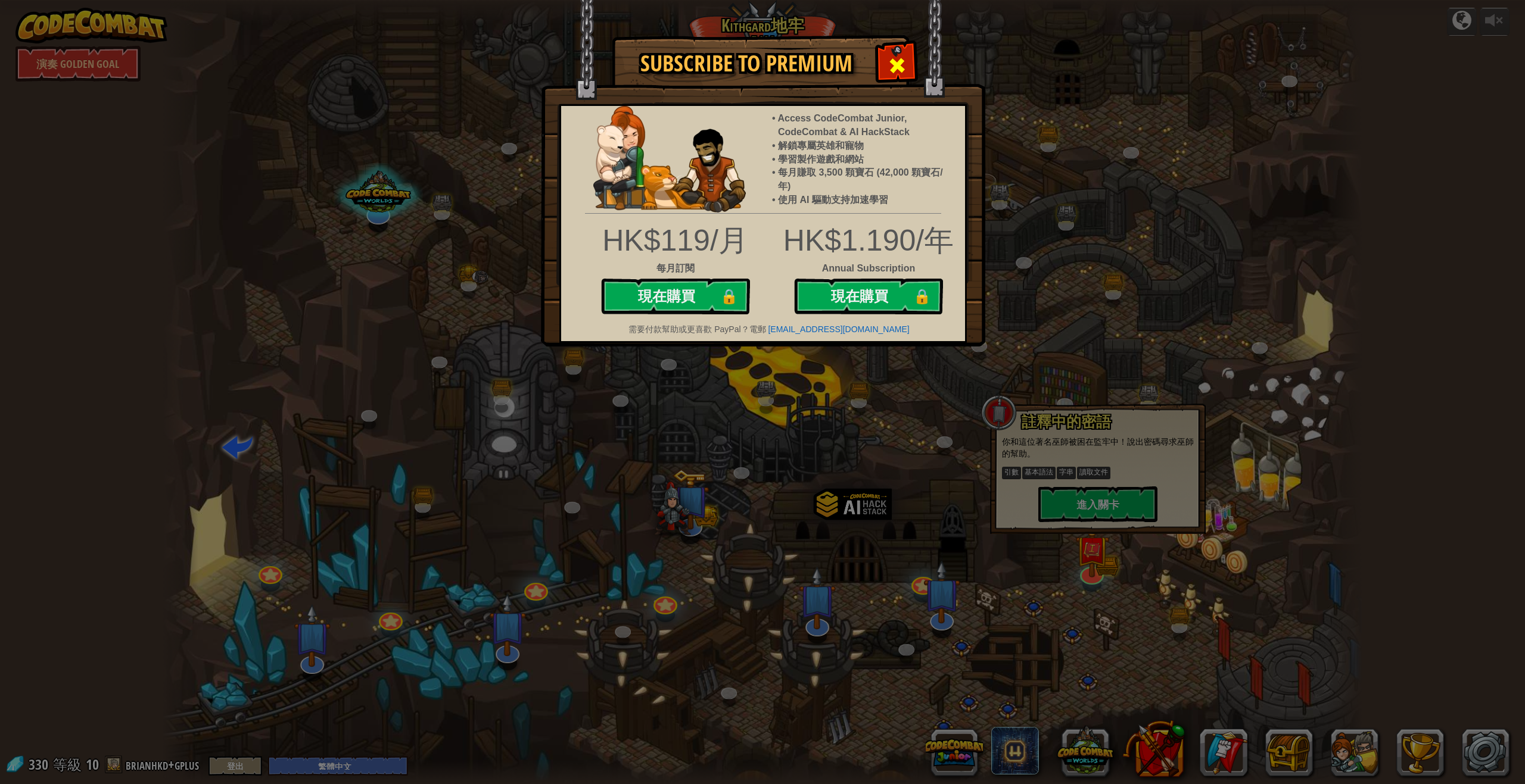
click at [914, 66] on div at bounding box center [897, 64] width 38 height 38
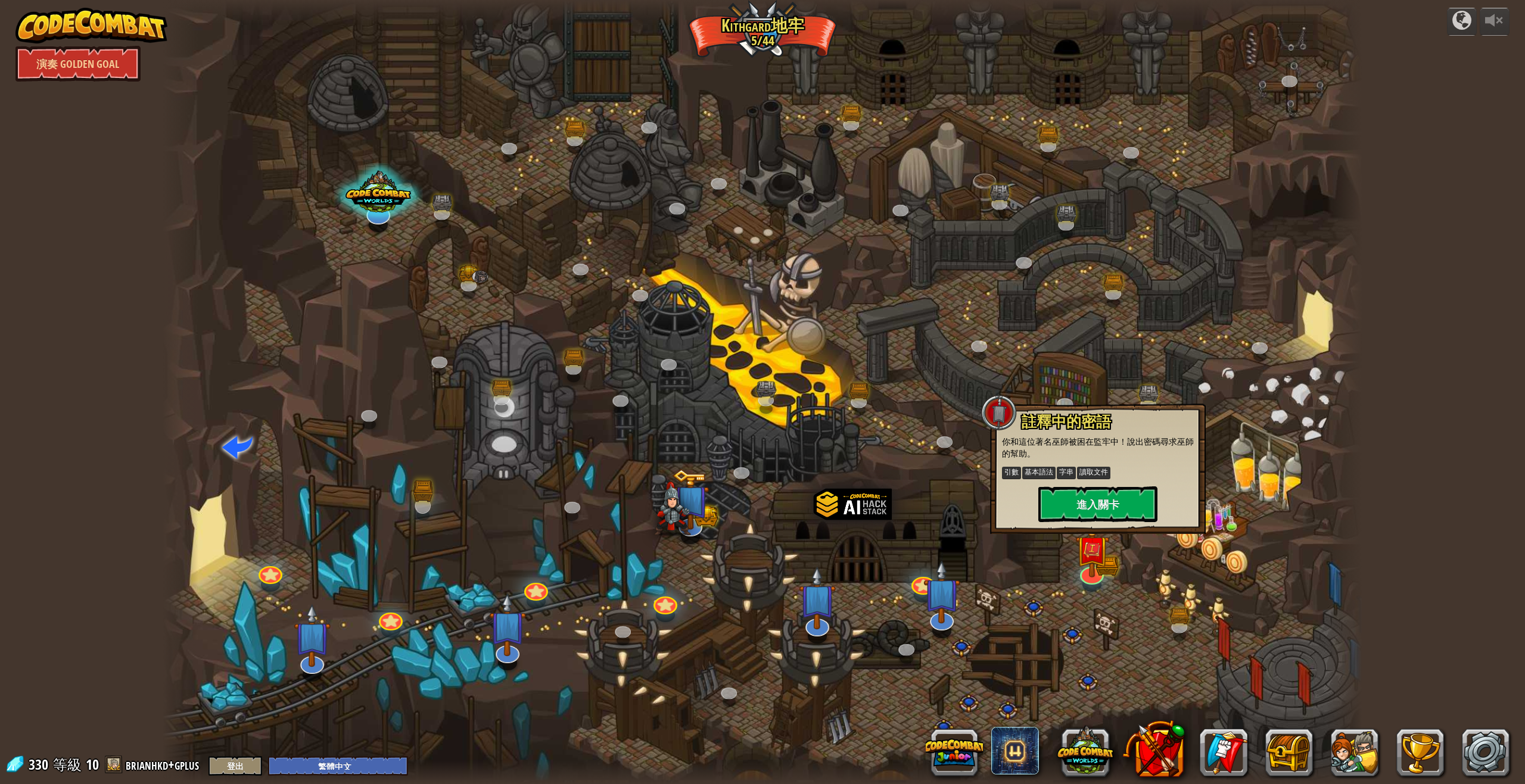
drag, startPoint x: 435, startPoint y: 482, endPoint x: 426, endPoint y: 493, distance: 14.2
click at [433, 486] on div at bounding box center [762, 392] width 1200 height 784
click at [426, 493] on img at bounding box center [422, 491] width 19 height 21
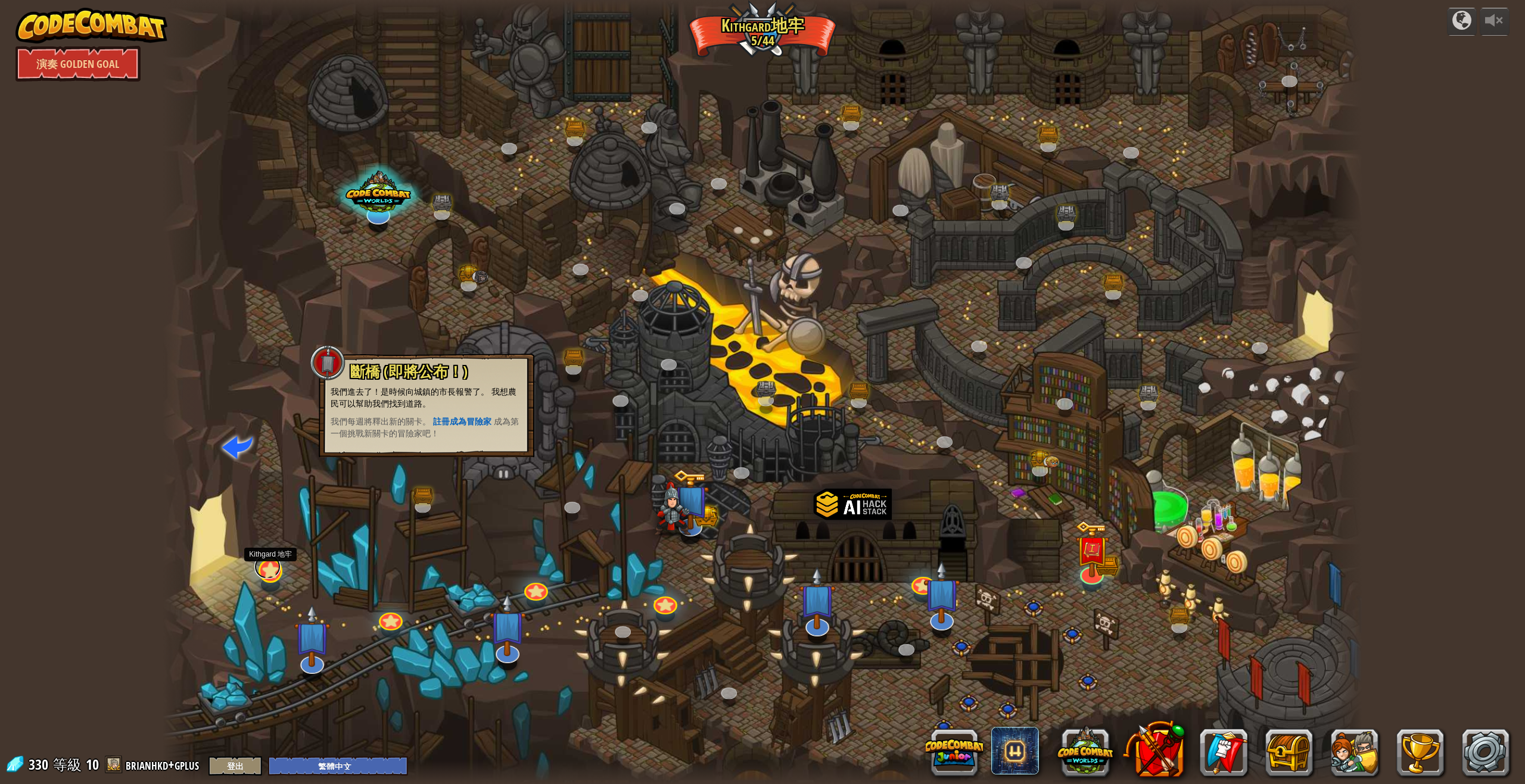
click at [273, 576] on link at bounding box center [268, 567] width 26 height 24
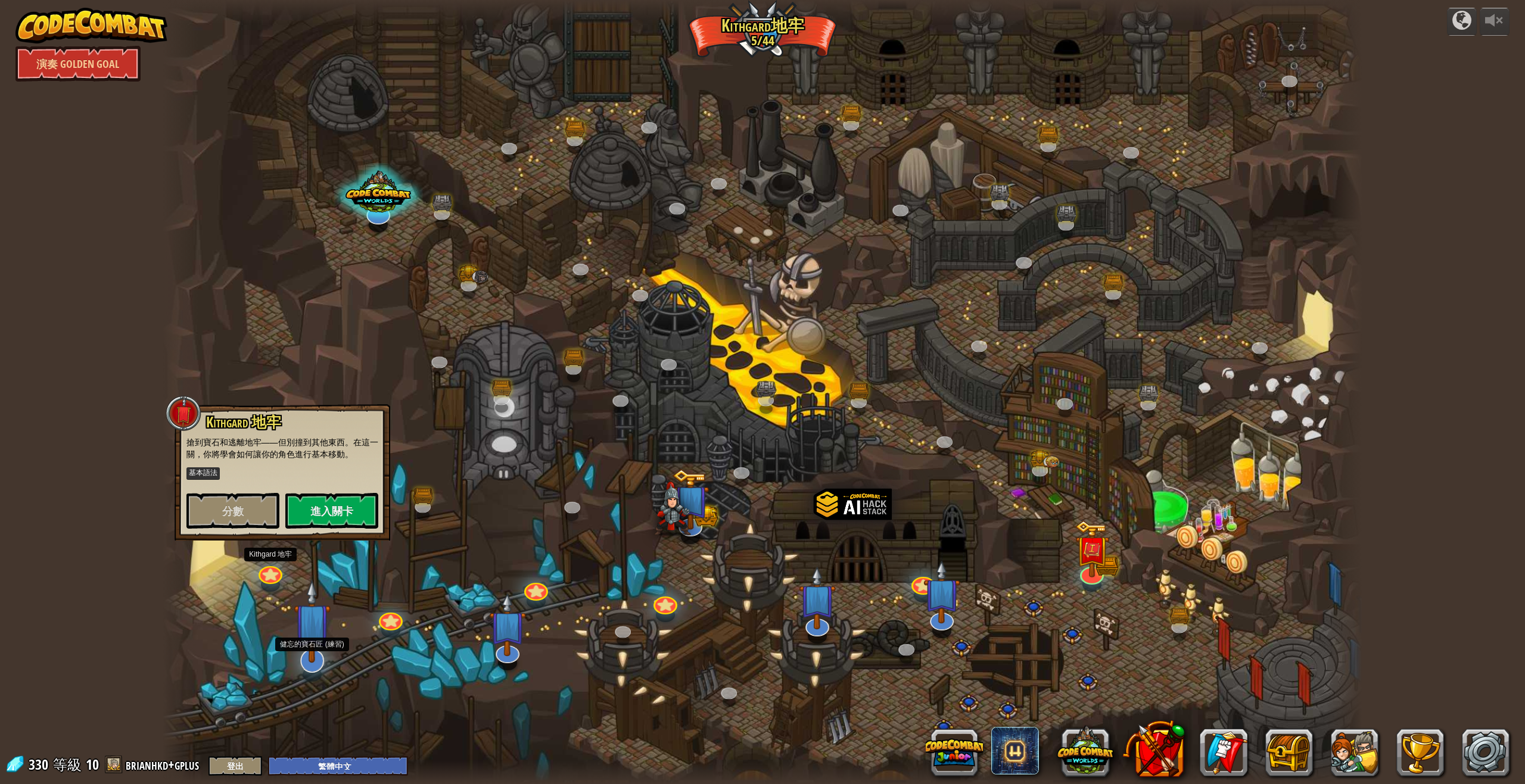
click at [309, 654] on img at bounding box center [312, 621] width 37 height 85
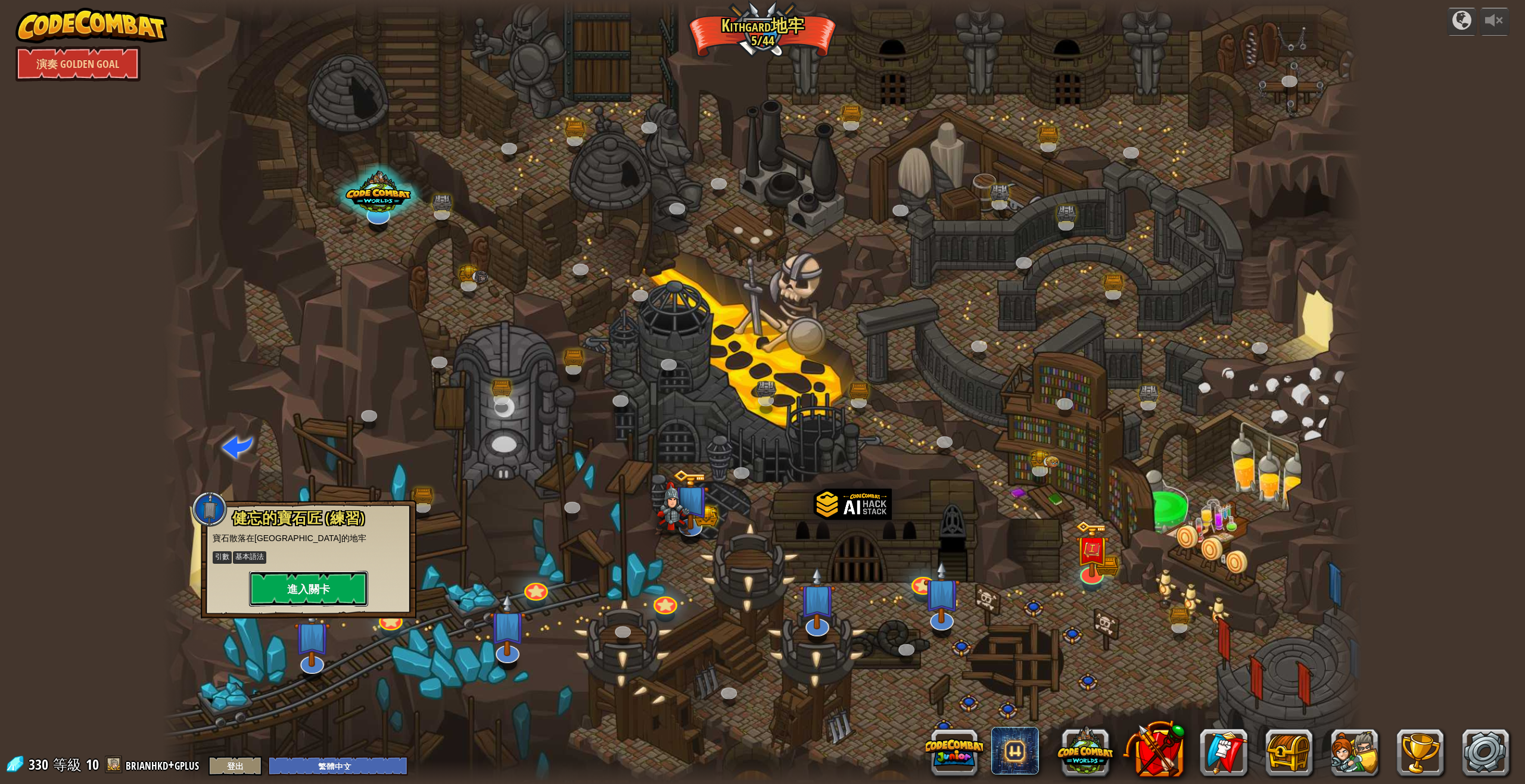
click at [325, 592] on button "進入關卡" at bounding box center [309, 588] width 119 height 36
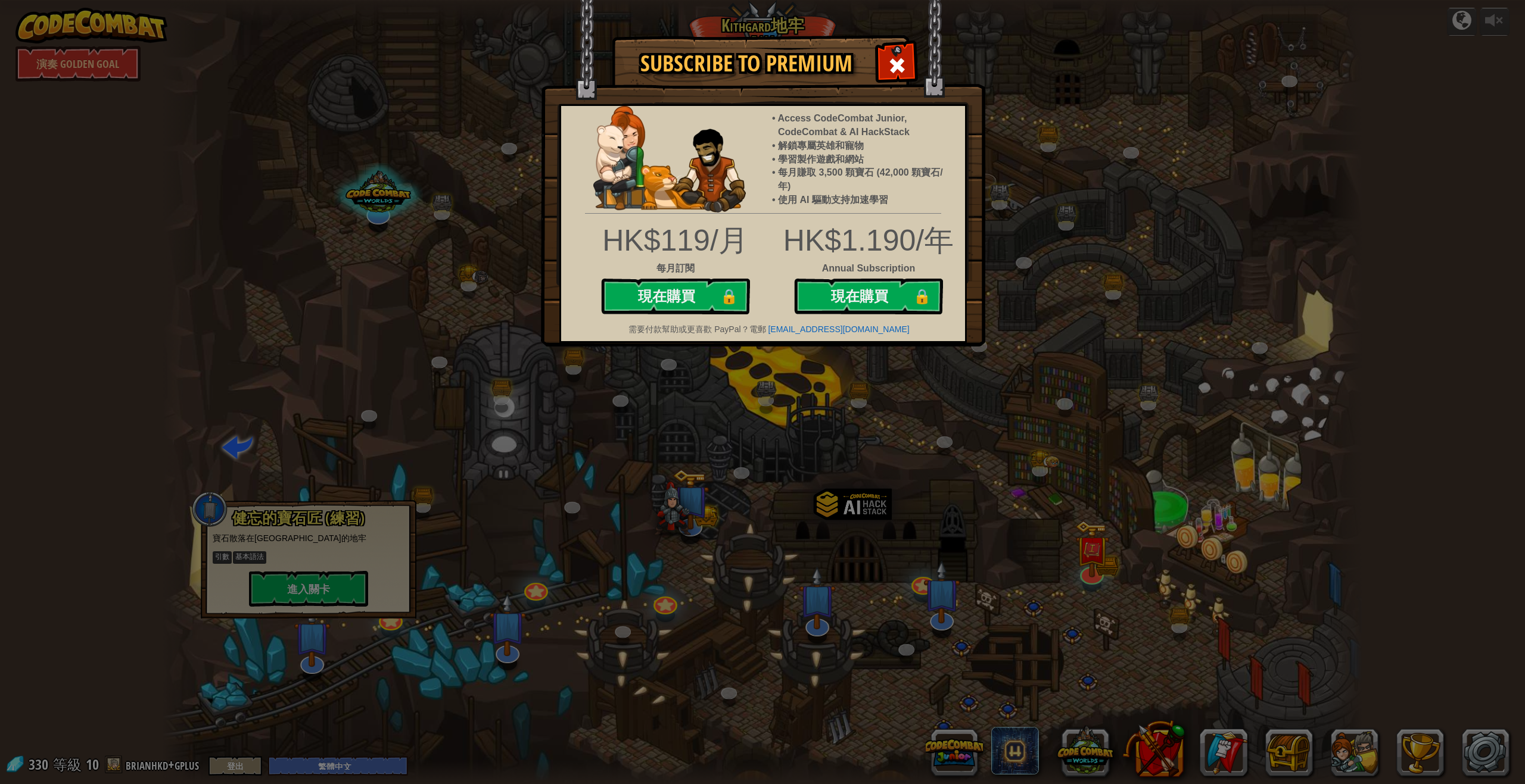
click at [714, 484] on div "Subscribe to Premium Access CodeCombat Junior, CodeCombat & AI HackStack 解鎖專屬英雄…" at bounding box center [762, 392] width 1525 height 784
click at [899, 58] on span at bounding box center [897, 65] width 19 height 19
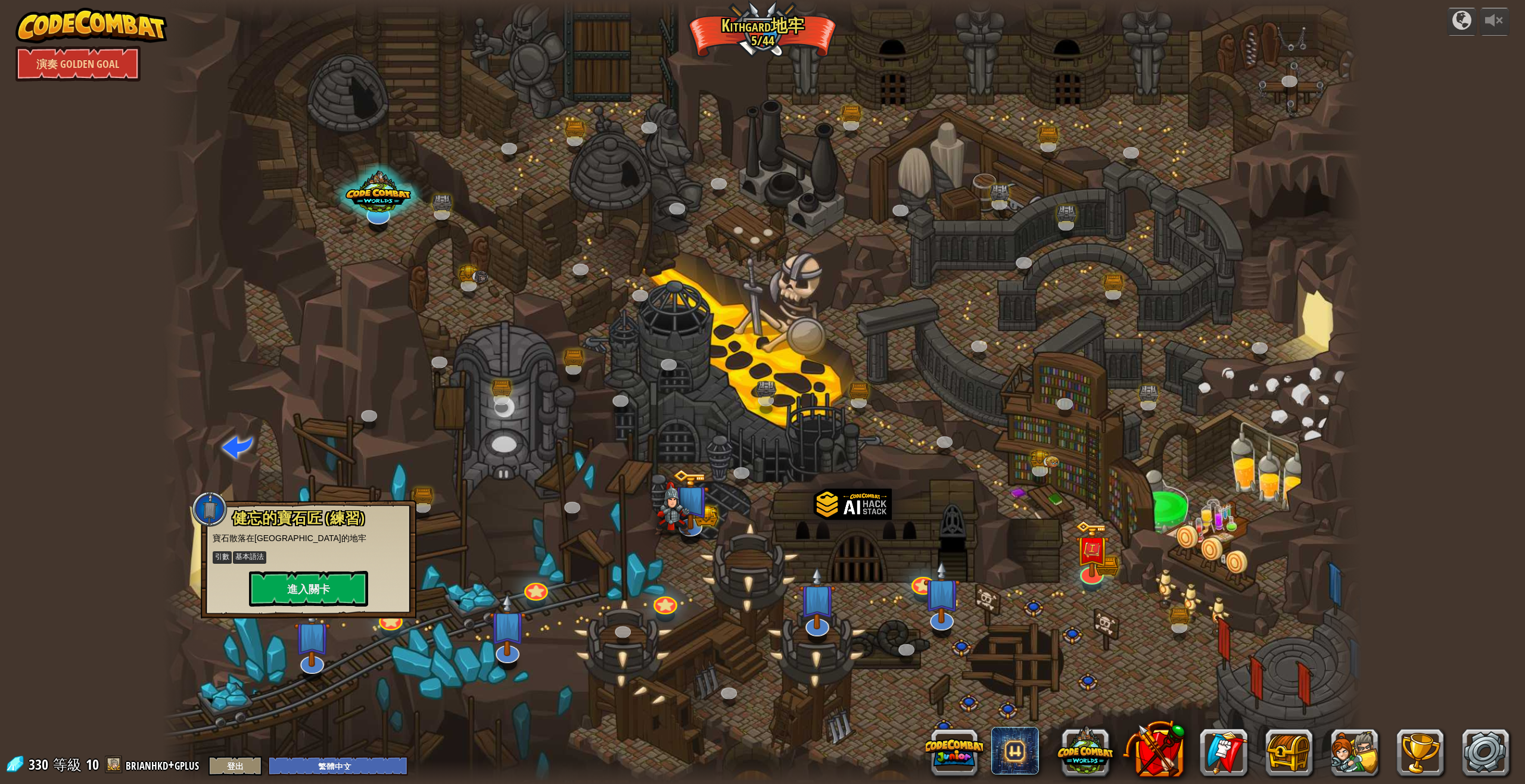
click at [1032, 613] on div at bounding box center [762, 392] width 1200 height 784
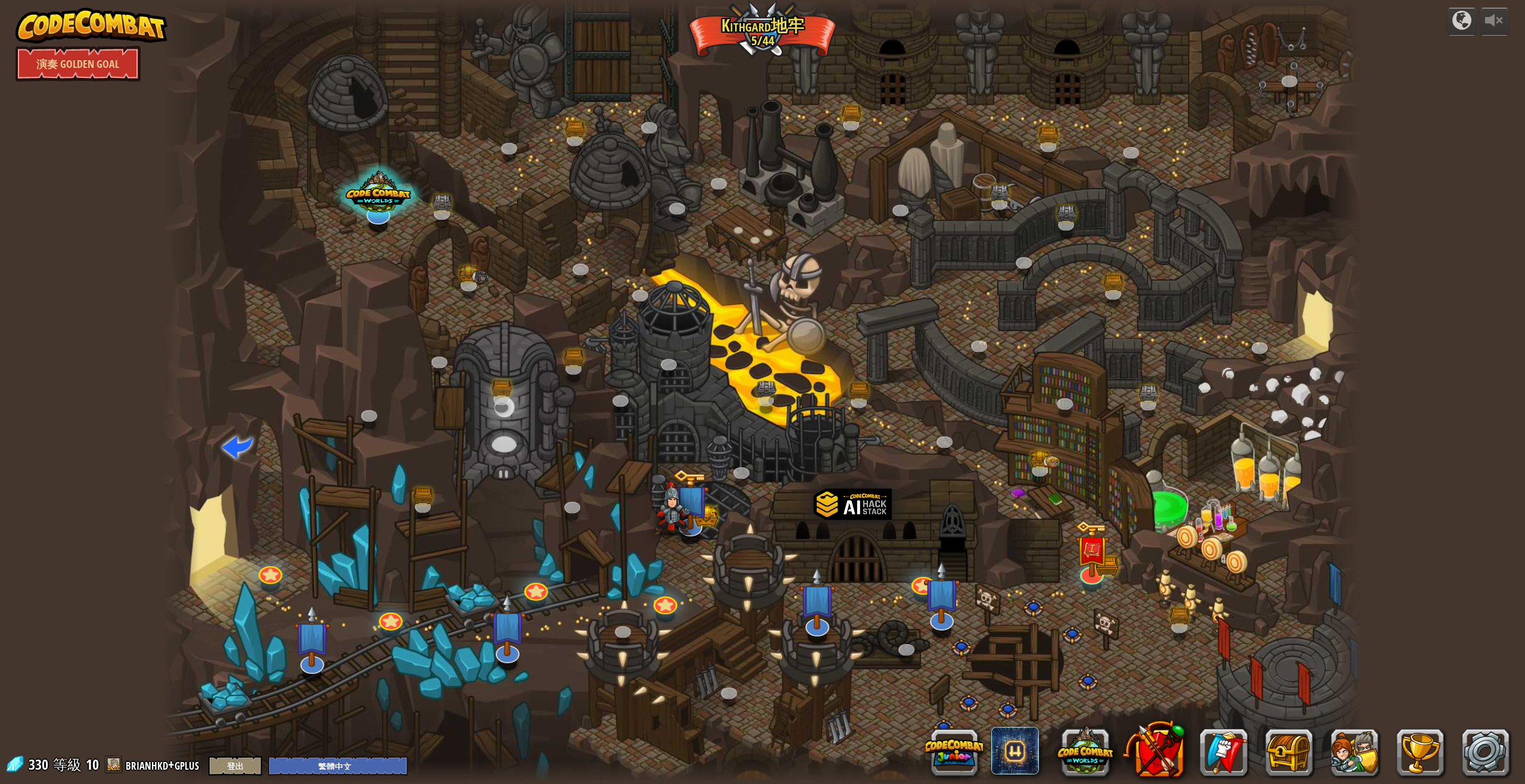
click at [1109, 635] on div at bounding box center [762, 392] width 1200 height 784
click at [981, 620] on div at bounding box center [762, 392] width 1200 height 784
click at [863, 506] on div at bounding box center [853, 535] width 78 height 101
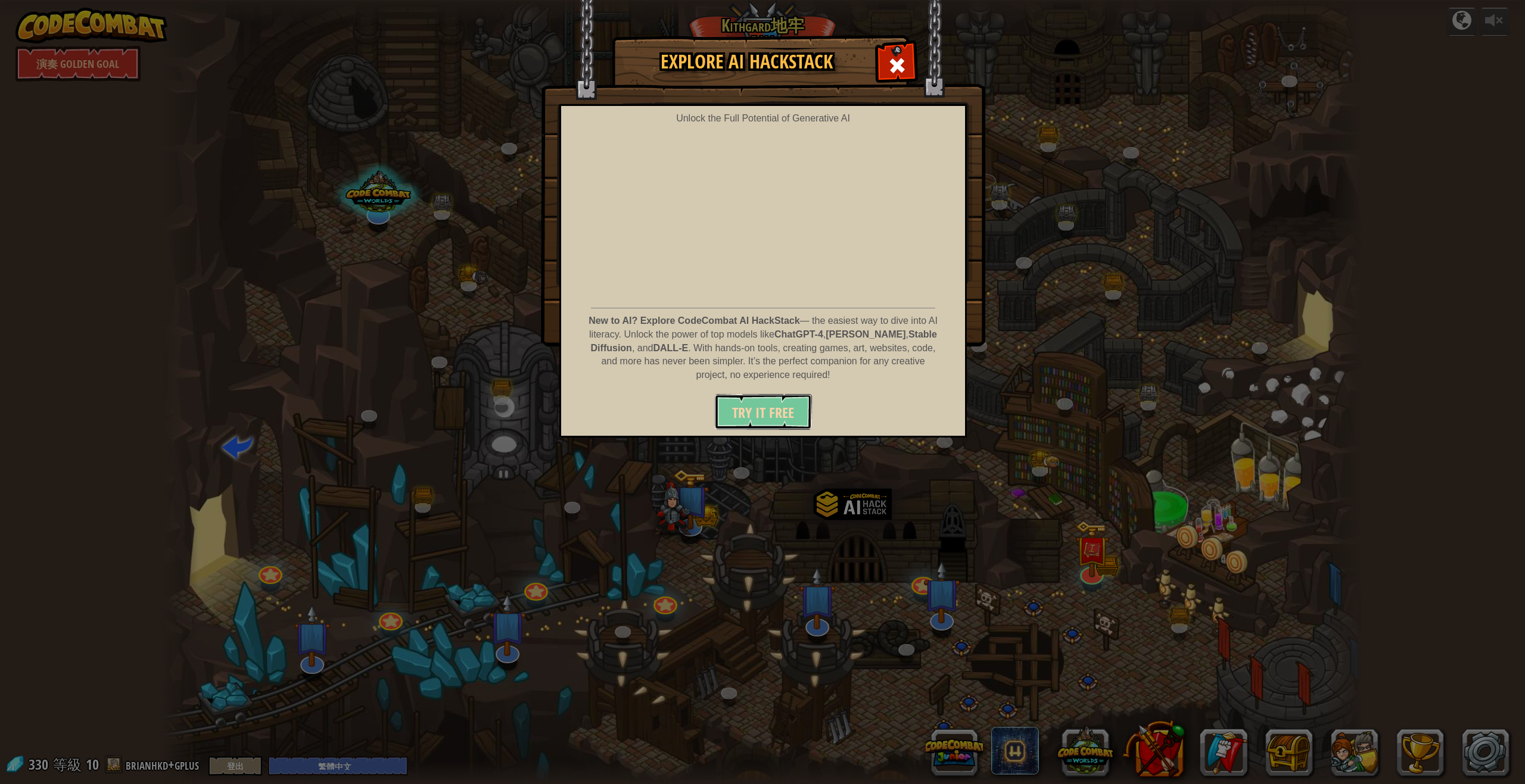
click at [767, 415] on span "Try It Free" at bounding box center [763, 412] width 62 height 19
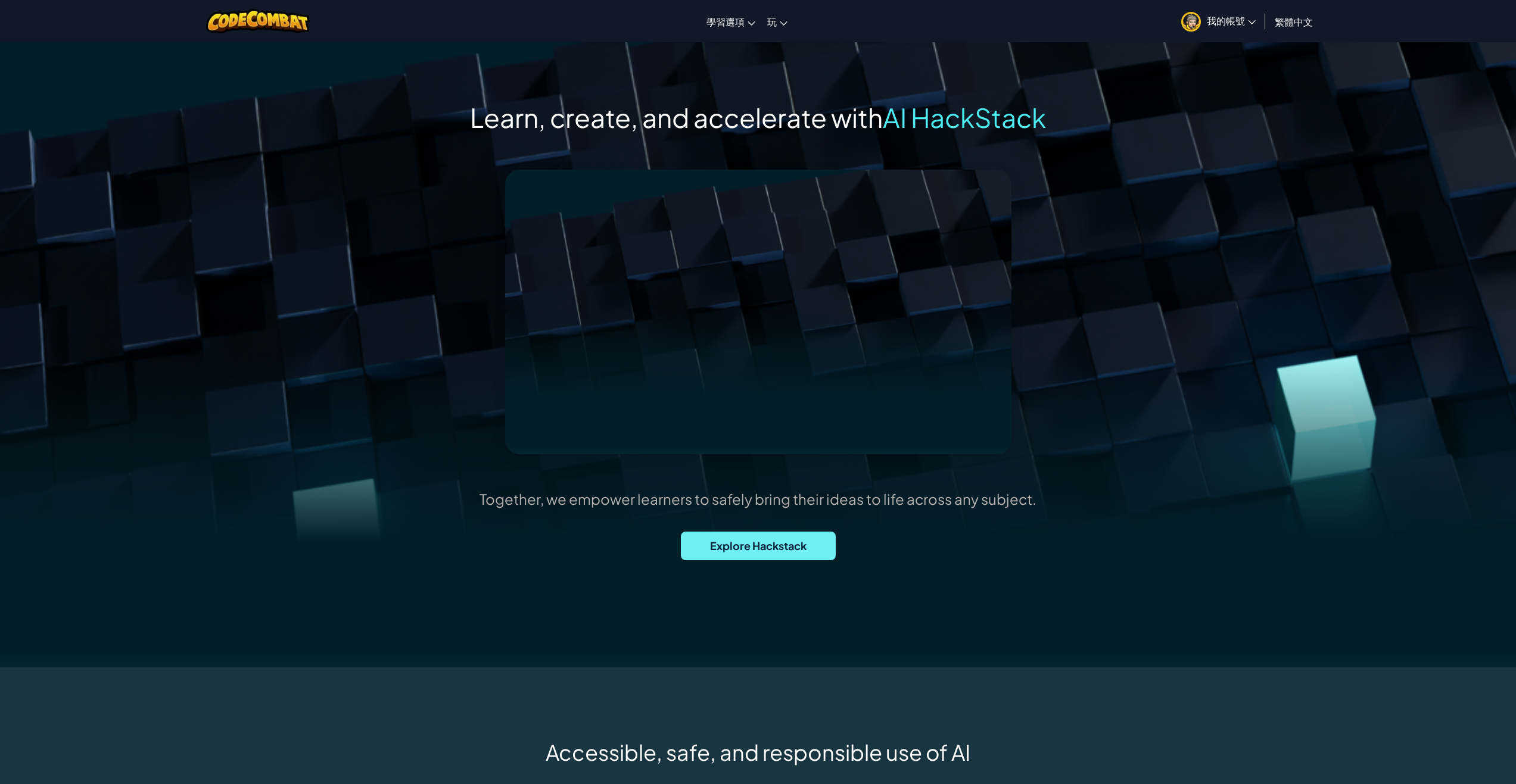
click at [774, 545] on span "Explore Hackstack" at bounding box center [758, 546] width 155 height 29
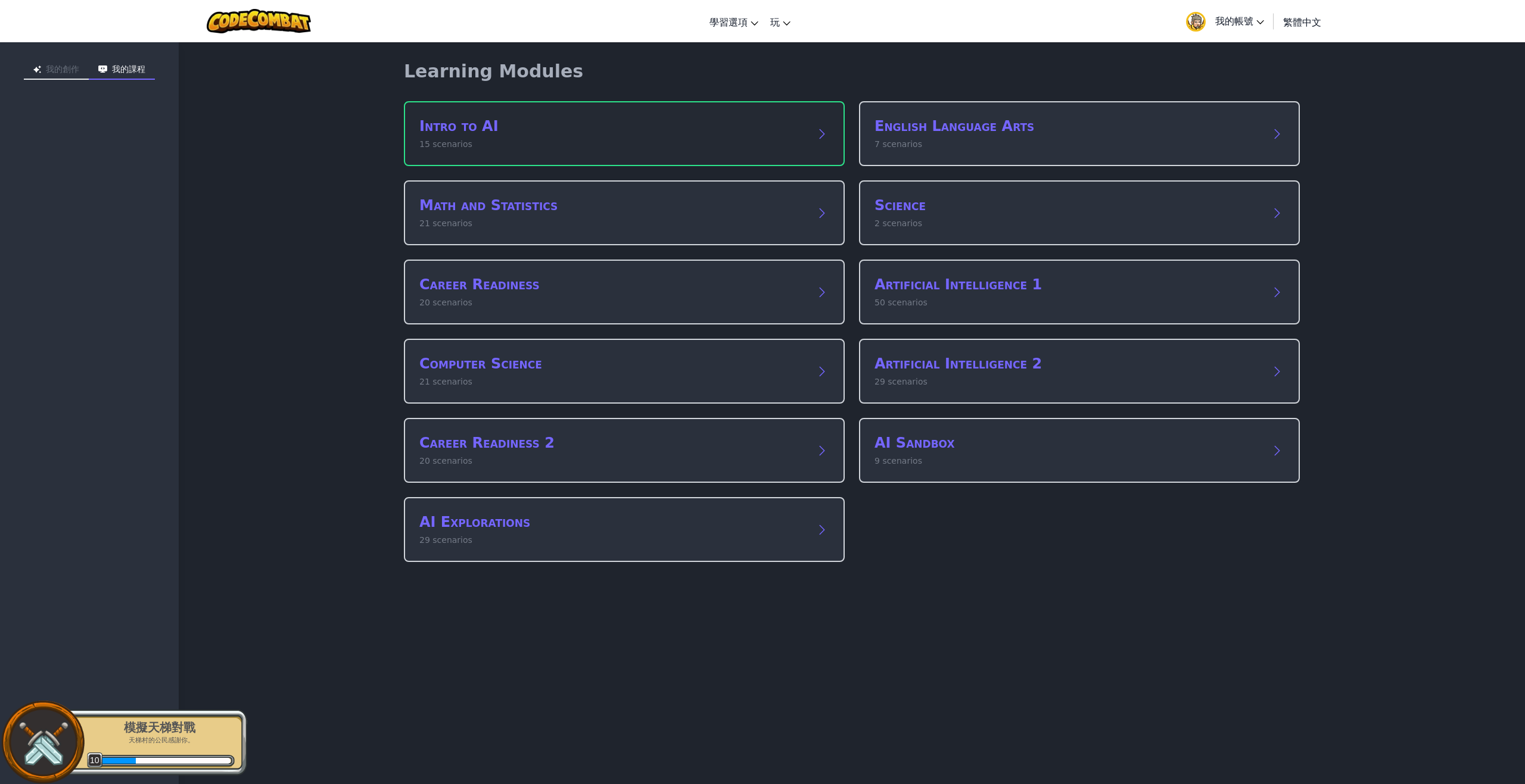
click at [623, 137] on div "Intro to AI 15 scenarios" at bounding box center [613, 133] width 386 height 34
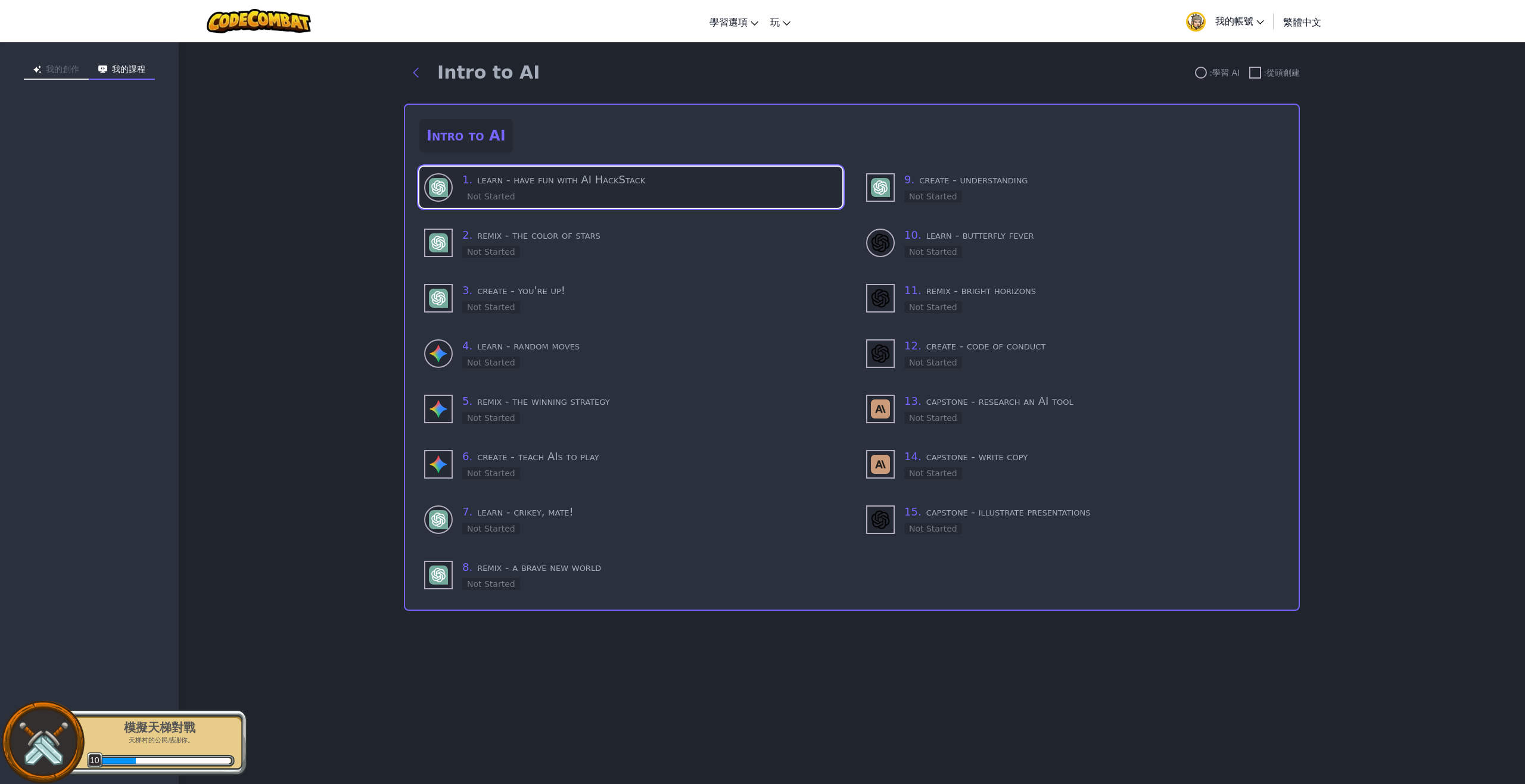
click at [522, 188] on div "1 . learn - have fun with AI HackStack Not Started" at bounding box center [650, 187] width 375 height 31
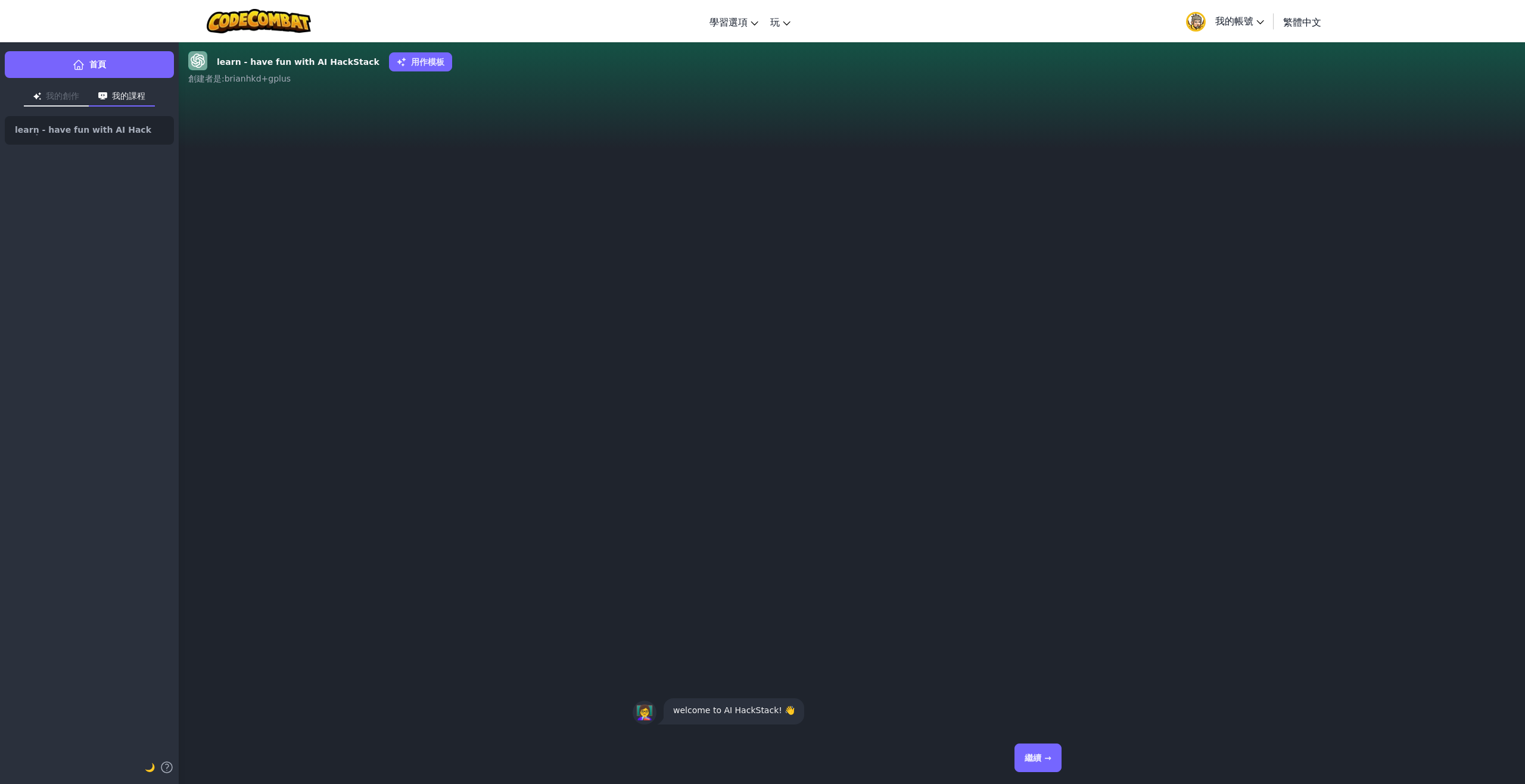
click at [1047, 752] on button "繼續 →" at bounding box center [1038, 758] width 47 height 29
click at [1042, 753] on button "繼續 →" at bounding box center [1038, 758] width 47 height 29
click at [1031, 751] on button "繼續 →" at bounding box center [1038, 758] width 47 height 29
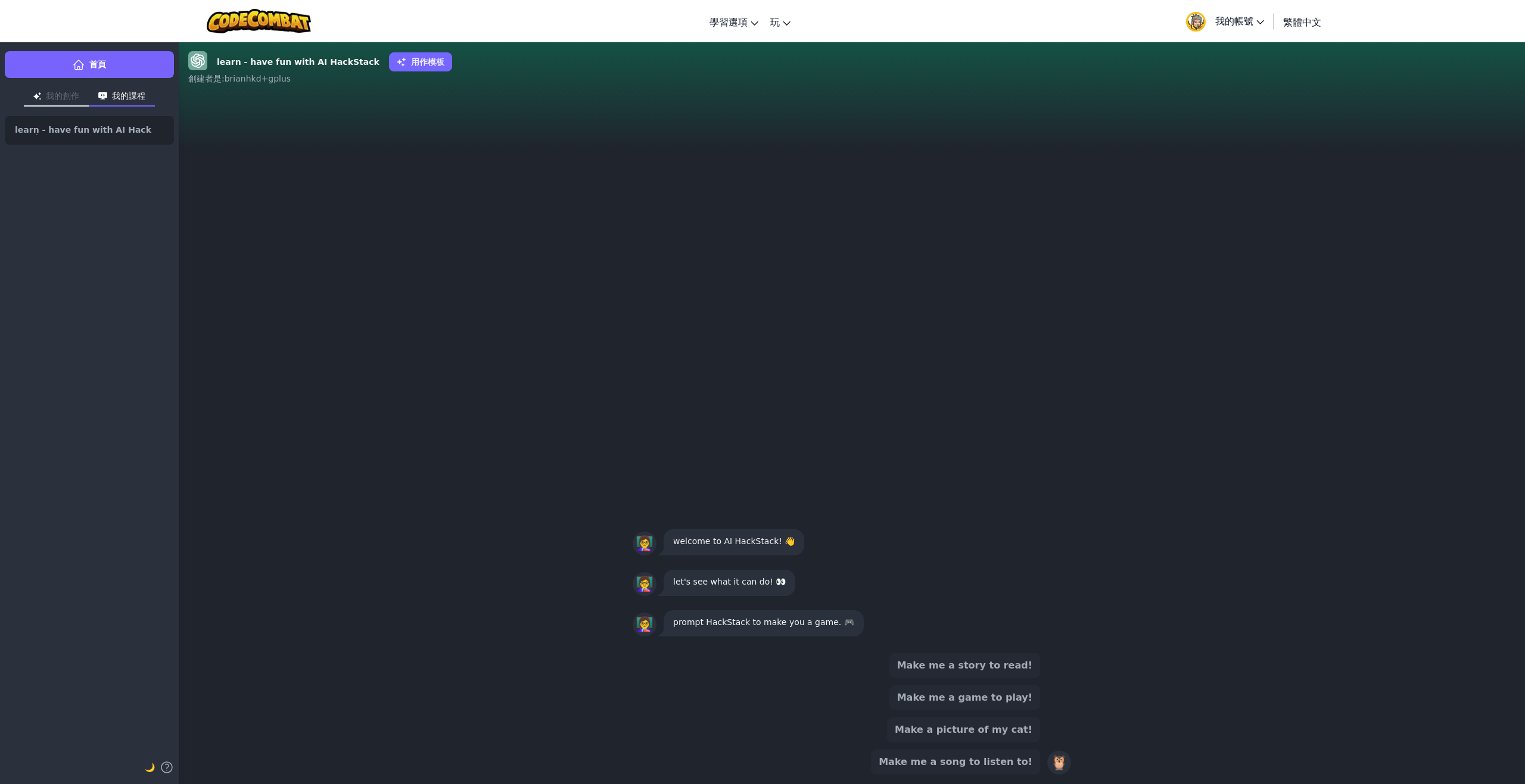
click at [1014, 702] on button "Make me a game to play!" at bounding box center [964, 698] width 150 height 25
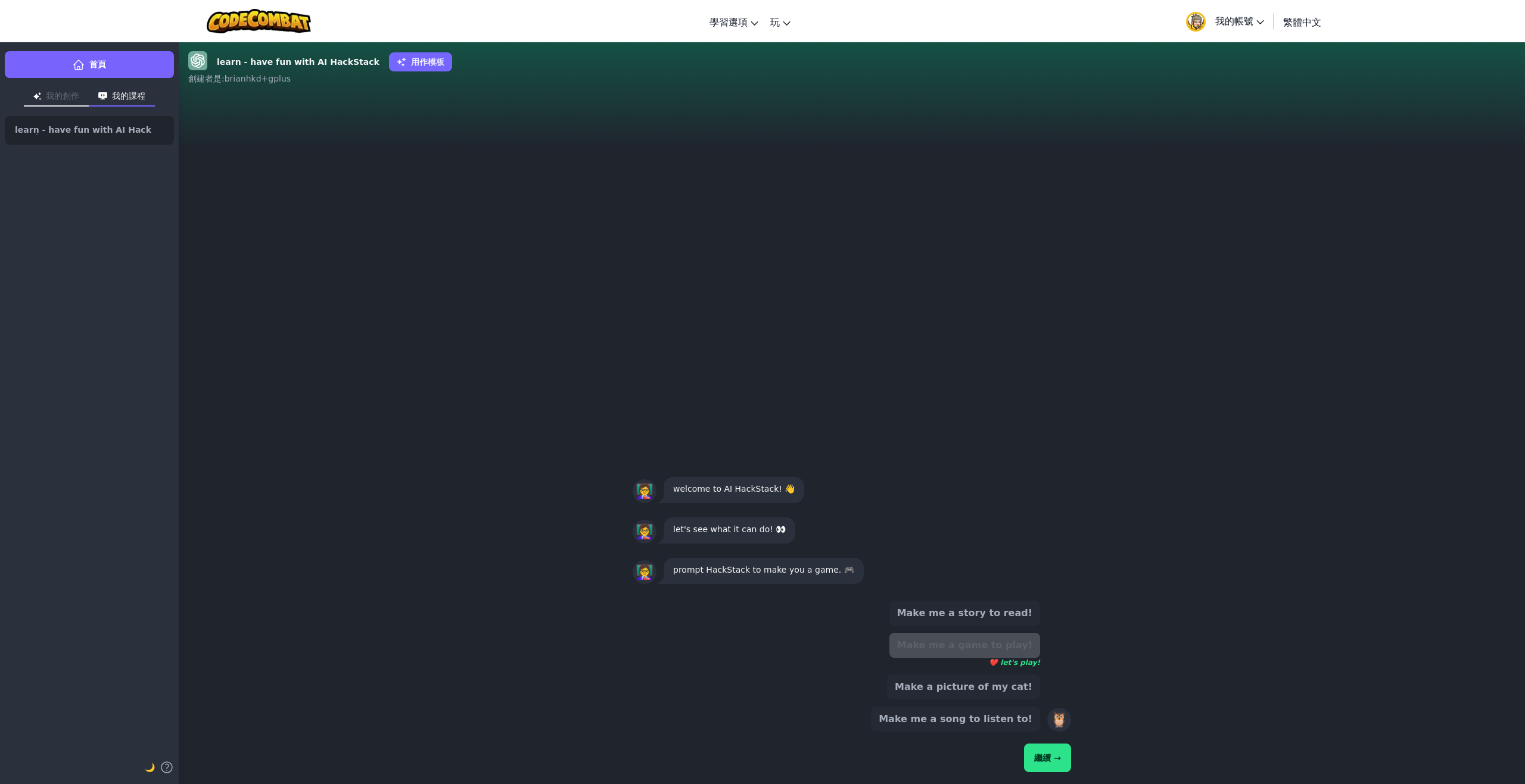
click at [1055, 766] on button "繼續 →" at bounding box center [1047, 758] width 47 height 29
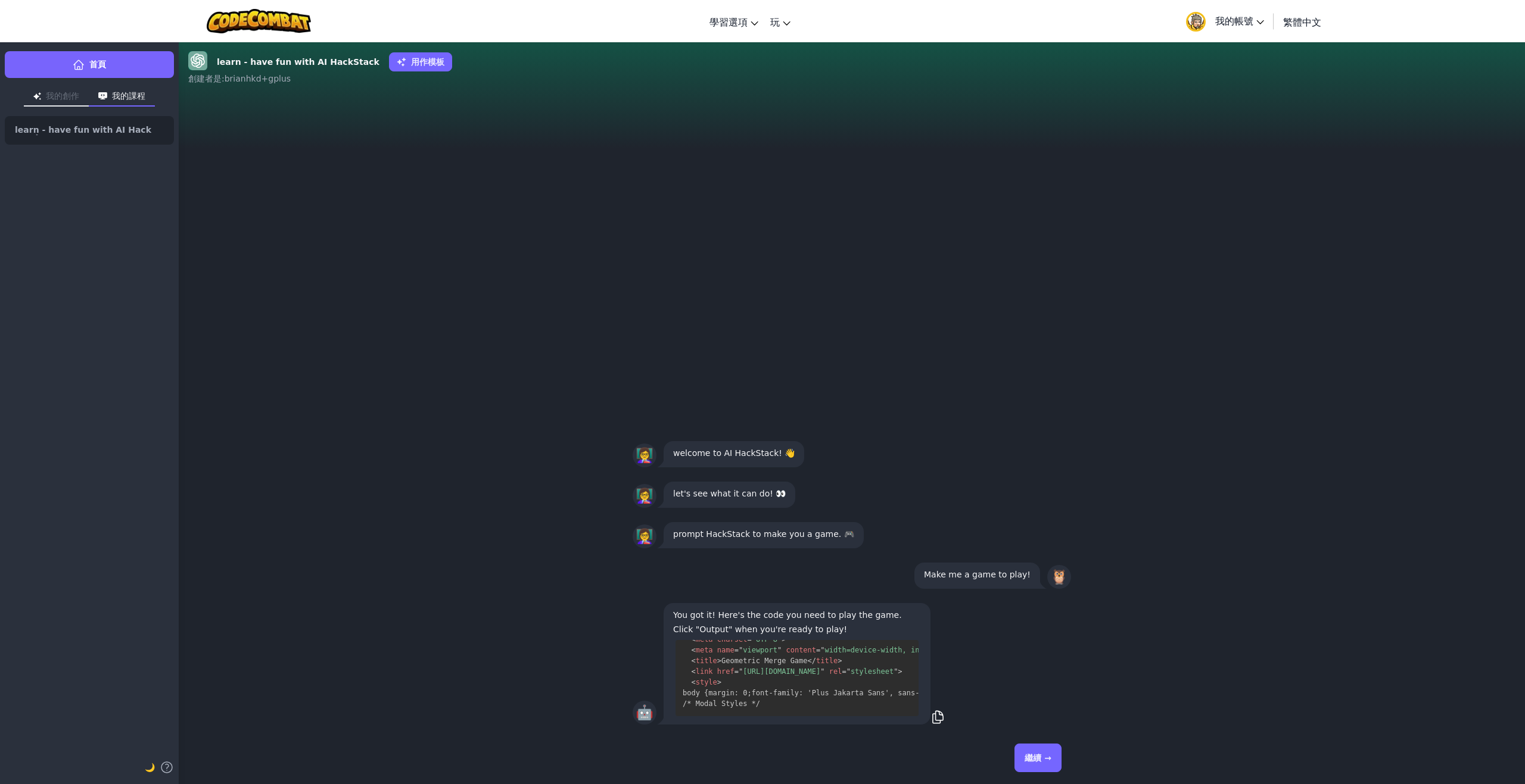
scroll to position [501, 0]
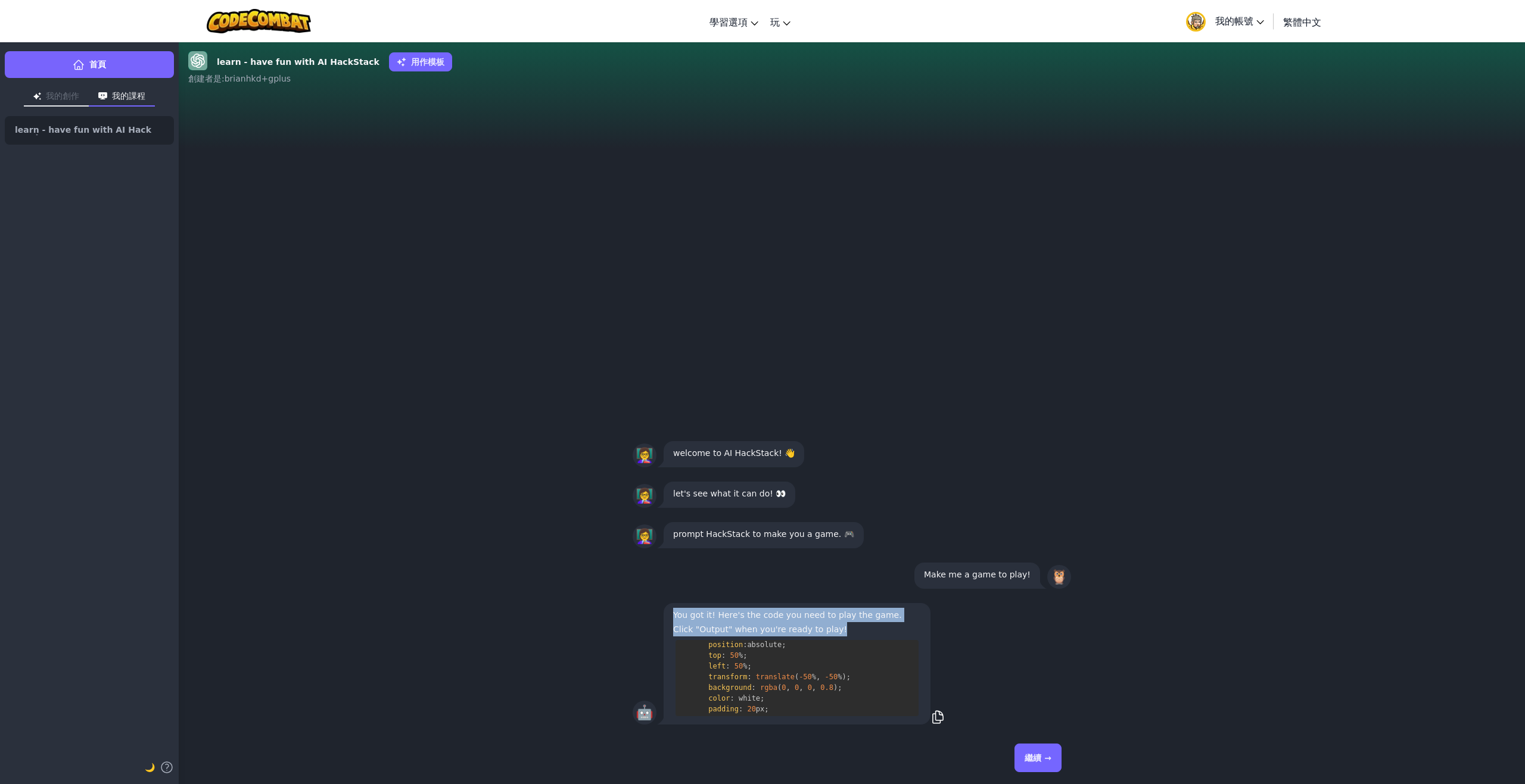
drag, startPoint x: 673, startPoint y: 615, endPoint x: 862, endPoint y: 634, distance: 190.0
click at [862, 625] on p "You got it! Here's the code you need to play the game. Click "Output" when you'…" at bounding box center [796, 622] width 248 height 29
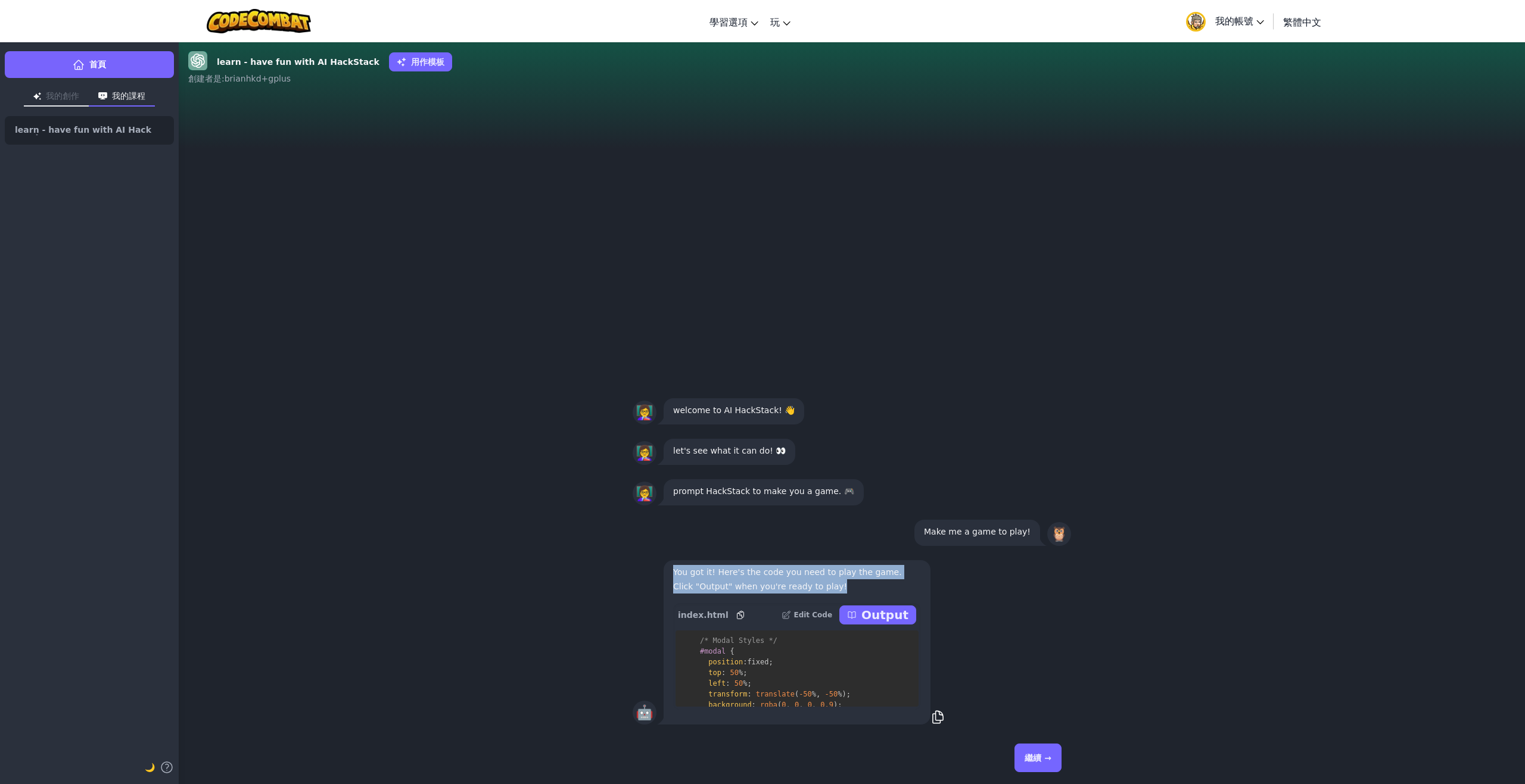
scroll to position [774, 0]
click at [968, 649] on div "🤖 You got it! Here's the code you need to play the game. Click "Output" when yo…" at bounding box center [852, 642] width 438 height 169
click at [888, 611] on p "Output" at bounding box center [885, 615] width 47 height 17
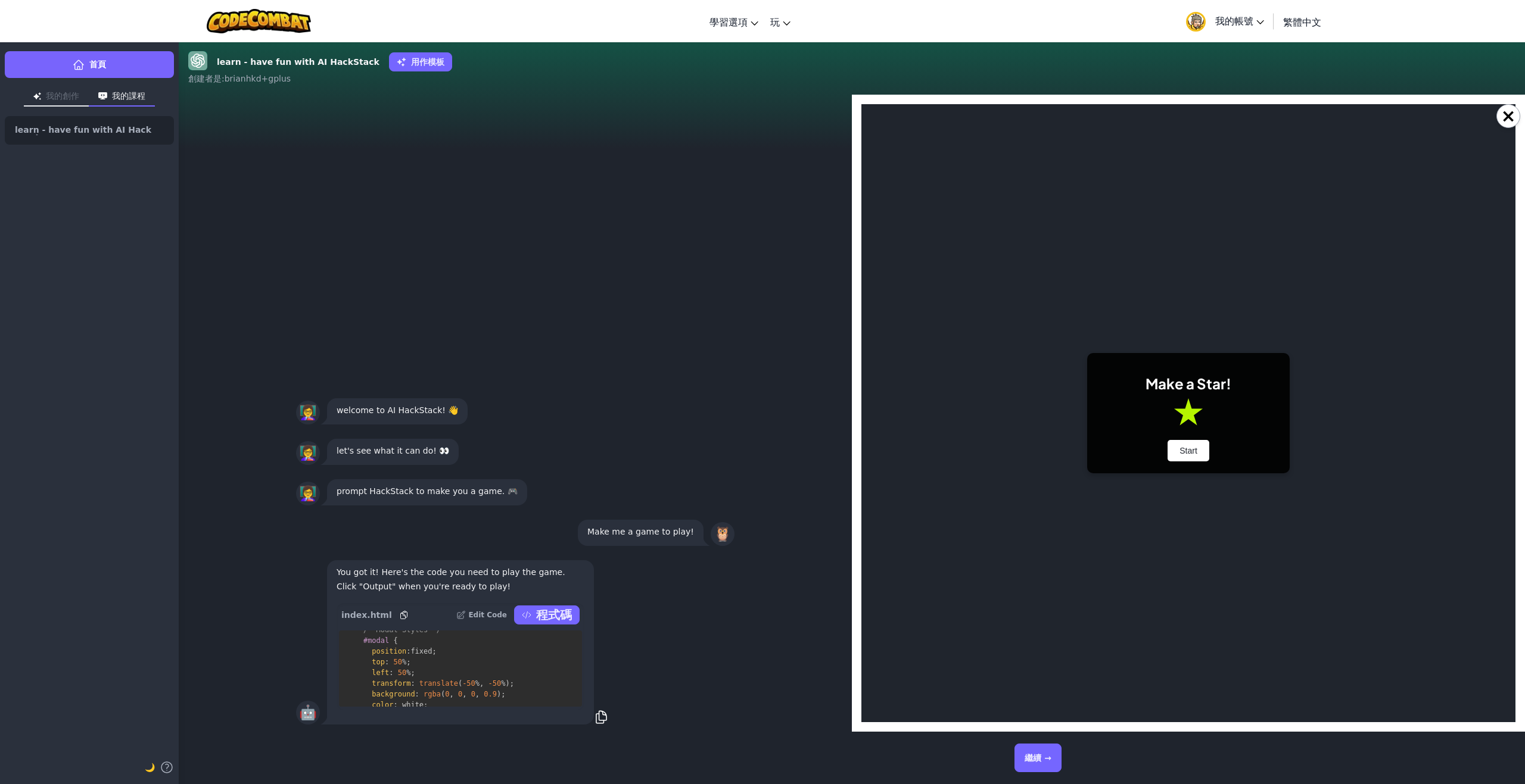
scroll to position [0, 0]
click at [1205, 449] on button "Start" at bounding box center [1188, 451] width 41 height 21
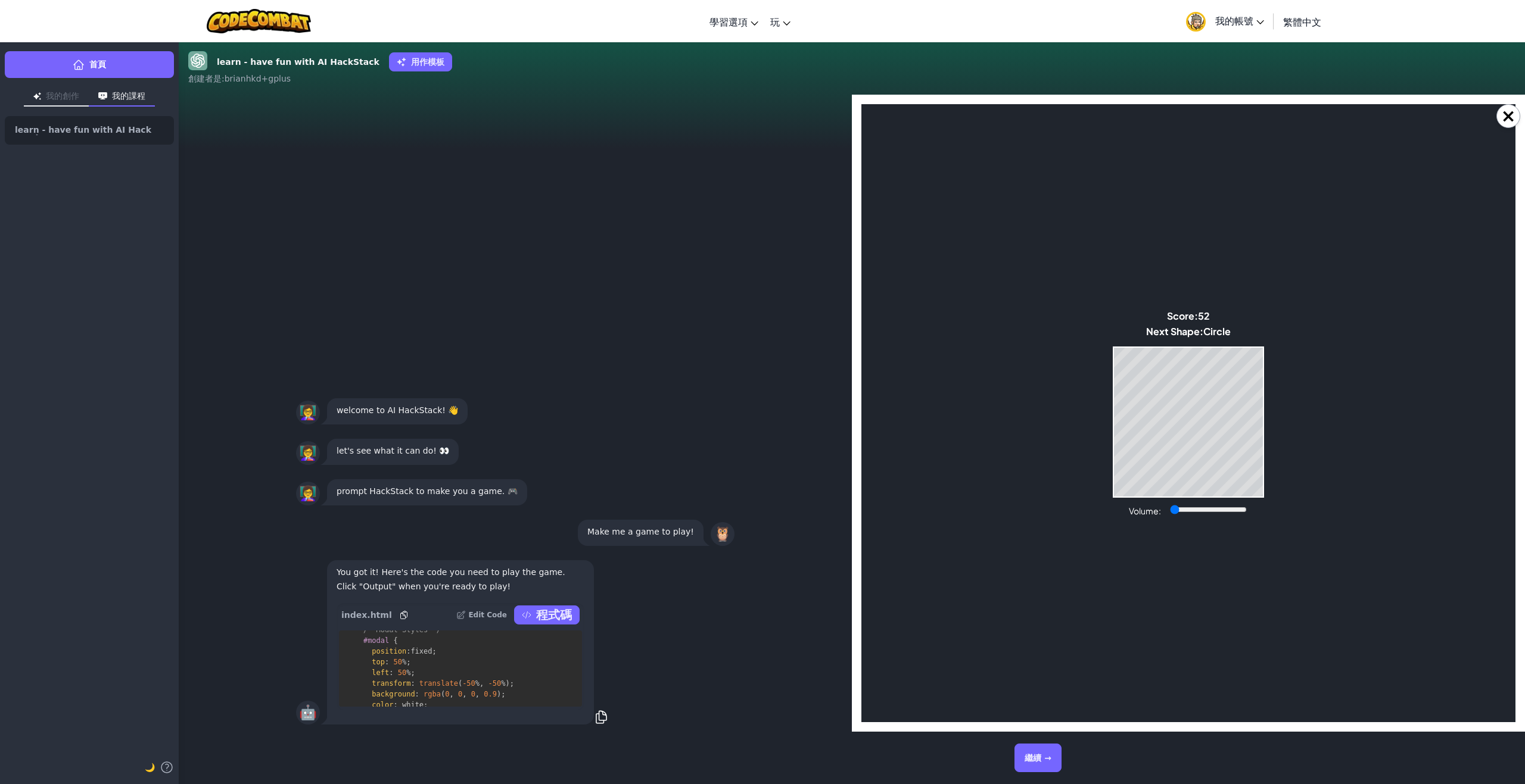
drag, startPoint x: 1206, startPoint y: 506, endPoint x: 1152, endPoint y: 508, distance: 54.0
type input "0"
click at [1170, 508] on input "Volume:" at bounding box center [1208, 510] width 77 height 9
click at [1050, 756] on button "繼續 →" at bounding box center [1038, 758] width 47 height 29
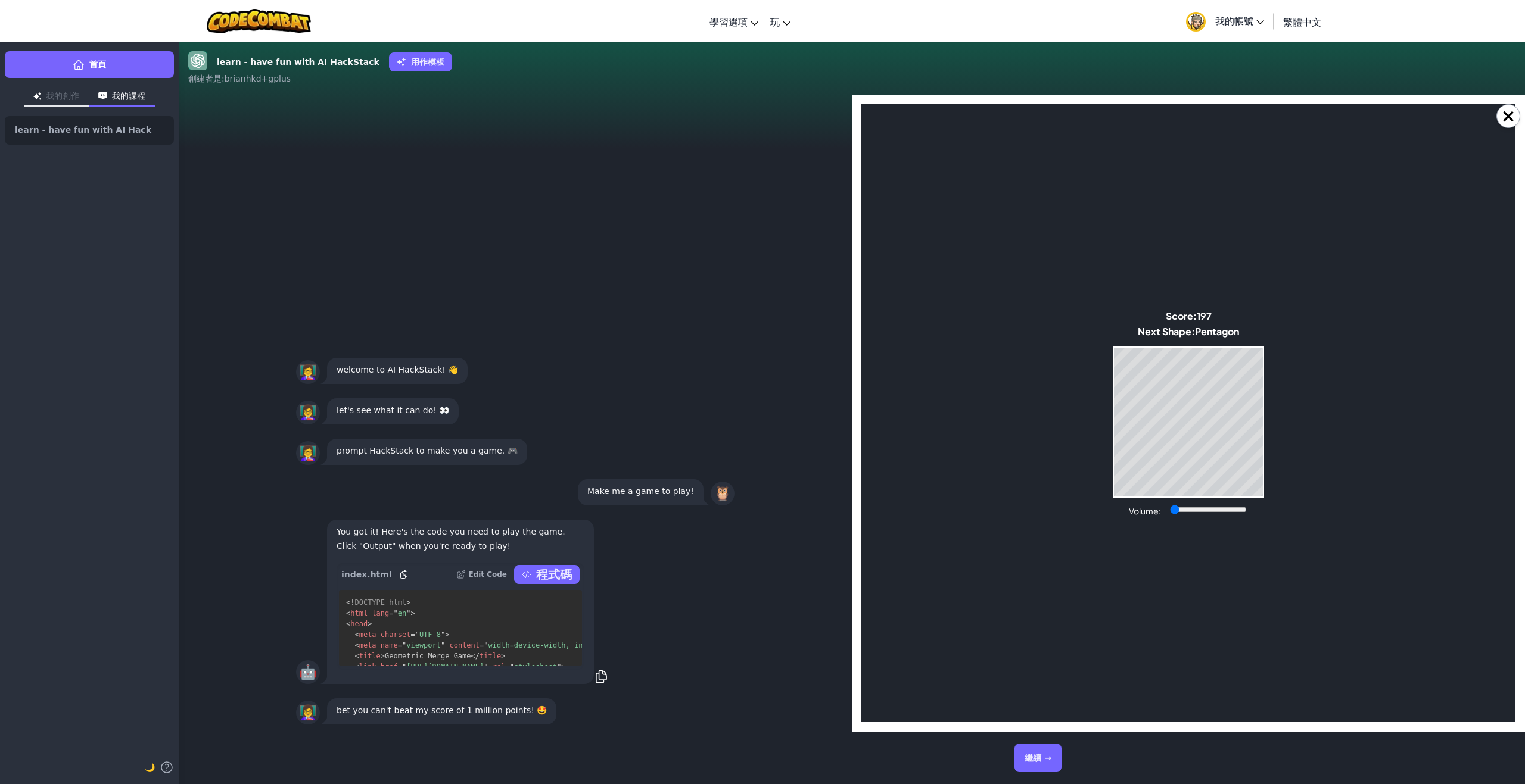
click at [1028, 759] on button "繼續 →" at bounding box center [1038, 758] width 47 height 29
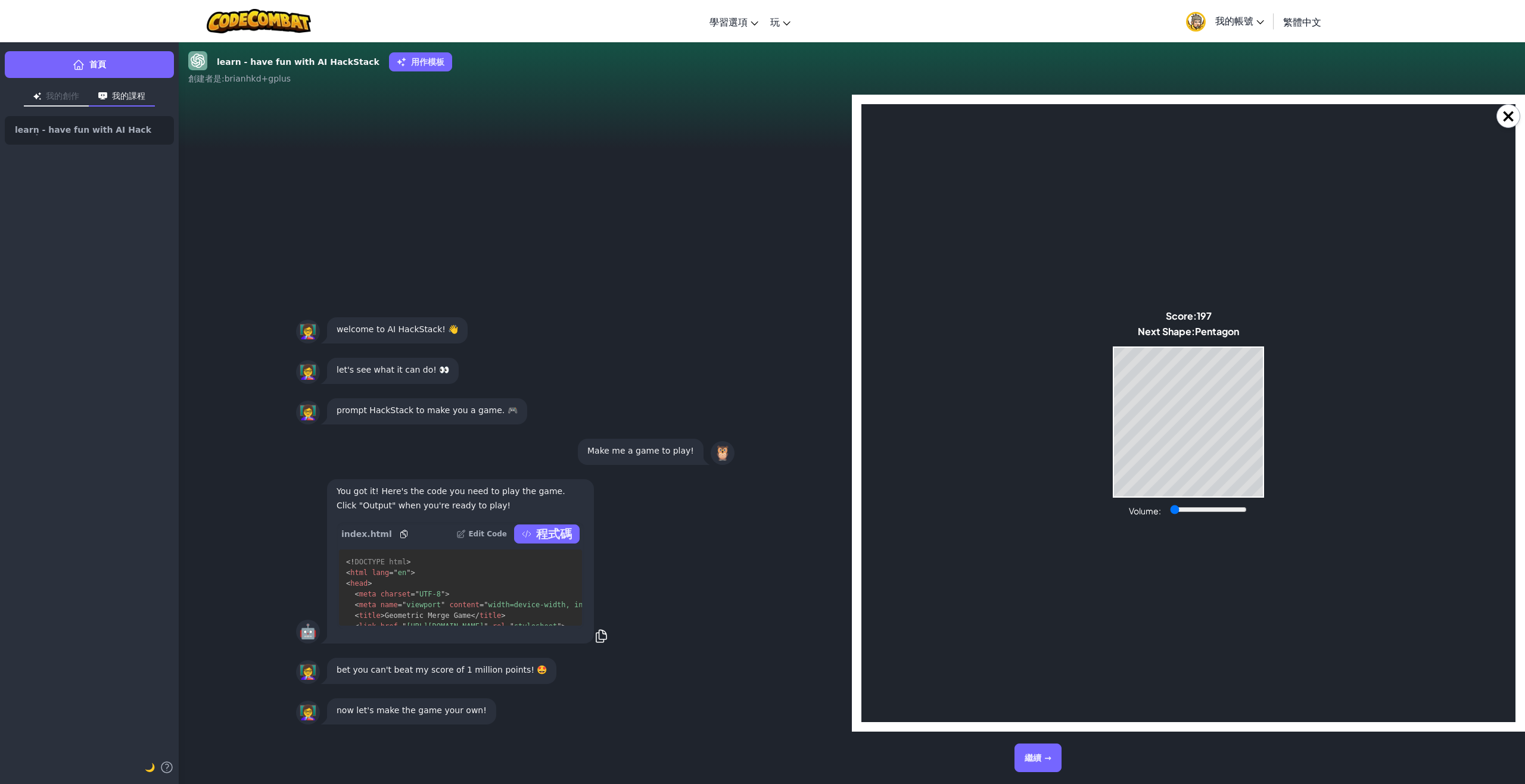
click at [1039, 755] on button "繼續 →" at bounding box center [1038, 758] width 47 height 29
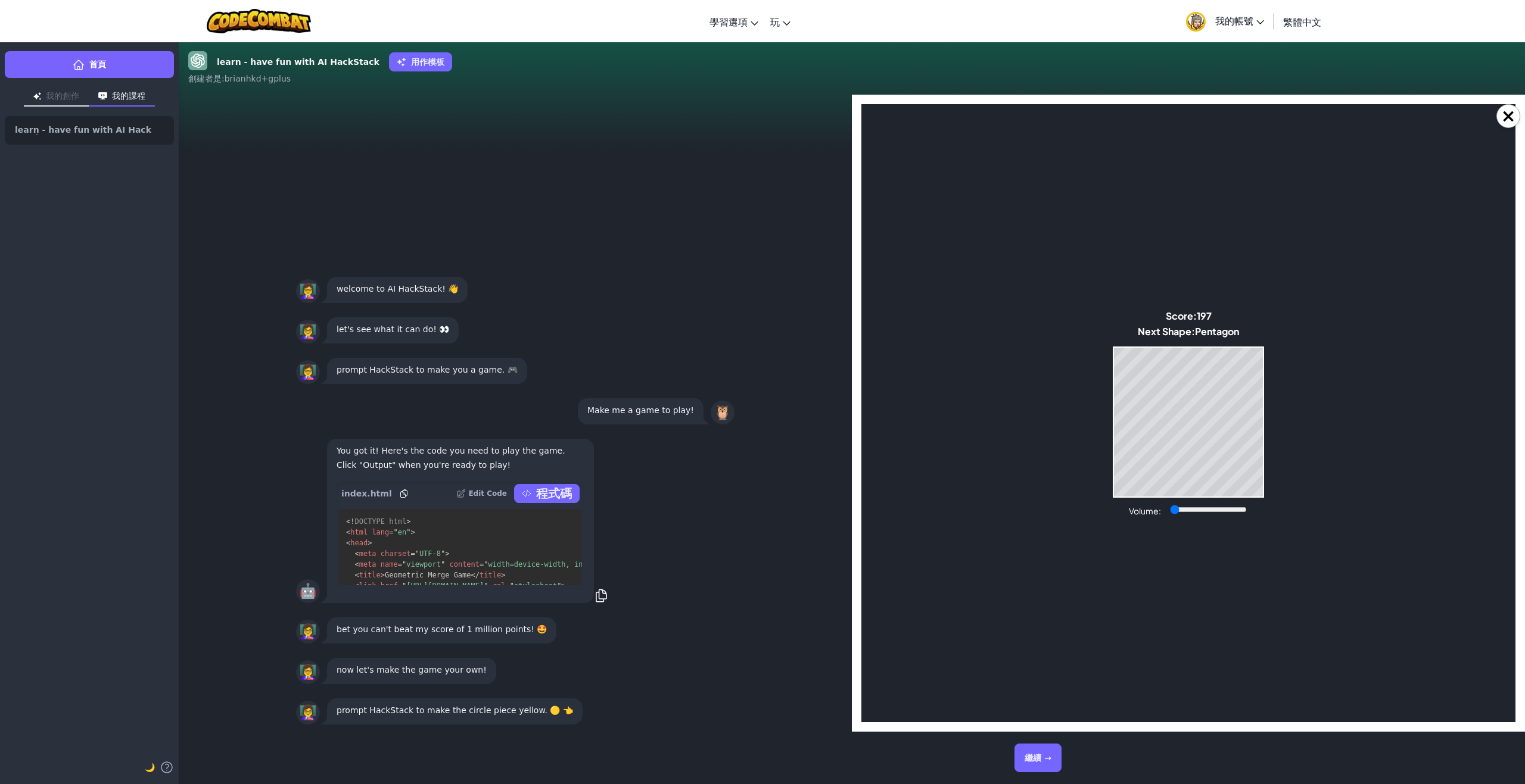
click at [1033, 757] on button "繼續 →" at bounding box center [1038, 758] width 47 height 29
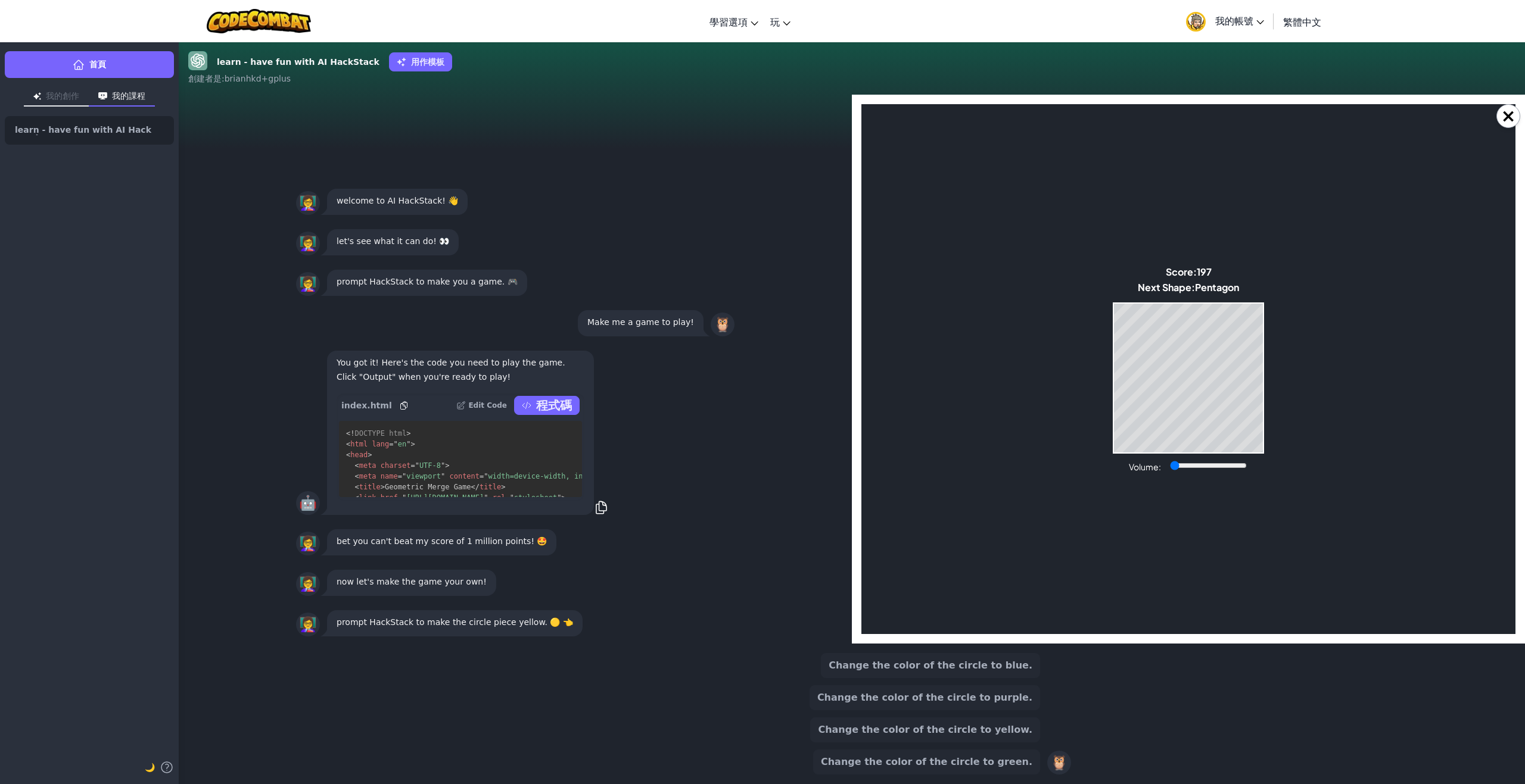
click at [991, 758] on button "Change the color of the circle to green." at bounding box center [927, 762] width 227 height 25
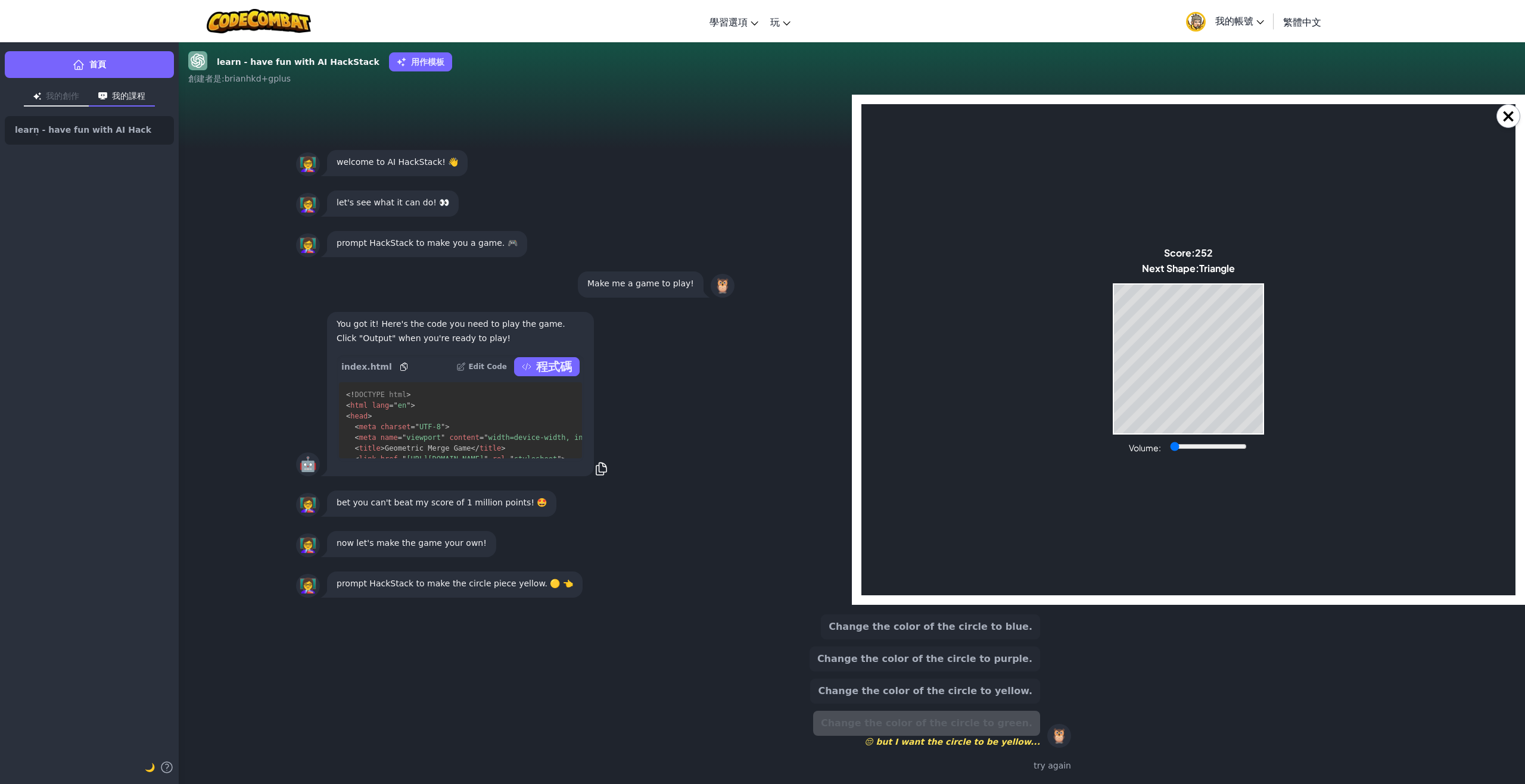
click at [1018, 690] on button "Change the color of the circle to yellow." at bounding box center [925, 691] width 230 height 25
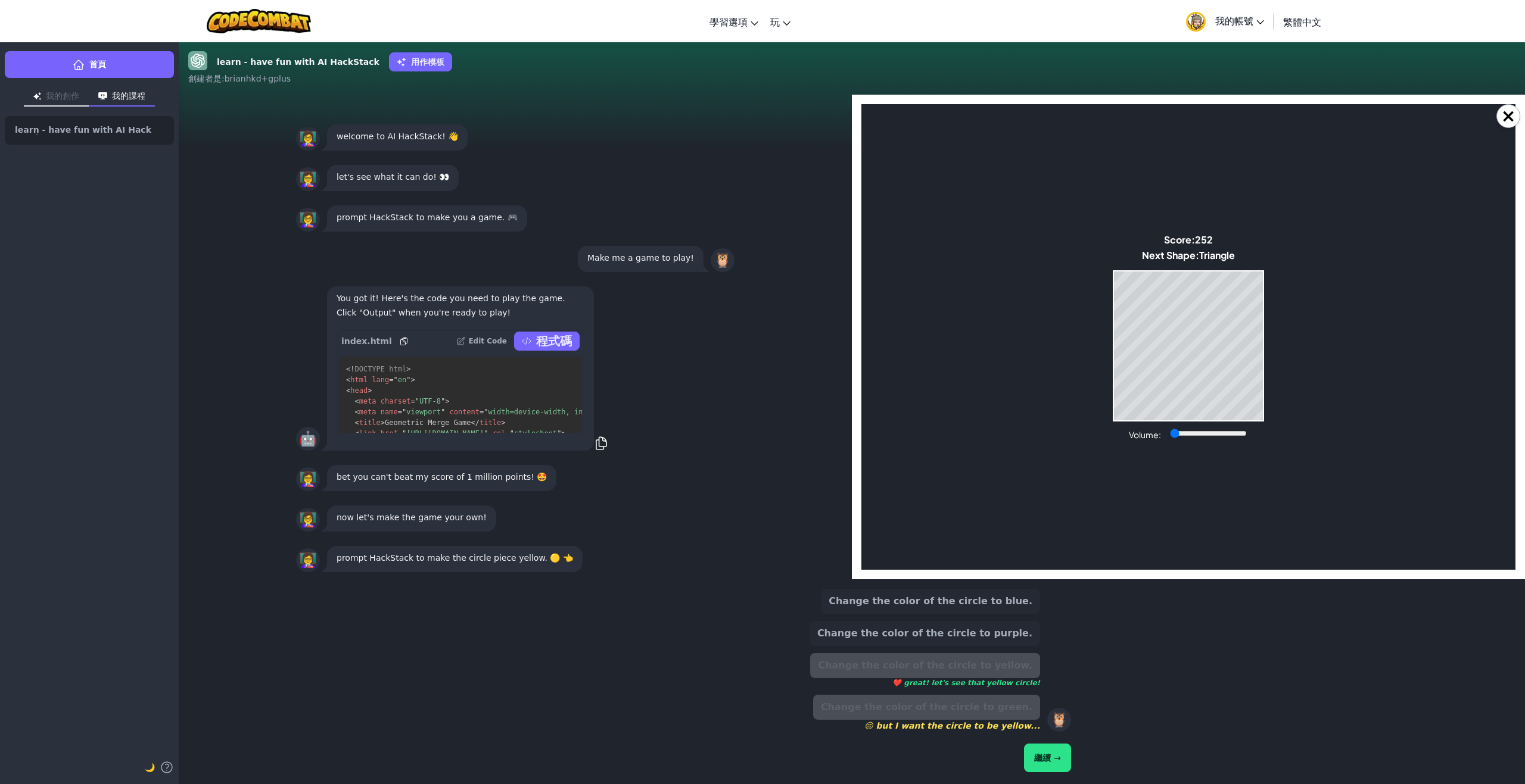
click at [1054, 761] on button "繼續 →" at bounding box center [1047, 758] width 47 height 29
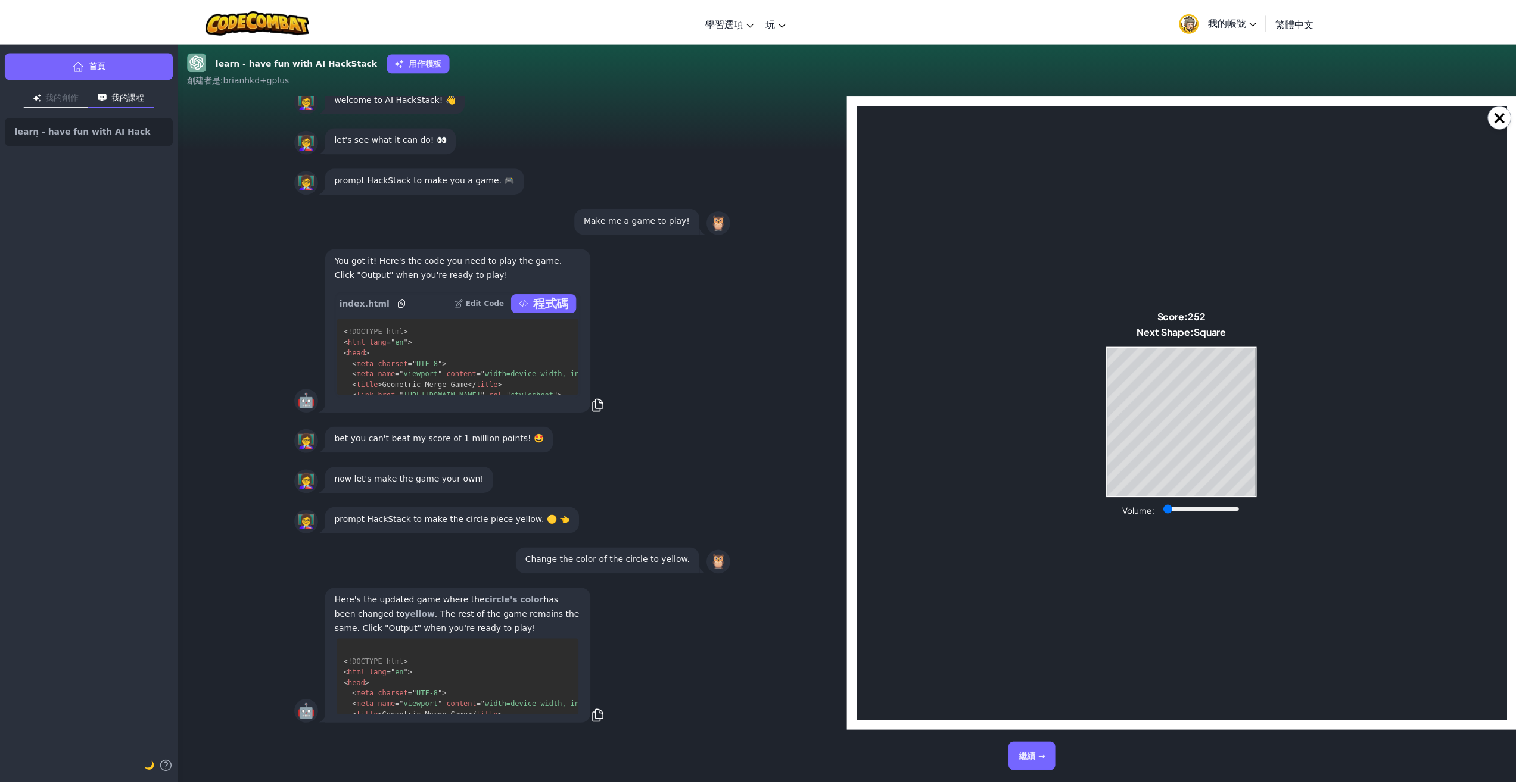
scroll to position [86, 0]
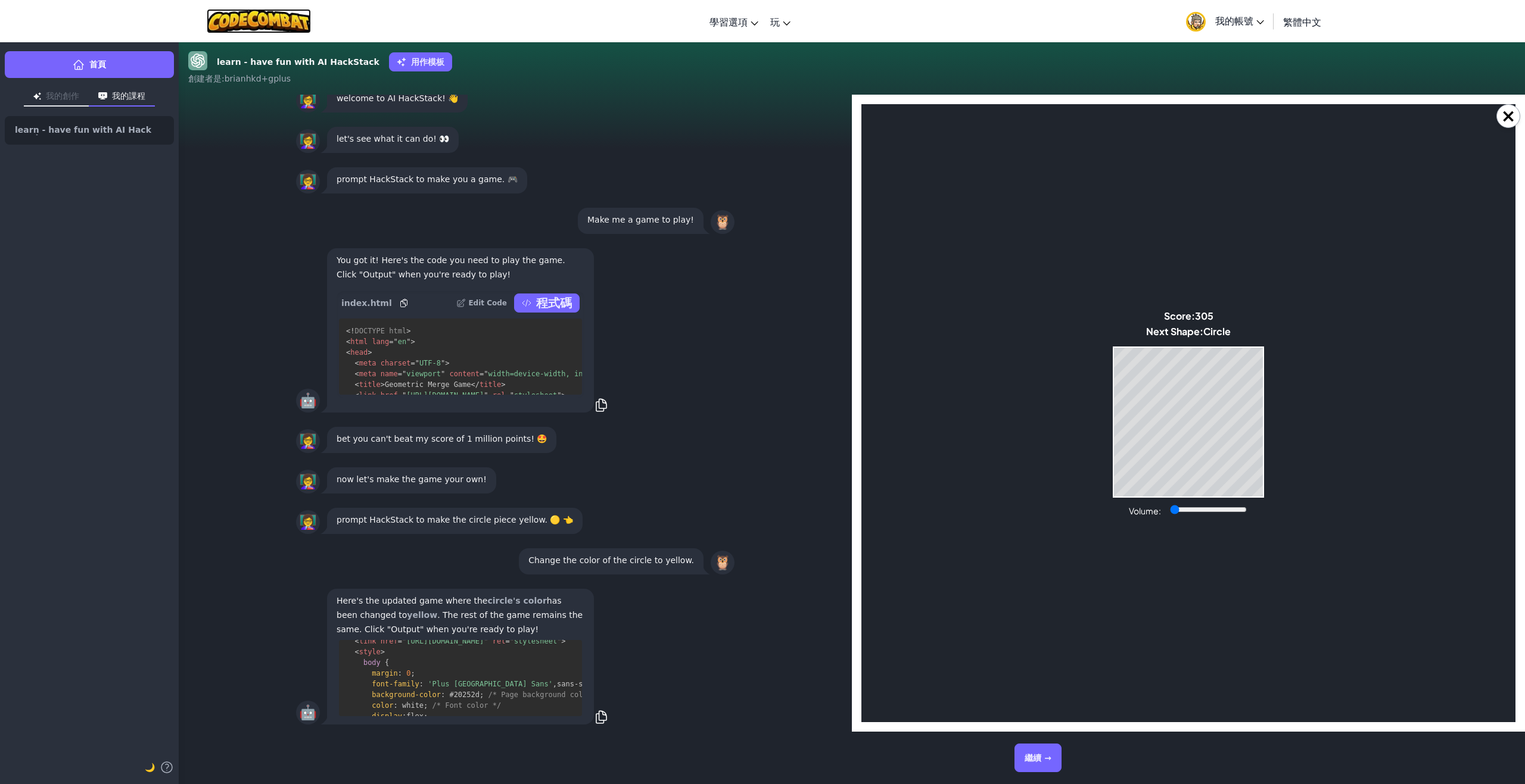
click at [301, 26] on img at bounding box center [259, 21] width 104 height 24
